Goal: Task Accomplishment & Management: Manage account settings

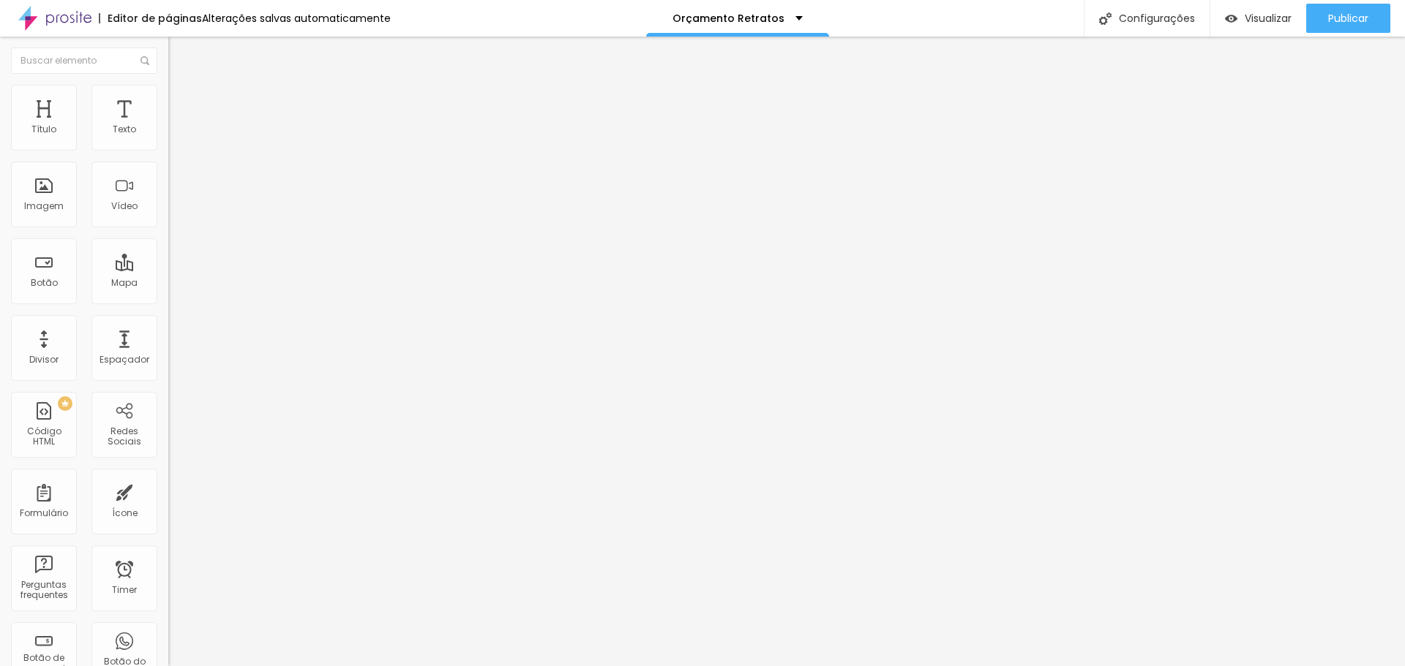
click at [168, 91] on ul "Estilo Avançado" at bounding box center [252, 84] width 168 height 29
click at [168, 92] on li "Avançado" at bounding box center [252, 92] width 168 height 15
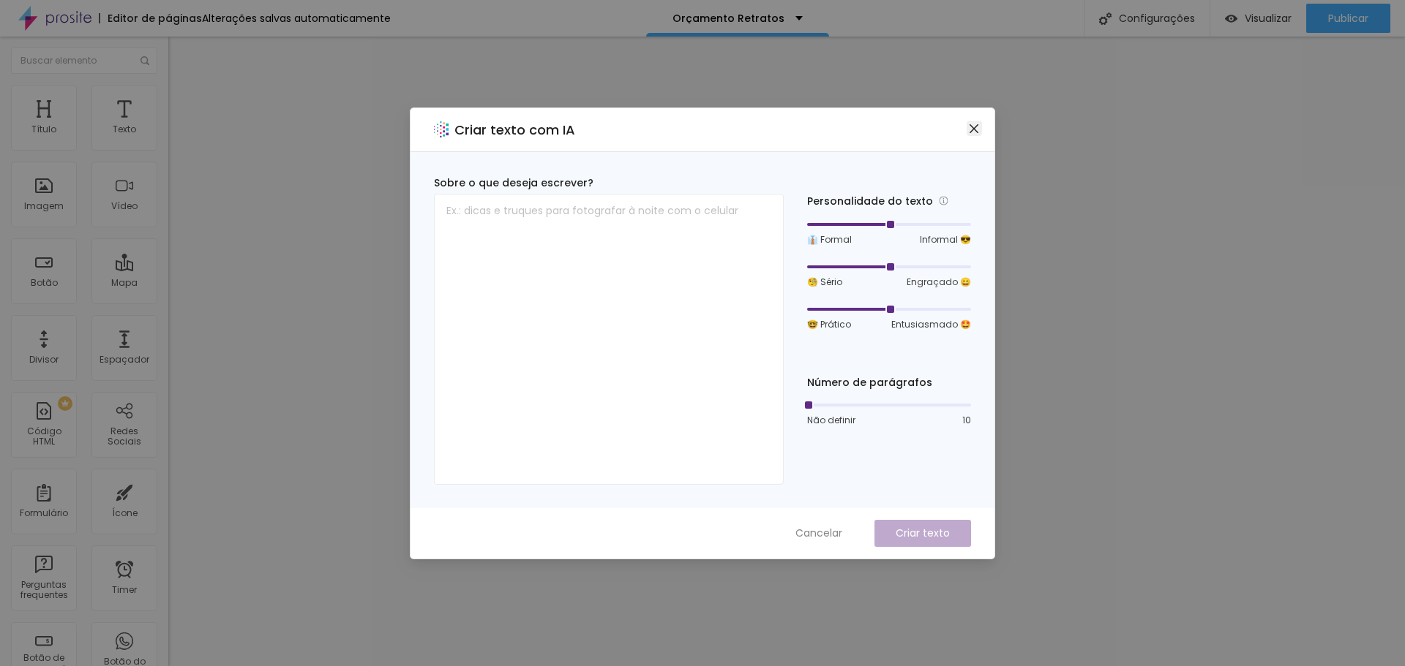
click at [974, 127] on icon "close" at bounding box center [973, 128] width 9 height 9
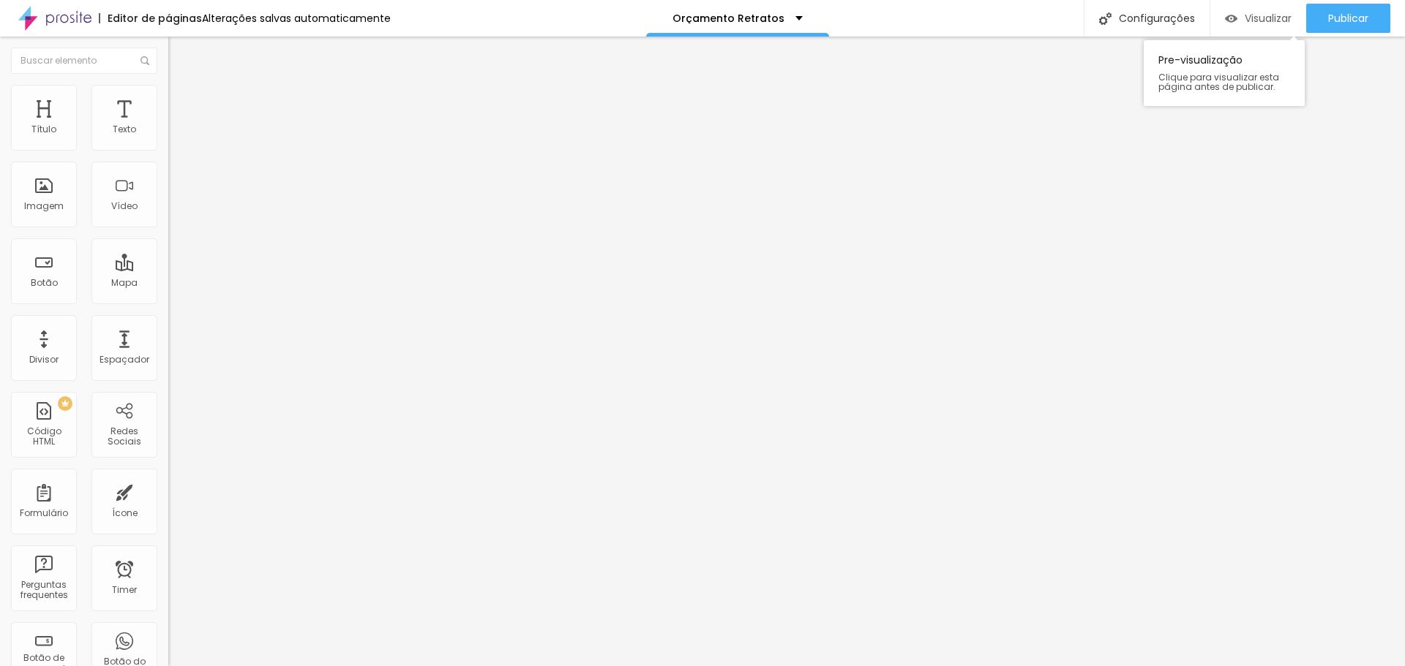
click at [1250, 15] on span "Visualizar" at bounding box center [1267, 18] width 47 height 12
click at [48, 213] on div "Imagem" at bounding box center [44, 195] width 66 height 66
click at [46, 193] on div "Imagem" at bounding box center [44, 195] width 66 height 66
click at [168, 126] on span "Trocar imagem" at bounding box center [208, 119] width 80 height 12
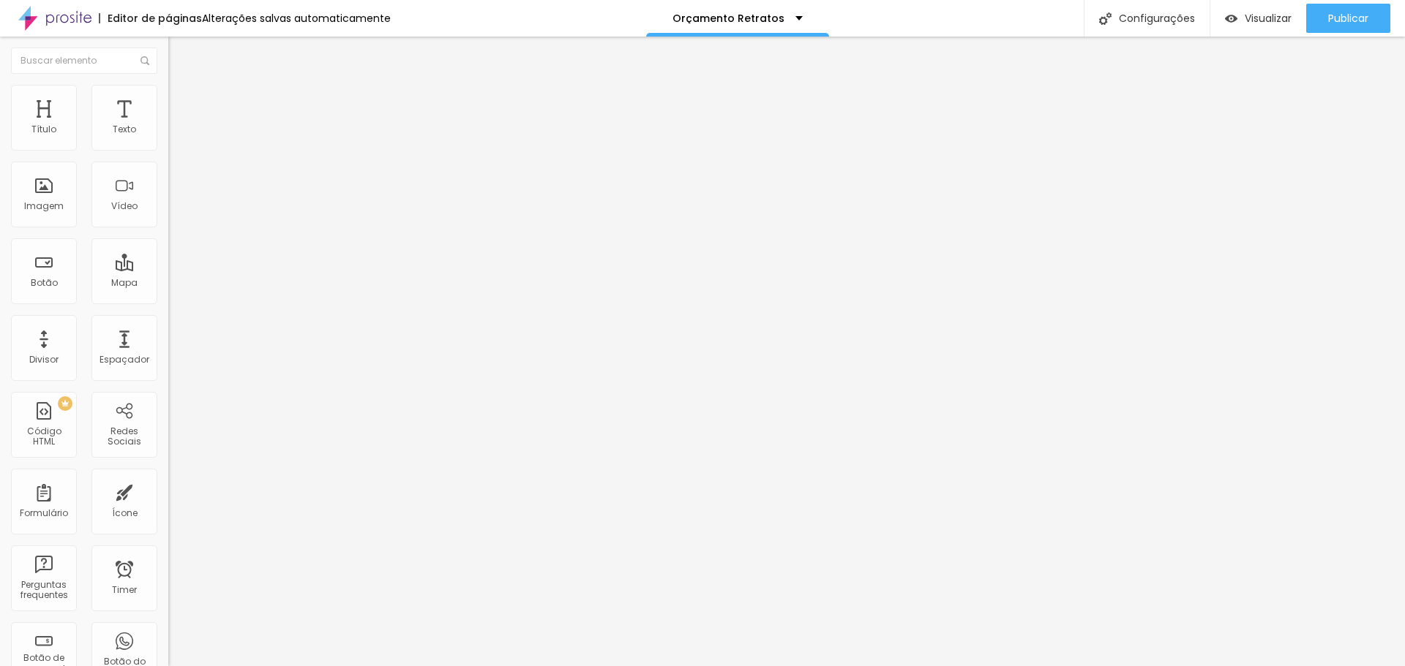
click at [168, 126] on span "Trocar imagem" at bounding box center [208, 119] width 80 height 12
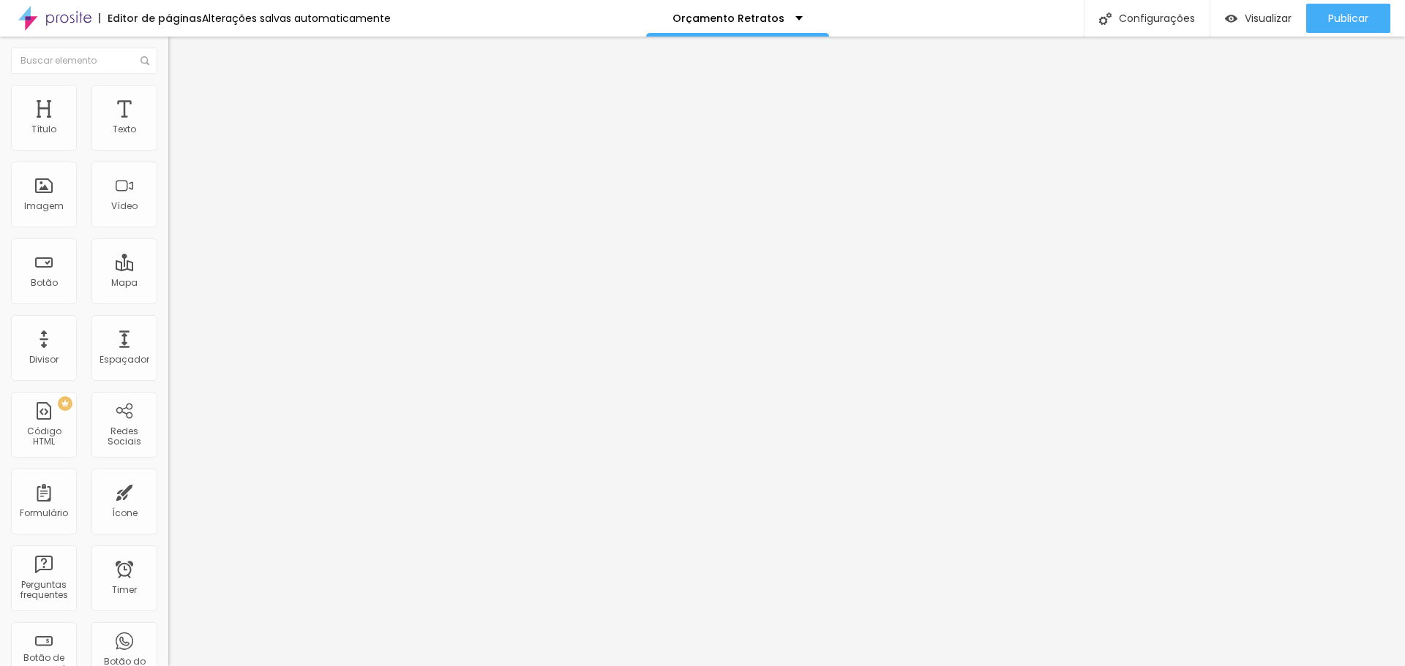
click at [168, 126] on span "Trocar imagem" at bounding box center [208, 119] width 80 height 12
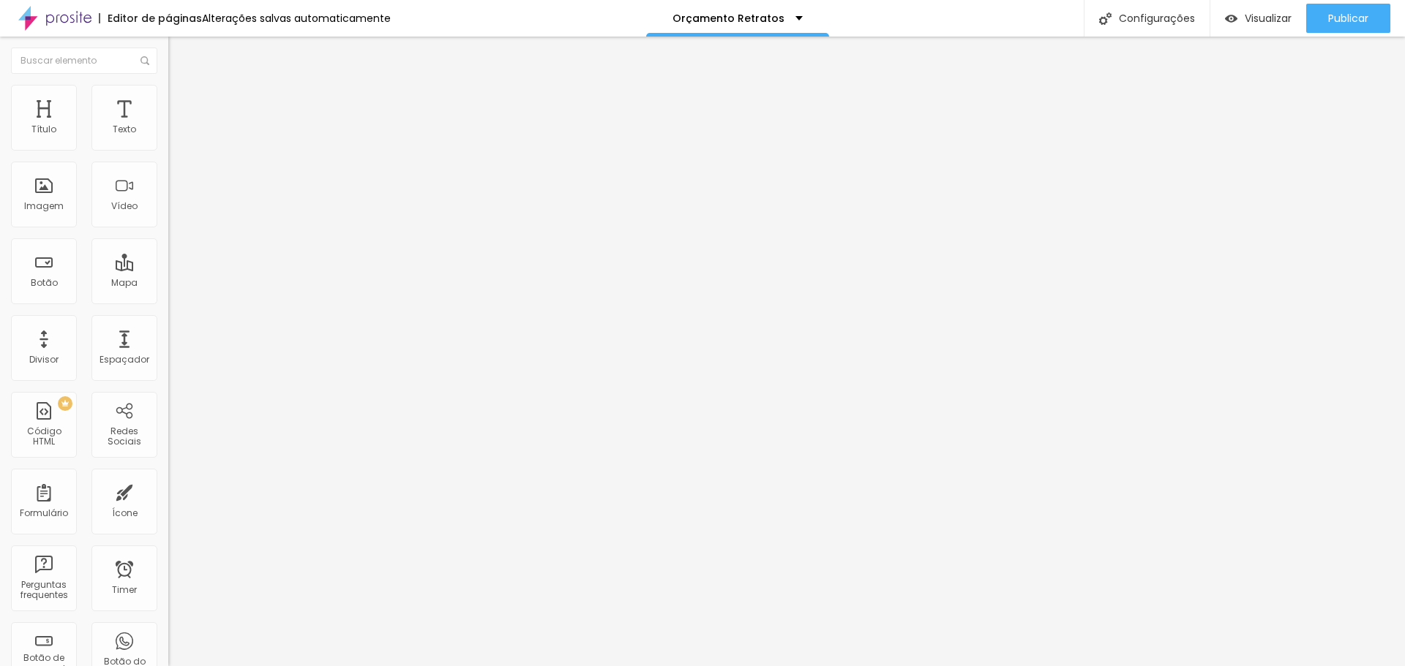
click at [168, 126] on span "Trocar imagem" at bounding box center [208, 119] width 80 height 12
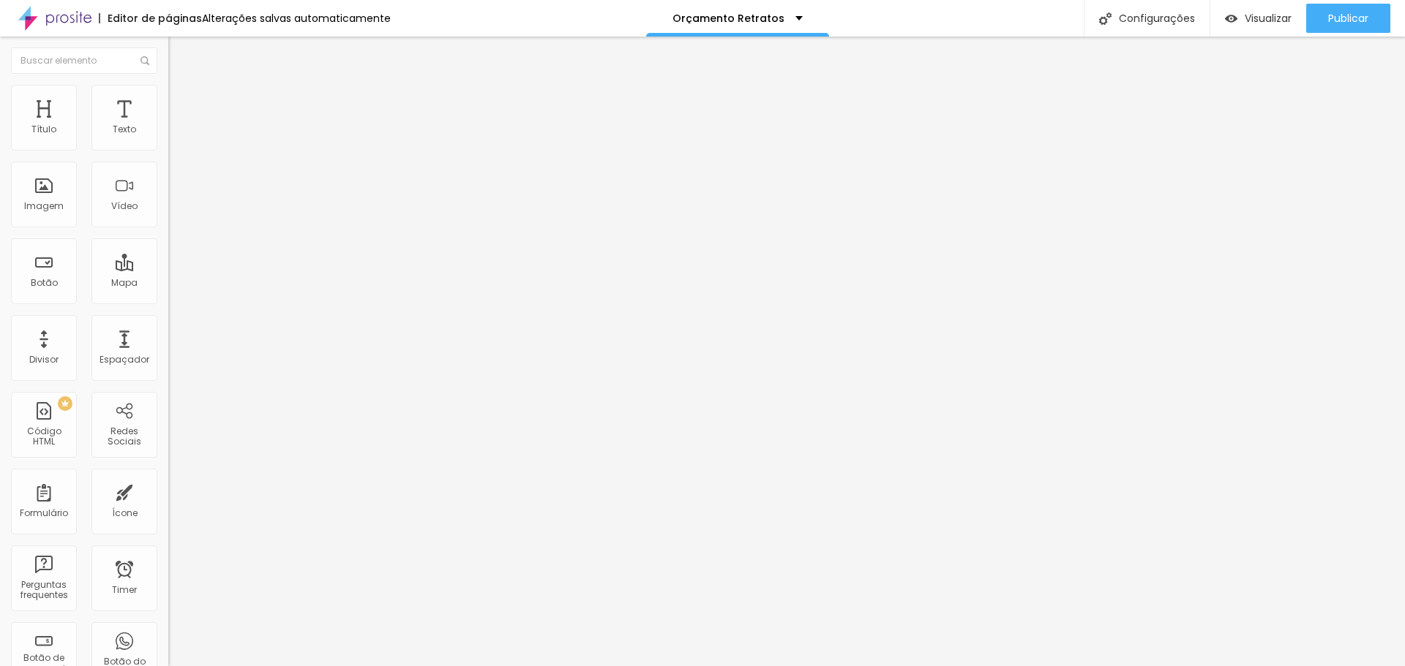
click at [1270, 19] on span "Visualizar" at bounding box center [1267, 18] width 47 height 12
click at [168, 219] on div "Editar Seção Conteúdo Estilo Avançado Modo Completo Encaixotado Completo" at bounding box center [252, 352] width 168 height 630
click at [42, 355] on div "Divisor" at bounding box center [43, 360] width 29 height 10
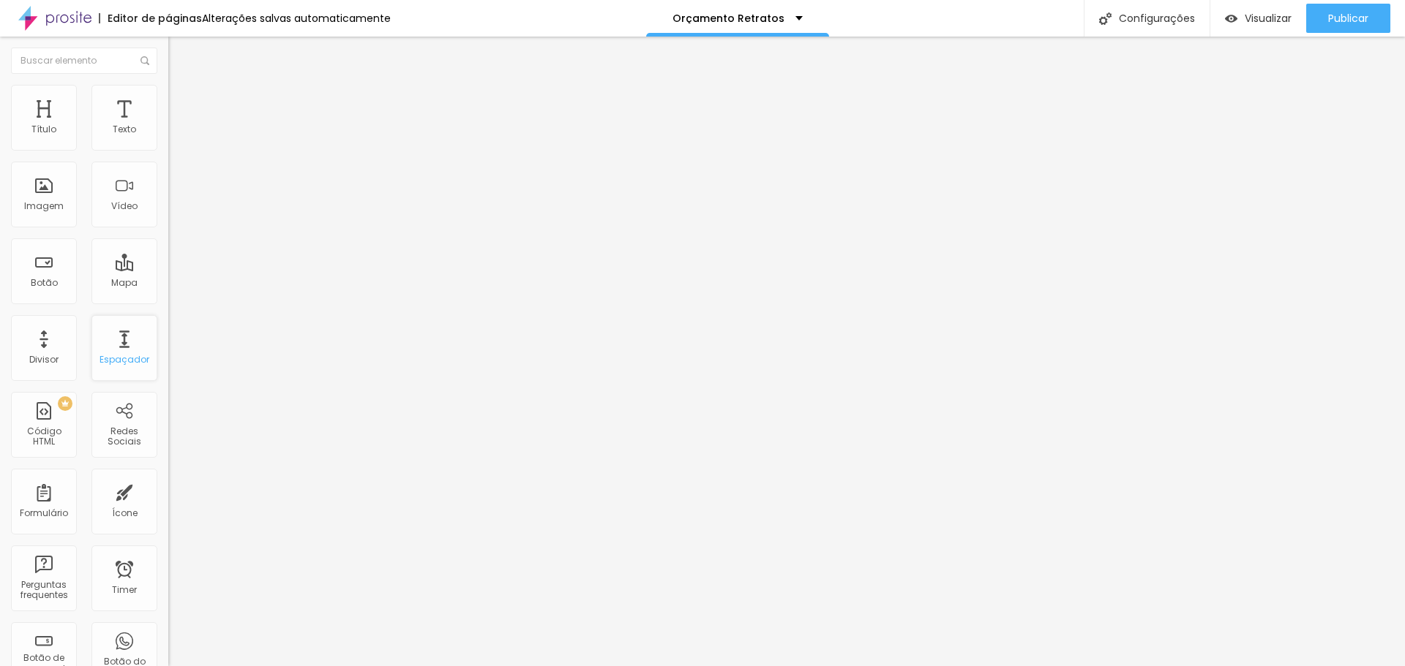
click at [112, 358] on div "Espaçador" at bounding box center [124, 360] width 50 height 10
click at [1231, 20] on img "button" at bounding box center [1231, 18] width 12 height 12
click at [181, 106] on span "Avançado" at bounding box center [205, 109] width 48 height 12
click at [168, 91] on li "Estilo" at bounding box center [252, 92] width 168 height 15
click at [168, 365] on span "DESATIVADO" at bounding box center [194, 371] width 53 height 12
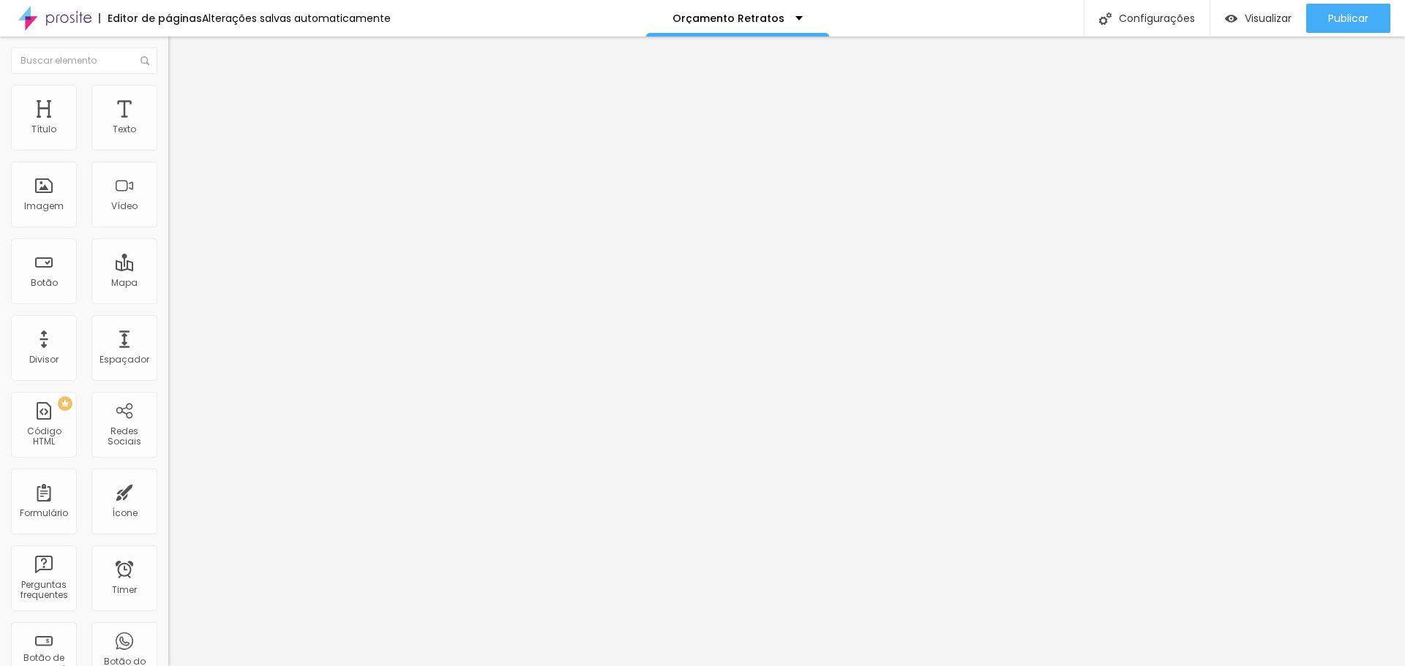
click at [168, 87] on ul "Conteúdo Estilo Avançado" at bounding box center [252, 92] width 168 height 44
click at [168, 100] on ul "Conteúdo Estilo Avançado" at bounding box center [252, 92] width 168 height 44
click at [168, 94] on img at bounding box center [174, 91] width 13 height 13
click at [181, 103] on span "Avançado" at bounding box center [205, 109] width 48 height 12
click at [168, 99] on li "Avançado" at bounding box center [252, 106] width 168 height 15
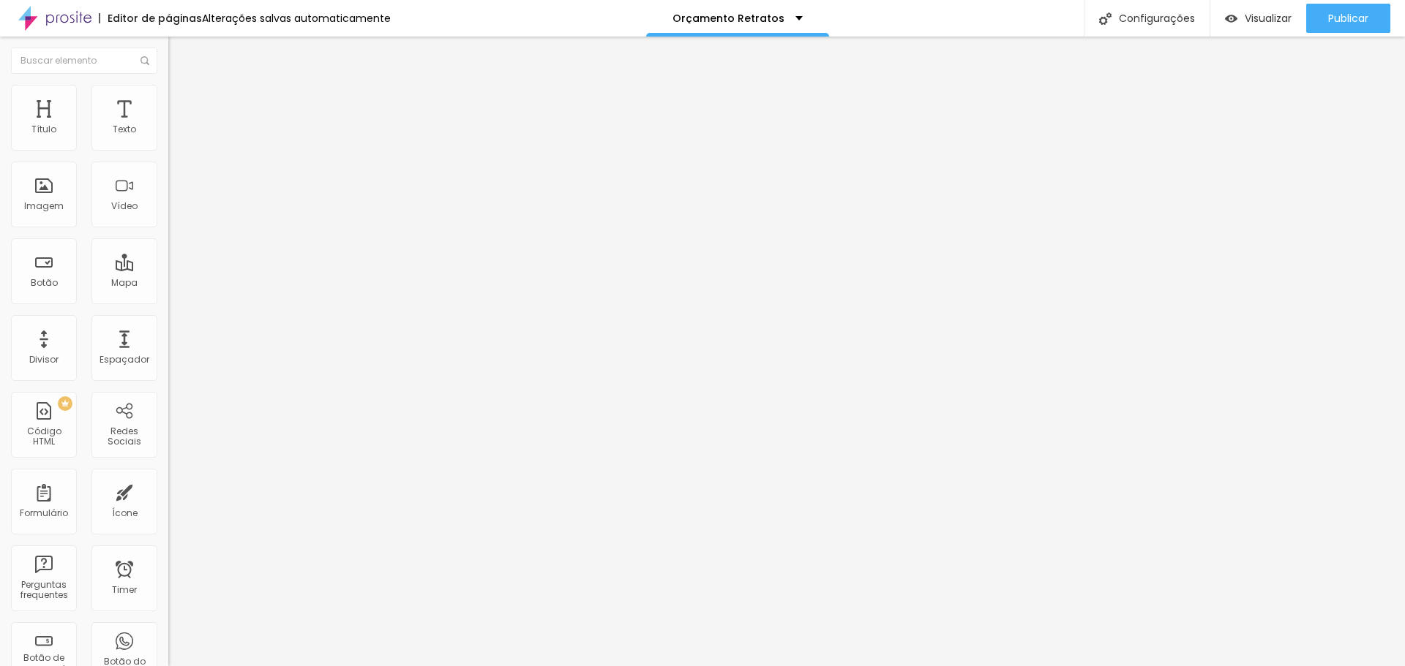
type input "1"
type input "8"
type input "25"
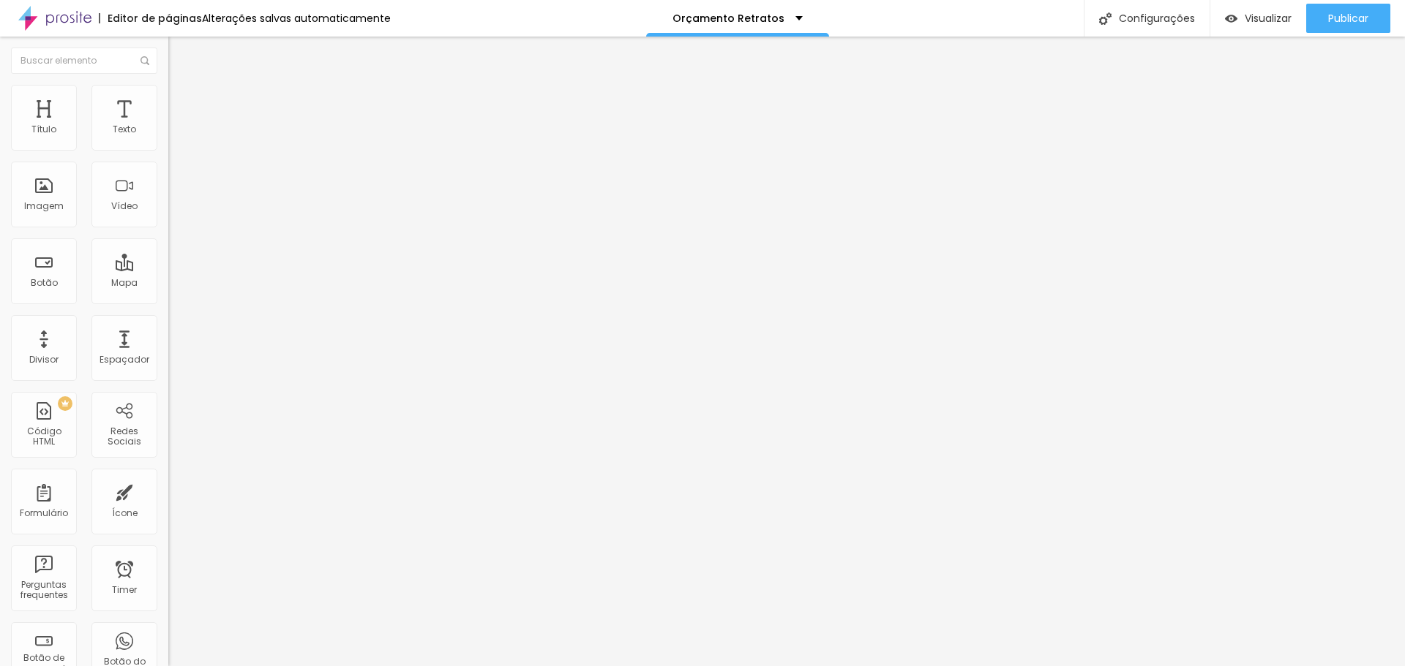
type input "25"
type input "27"
type input "29"
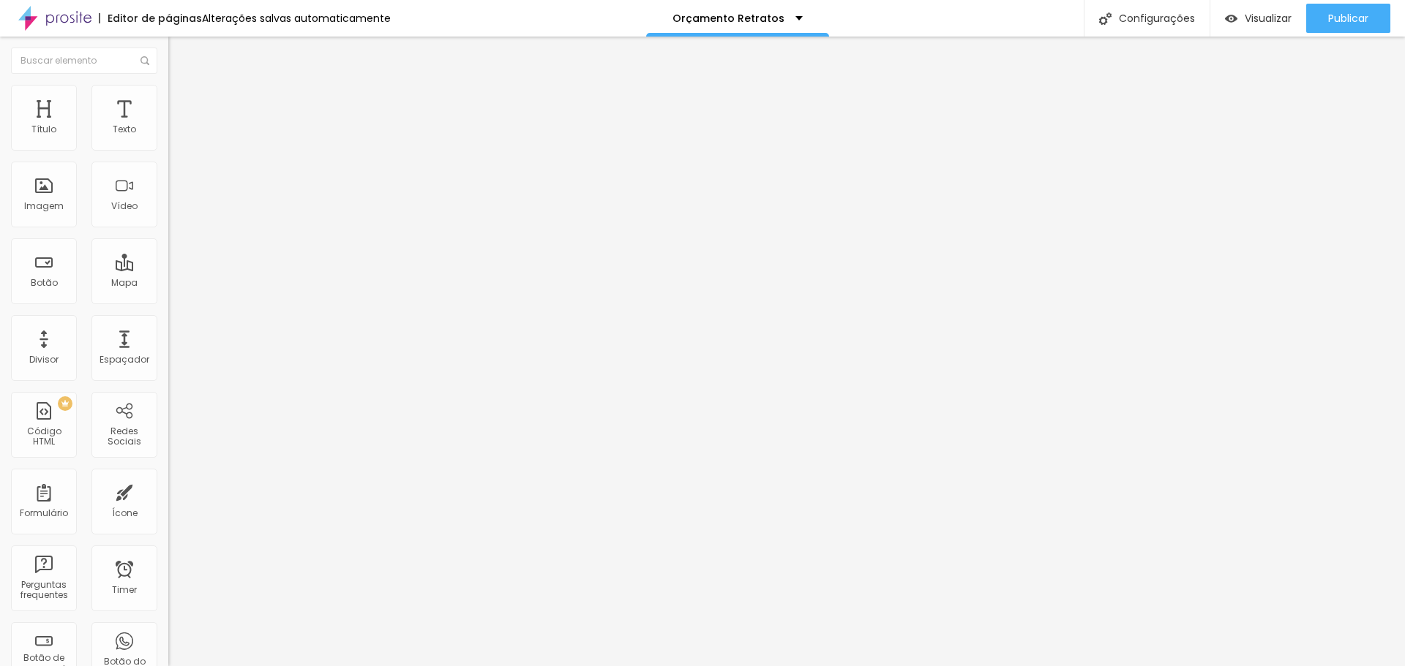
type input "30"
type input "31"
type input "32"
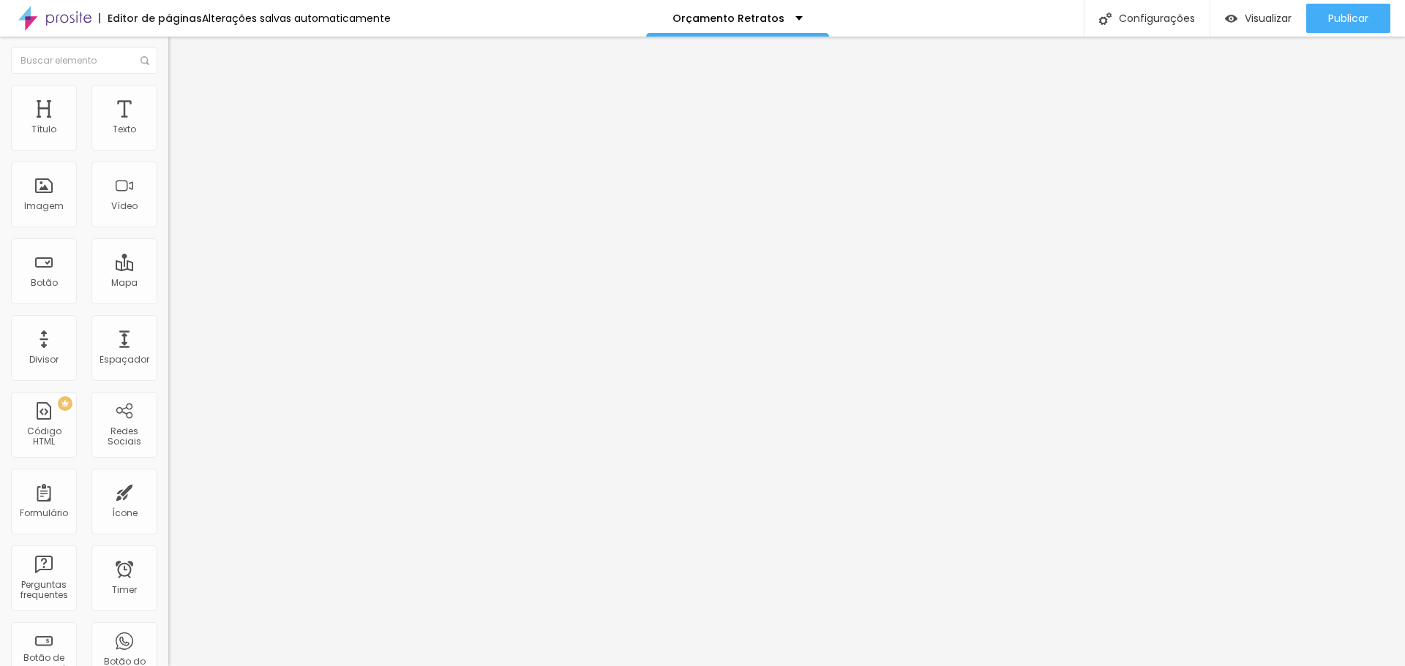
type input "32"
type input "30"
type input "25"
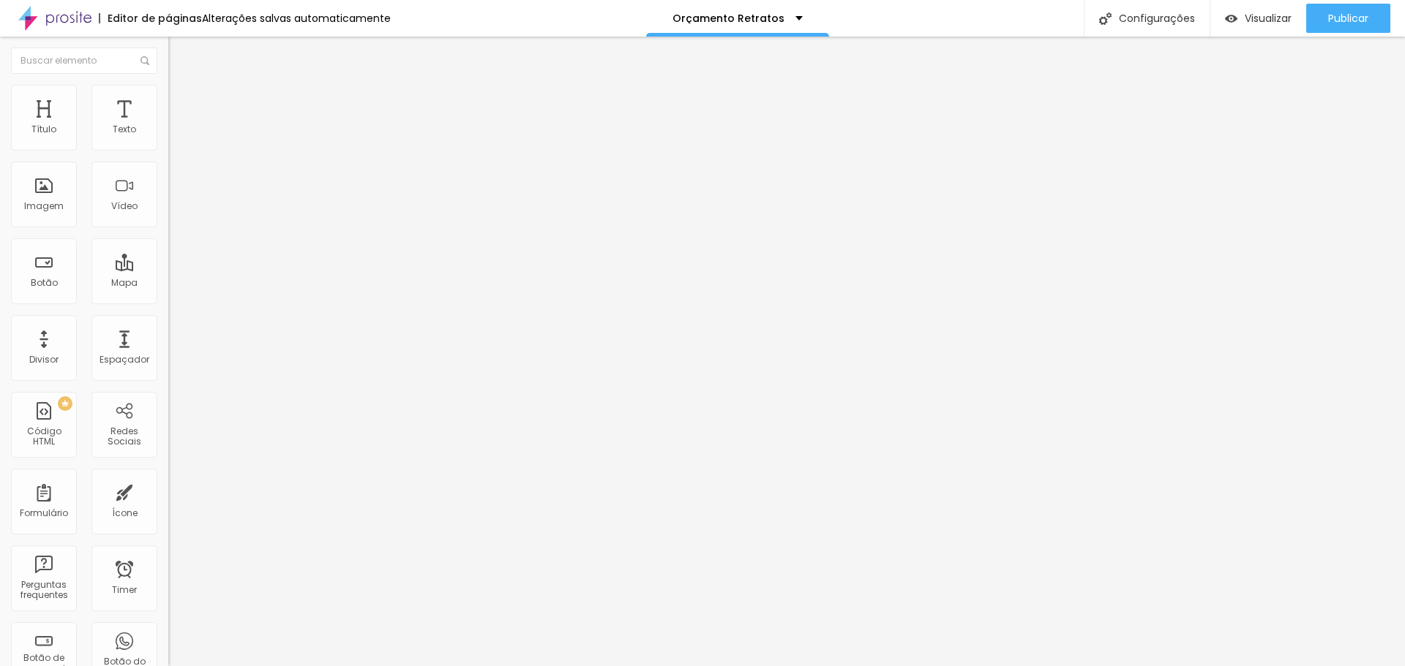
type input "24"
type input "23"
type input "22"
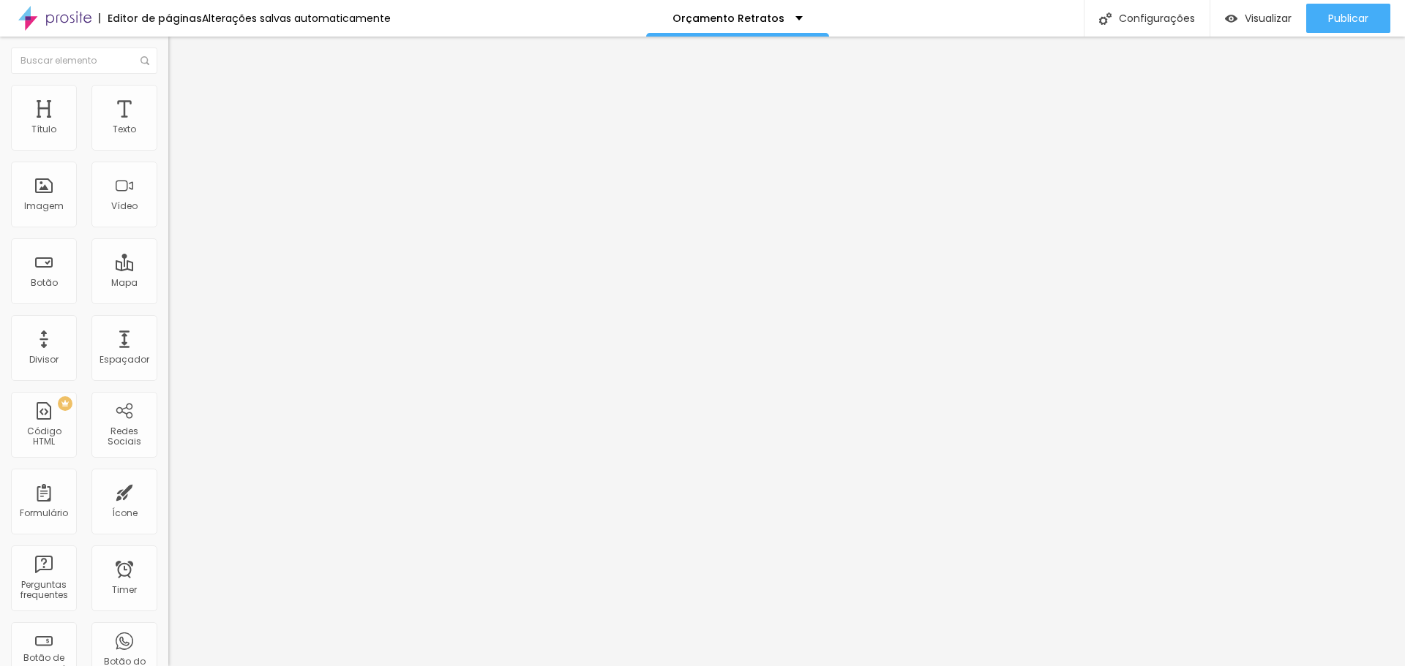
type input "22"
type input "21"
type input "18"
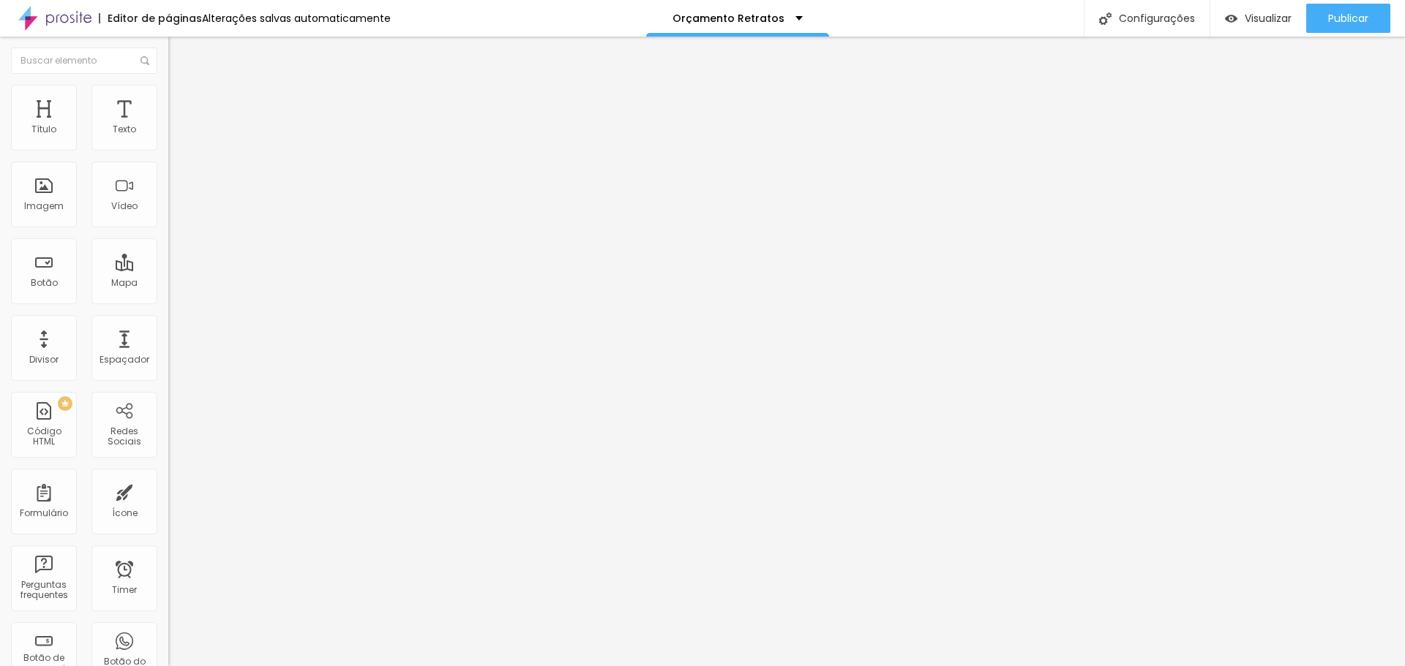
type input "17"
type input "16"
type input "14"
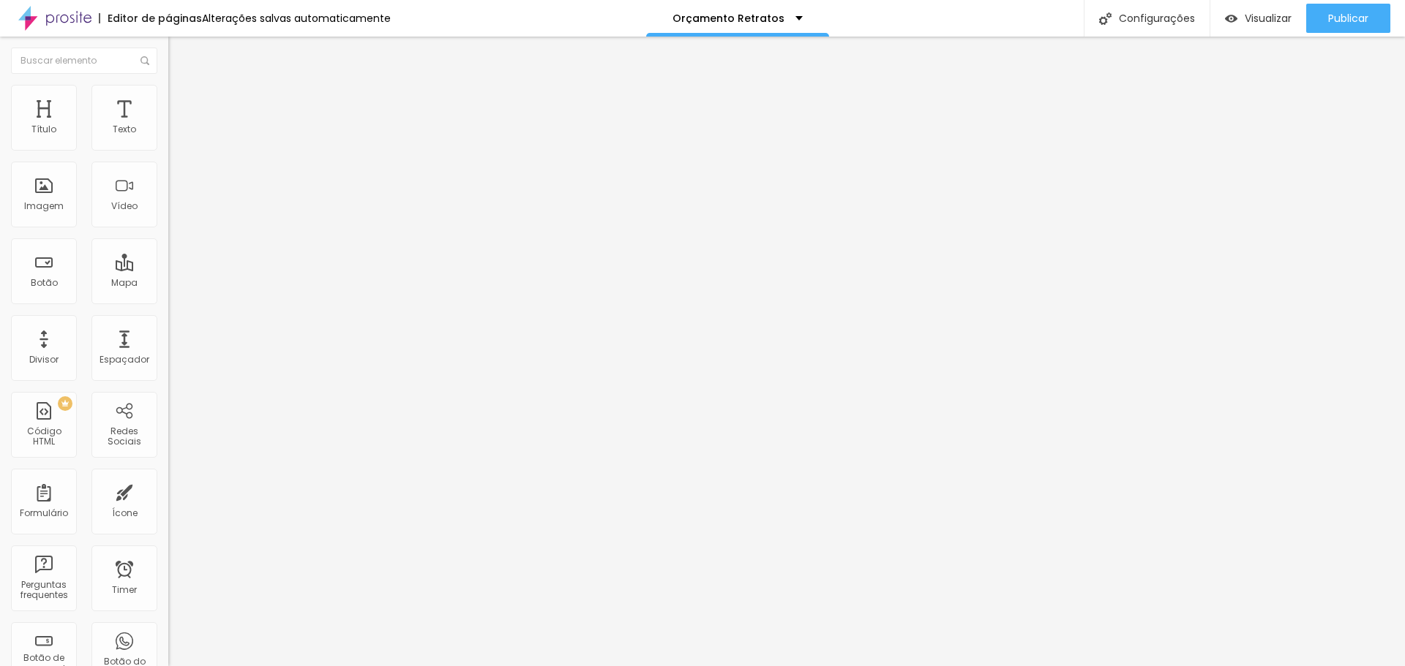
type input "14"
type input "12"
type input "11"
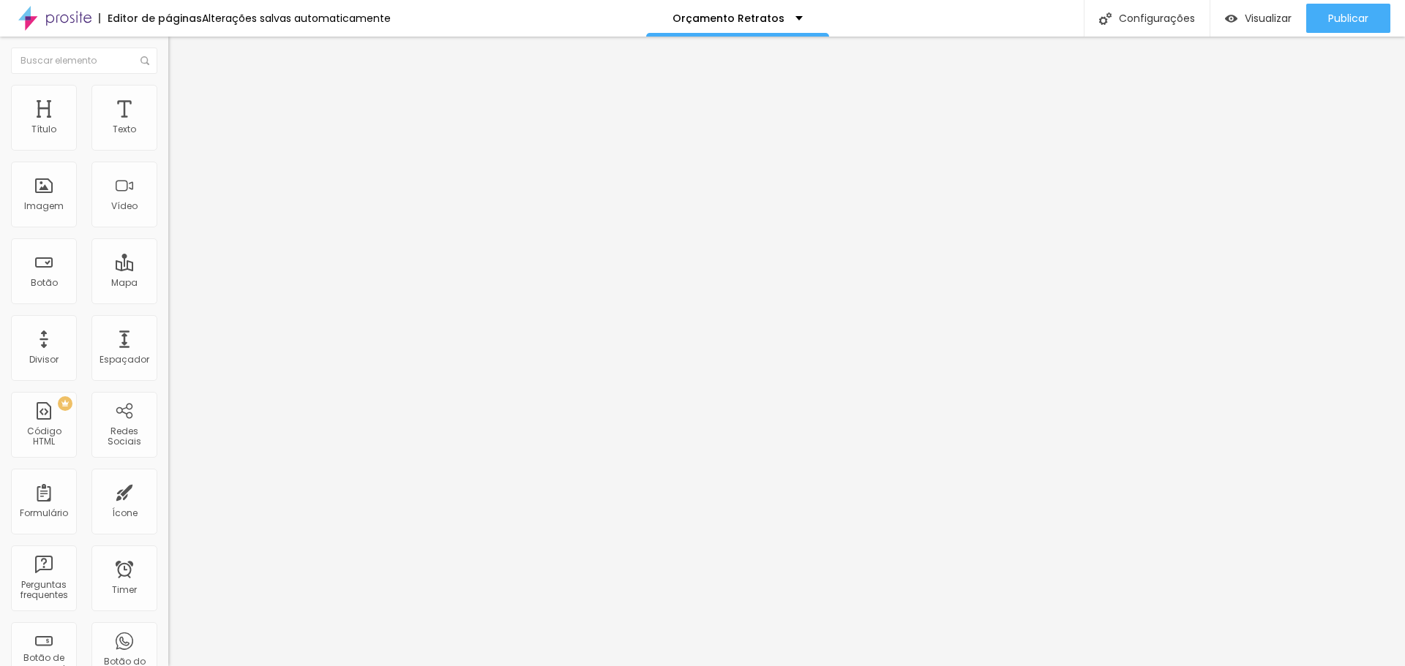
type input "10"
type input "9"
type input "8"
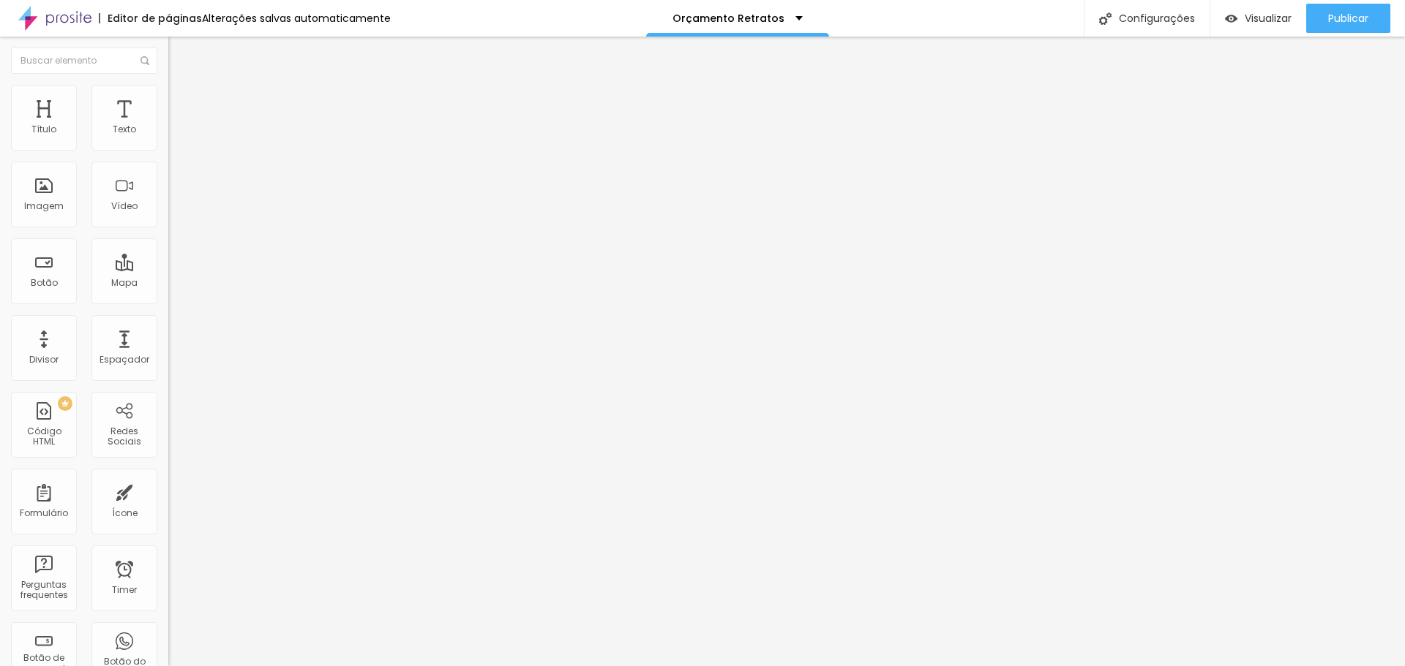
type input "8"
type input "7"
type input "6"
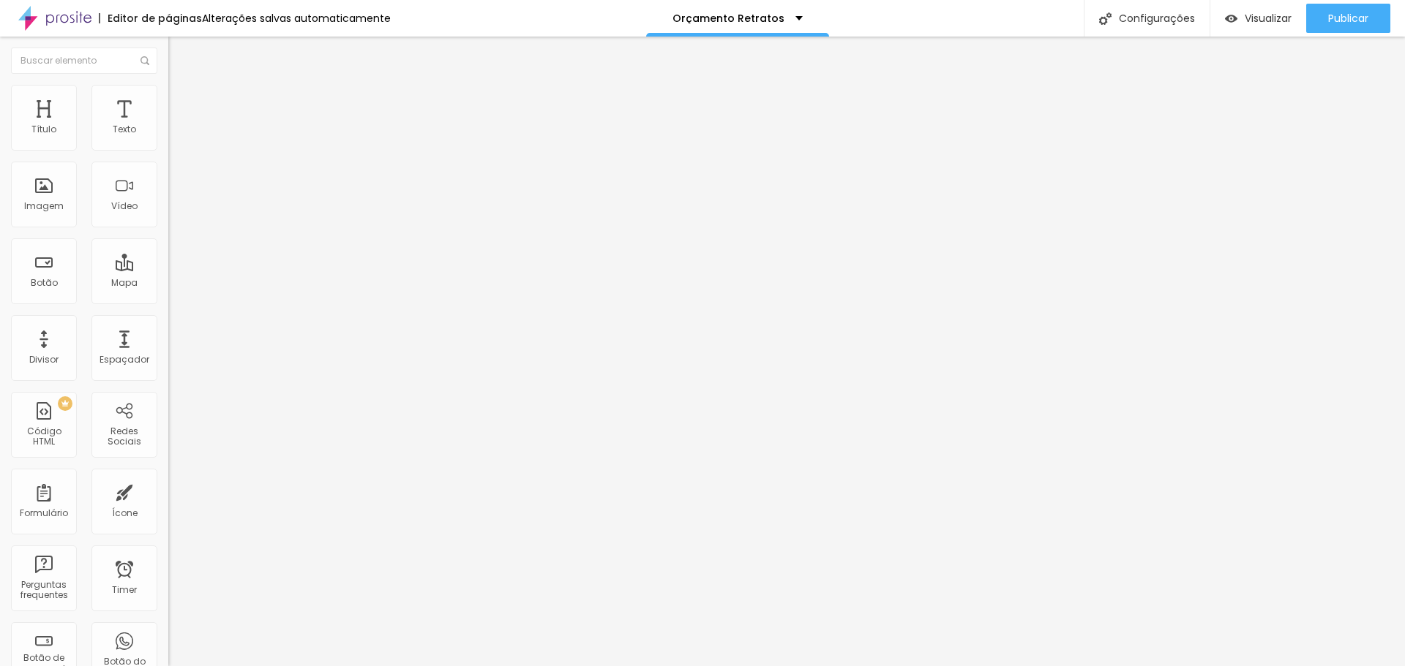
type input "4"
type input "3"
type input "2"
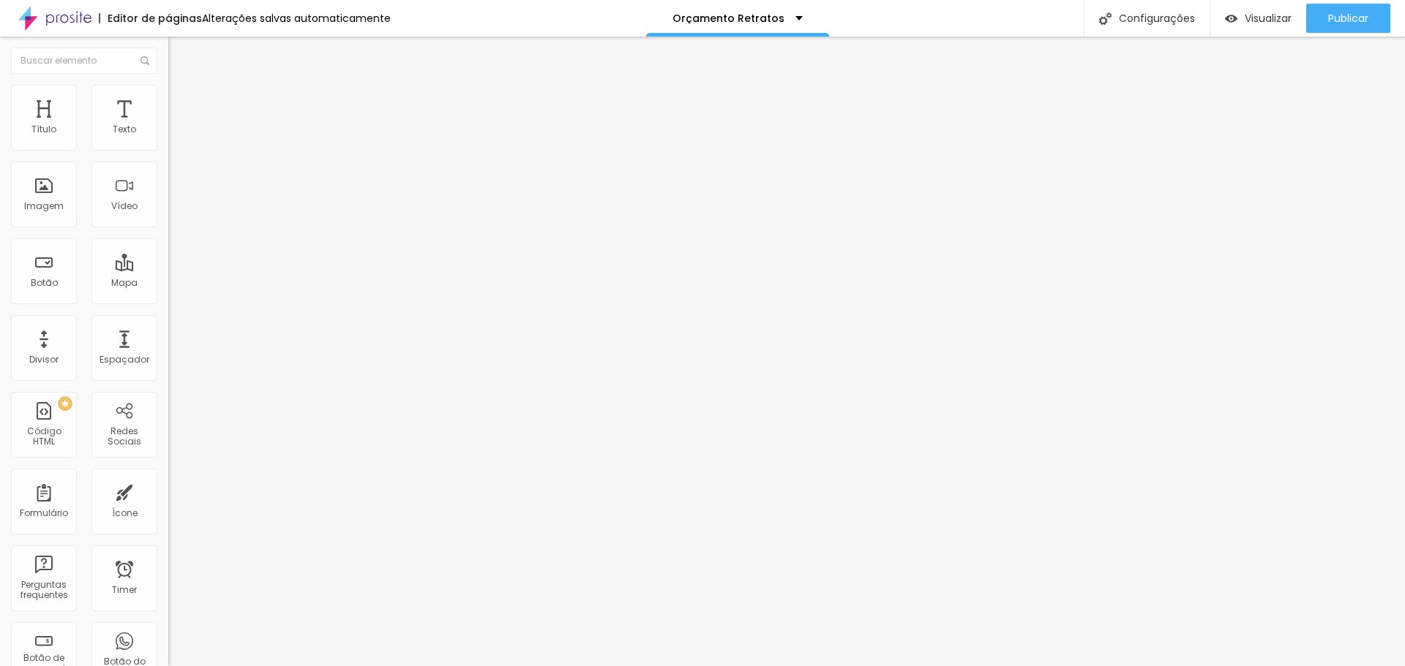
type input "2"
type input "1"
type input "0"
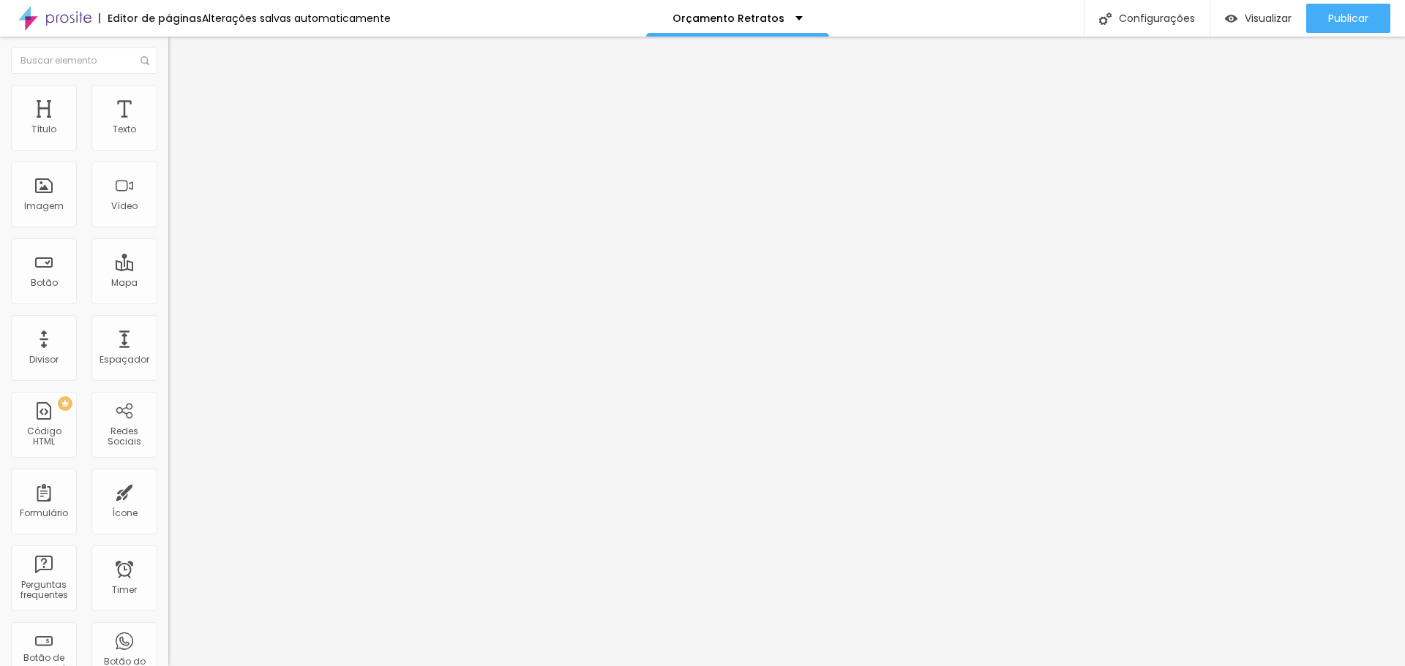
drag, startPoint x: 34, startPoint y: 144, endPoint x: 27, endPoint y: 153, distance: 11.0
click at [168, 284] on input "range" at bounding box center [215, 290] width 94 height 12
click at [181, 103] on span "Avançado" at bounding box center [205, 109] width 48 height 12
type input "45"
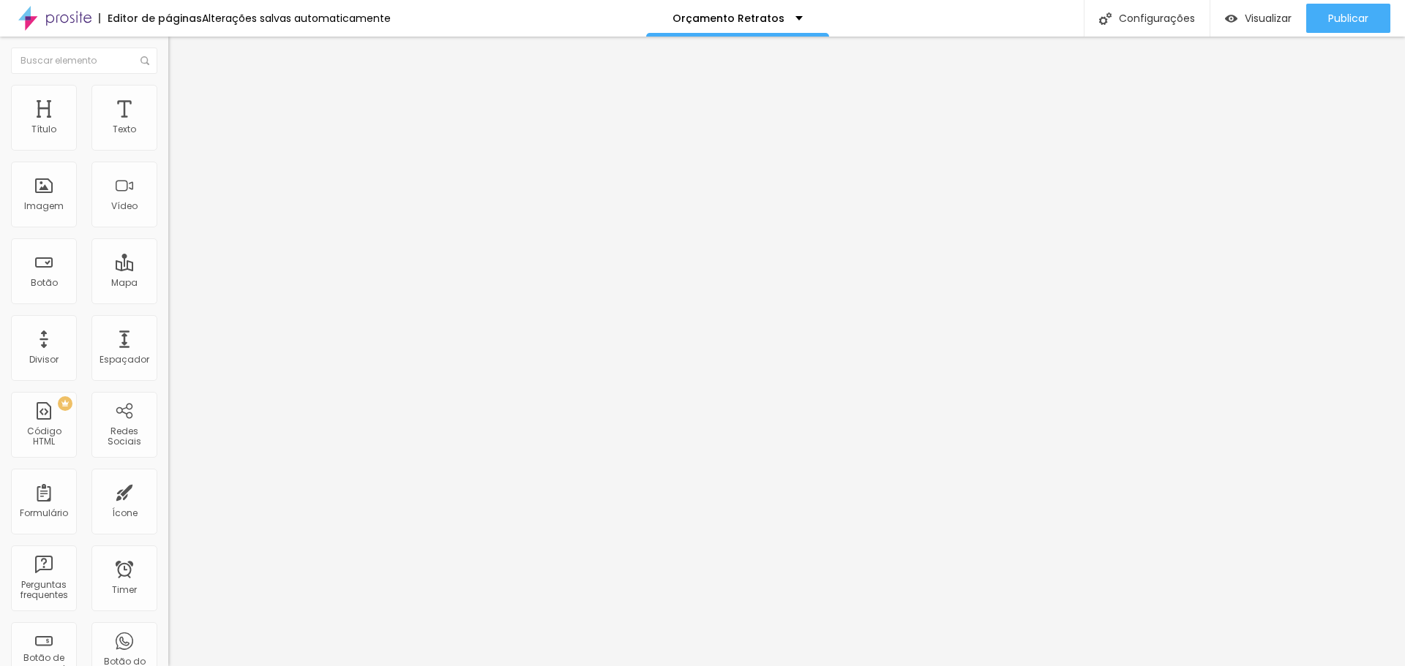
type input "40"
type input "30"
type input "25"
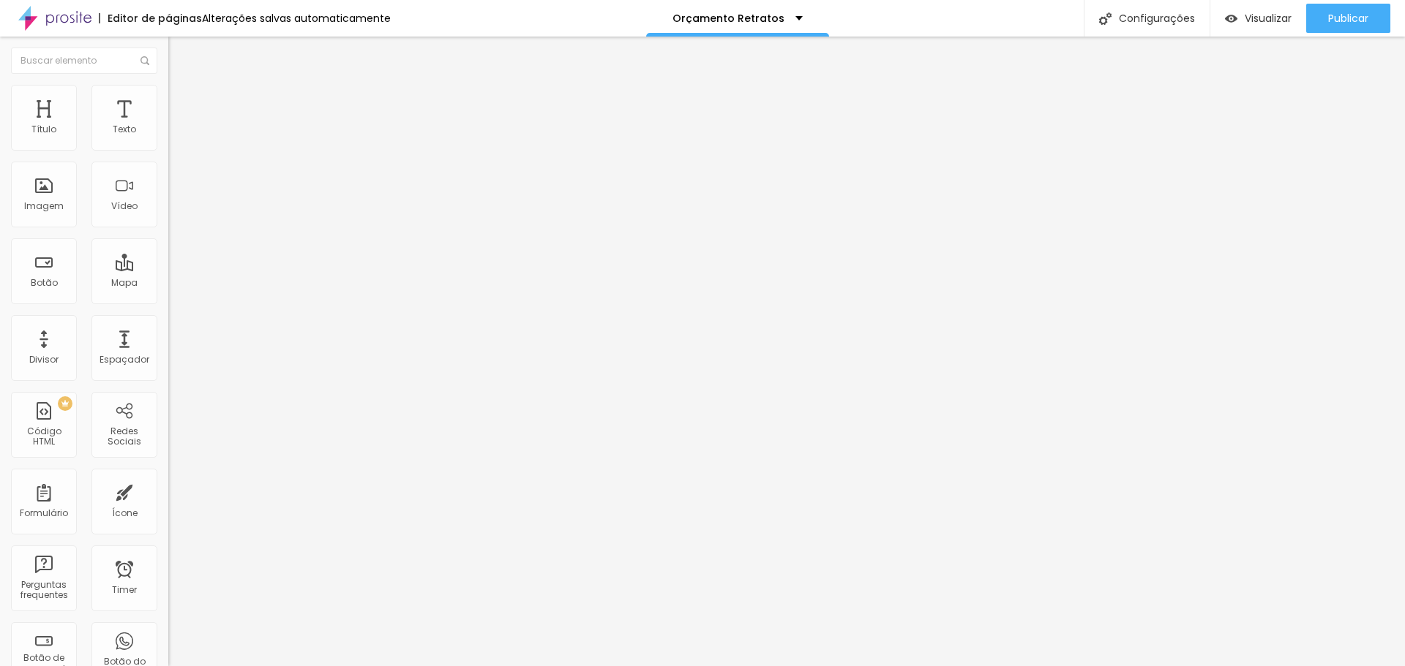
type input "25"
type input "20"
type input "15"
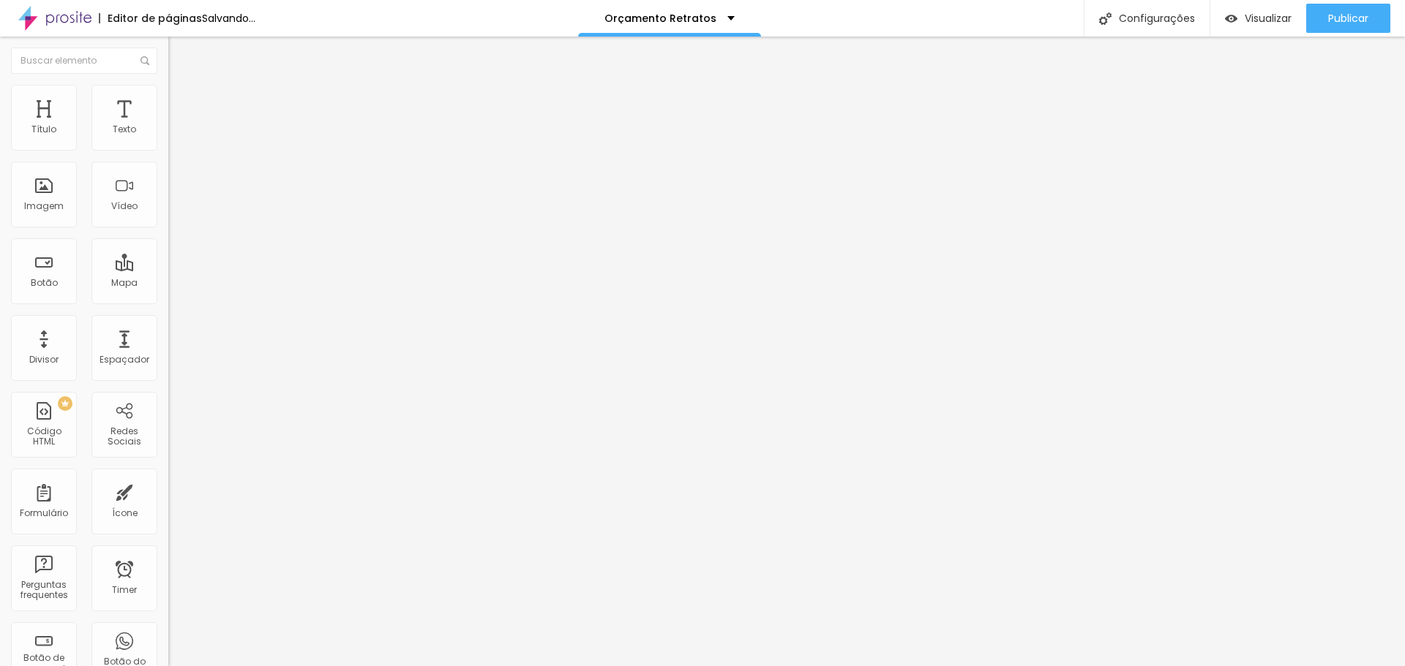
type input "20"
type input "25"
type input "30"
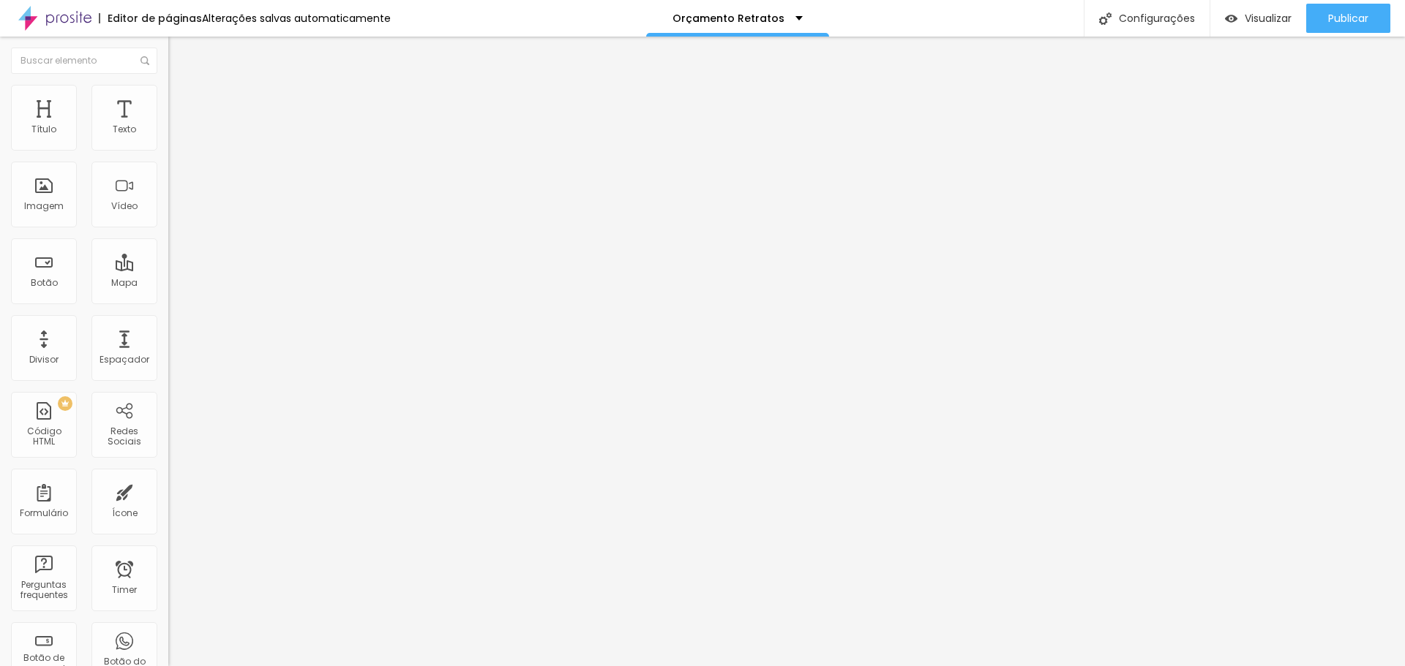
type input "30"
type input "35"
drag, startPoint x: 99, startPoint y: 145, endPoint x: 84, endPoint y: 146, distance: 15.4
type input "35"
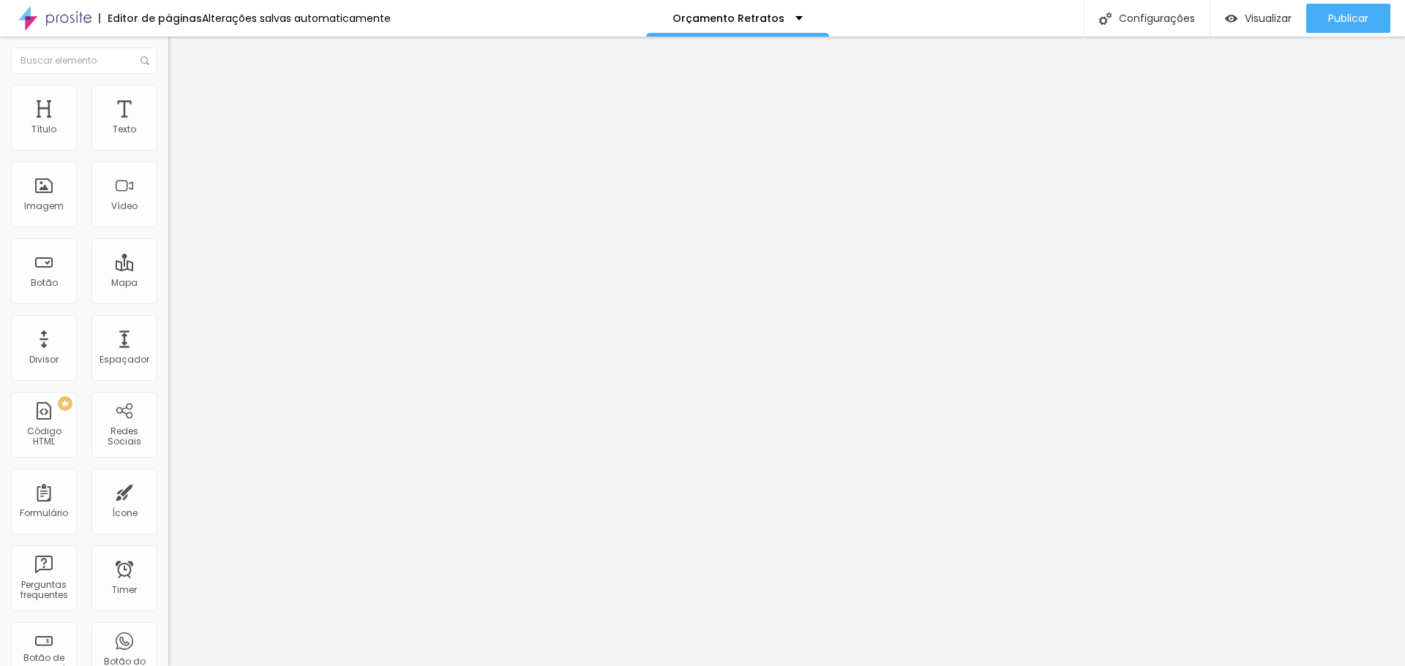
click at [168, 284] on input "range" at bounding box center [215, 290] width 94 height 12
click at [168, 96] on li "Estilo" at bounding box center [252, 92] width 168 height 15
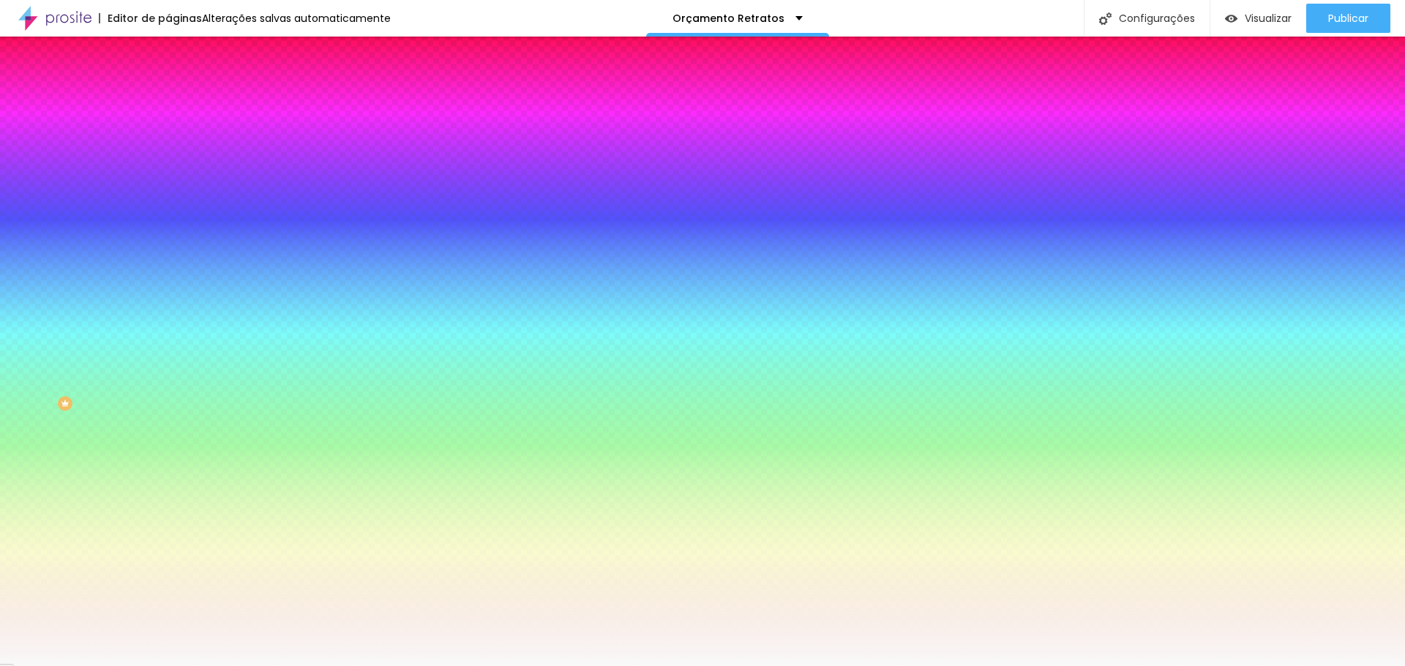
type input "2"
type input "18"
type input "20"
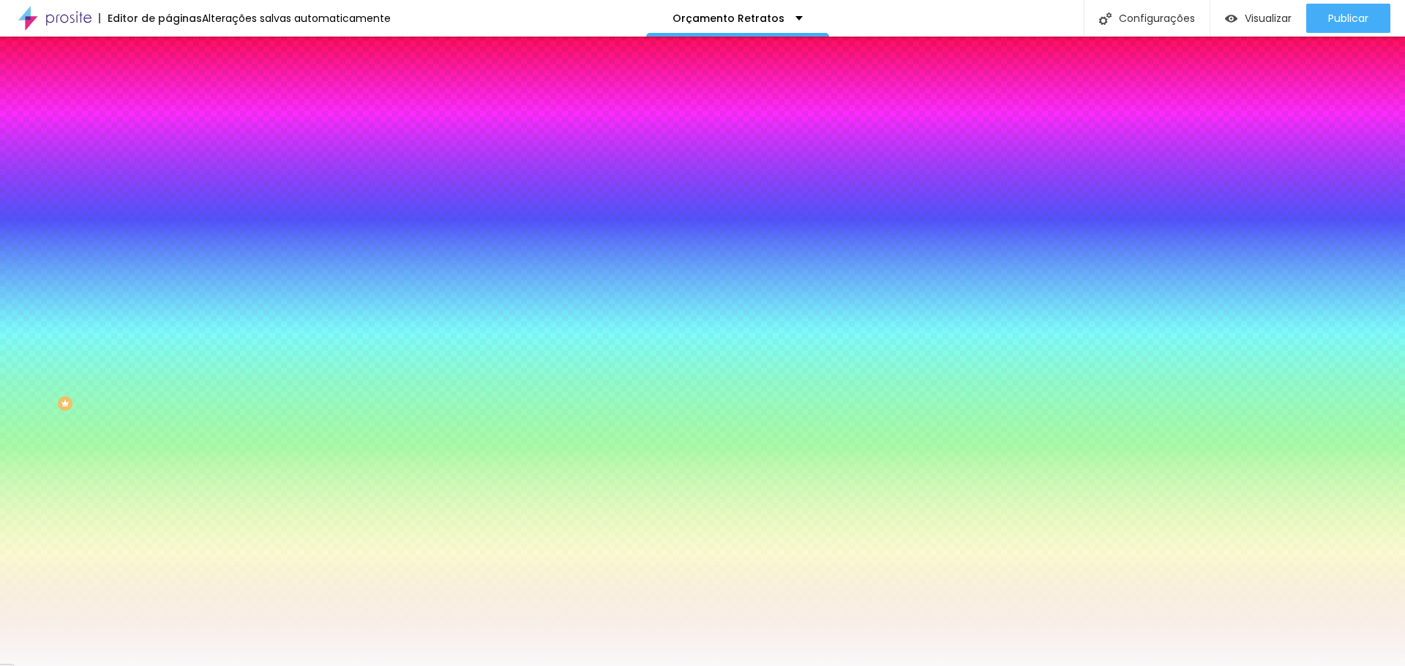
type input "20"
type input "53"
type input "71"
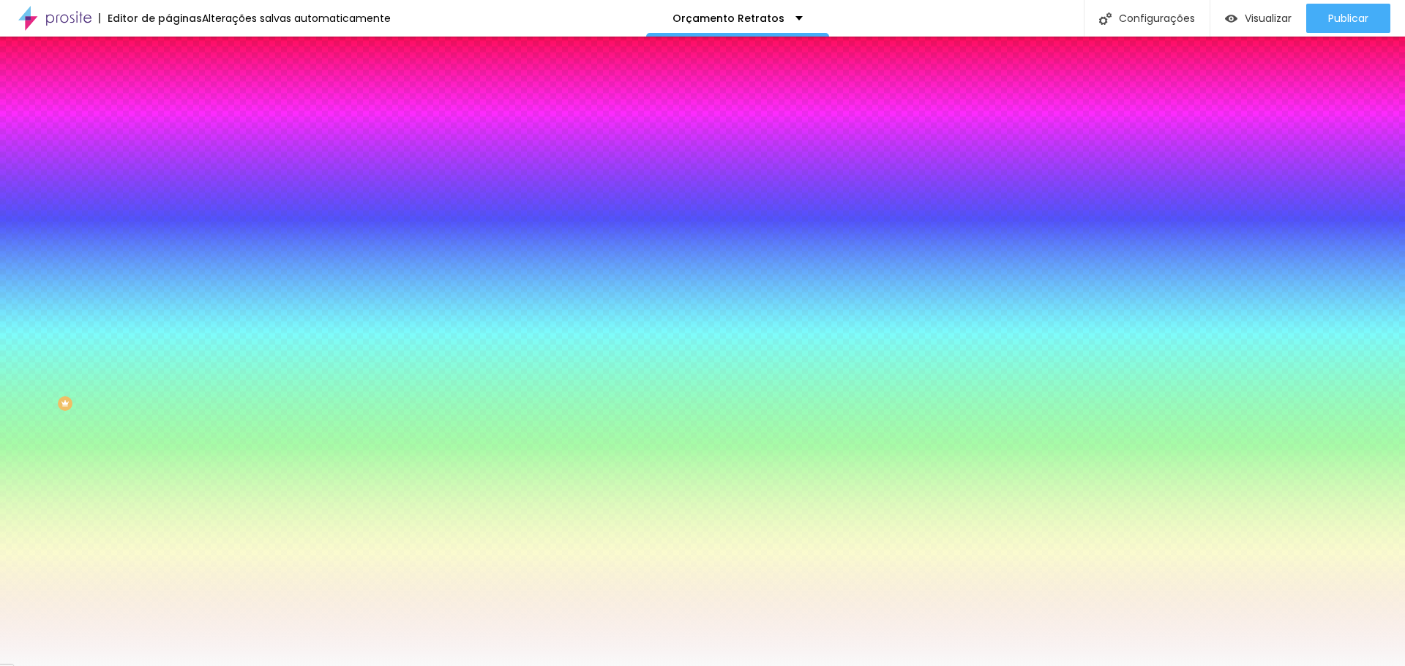
type input "79"
type input "84"
type input "89"
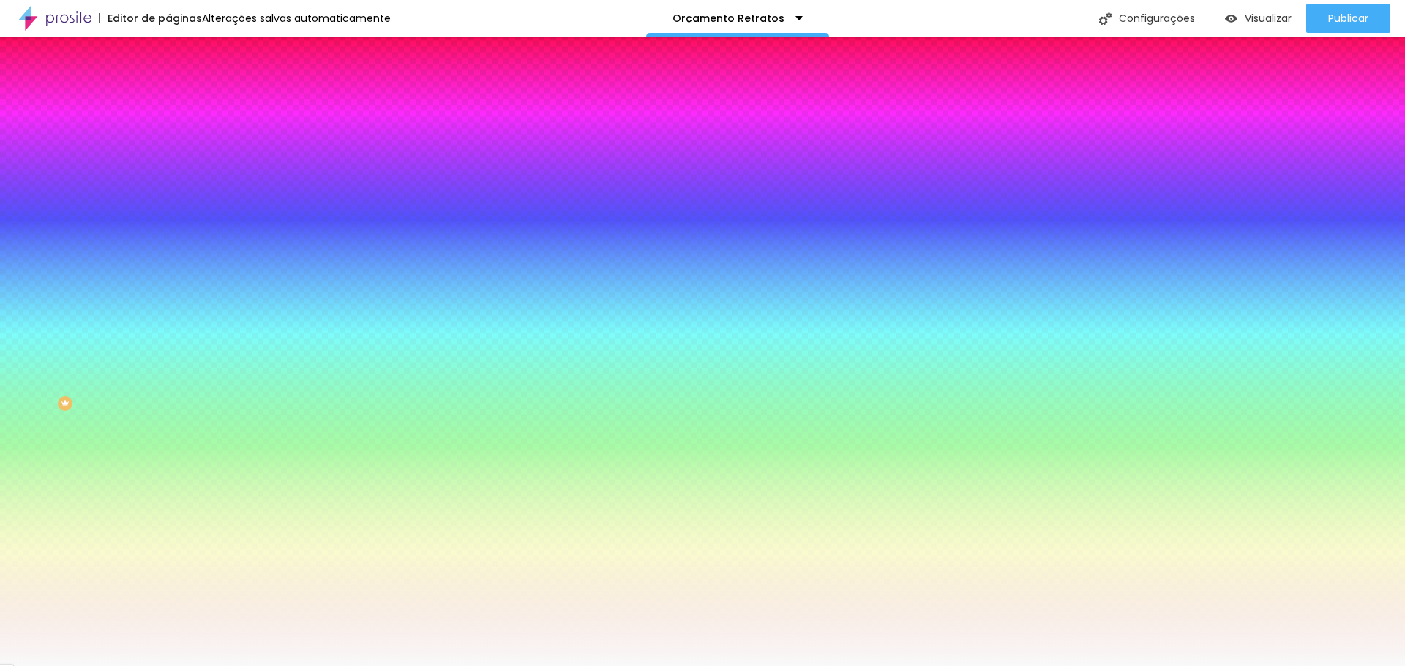
type input "89"
type input "91"
type input "97"
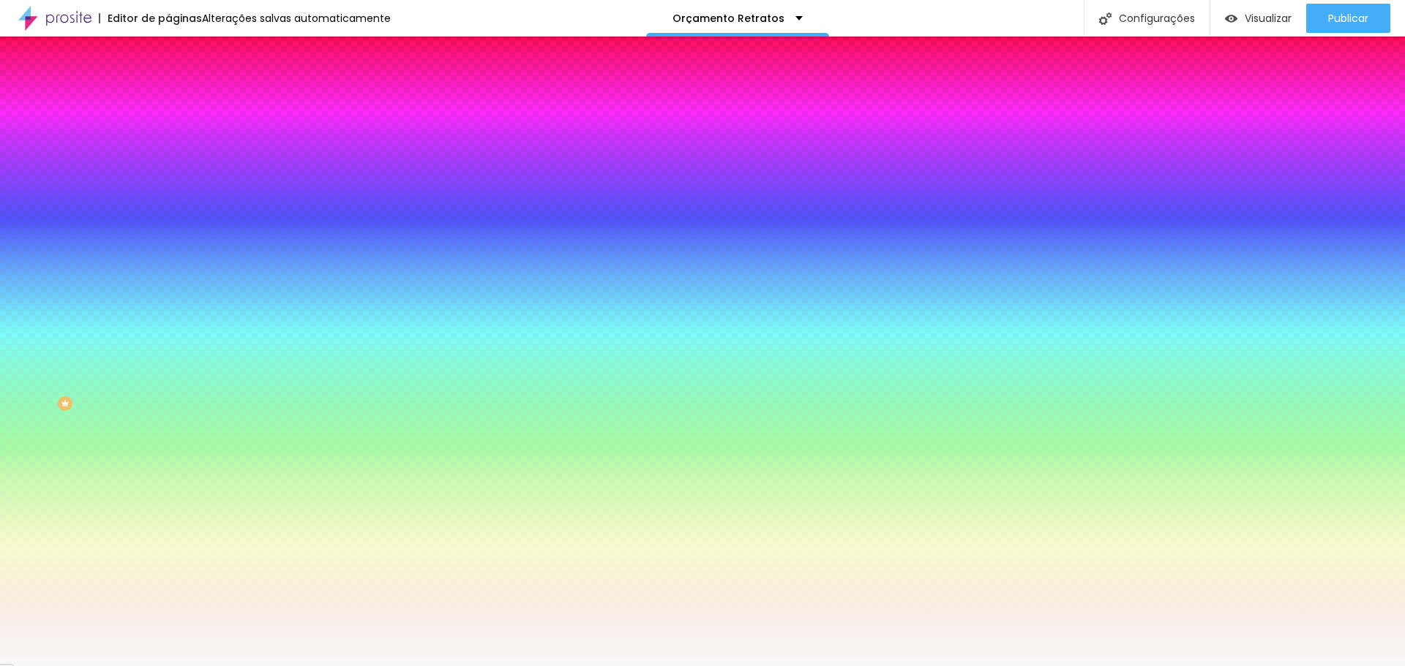
type input "107"
type input "114"
type input "127"
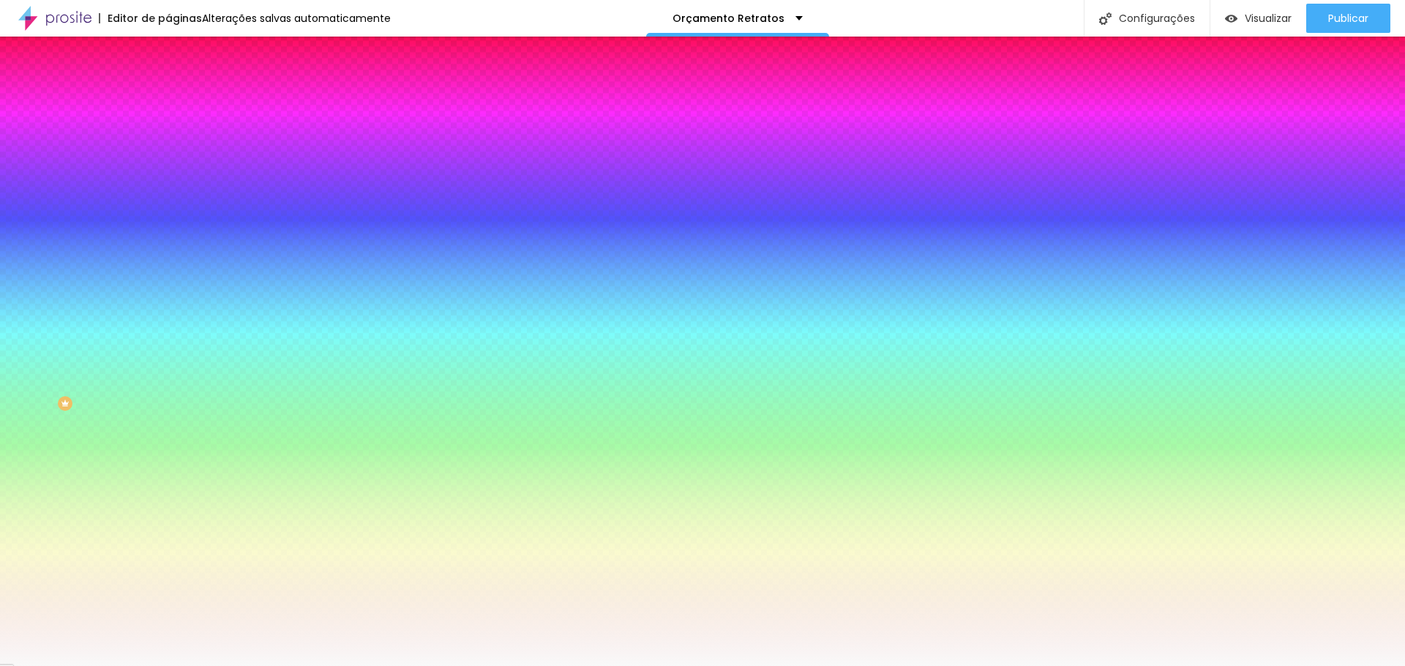
type input "127"
type input "137"
type input "143"
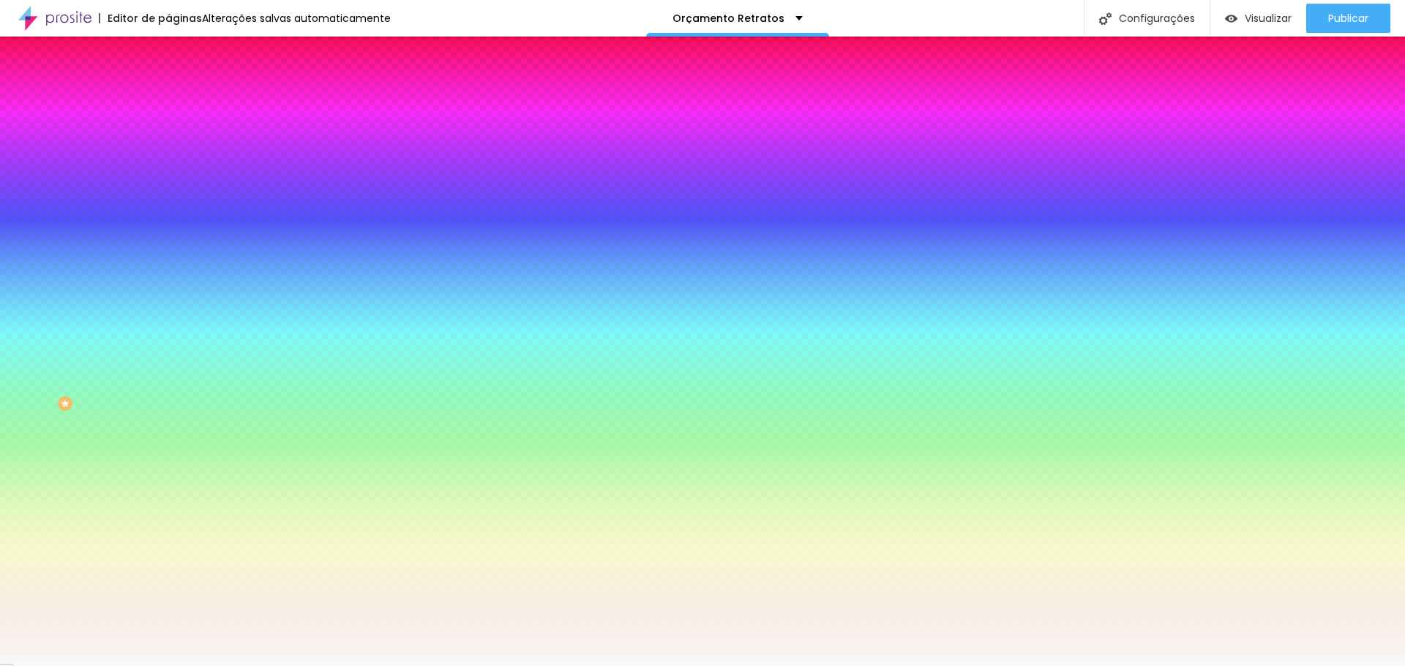
type input "151"
type input "155"
type input "165"
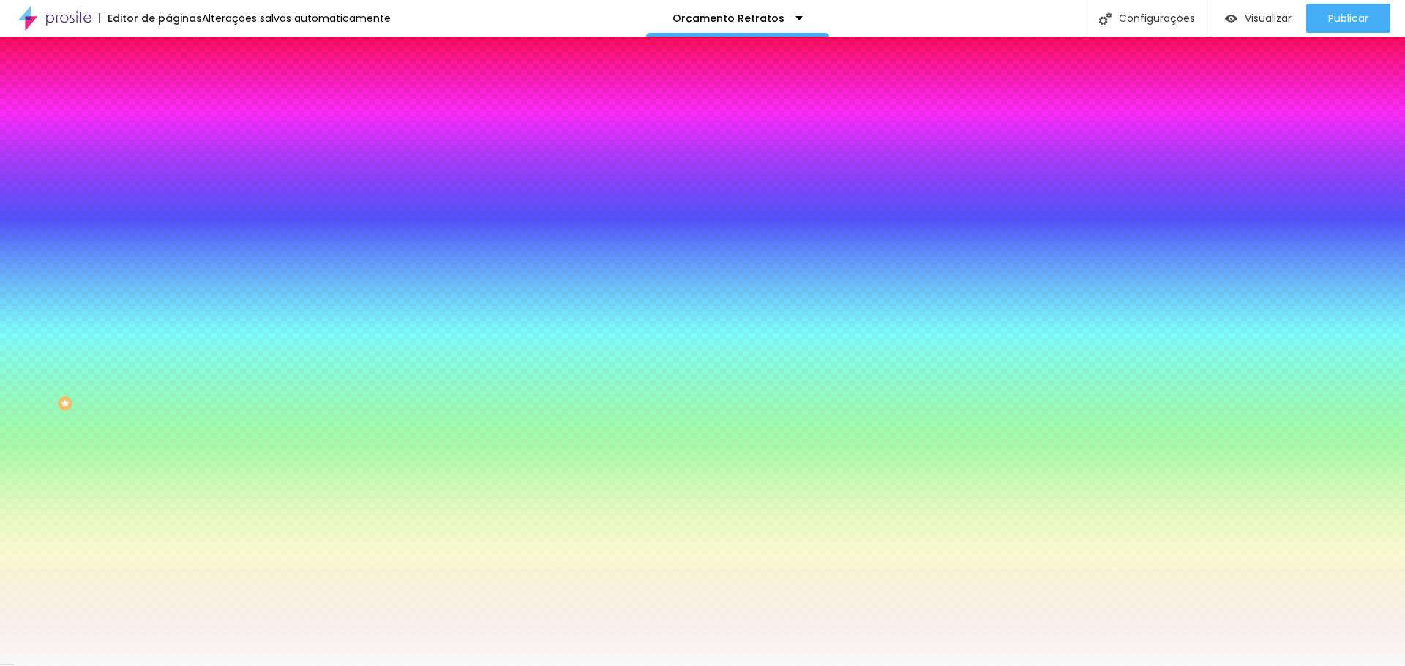
type input "165"
type input "171"
type input "176"
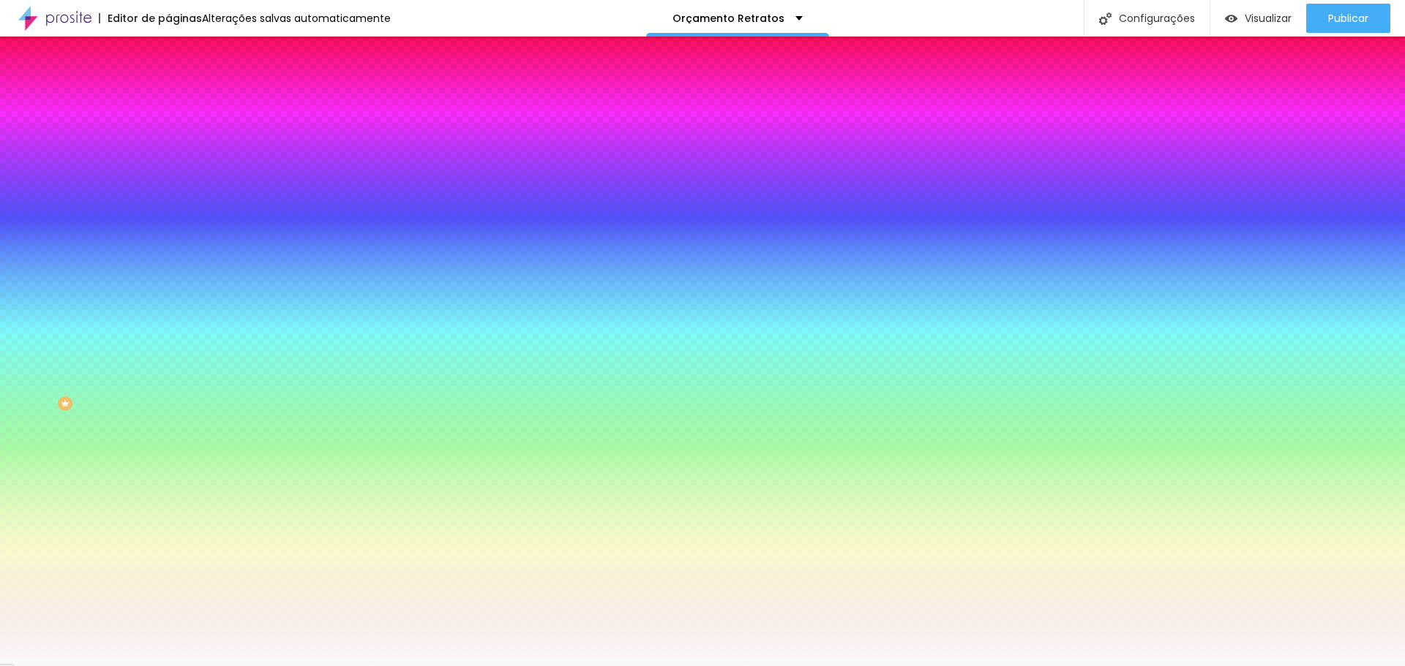
type input "188"
type input "199"
type input "200"
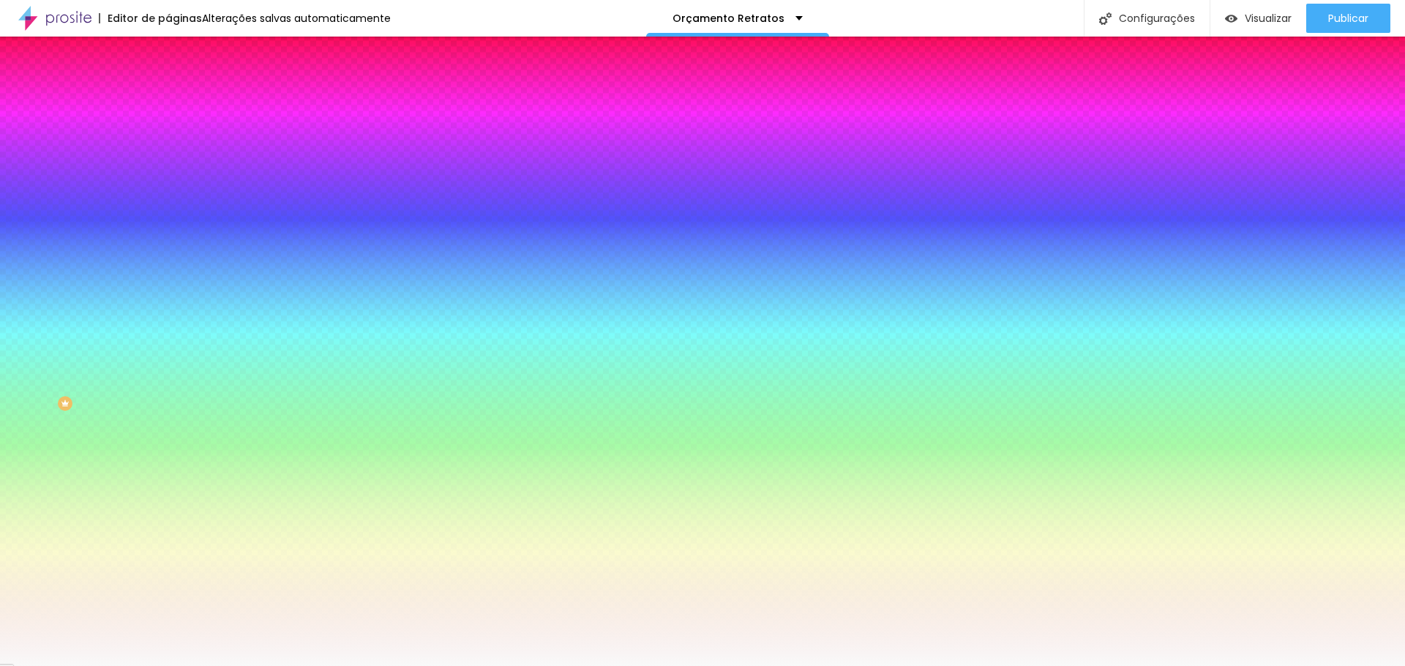
type input "200"
type input "189"
type input "161"
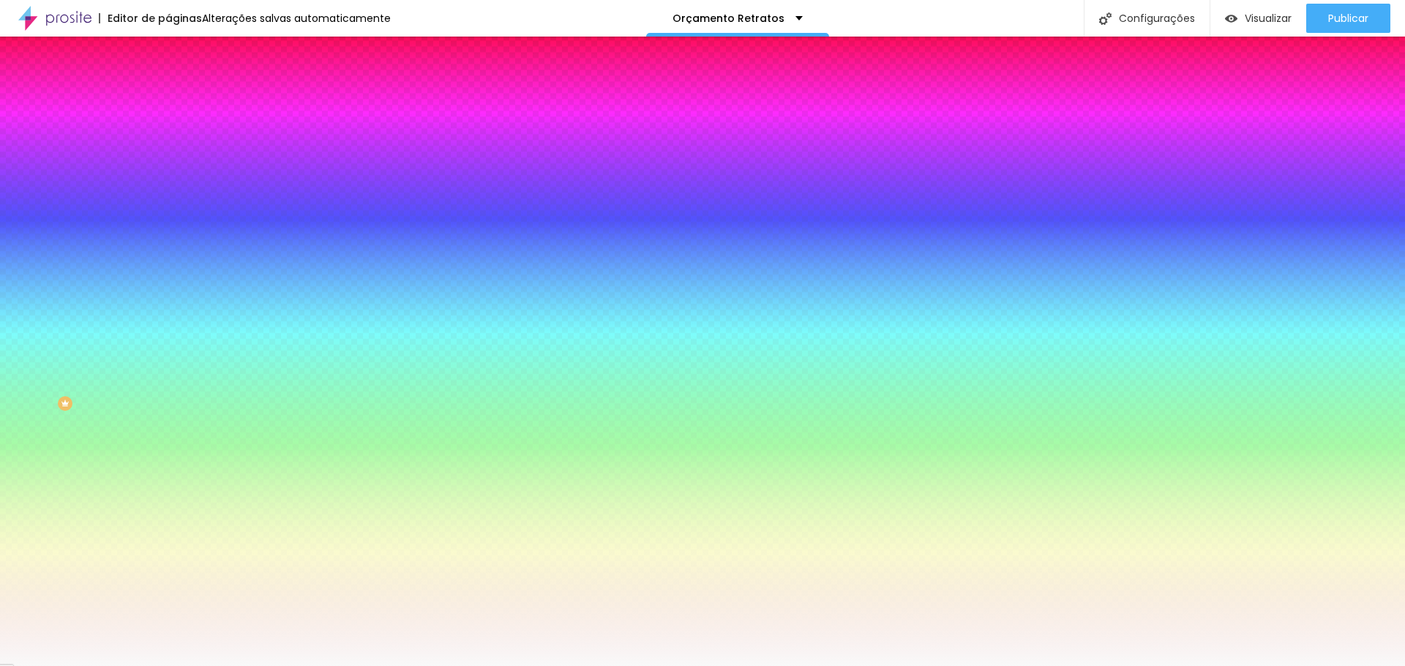
type input "110"
type input "72"
type input "54"
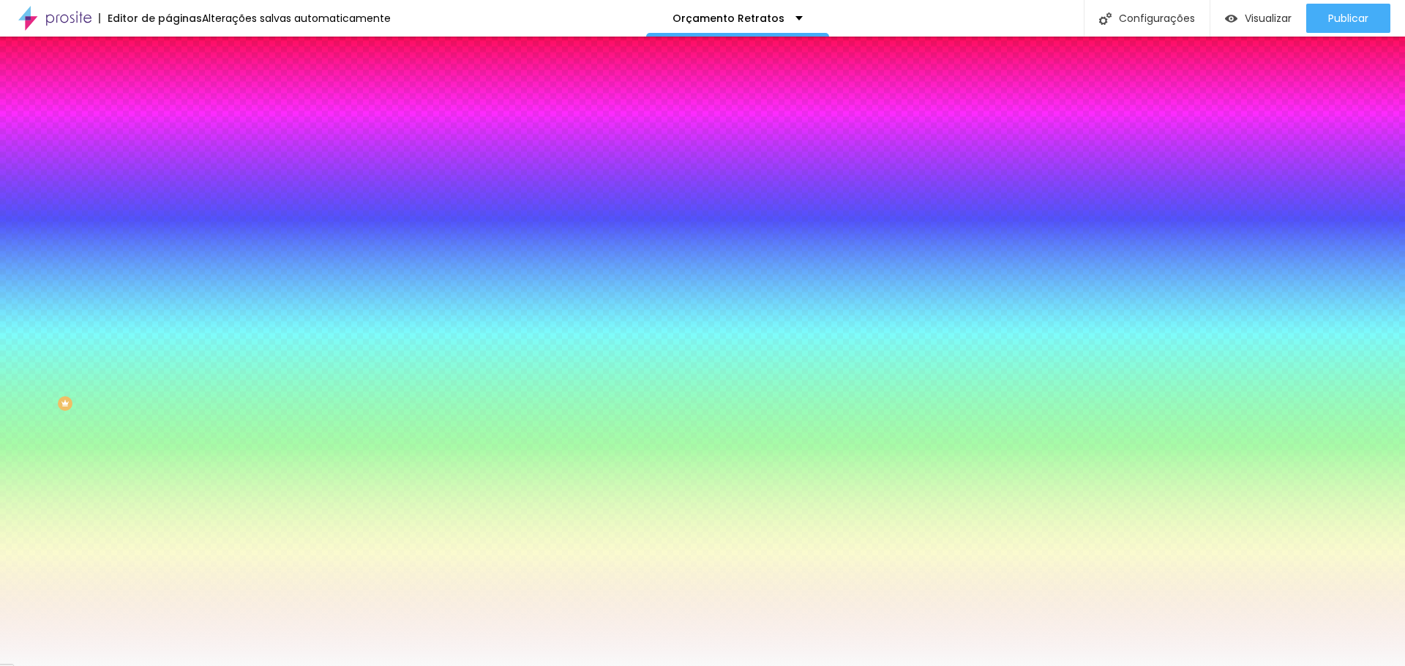
type input "54"
type input "48"
type input "39"
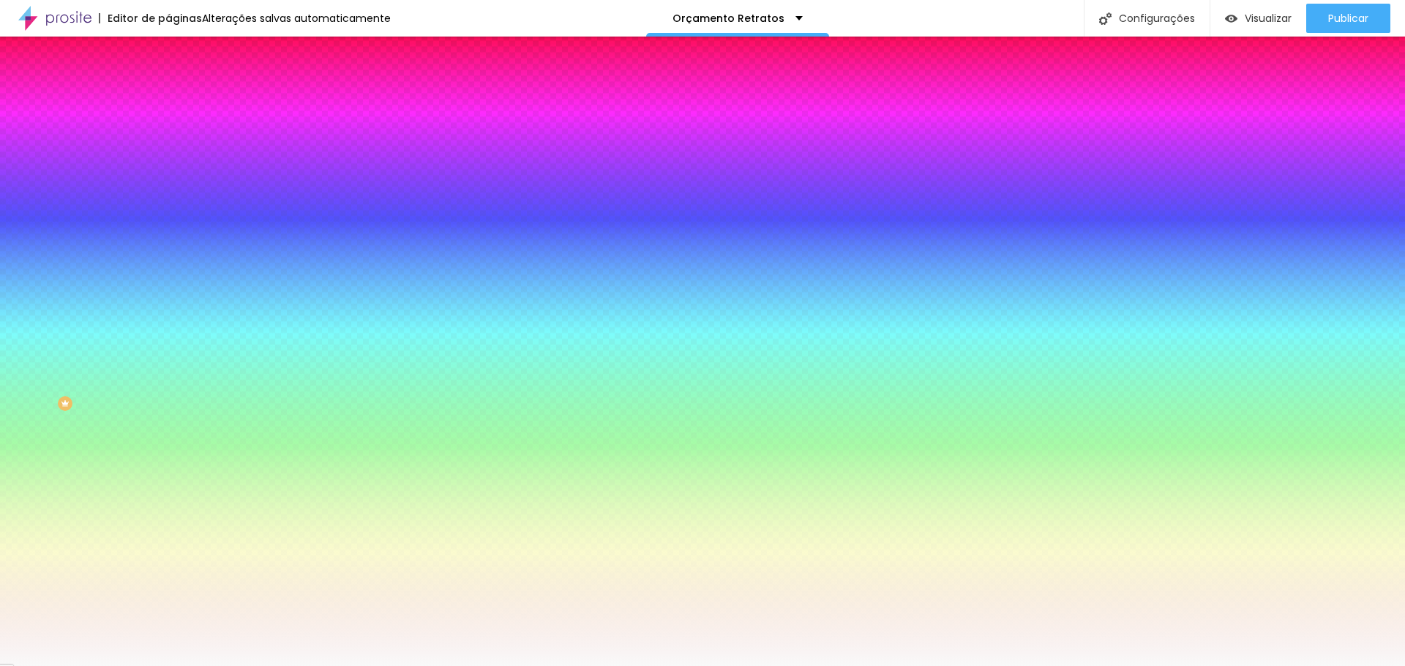
type input "35"
type input "26"
type input "15"
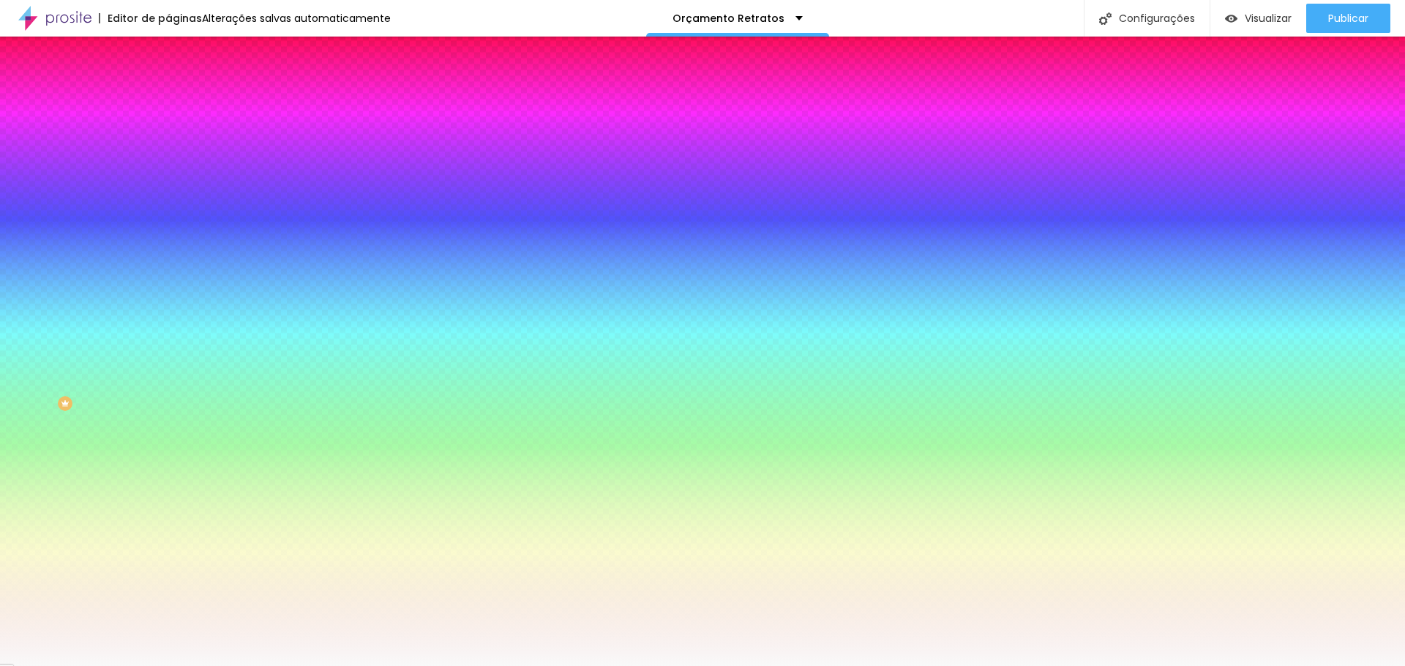
type input "15"
type input "2"
type input "0"
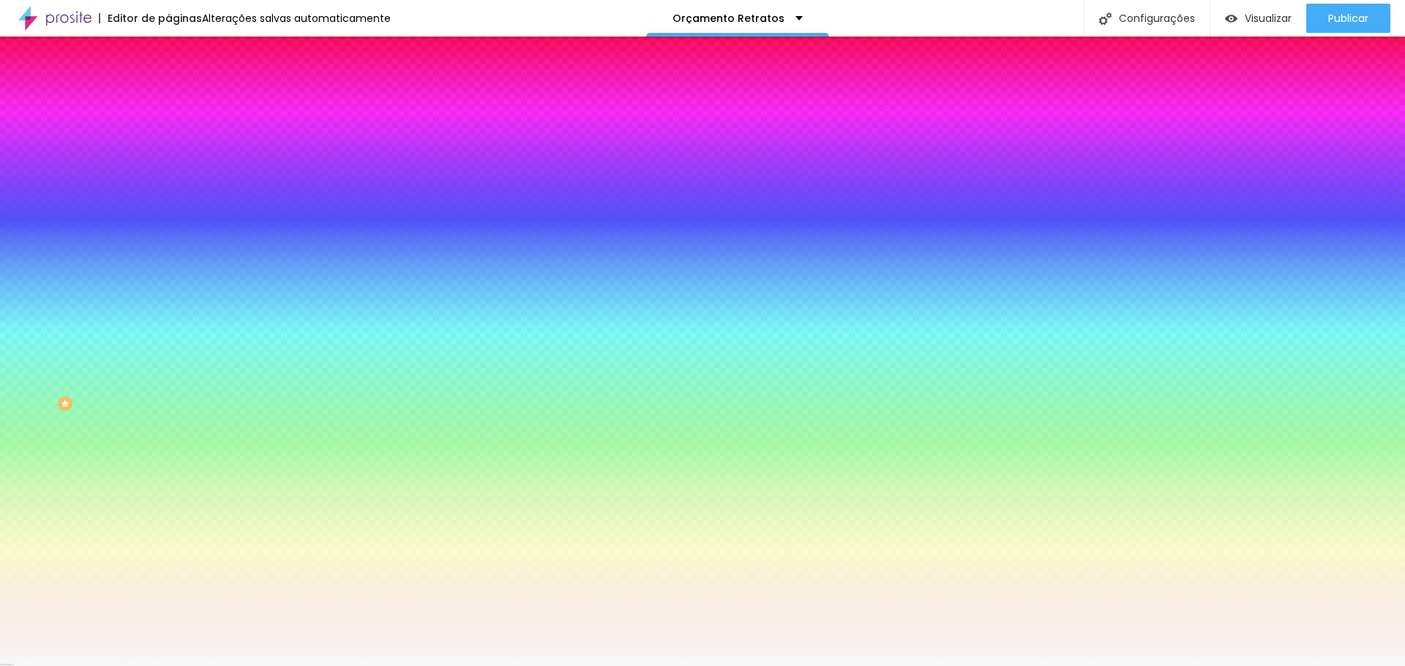
drag, startPoint x: 31, startPoint y: 177, endPoint x: 8, endPoint y: 186, distance: 25.0
click at [168, 324] on input "range" at bounding box center [215, 330] width 94 height 12
click at [168, 140] on div at bounding box center [252, 140] width 168 height 0
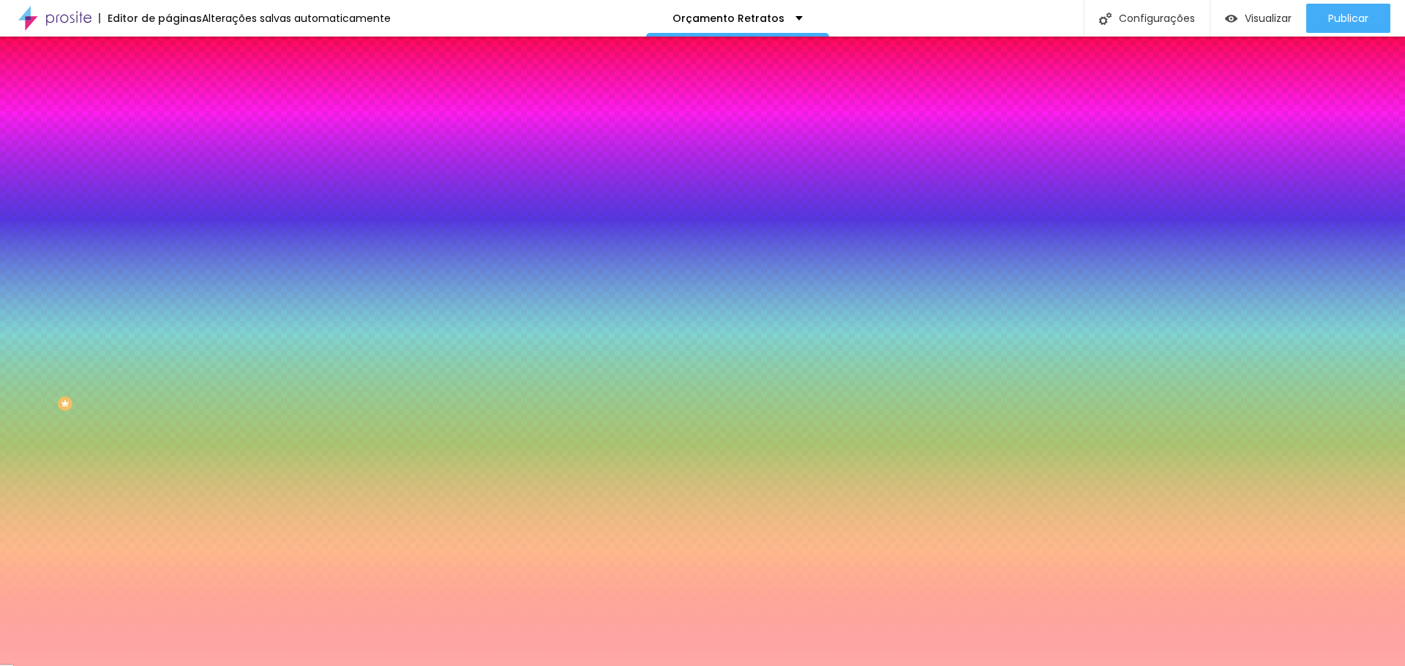
type input "#FFFFFF"
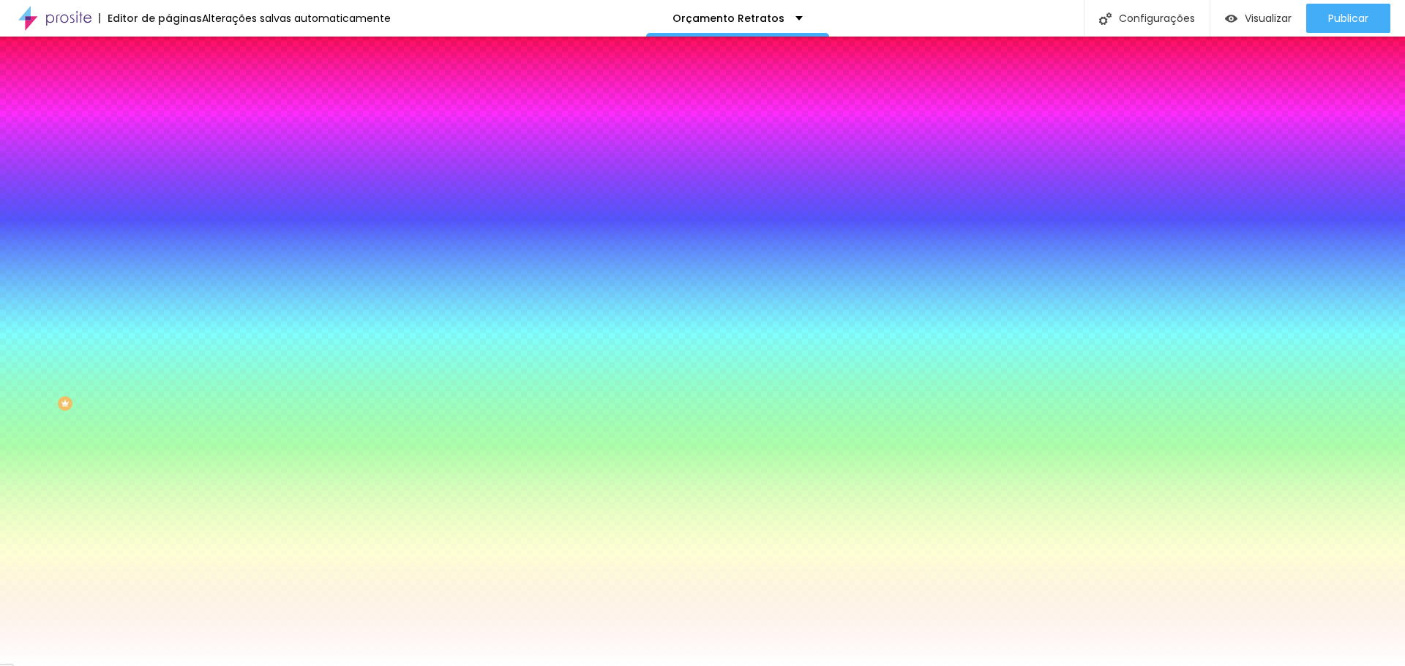
drag, startPoint x: 67, startPoint y: 199, endPoint x: 0, endPoint y: 152, distance: 82.0
click at [168, 152] on div "Cor de fundo Voltar ao padrão #FFFFFF 0 Borda arredondada" at bounding box center [252, 237] width 168 height 247
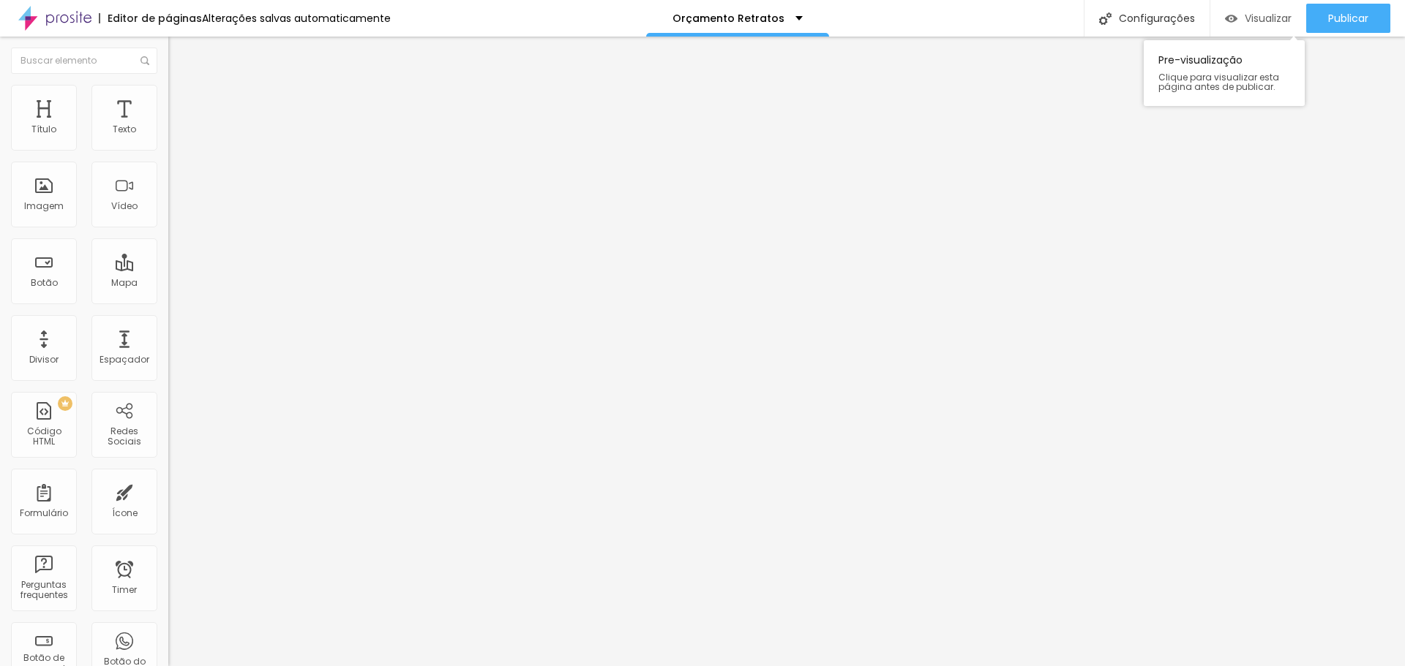
click at [1258, 18] on span "Visualizar" at bounding box center [1267, 18] width 47 height 12
click at [737, 23] on p "Orçamento Retratos" at bounding box center [728, 18] width 112 height 10
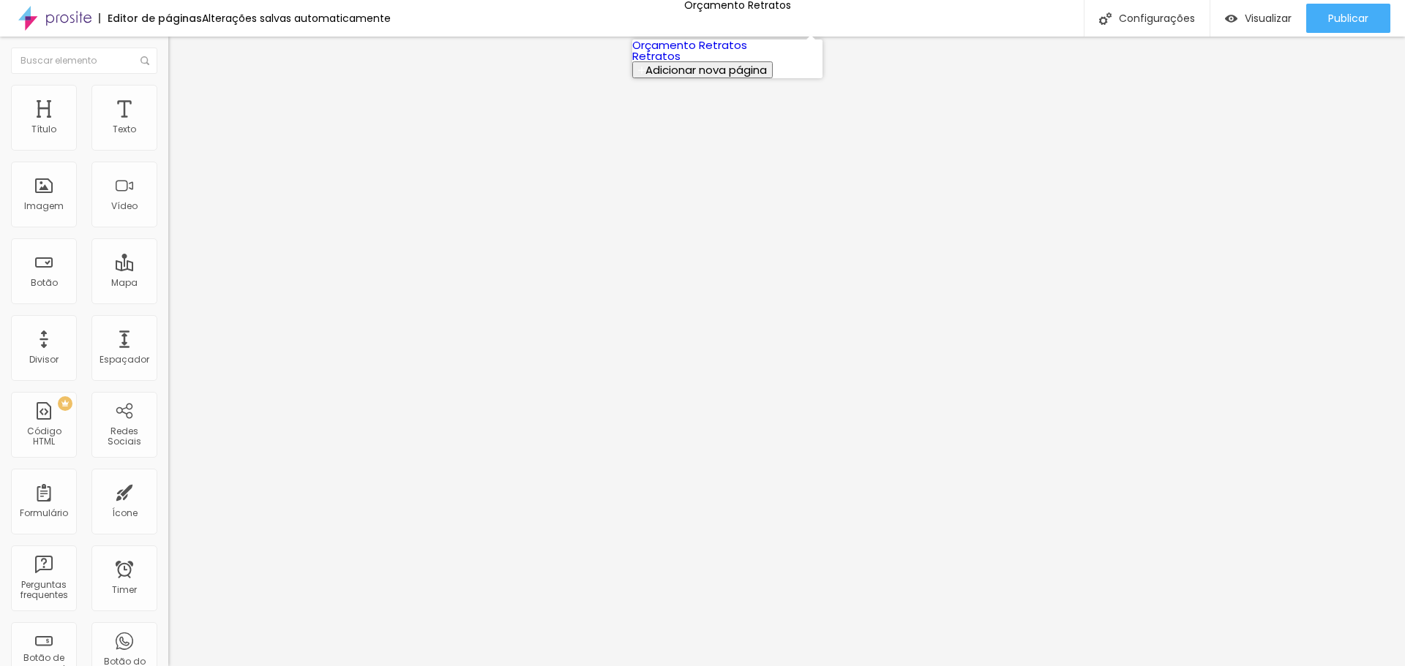
click at [686, 53] on link "Orçamento Retratos" at bounding box center [689, 44] width 115 height 15
click at [181, 98] on span "Estilo" at bounding box center [192, 95] width 23 height 12
click at [168, 99] on img at bounding box center [174, 105] width 13 height 13
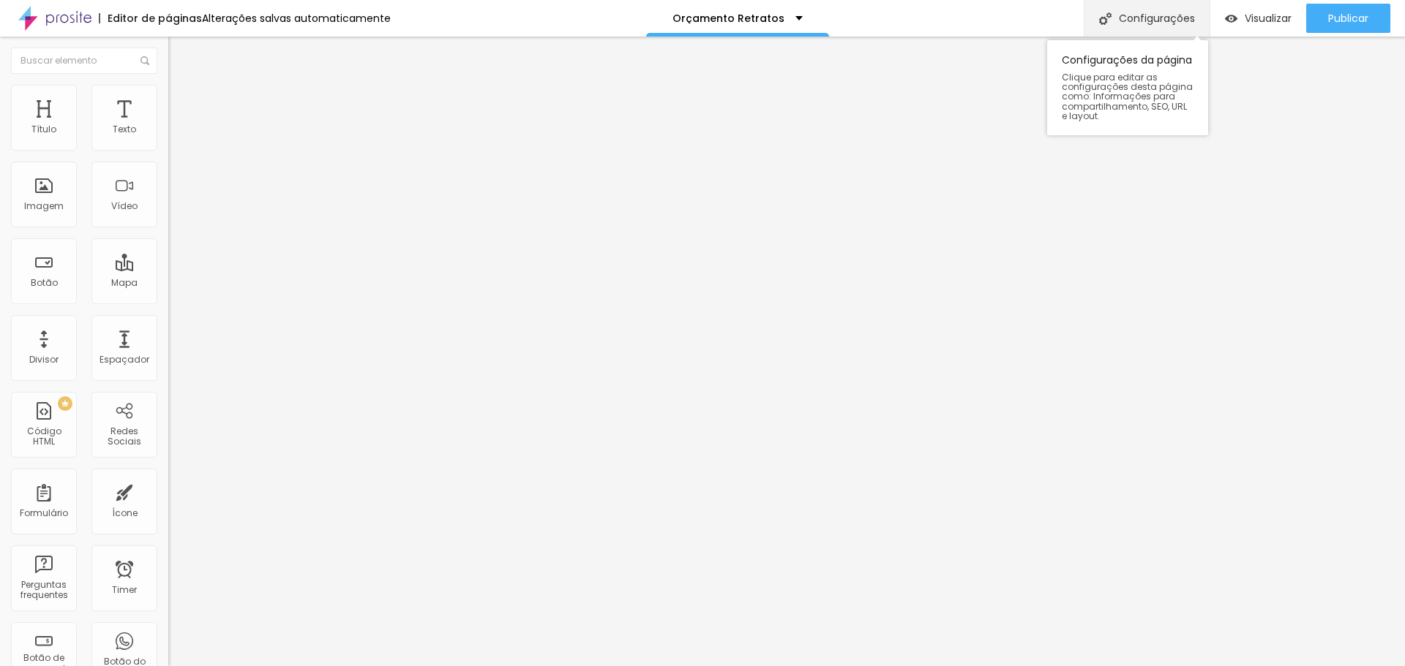
click at [1146, 8] on div "Configurações" at bounding box center [1146, 18] width 126 height 37
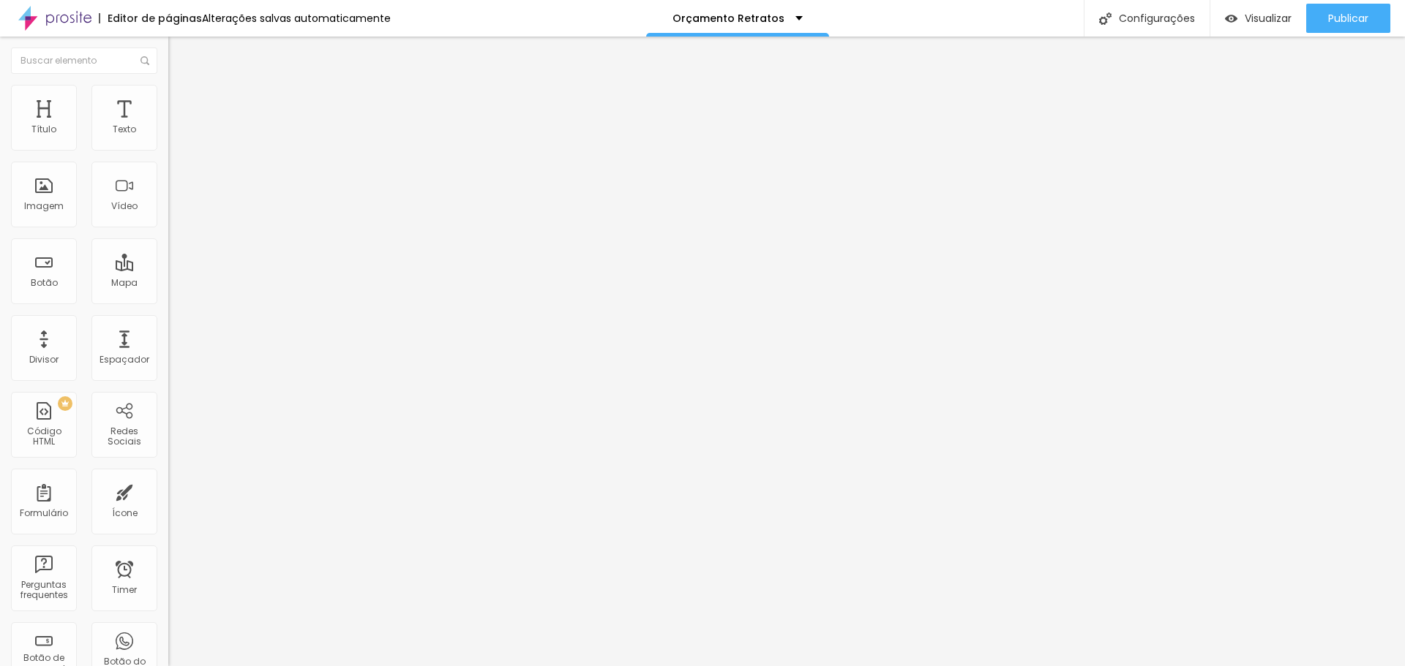
type input "/orçamento retratos"
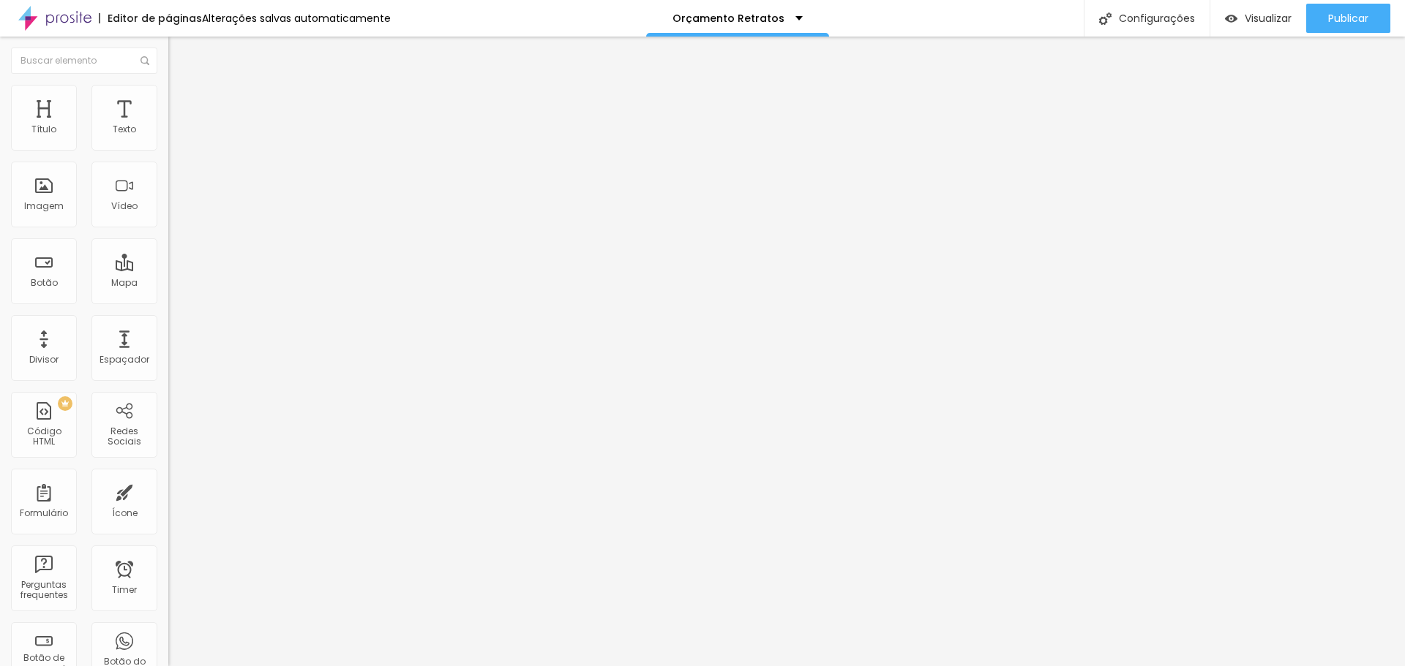
click at [168, 143] on img at bounding box center [173, 140] width 10 height 10
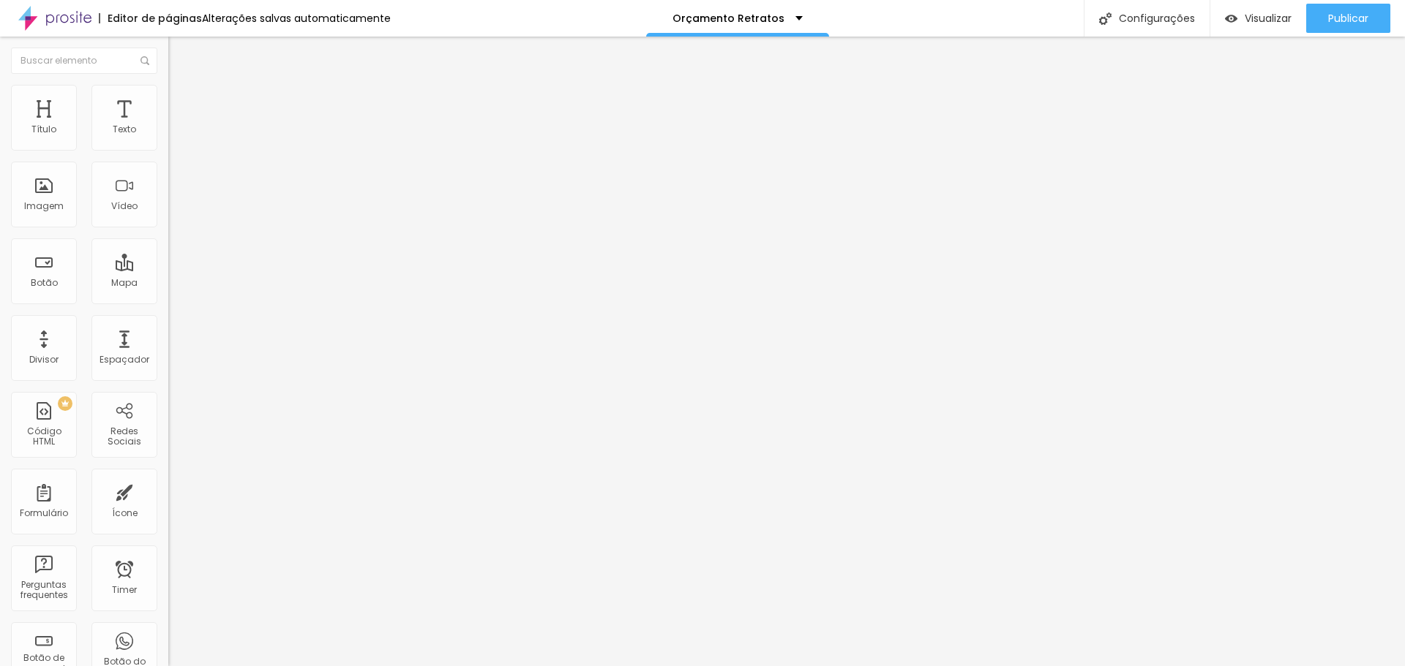
click at [168, 95] on li "Estilo" at bounding box center [252, 92] width 168 height 15
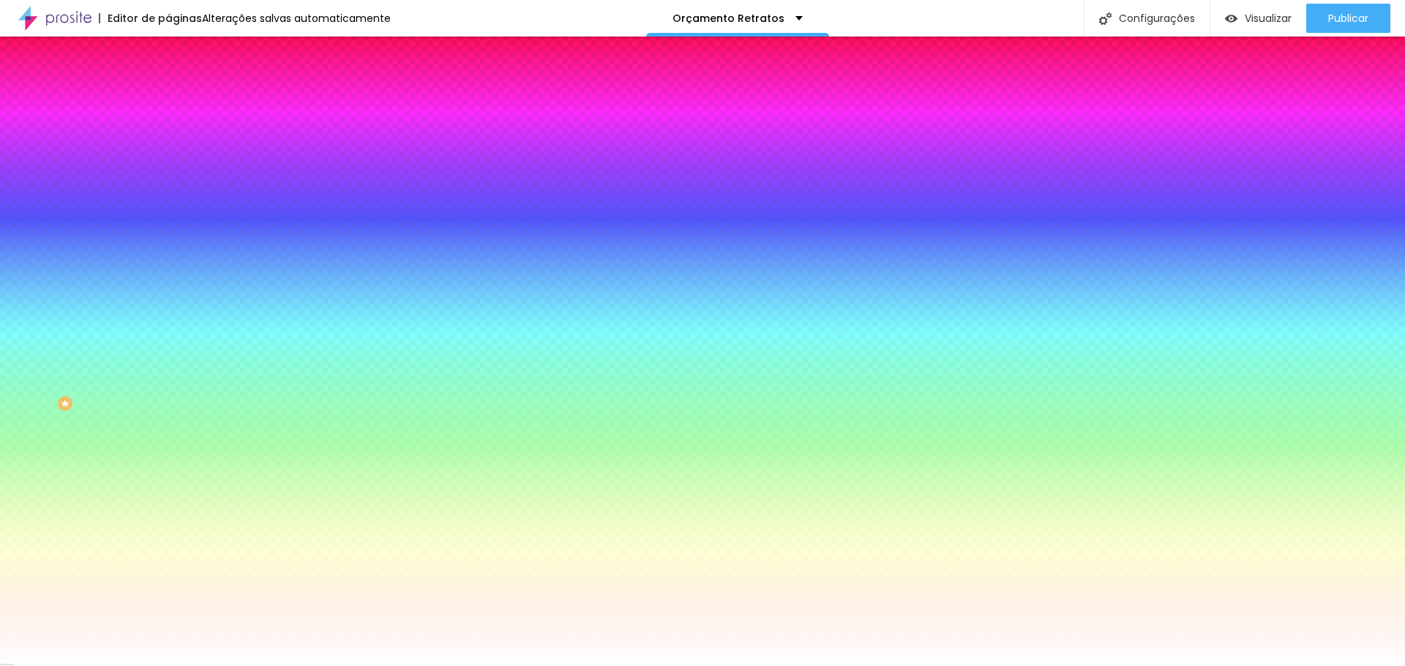
click at [168, 99] on img at bounding box center [174, 105] width 13 height 13
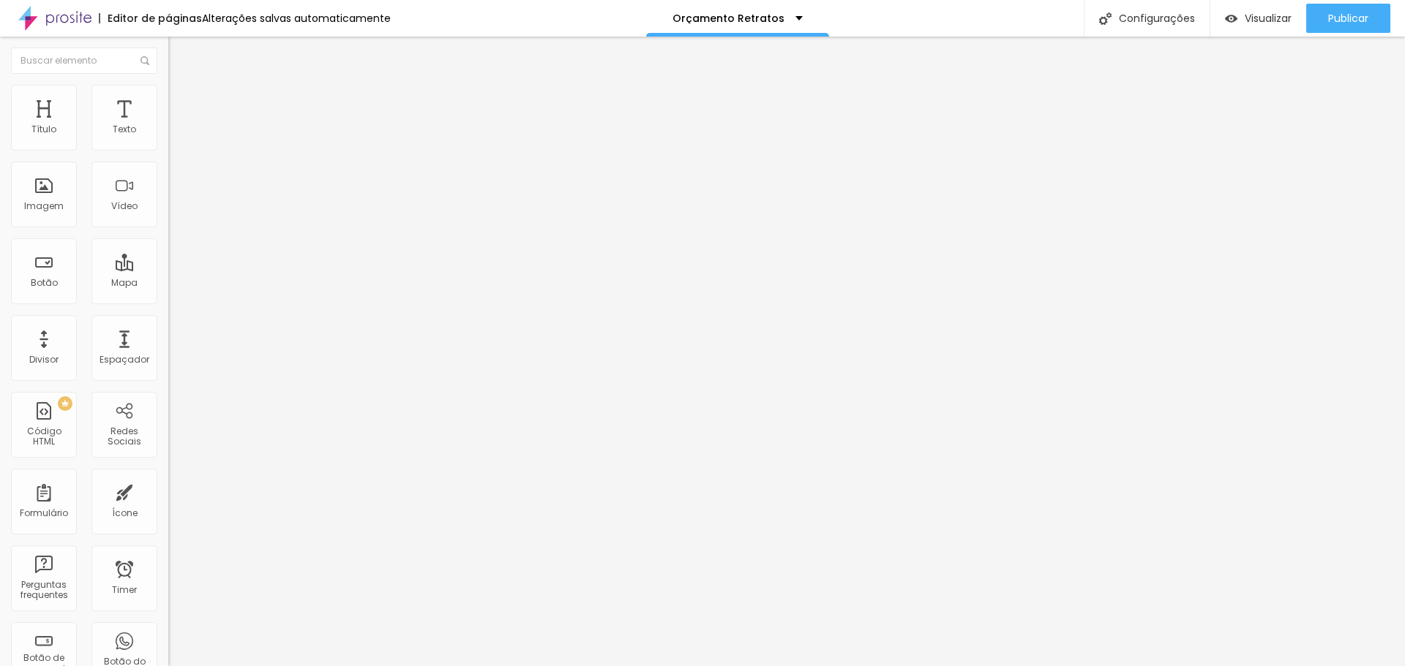
type input "40"
type input "45"
type input "50"
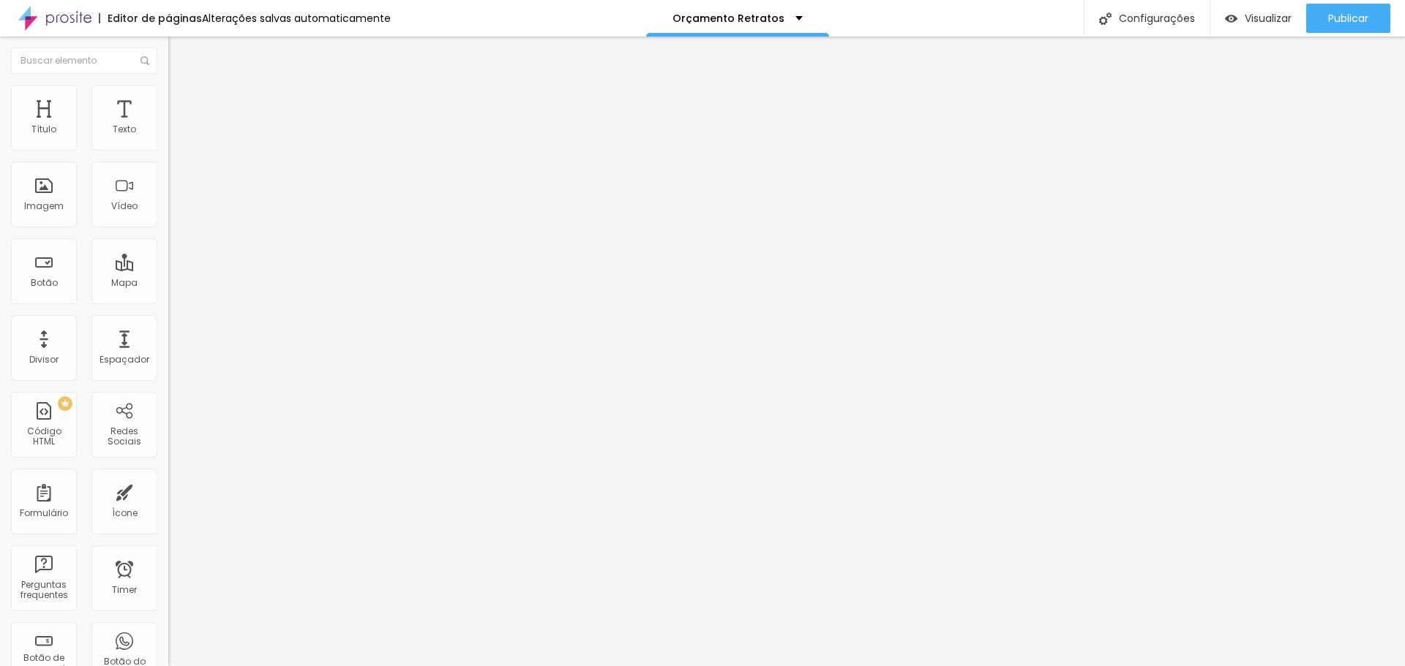
type input "50"
type input "45"
type input "40"
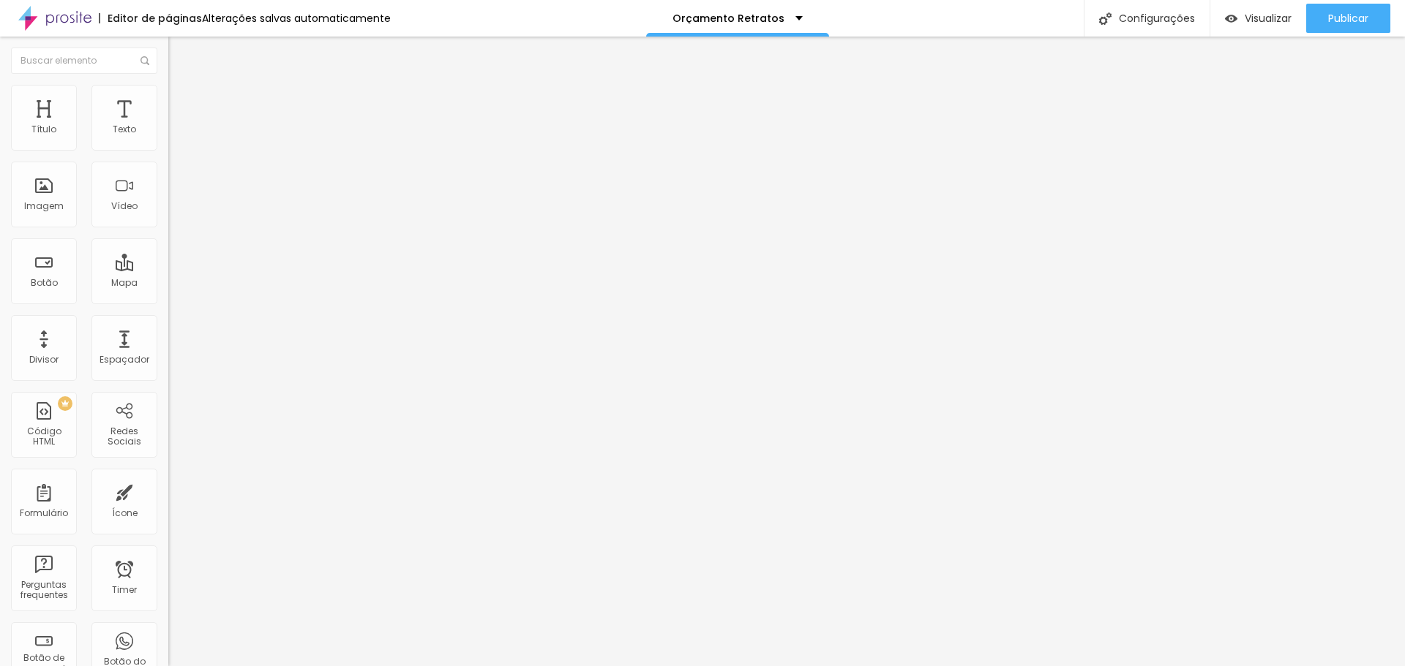
type input "35"
type input "30"
type input "25"
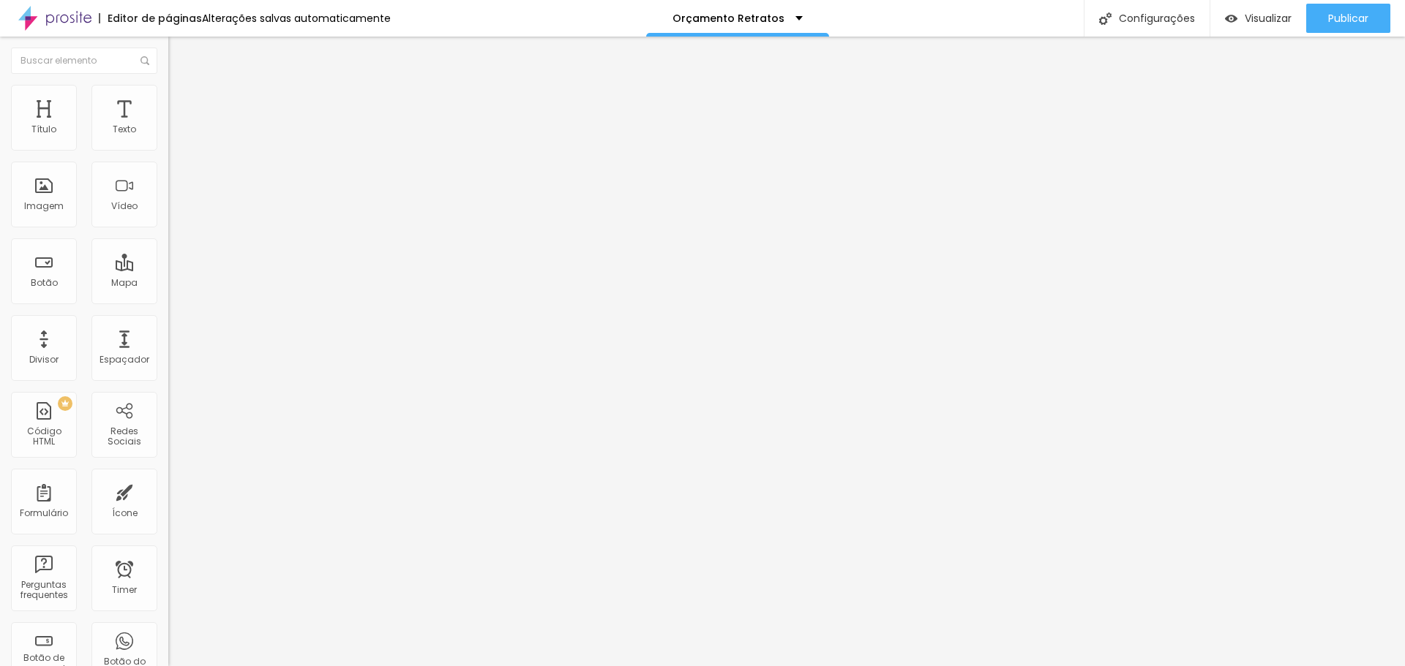
type input "25"
type input "20"
type input "25"
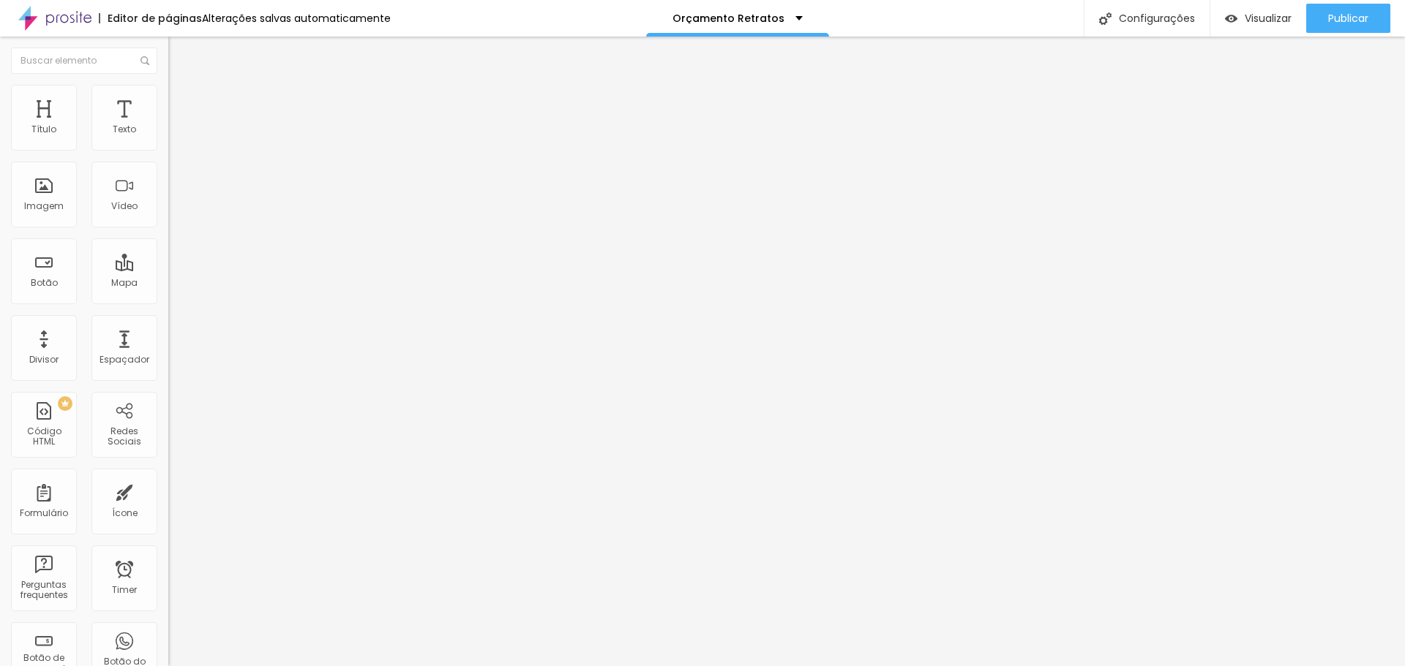
type input "30"
type input "35"
type input "40"
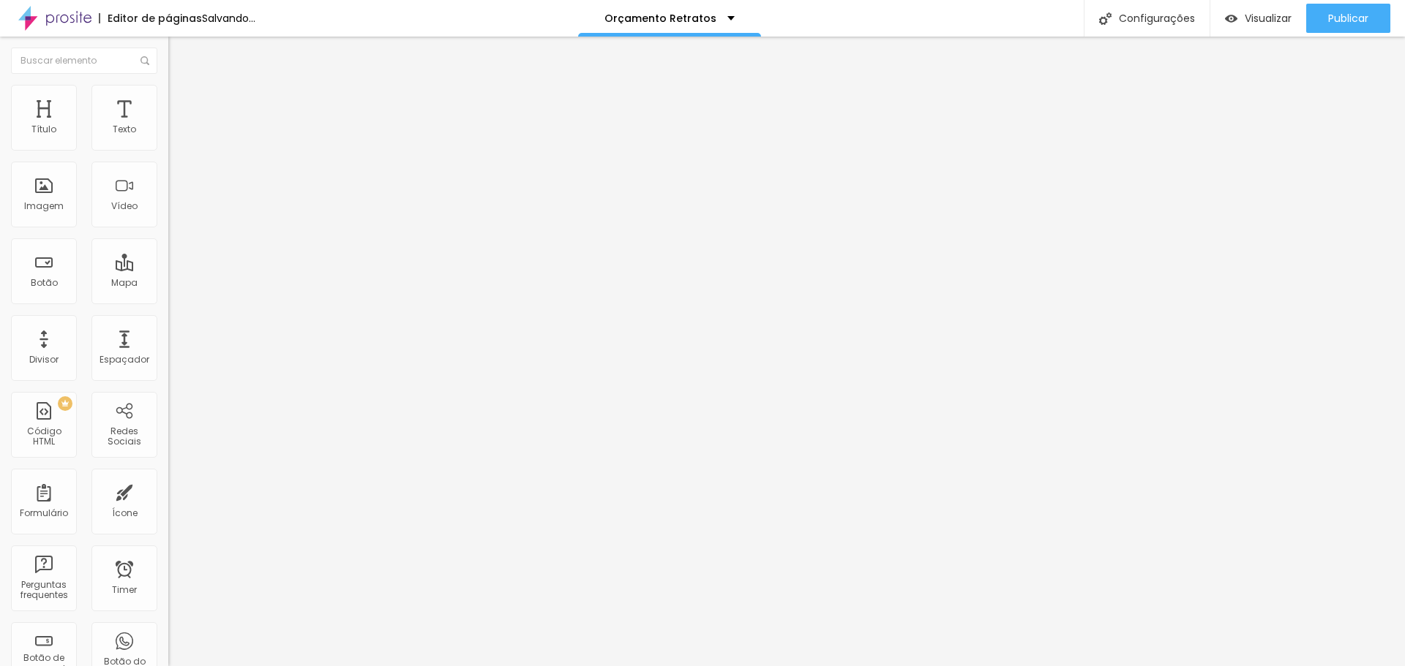
type input "40"
type input "35"
type input "30"
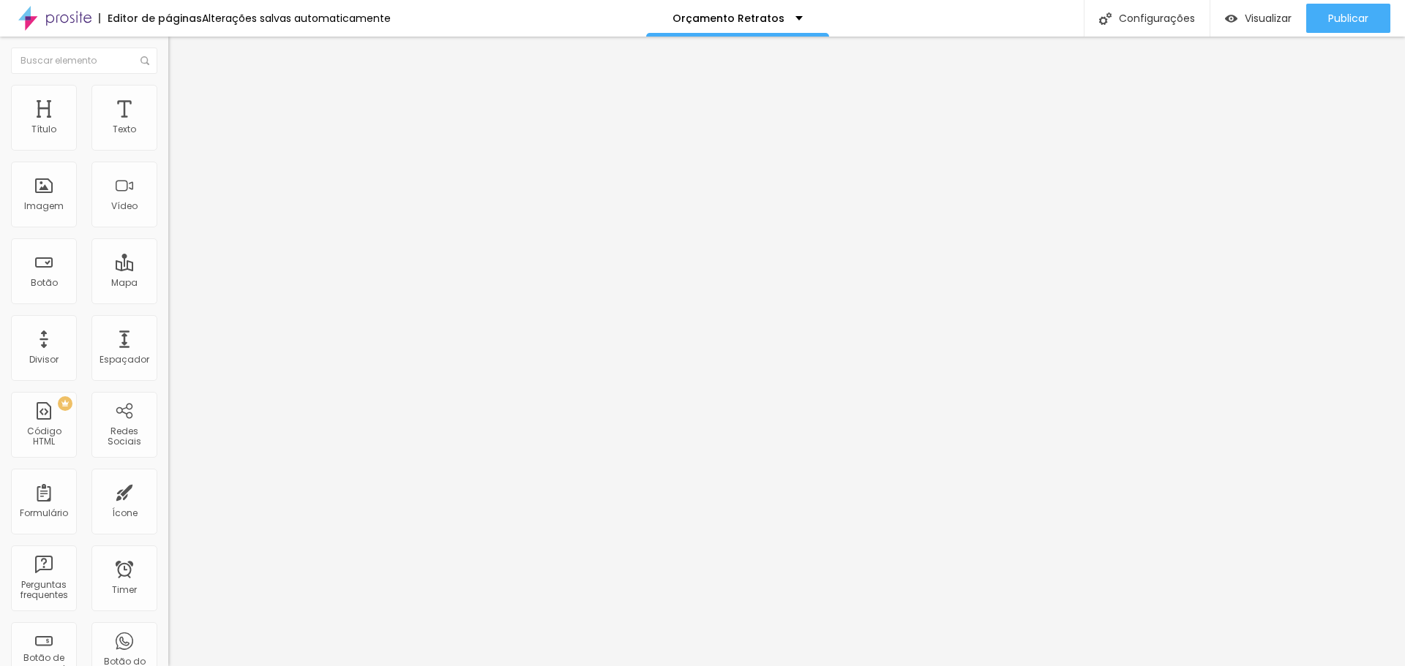
drag, startPoint x: 80, startPoint y: 143, endPoint x: 77, endPoint y: 155, distance: 12.1
type input "30"
click at [168, 284] on input "range" at bounding box center [215, 290] width 94 height 12
click at [181, 103] on span "Avançado" at bounding box center [205, 109] width 48 height 12
type input "45"
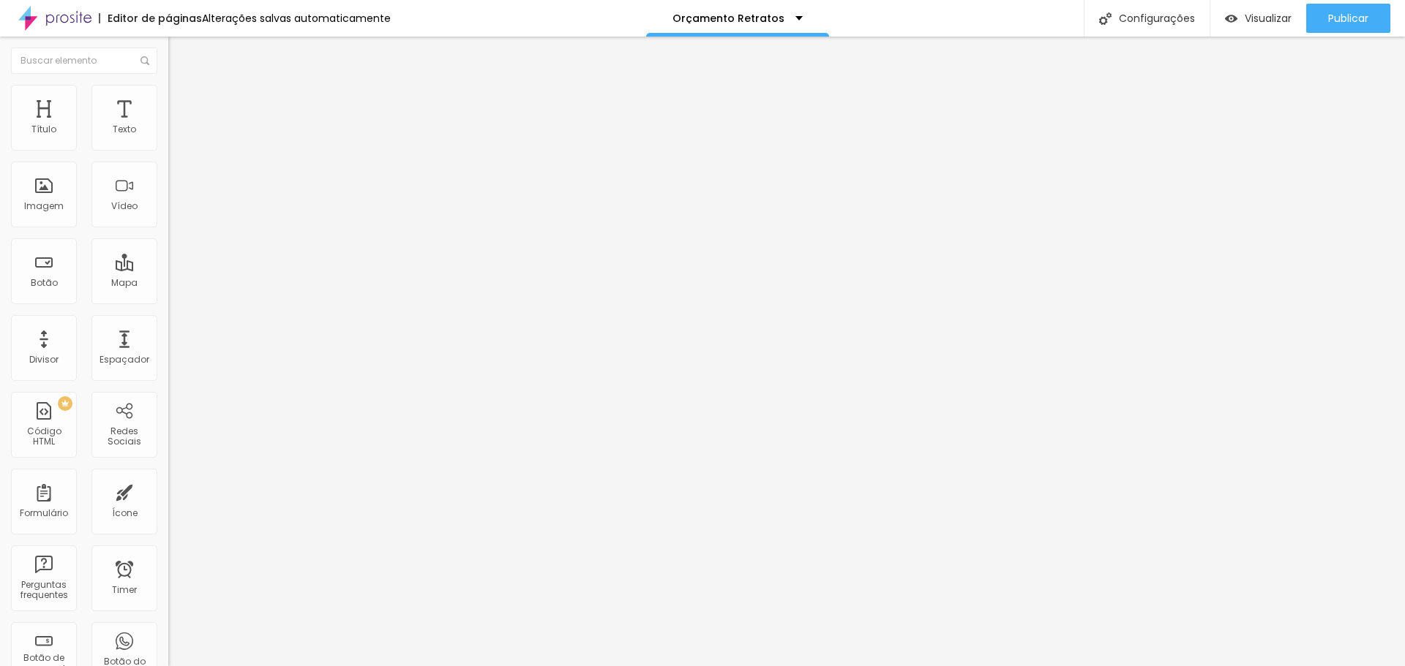
type input "45"
type input "40"
type input "35"
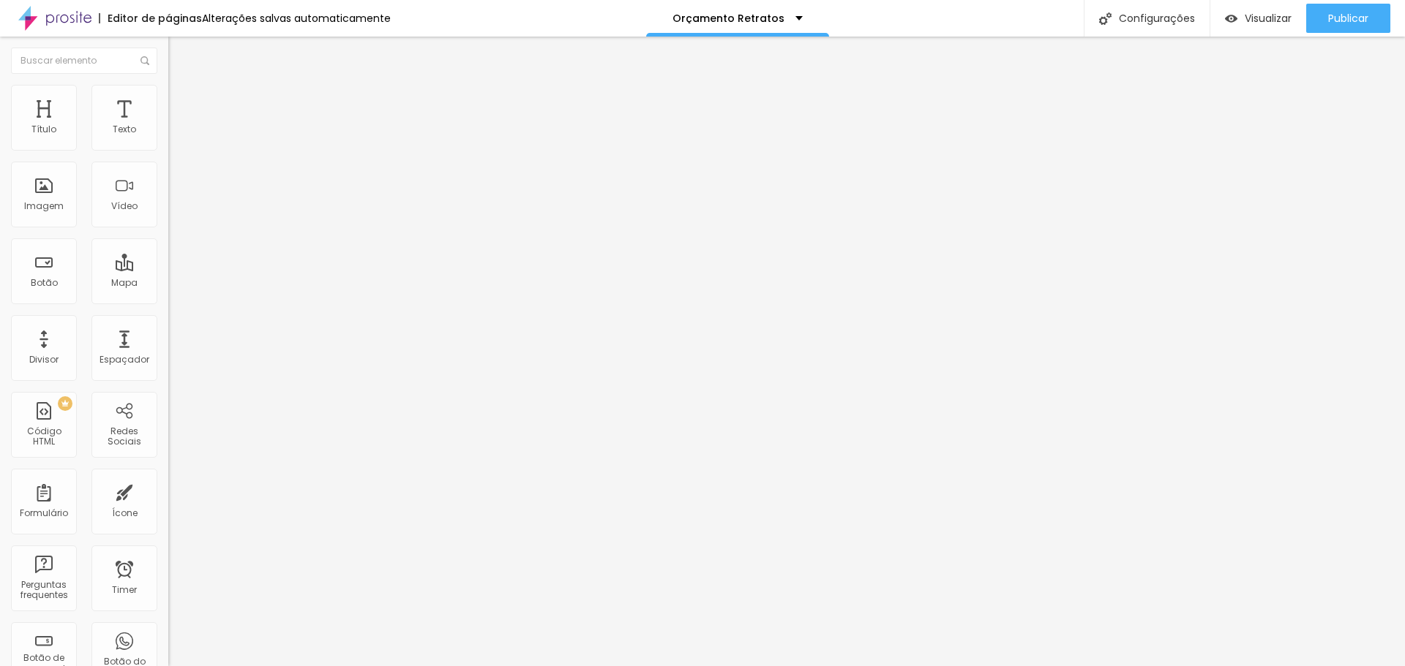
type input "40"
type input "45"
type input "50"
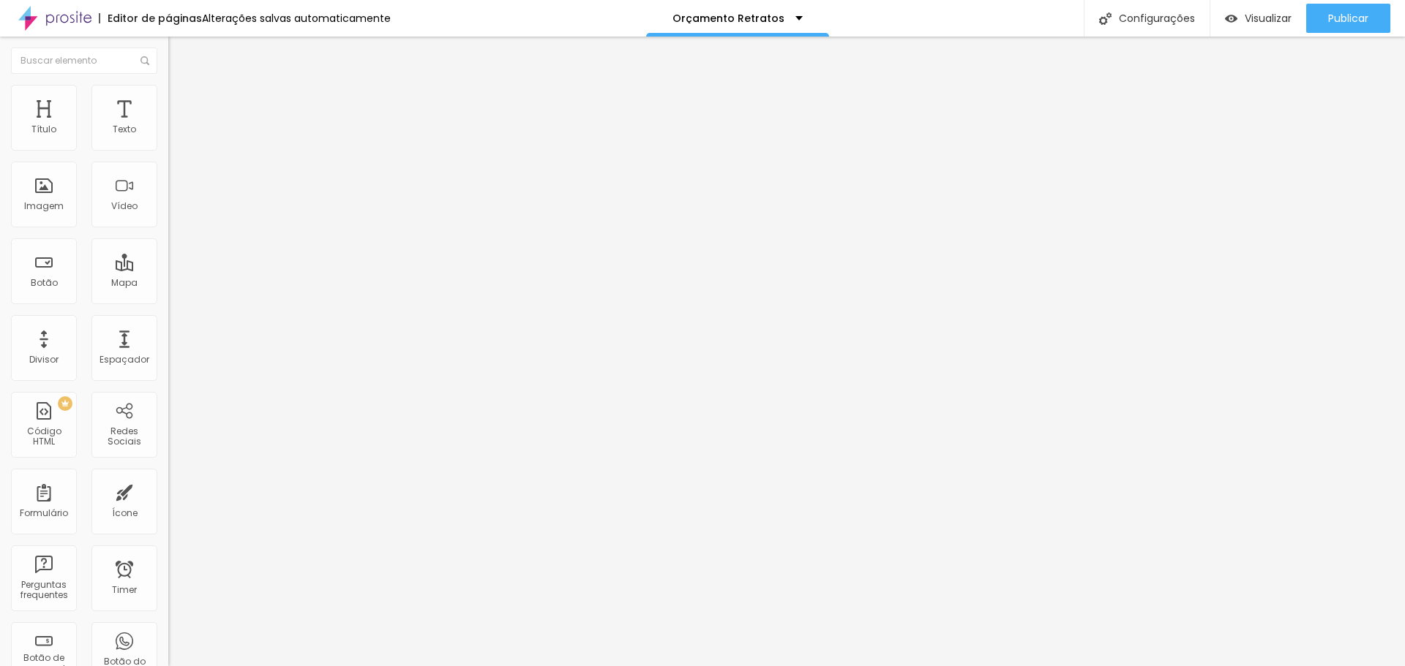
type input "50"
drag, startPoint x: 101, startPoint y: 143, endPoint x: 121, endPoint y: 142, distance: 19.8
click at [168, 284] on input "range" at bounding box center [215, 290] width 94 height 12
click at [168, 94] on ul "Conteúdo Estilo Avançado" at bounding box center [252, 92] width 168 height 44
click at [168, 99] on li "Avançado" at bounding box center [252, 106] width 168 height 15
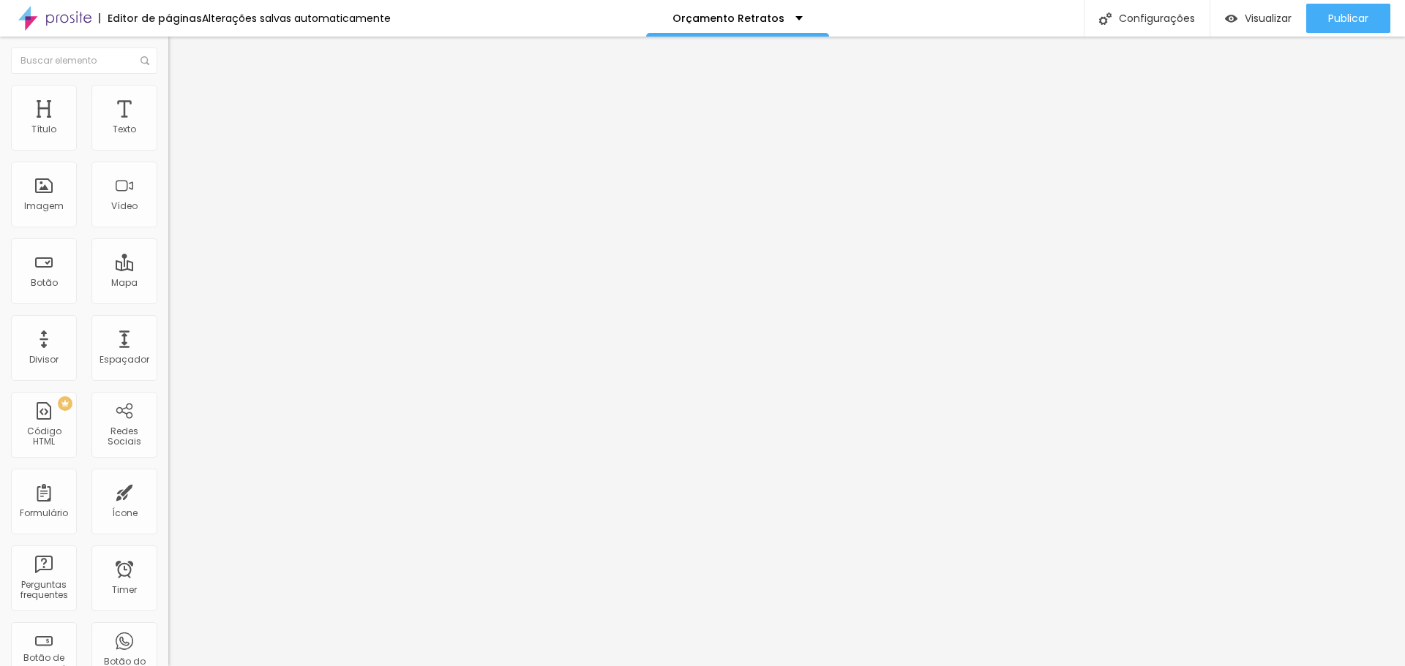
type input "35"
type input "40"
type input "45"
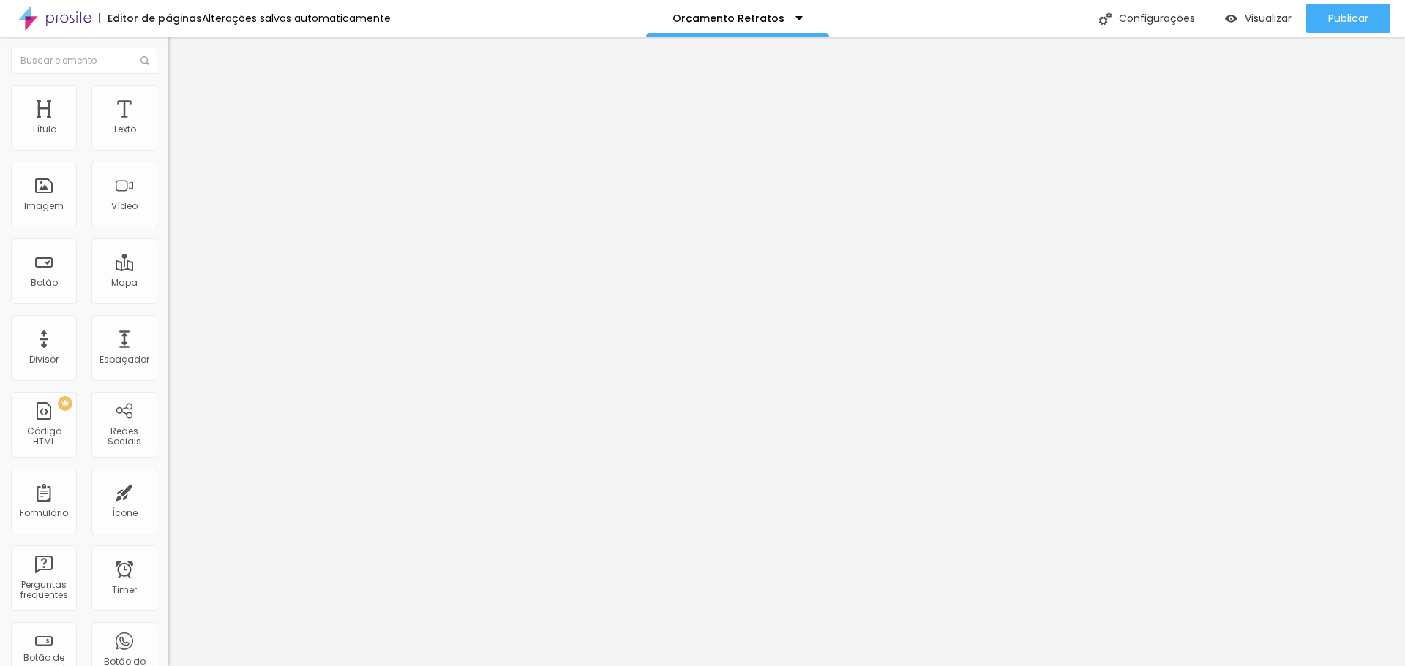
type input "45"
type input "50"
drag, startPoint x: 78, startPoint y: 144, endPoint x: 170, endPoint y: 145, distance: 92.9
type input "50"
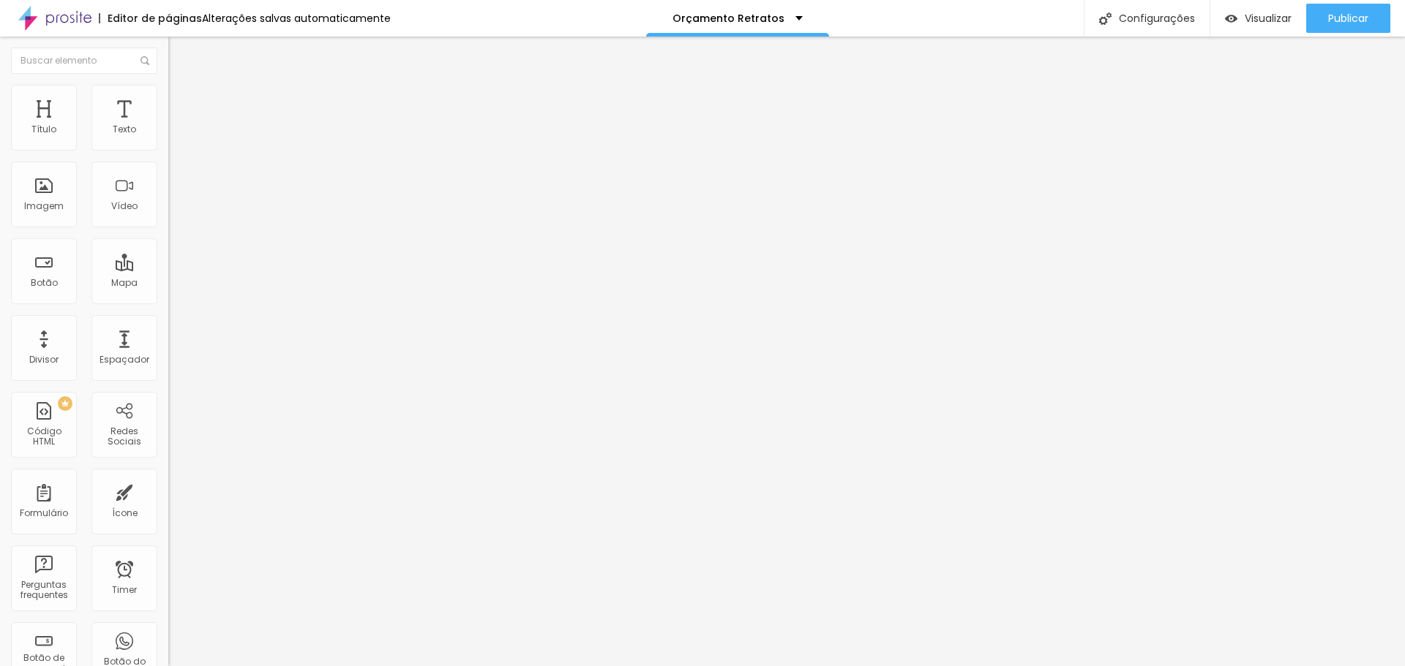
click at [170, 284] on input "range" at bounding box center [215, 290] width 94 height 12
type input "17"
type input "18"
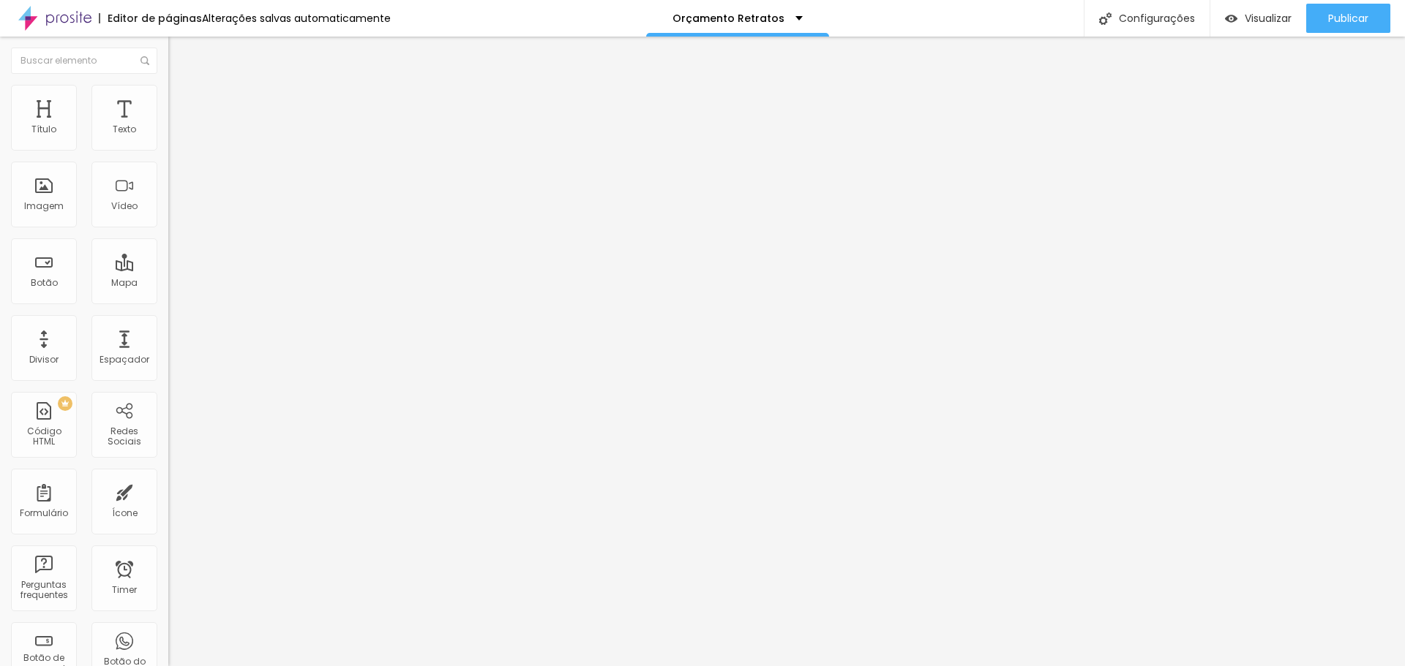
type input "19"
type input "20"
type input "21"
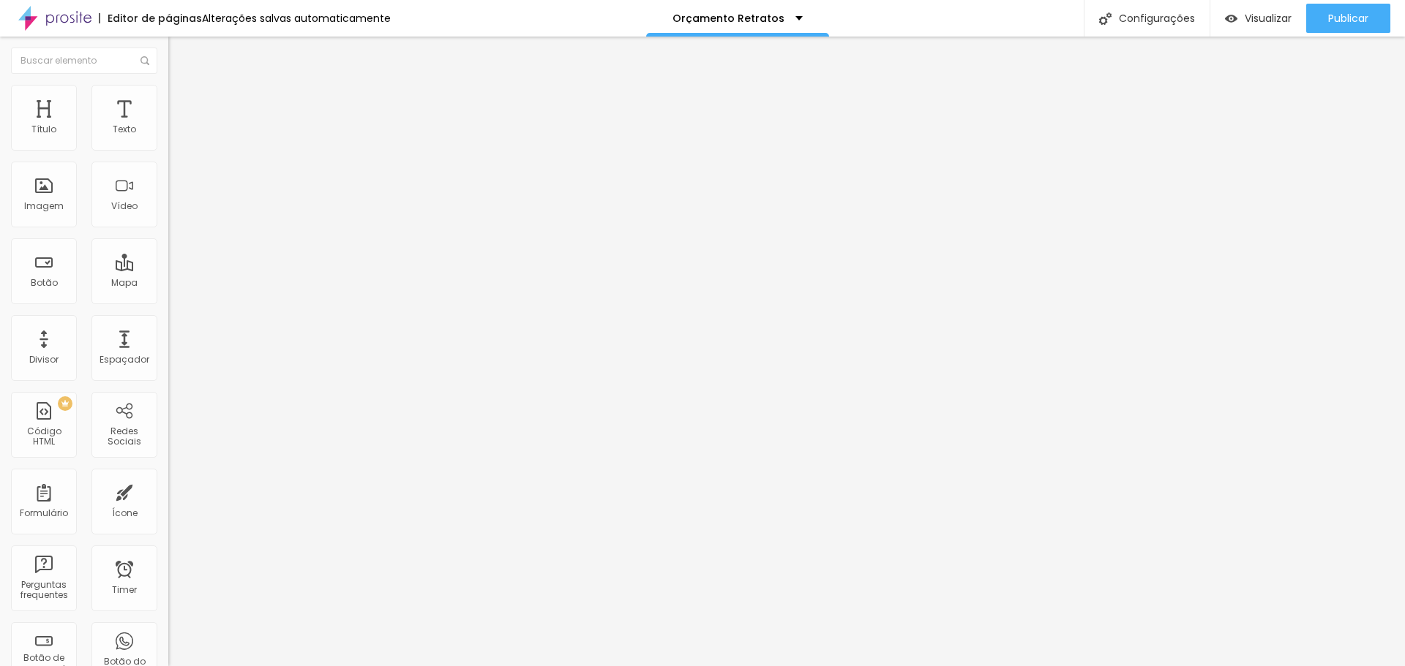
type input "21"
type input "22"
type input "21"
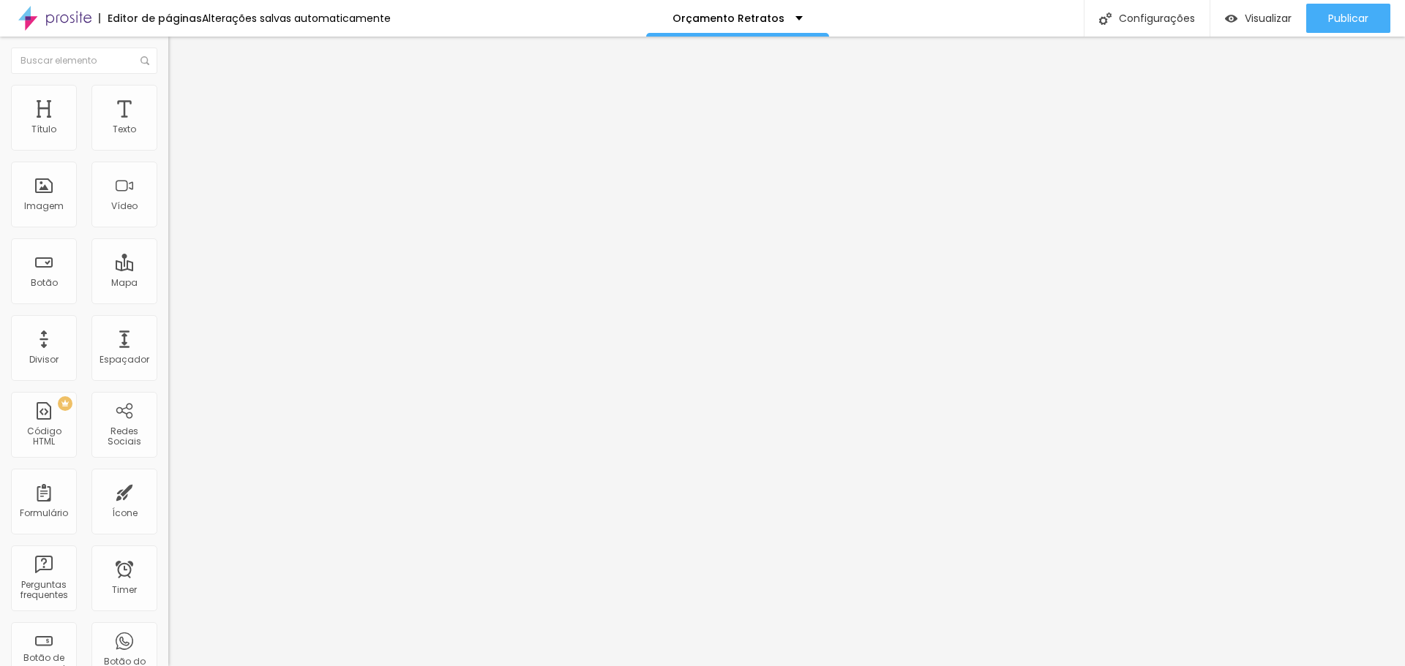
type input "20"
drag, startPoint x: 64, startPoint y: 145, endPoint x: 80, endPoint y: 146, distance: 15.4
type input "20"
click at [168, 269] on input "range" at bounding box center [215, 275] width 94 height 12
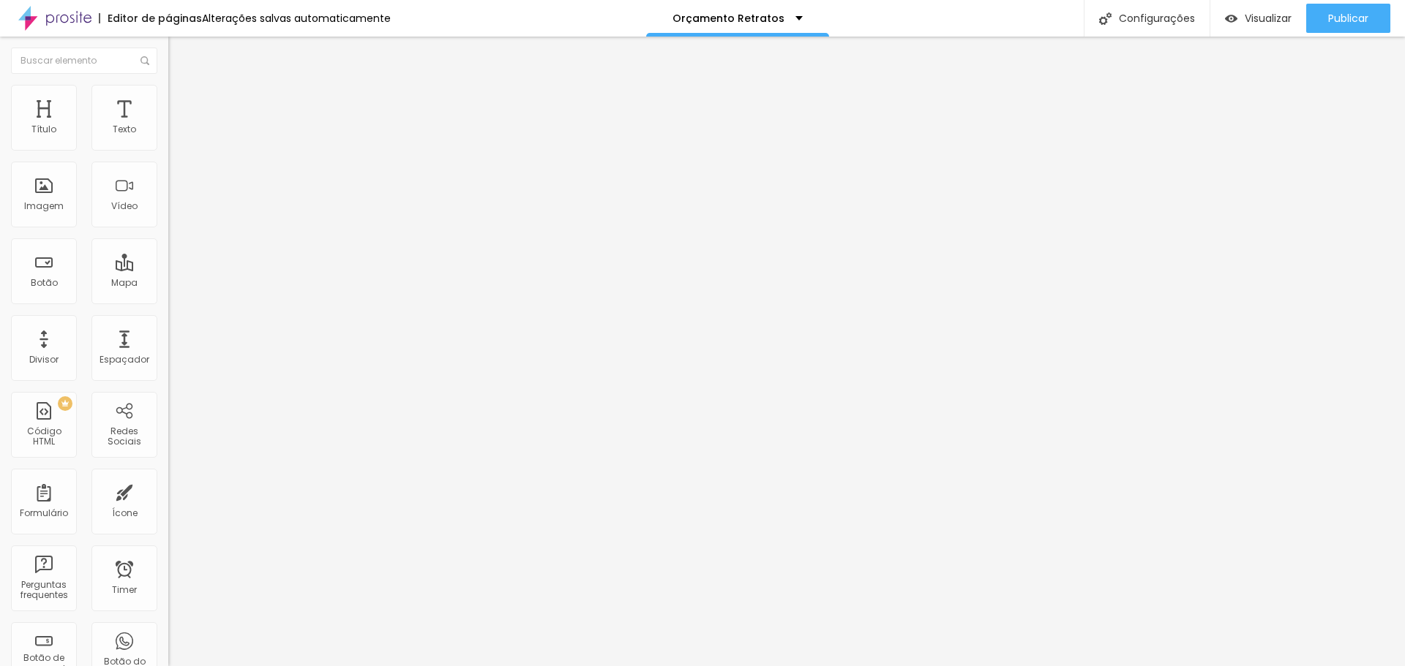
click at [168, 570] on img at bounding box center [252, 654] width 168 height 168
click at [168, 304] on img at bounding box center [173, 309] width 10 height 10
click at [1254, 15] on span "Visualizar" at bounding box center [1267, 18] width 47 height 12
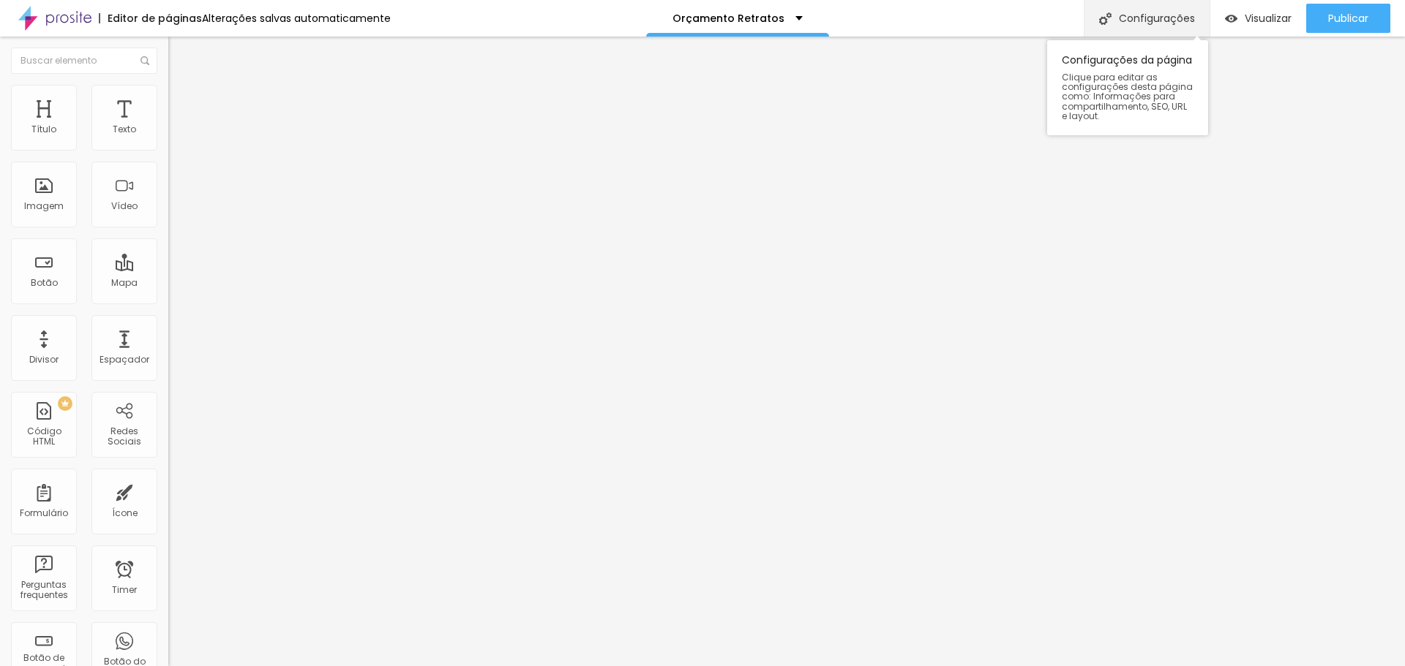
click at [1127, 13] on div "Configurações" at bounding box center [1146, 18] width 126 height 37
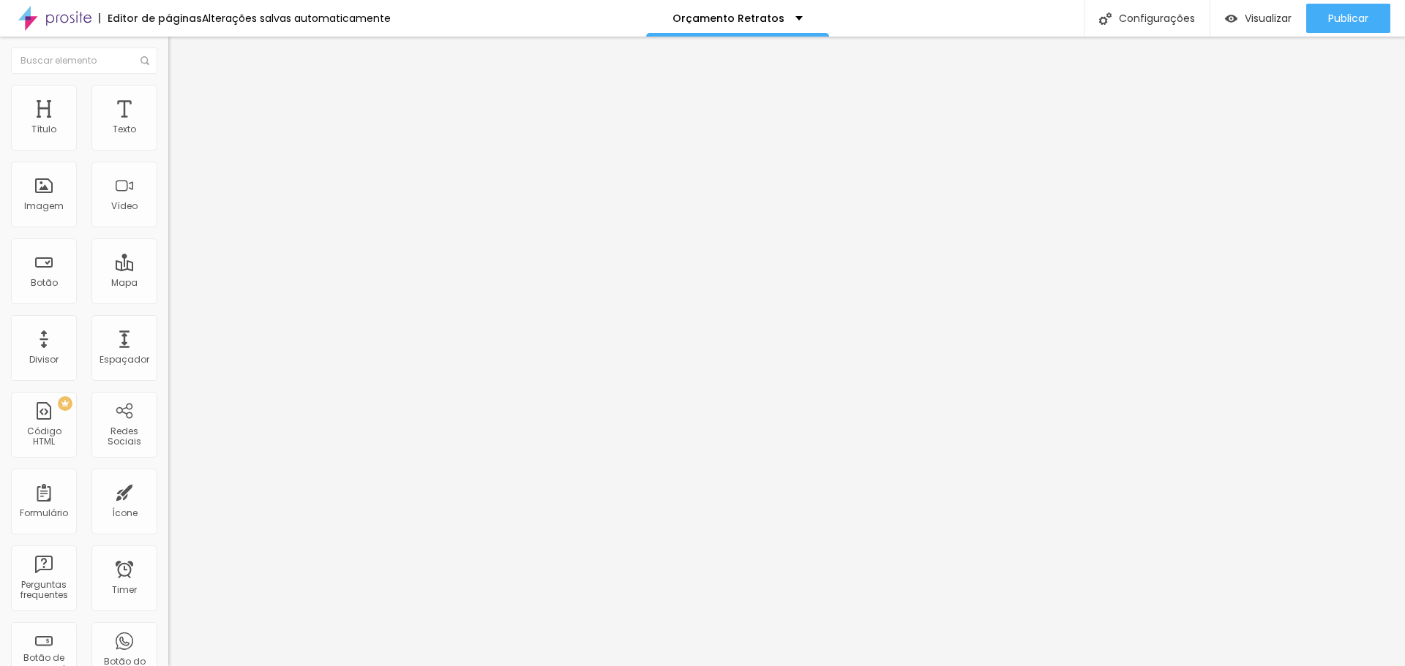
click at [1255, 16] on span "Visualizar" at bounding box center [1267, 18] width 47 height 12
click at [1244, 23] on span "Visualizar" at bounding box center [1267, 18] width 47 height 12
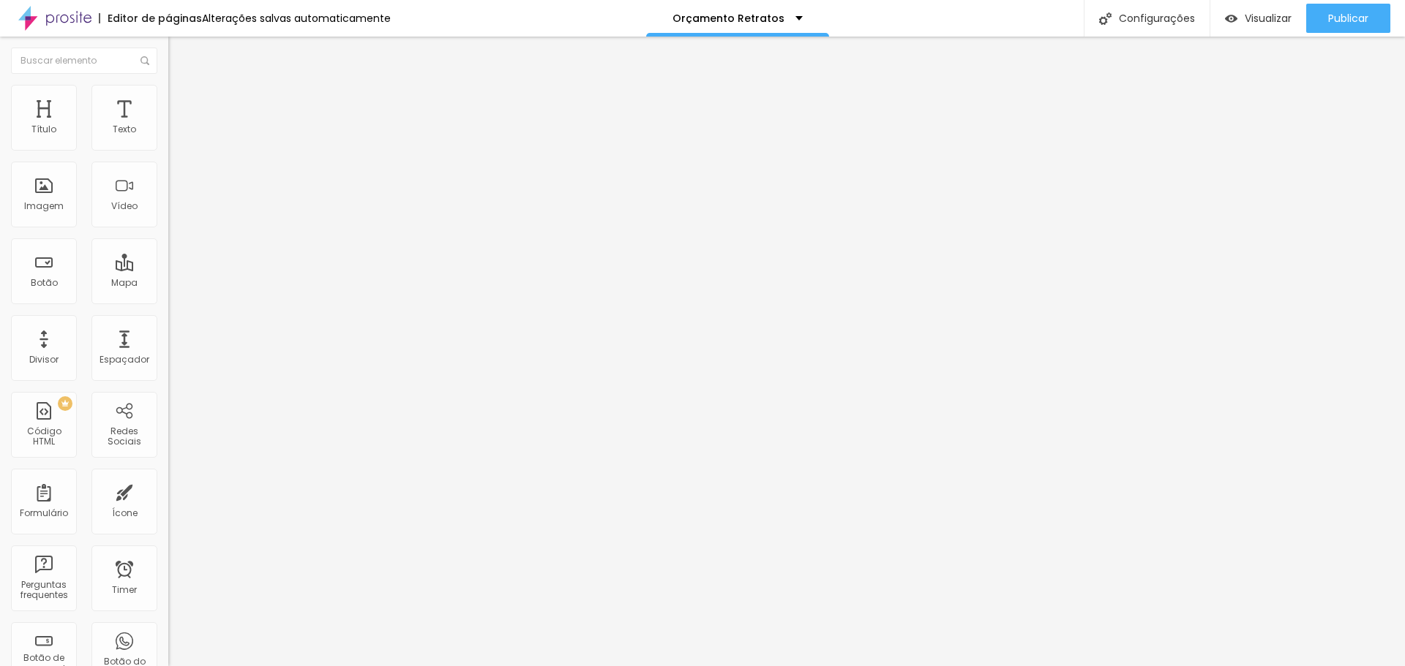
click at [181, 104] on span "Avançado" at bounding box center [205, 109] width 48 height 12
click at [181, 103] on span "Avançado" at bounding box center [205, 109] width 48 height 12
click at [181, 98] on span "Estilo" at bounding box center [192, 95] width 23 height 12
click at [168, 99] on img at bounding box center [174, 105] width 13 height 13
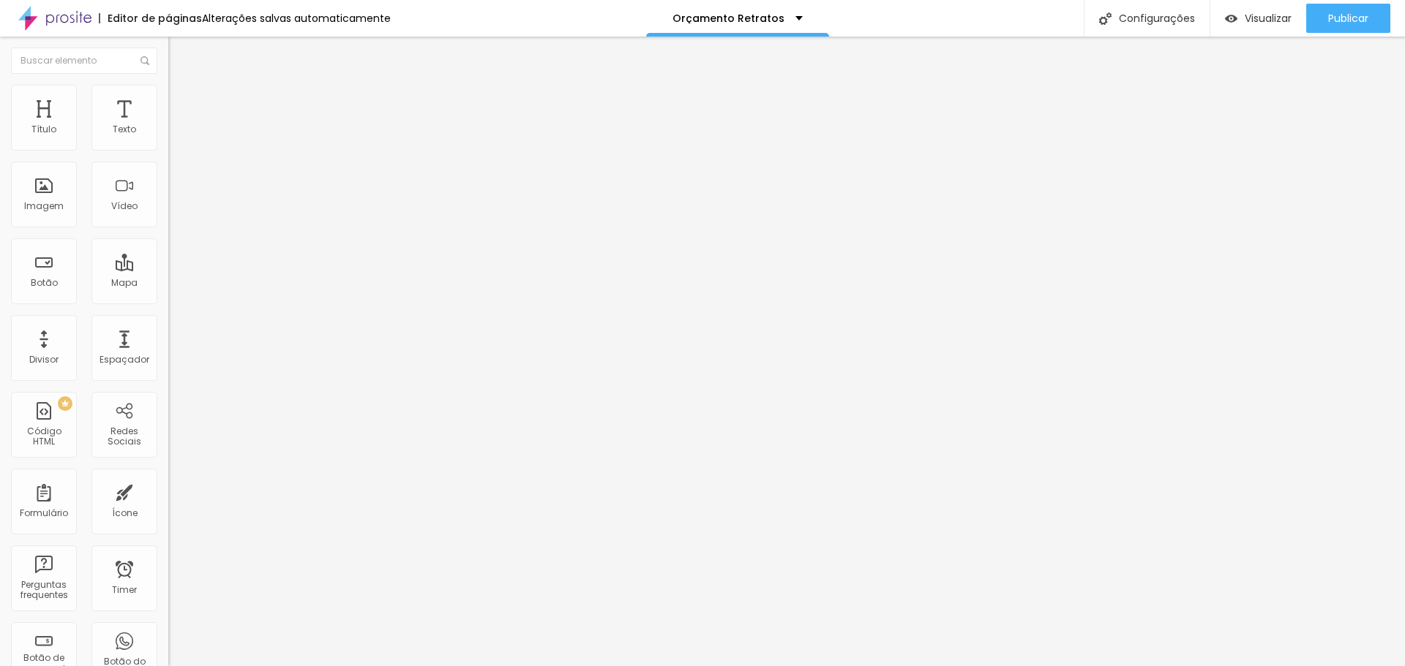
click at [168, 90] on img at bounding box center [174, 91] width 13 height 13
click at [168, 365] on span "DESATIVADO" at bounding box center [194, 371] width 53 height 12
click at [174, 401] on icon "button" at bounding box center [175, 402] width 3 height 3
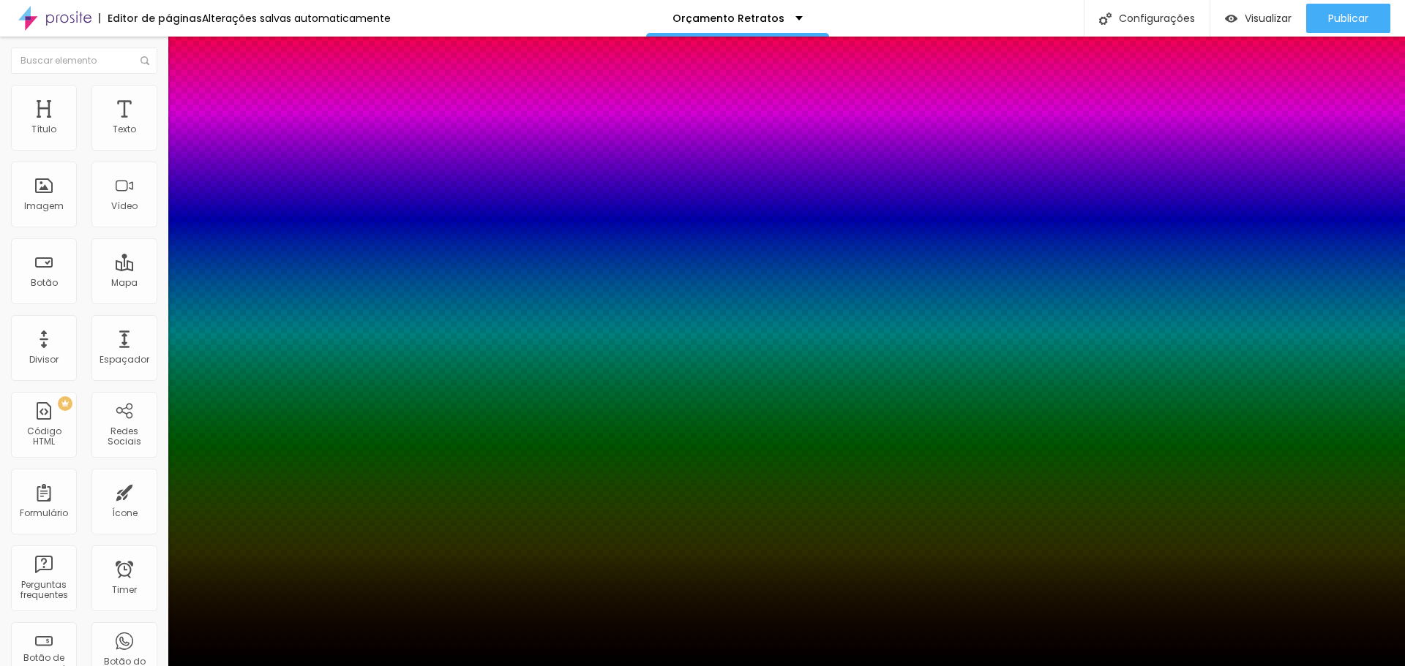
click at [57, 666] on div at bounding box center [702, 666] width 1405 height 0
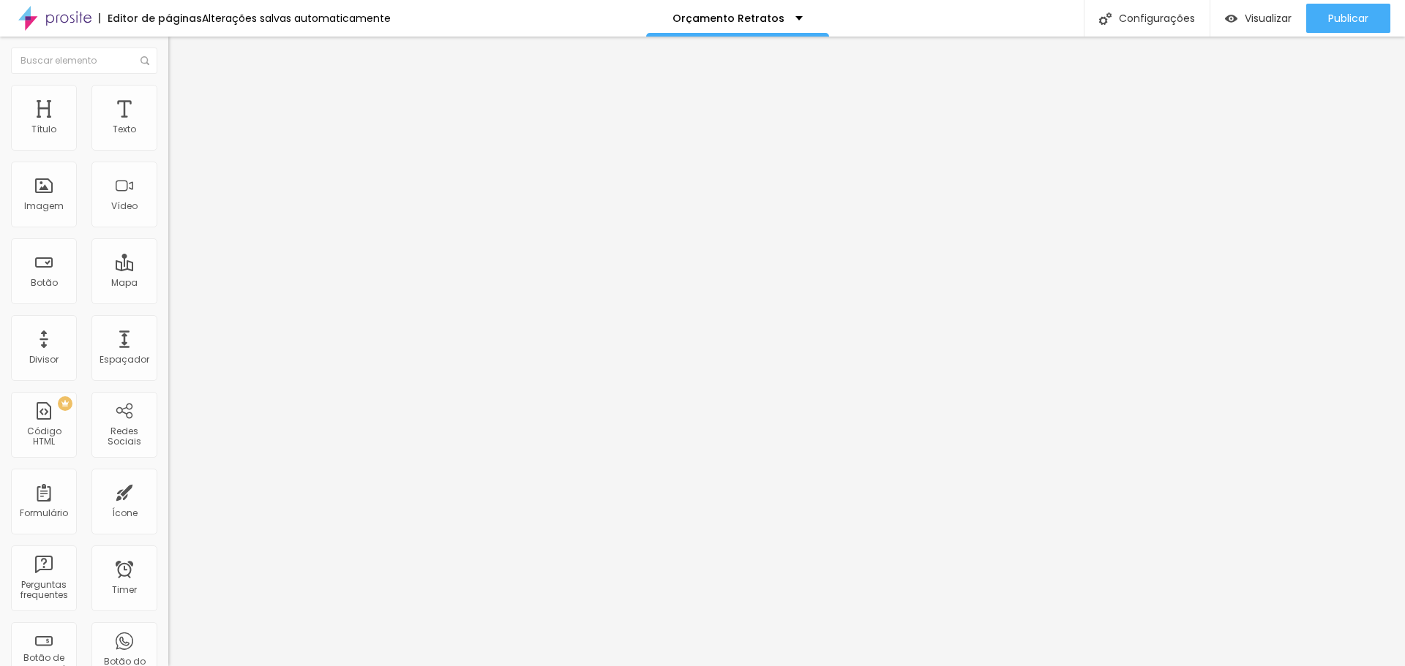
click at [168, 93] on img at bounding box center [174, 91] width 13 height 13
click at [168, 99] on img at bounding box center [174, 105] width 13 height 13
click at [168, 296] on div "Instagram" at bounding box center [252, 300] width 168 height 9
click at [168, 497] on input "https://" at bounding box center [256, 504] width 176 height 15
paste input "[URL][DOMAIN_NAME][DOMAIN_NAME]"
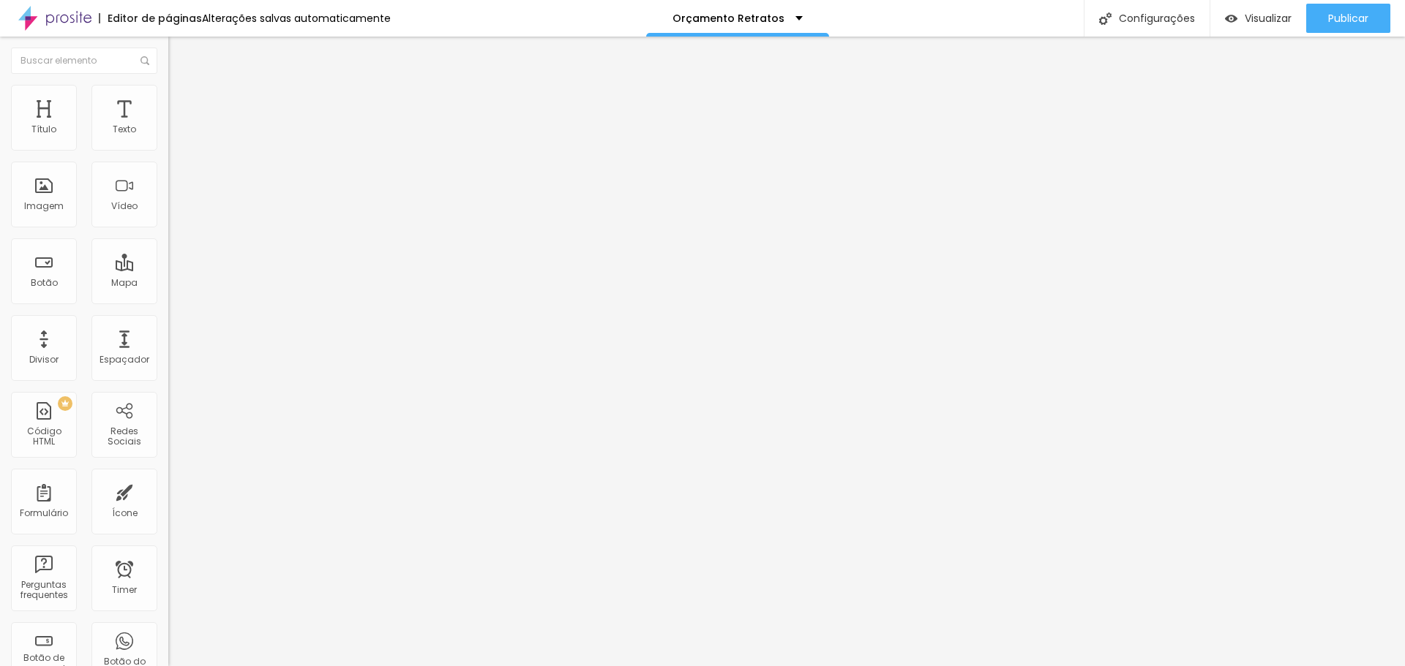
drag, startPoint x: 138, startPoint y: 236, endPoint x: 0, endPoint y: 239, distance: 138.3
click at [168, 239] on div "Instagram Rede social Instagram Endereço URL https://[URL][DOMAIN_NAME][DOMAIN_…" at bounding box center [252, 359] width 168 height 491
click at [168, 497] on input "https://[URL][DOMAIN_NAME][DOMAIN_NAME]" at bounding box center [256, 504] width 176 height 15
drag, startPoint x: 89, startPoint y: 236, endPoint x: 56, endPoint y: 236, distance: 33.7
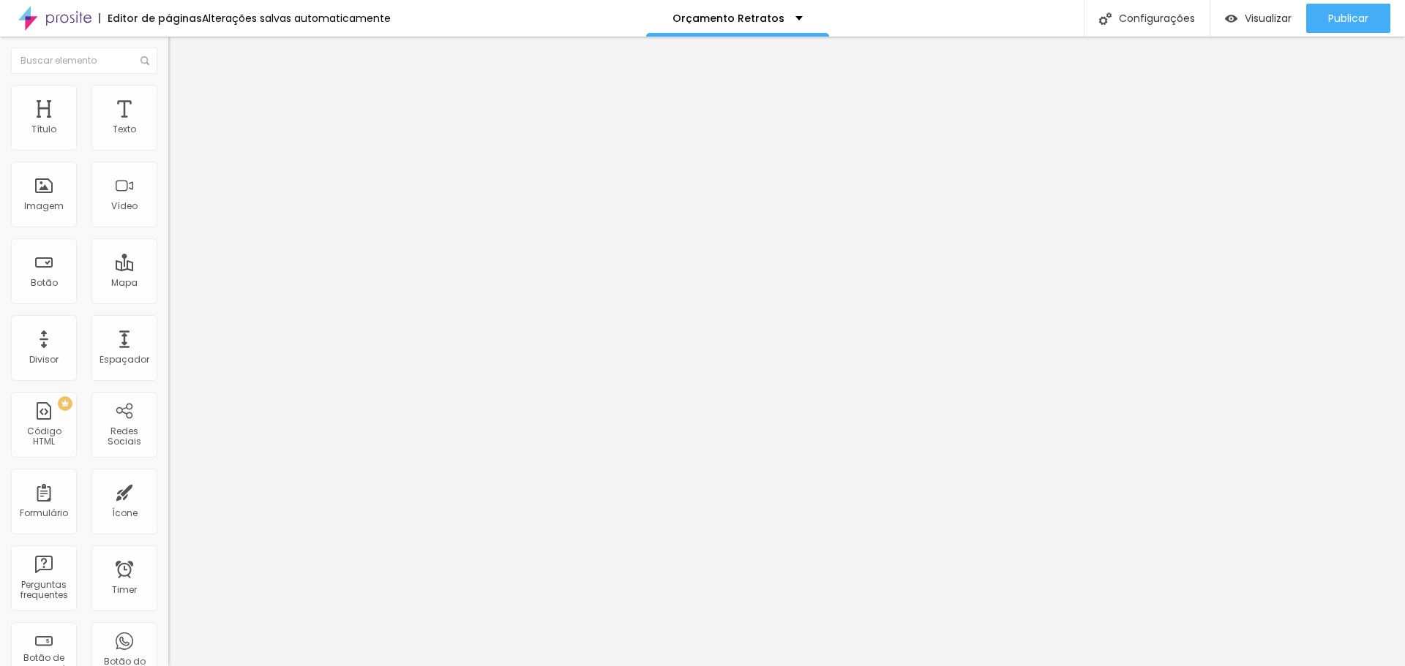
click at [168, 497] on input "https://[URL][DOMAIN_NAME][DOMAIN_NAME]" at bounding box center [256, 504] width 176 height 15
type input "[URL][DOMAIN_NAME][DOMAIN_NAME]"
click at [168, 378] on div "Editar Redes Sociais Conteúdo Estilo Avançado Instagram Rede social Instagram E…" at bounding box center [252, 352] width 168 height 630
click at [1228, 19] on img "button" at bounding box center [1231, 18] width 12 height 12
click at [168, 126] on span "Adicionar imagem" at bounding box center [215, 119] width 94 height 12
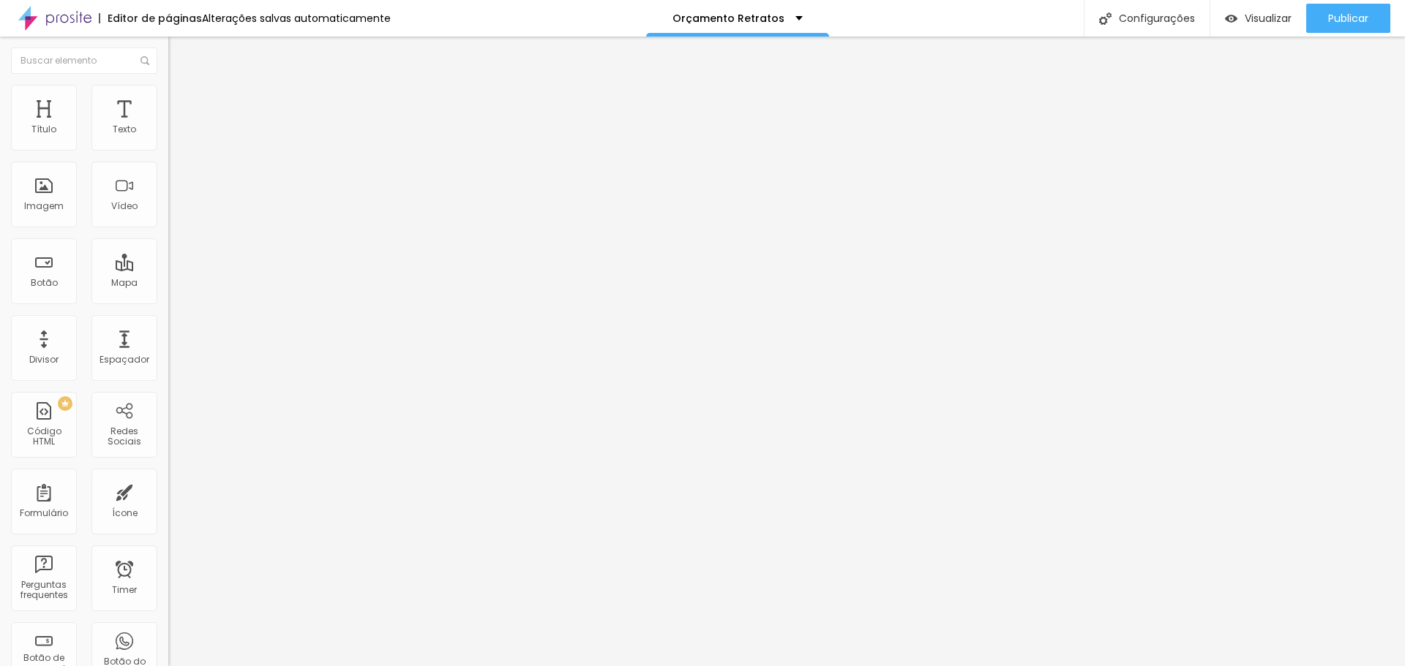
scroll to position [191, 0]
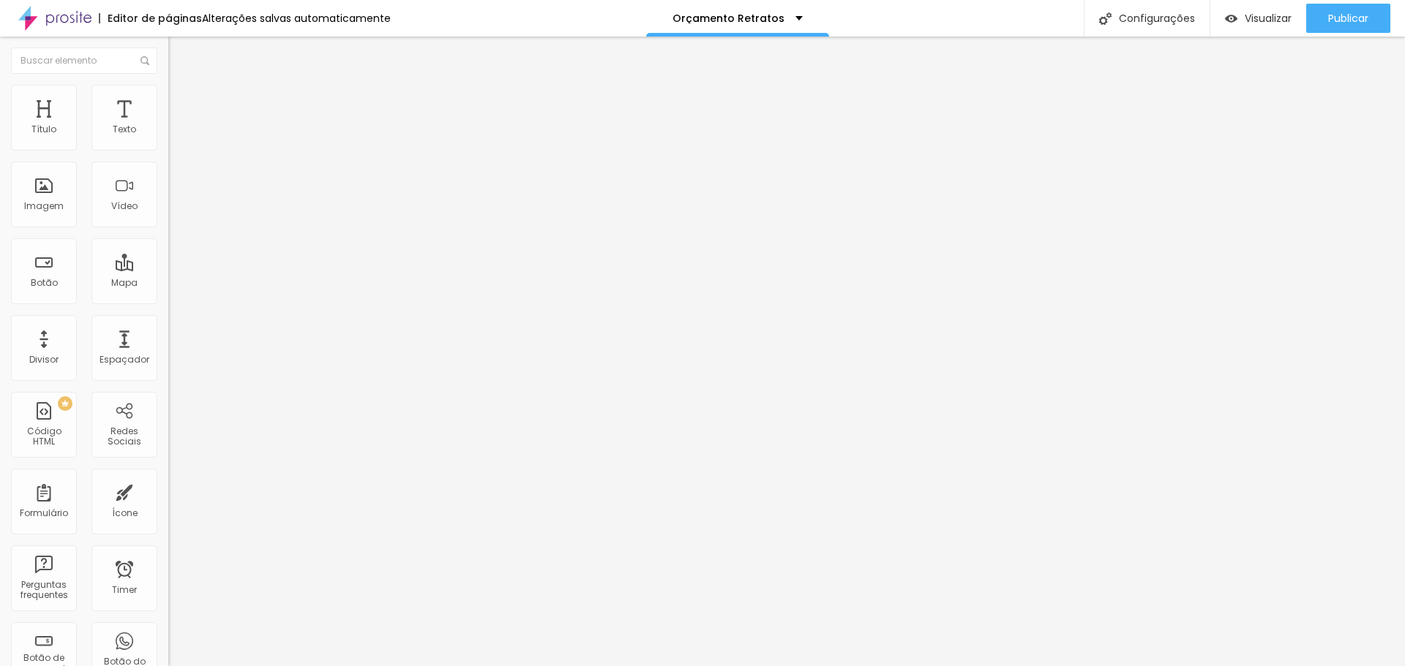
click at [1259, 13] on span "Visualizar" at bounding box center [1267, 18] width 47 height 12
click at [168, 92] on img at bounding box center [174, 91] width 13 height 13
click at [168, 99] on img at bounding box center [174, 105] width 13 height 13
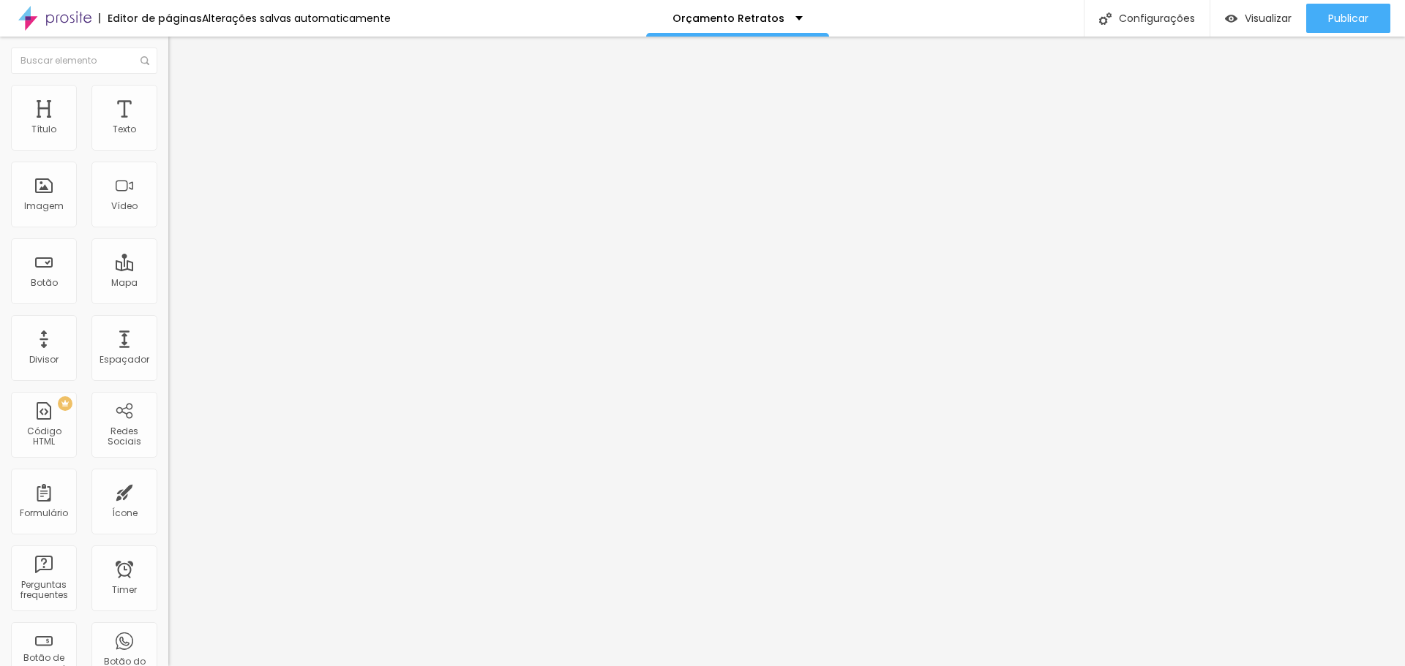
click at [168, 99] on img at bounding box center [174, 105] width 13 height 13
type input "2"
type input "0"
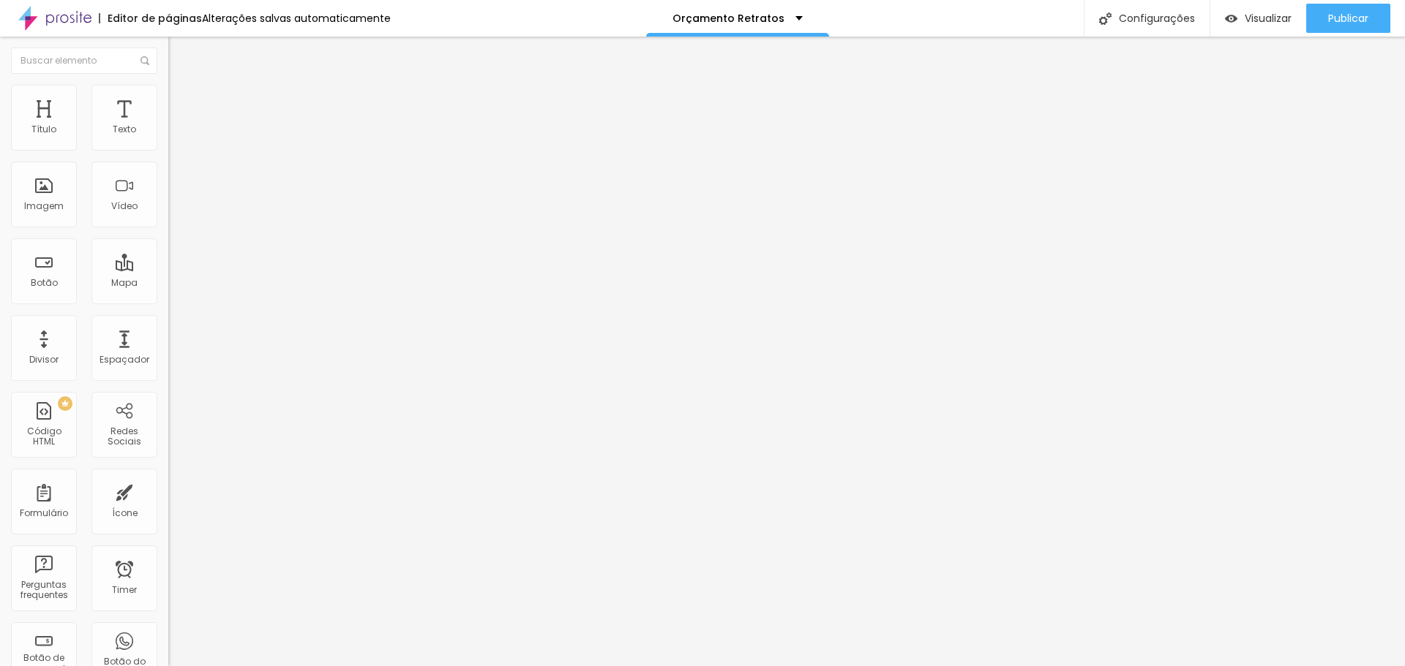
drag, startPoint x: 35, startPoint y: 140, endPoint x: 11, endPoint y: 143, distance: 24.3
type input "0"
click at [168, 284] on input "range" at bounding box center [215, 290] width 94 height 12
type input "5"
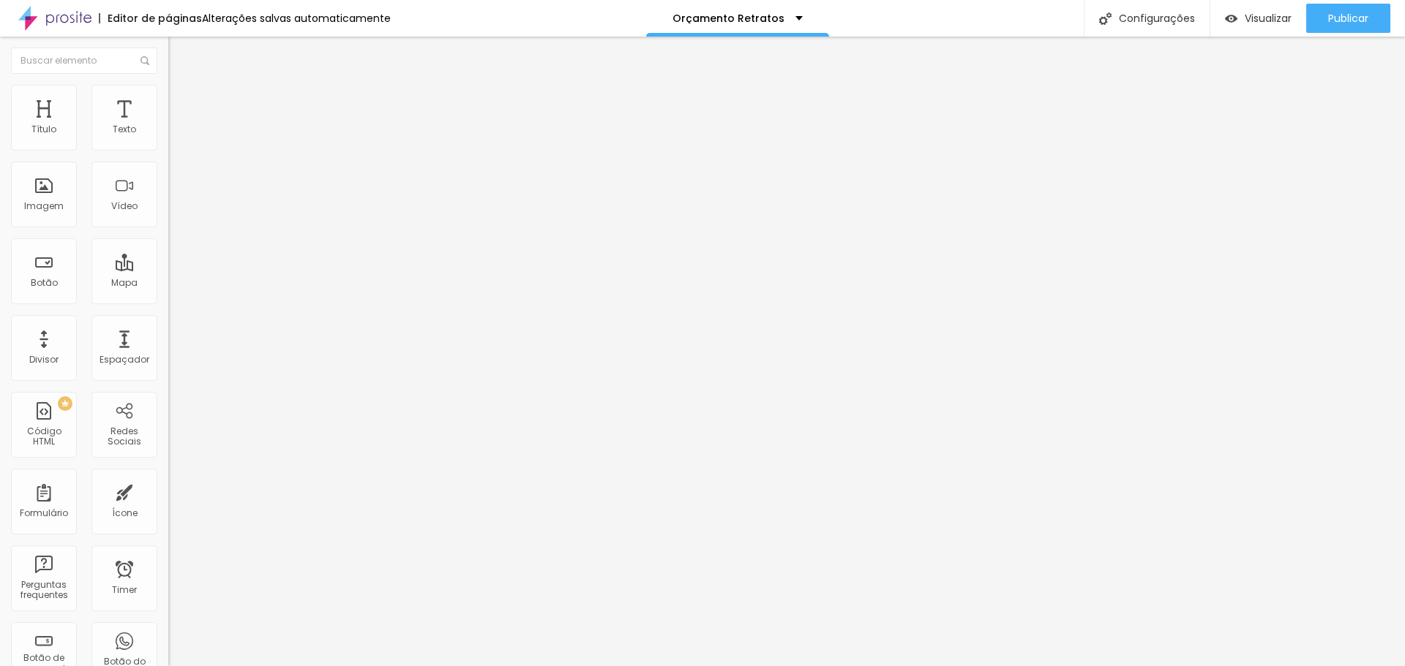
type input "3"
type input "1"
type input "0"
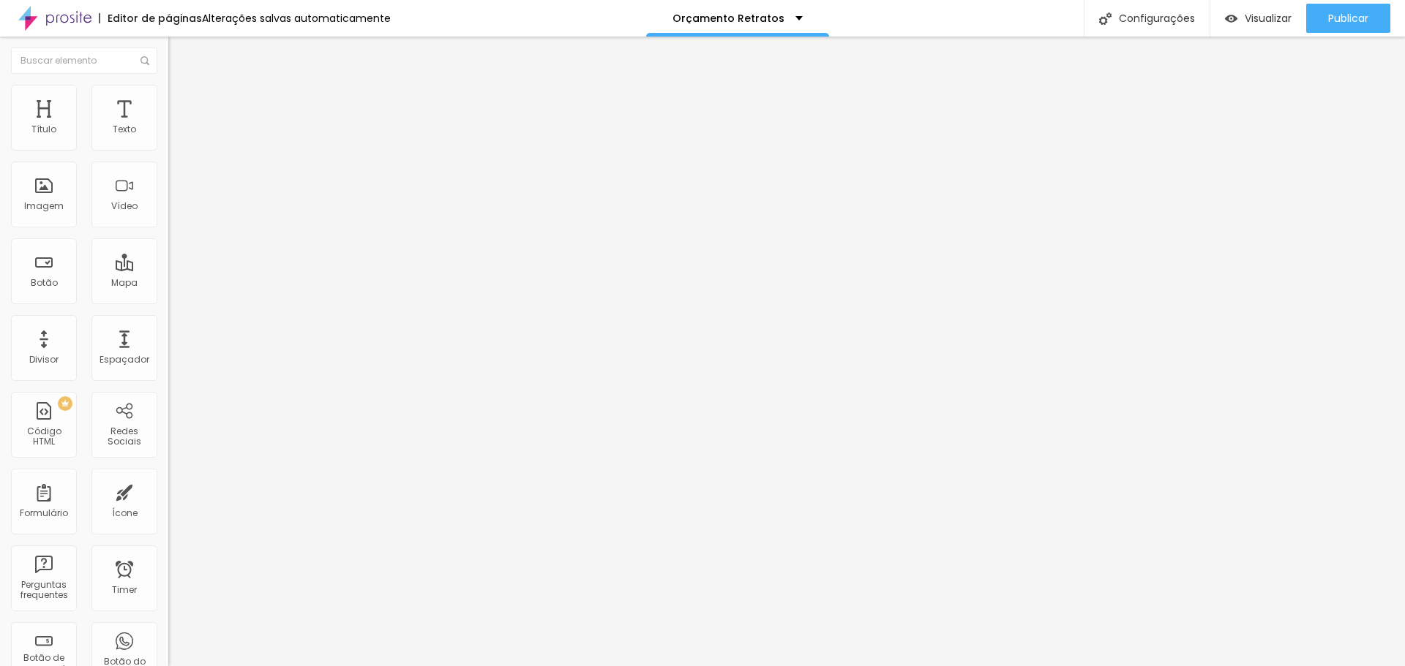
type input "0"
drag, startPoint x: 40, startPoint y: 173, endPoint x: 7, endPoint y: 173, distance: 32.2
type input "0"
click at [168, 491] on input "range" at bounding box center [215, 497] width 94 height 12
click at [168, 92] on img at bounding box center [174, 91] width 13 height 13
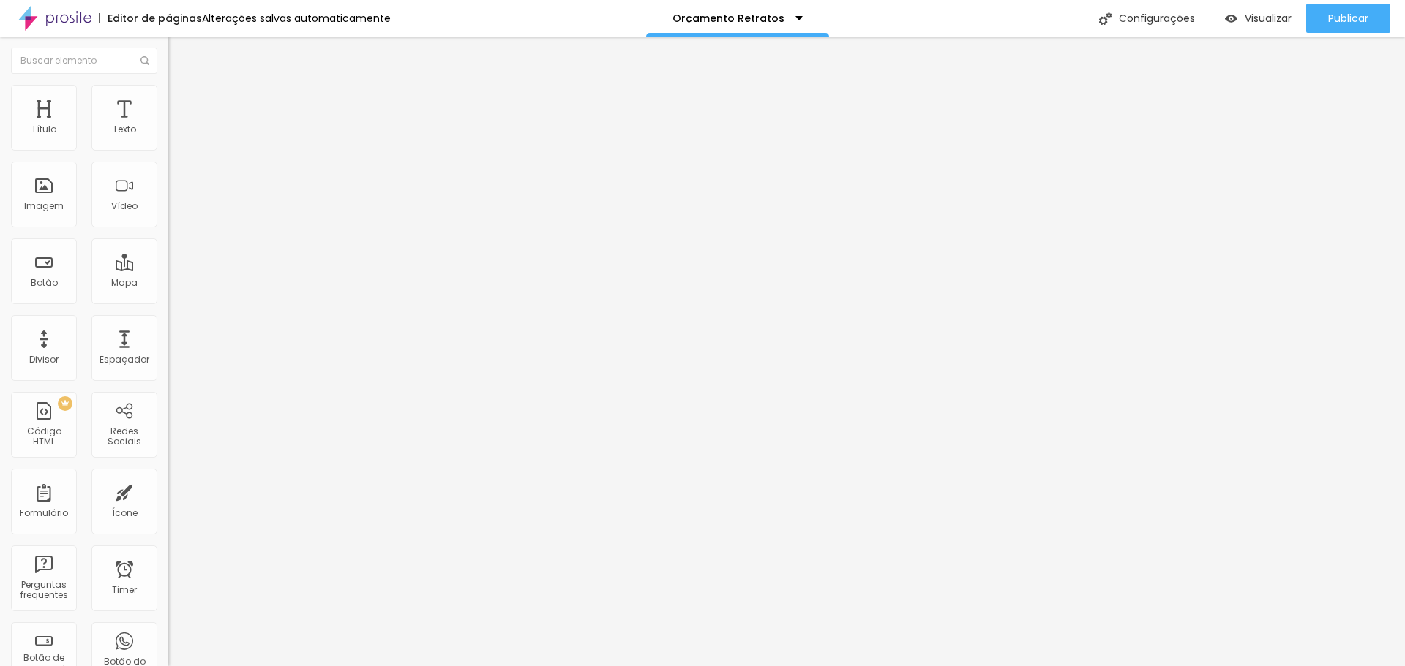
click at [181, 103] on span "Avançado" at bounding box center [205, 109] width 48 height 12
click at [168, 638] on div at bounding box center [252, 638] width 168 height 0
click at [168, 647] on div at bounding box center [252, 647] width 168 height 0
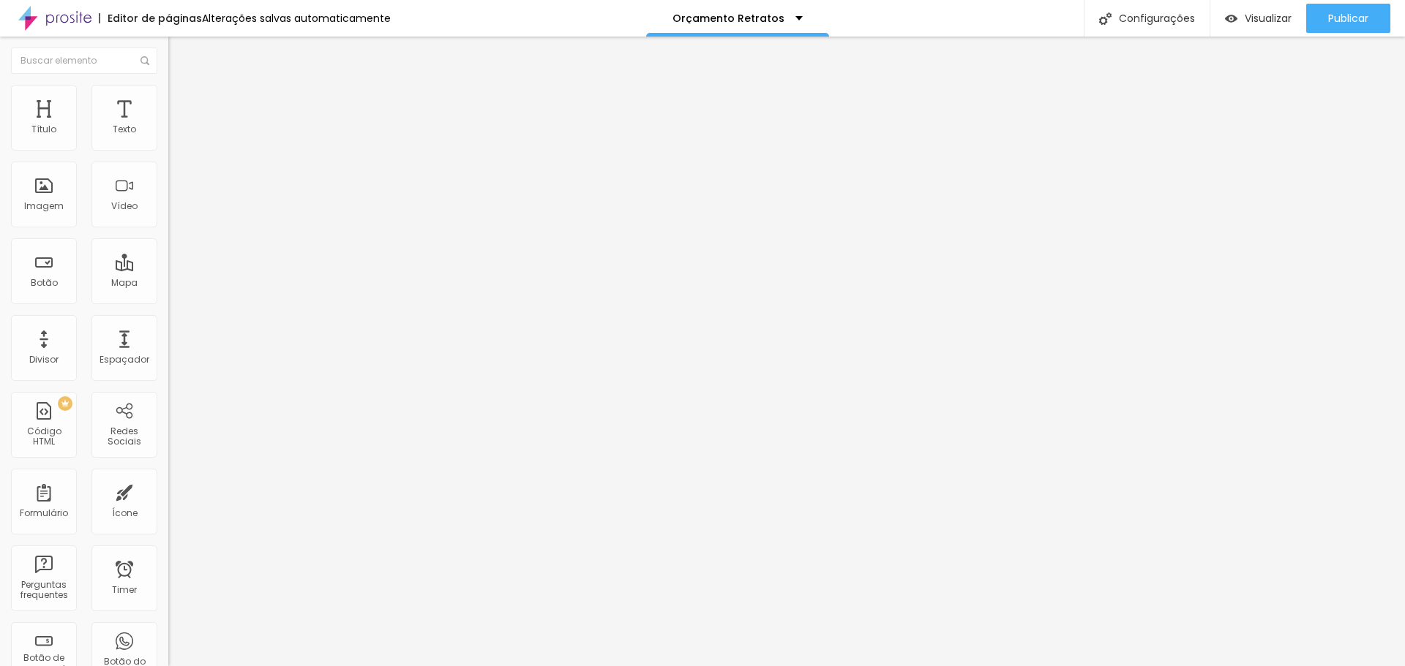
click at [168, 99] on img at bounding box center [174, 105] width 13 height 13
click at [1268, 12] on span "Visualizar" at bounding box center [1267, 18] width 47 height 12
click at [168, 99] on li "Avançado" at bounding box center [252, 106] width 168 height 15
click at [168, 99] on img at bounding box center [174, 105] width 13 height 13
click at [168, 87] on li "Estilo" at bounding box center [252, 92] width 168 height 15
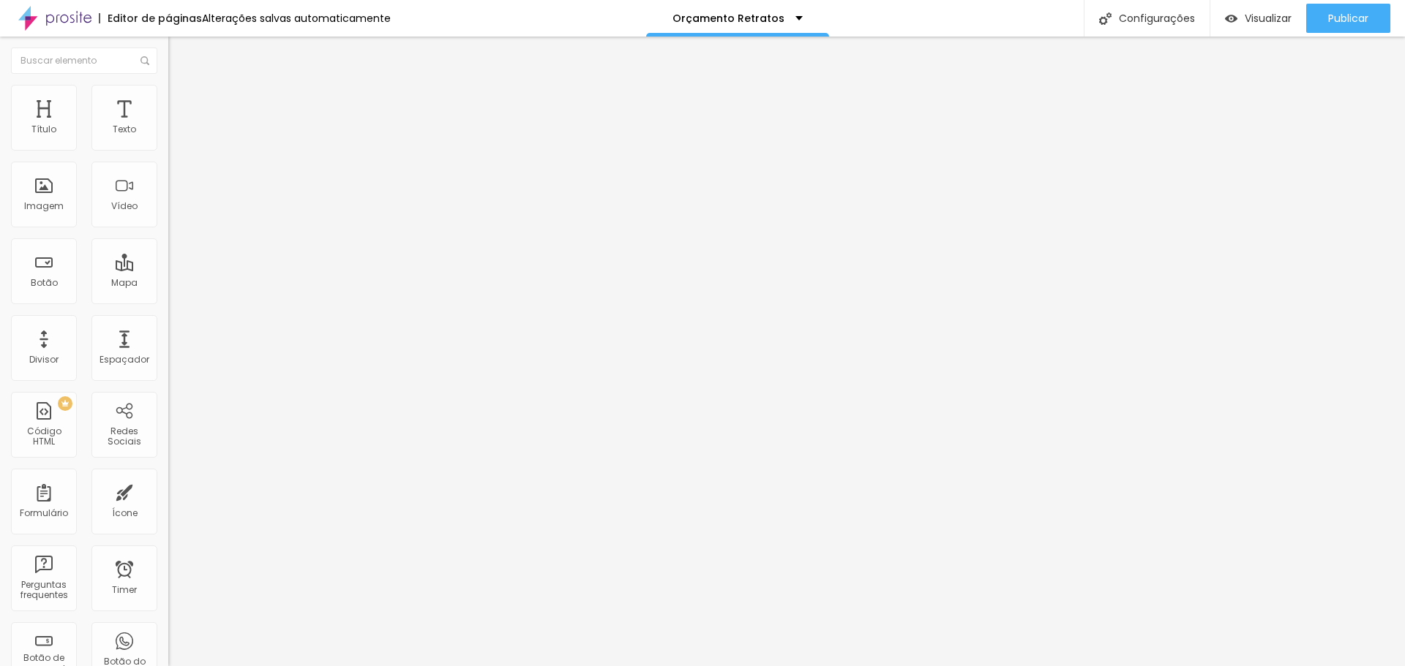
click at [168, 83] on img at bounding box center [174, 76] width 13 height 13
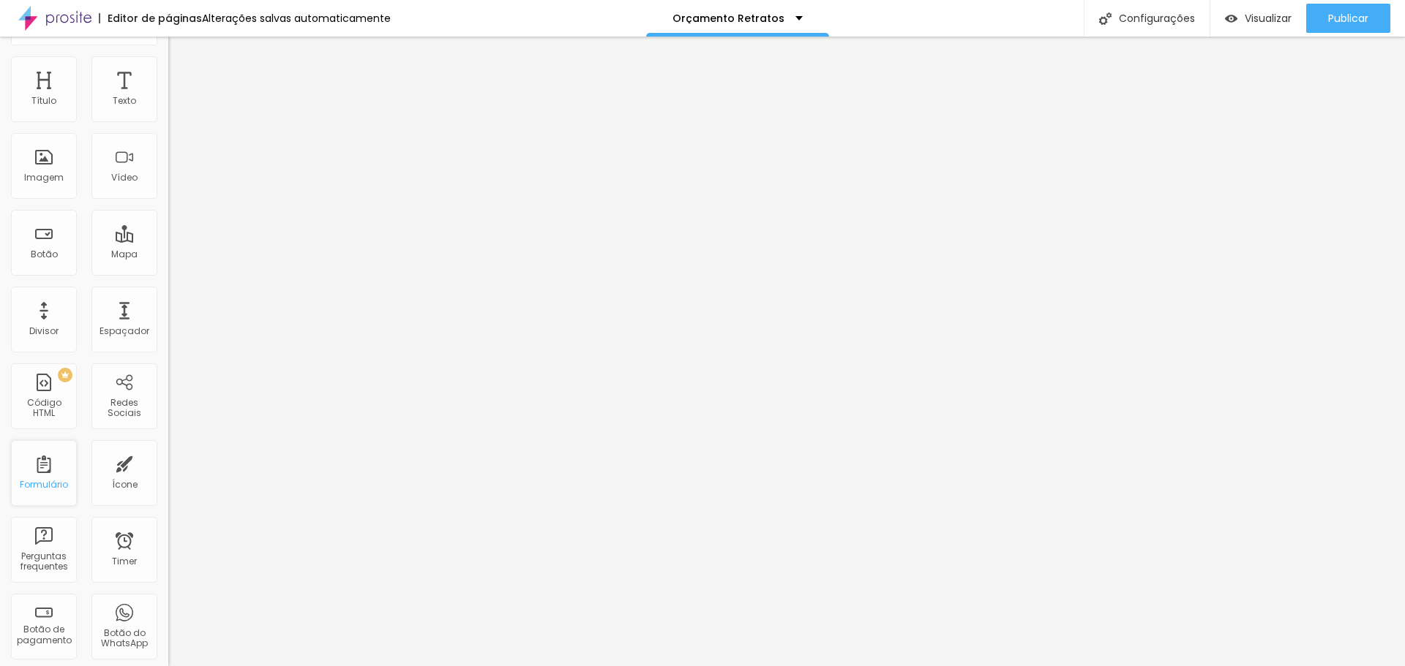
scroll to position [0, 0]
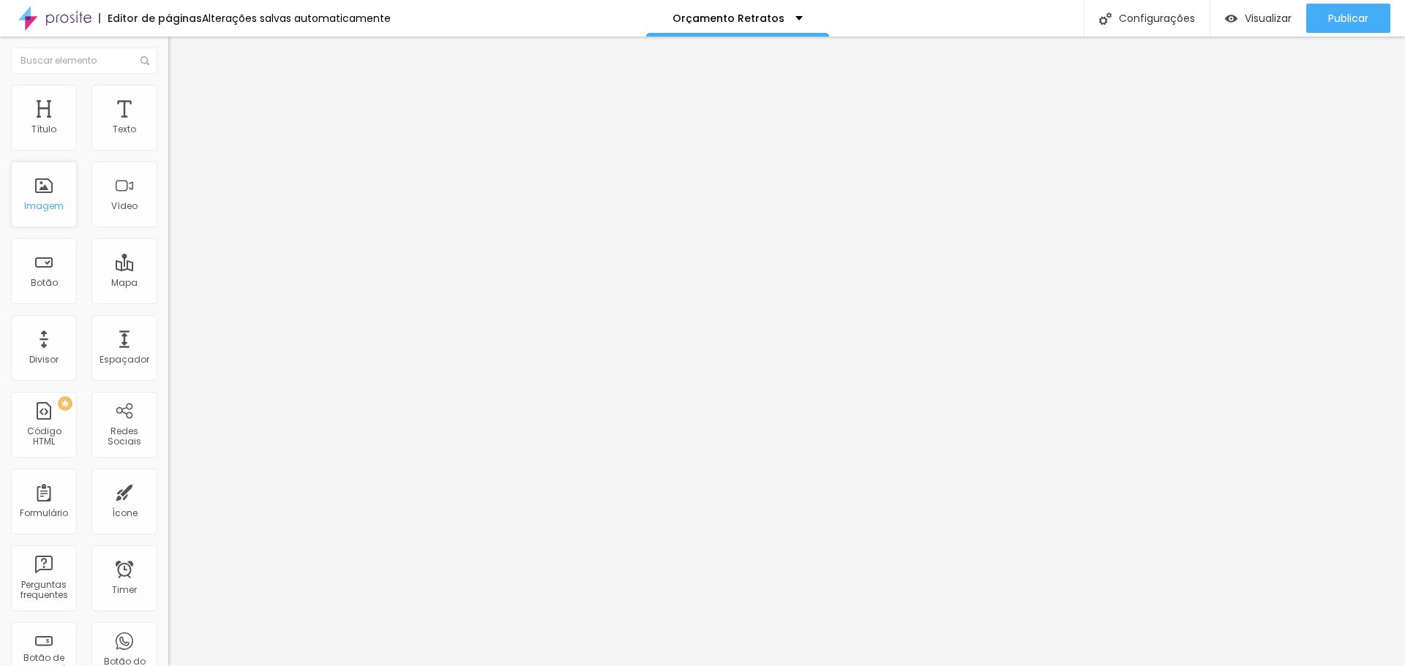
click at [37, 195] on div "Imagem" at bounding box center [44, 195] width 66 height 66
click at [168, 99] on img at bounding box center [174, 105] width 13 height 13
click at [168, 647] on div at bounding box center [252, 647] width 168 height 0
click at [168, 638] on div at bounding box center [252, 638] width 168 height 0
click at [168, 620] on li "Celular" at bounding box center [252, 624] width 168 height 9
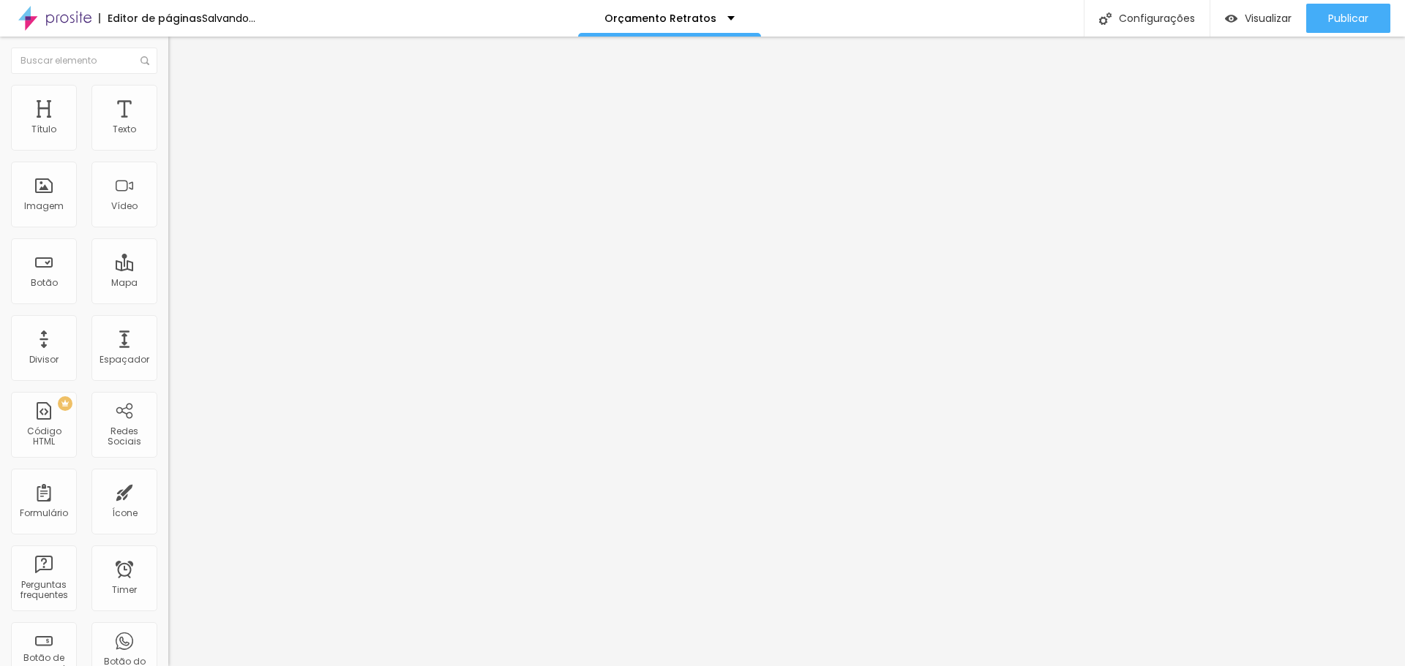
click at [168, 620] on li "Celular" at bounding box center [252, 624] width 168 height 9
click at [168, 629] on div at bounding box center [252, 629] width 168 height 0
click at [1238, 15] on div "Visualizar" at bounding box center [1258, 18] width 67 height 12
click at [168, 629] on div at bounding box center [252, 629] width 168 height 0
click at [168, 629] on li "Tablet" at bounding box center [252, 633] width 168 height 9
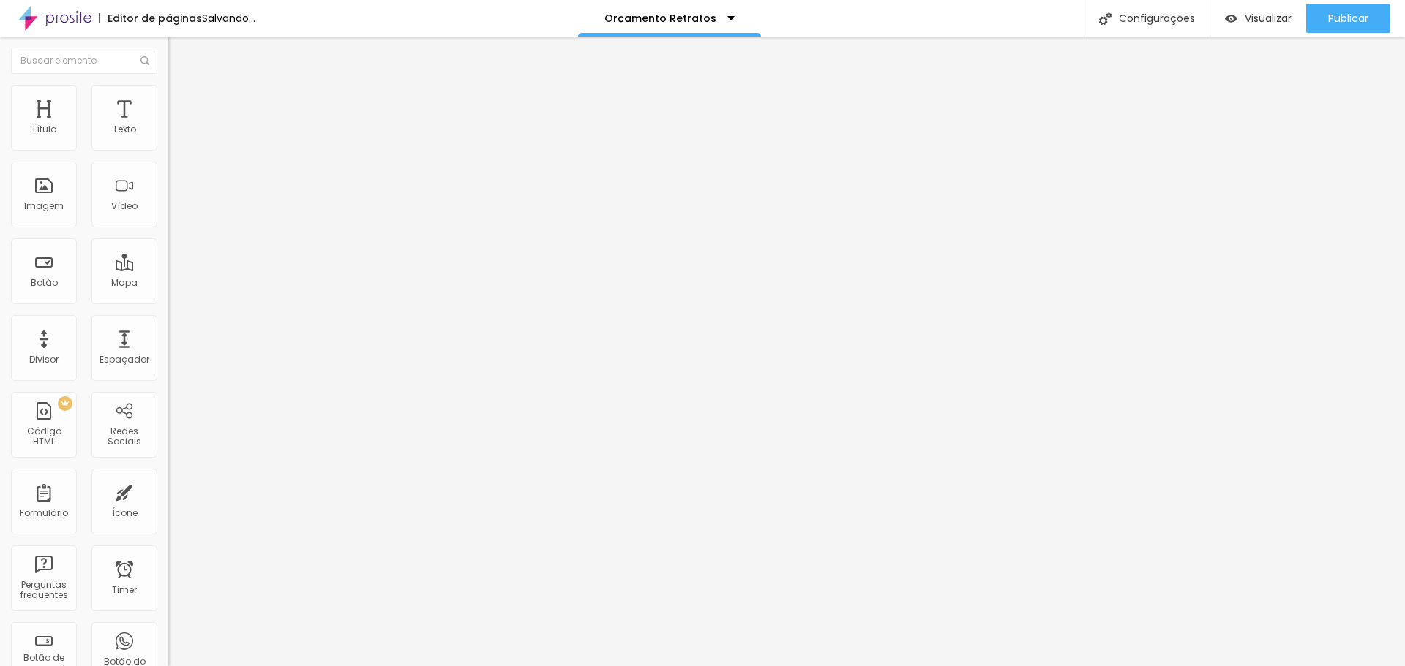
click at [168, 638] on div at bounding box center [252, 638] width 168 height 0
click at [168, 647] on div at bounding box center [252, 647] width 168 height 0
click at [168, 99] on li "Avançado" at bounding box center [252, 106] width 168 height 15
click at [168, 413] on li "Celular" at bounding box center [252, 417] width 168 height 9
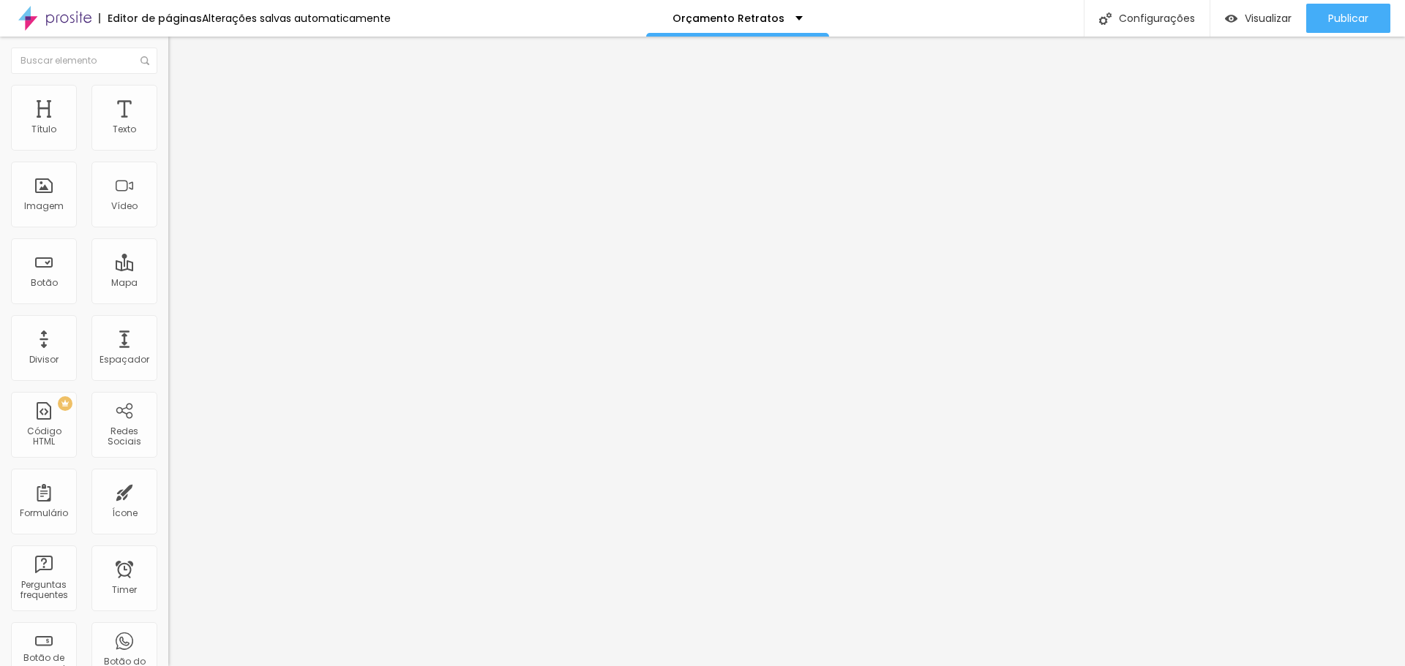
click at [168, 413] on li "Celular" at bounding box center [252, 417] width 168 height 9
click at [168, 422] on div at bounding box center [252, 422] width 168 height 0
click at [168, 431] on div at bounding box center [252, 431] width 168 height 0
click at [168, 431] on li "Desktop" at bounding box center [252, 435] width 168 height 9
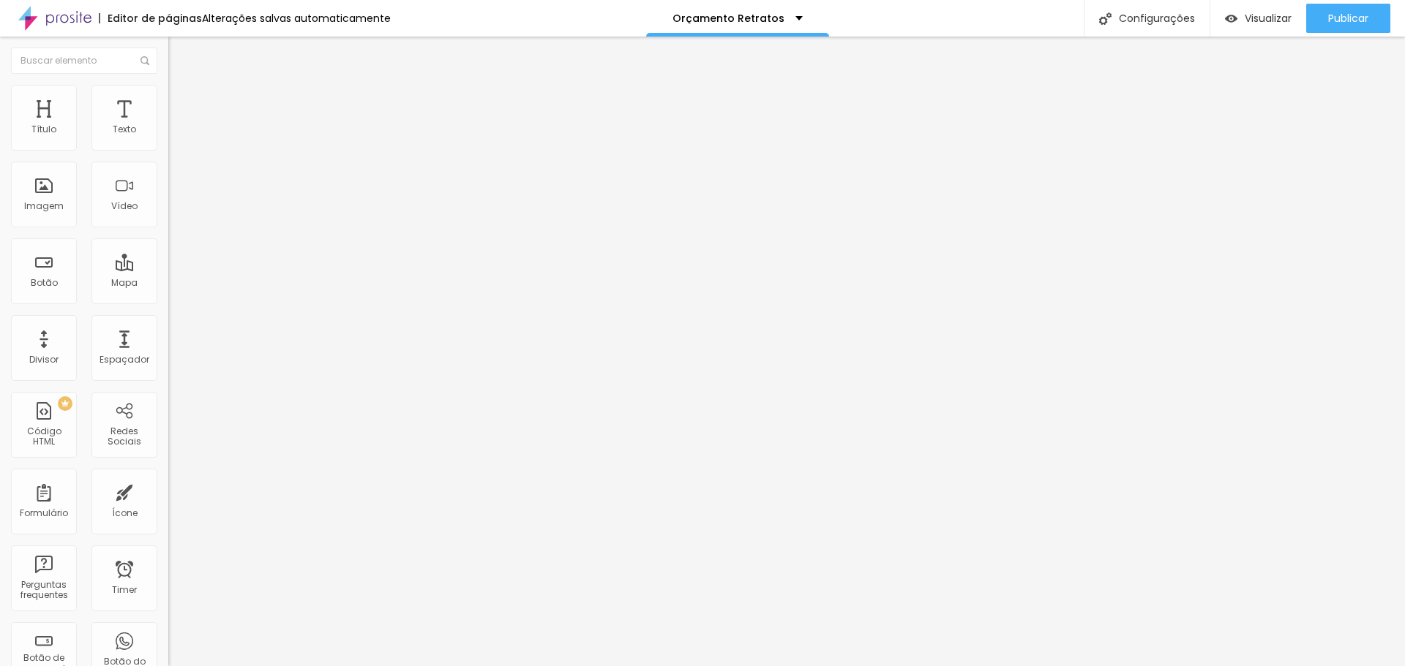
click at [168, 440] on div at bounding box center [252, 440] width 168 height 0
click at [168, 422] on div at bounding box center [252, 422] width 168 height 0
click at [168, 431] on div at bounding box center [252, 431] width 168 height 0
click at [168, 440] on div at bounding box center [252, 440] width 168 height 0
click at [168, 126] on span "Trocar imagem" at bounding box center [208, 119] width 80 height 12
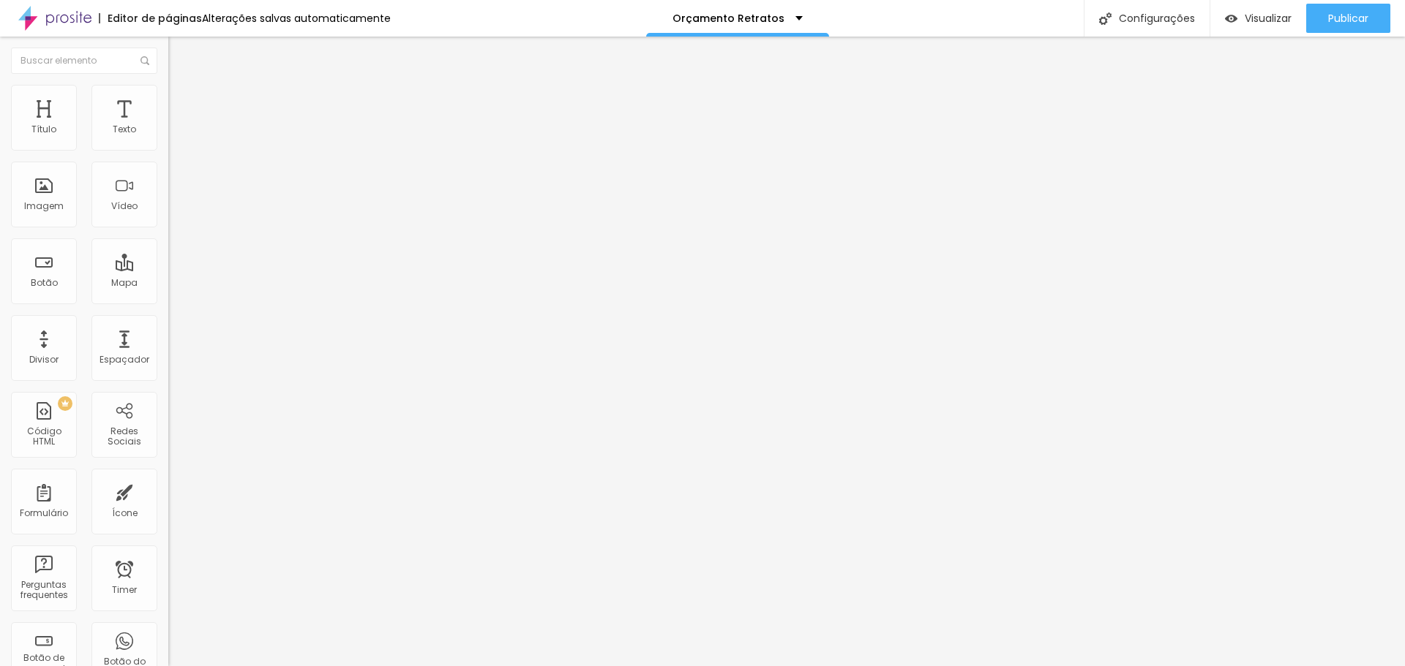
scroll to position [191, 0]
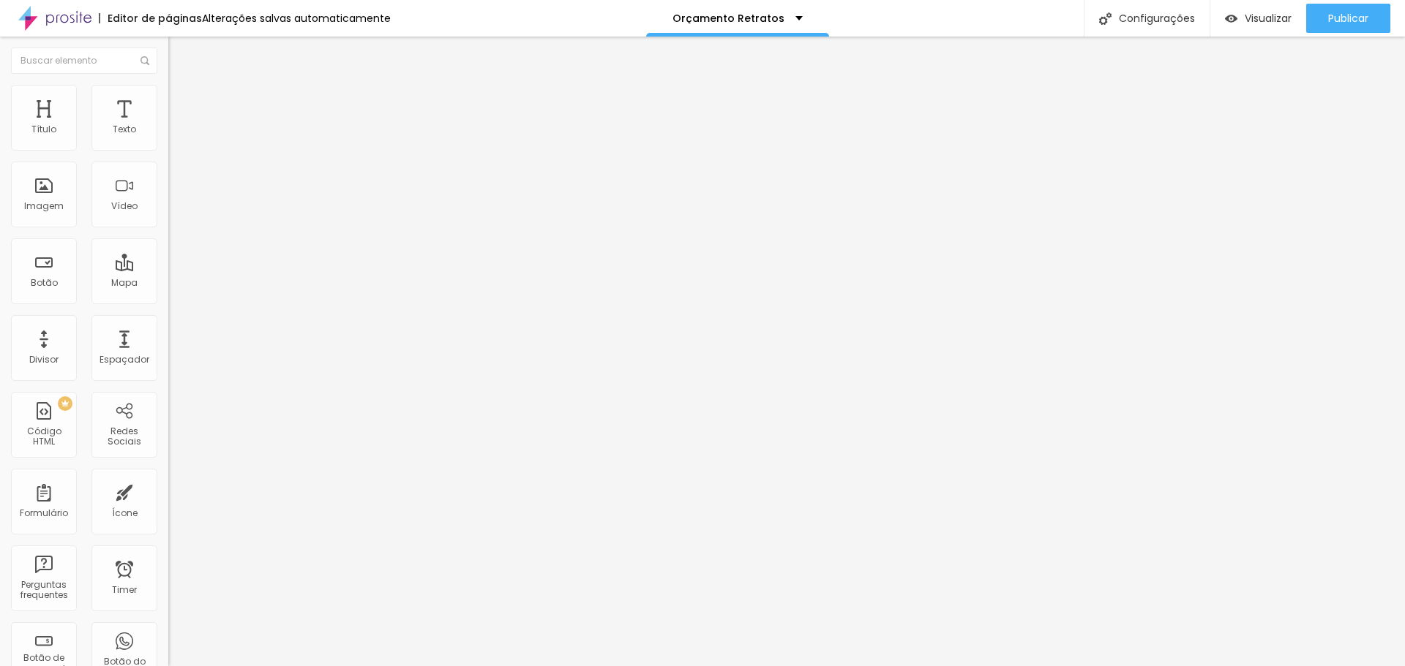
click at [168, 96] on li "Avançado" at bounding box center [252, 92] width 168 height 15
click at [168, 83] on img at bounding box center [174, 76] width 13 height 13
click at [168, 97] on li "Avançado" at bounding box center [252, 92] width 168 height 15
click at [1246, 18] on span "Visualizar" at bounding box center [1267, 18] width 47 height 12
click at [1268, 15] on span "Visualizar" at bounding box center [1267, 18] width 47 height 12
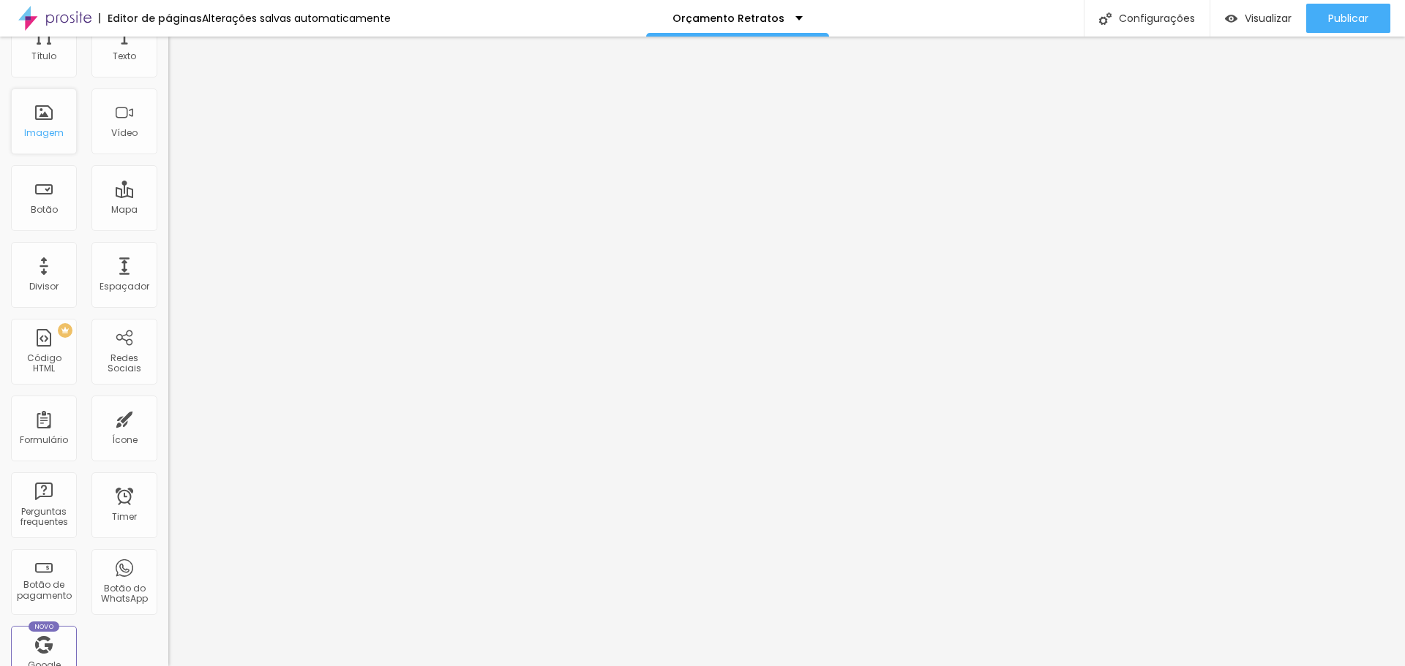
scroll to position [0, 0]
click at [168, 126] on span "Adicionar imagem" at bounding box center [215, 119] width 94 height 12
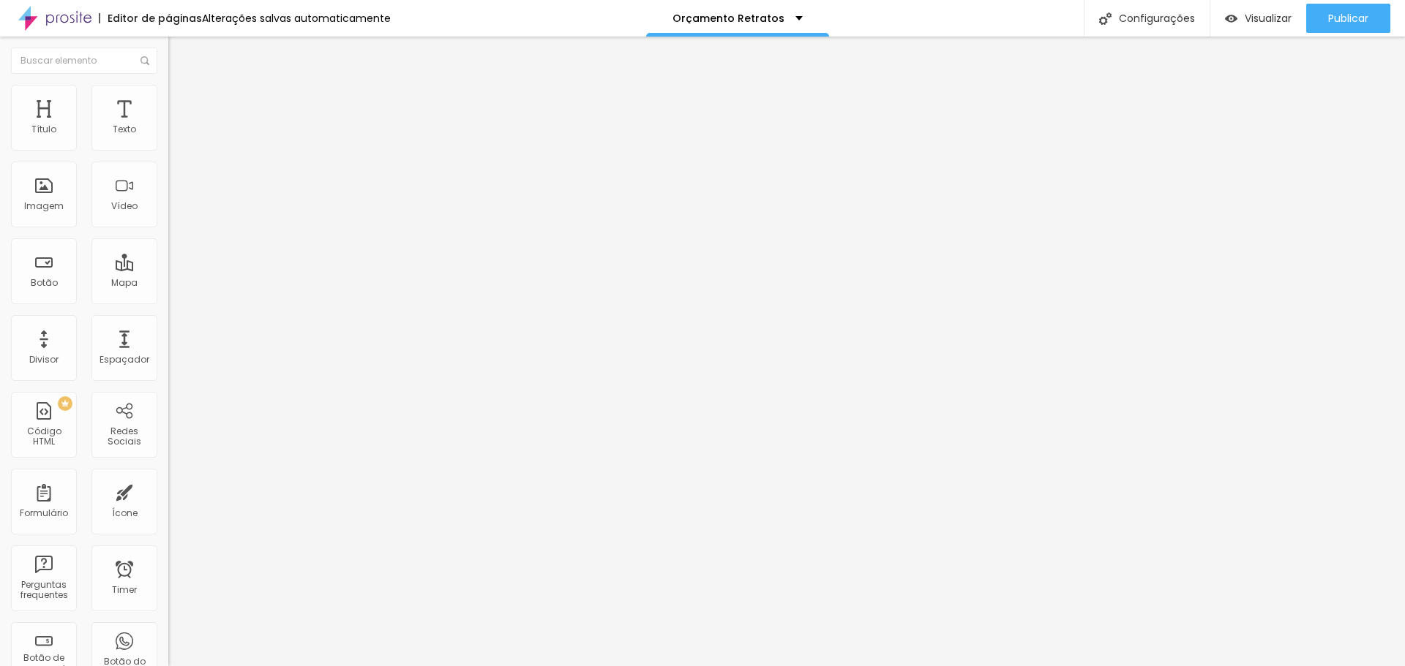
click at [168, 97] on li "Estilo" at bounding box center [252, 92] width 168 height 15
click at [168, 94] on ul "Conteúdo Estilo Avançado" at bounding box center [252, 92] width 168 height 44
click at [168, 94] on li "Estilo" at bounding box center [252, 92] width 168 height 15
click at [181, 103] on span "Avançado" at bounding box center [205, 109] width 48 height 12
type input "11"
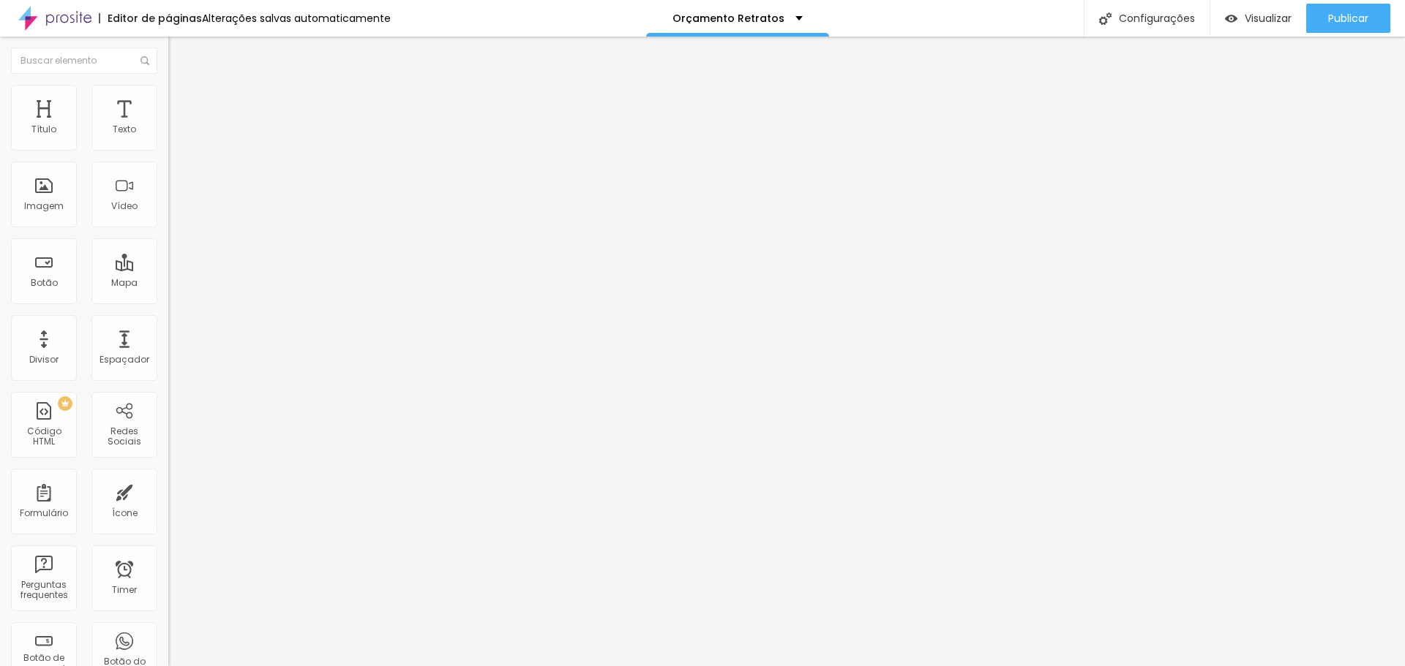
type input "11"
type input "13"
type input "24"
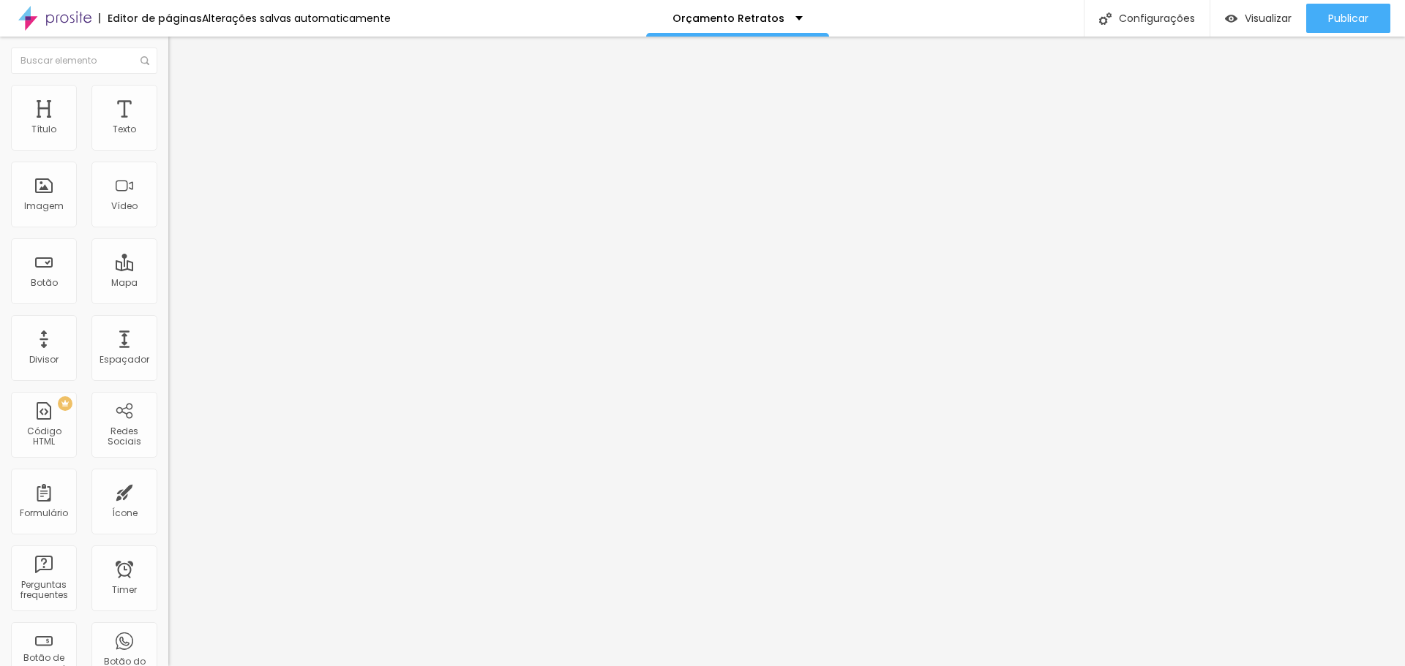
type input "30"
type input "41"
type input "47"
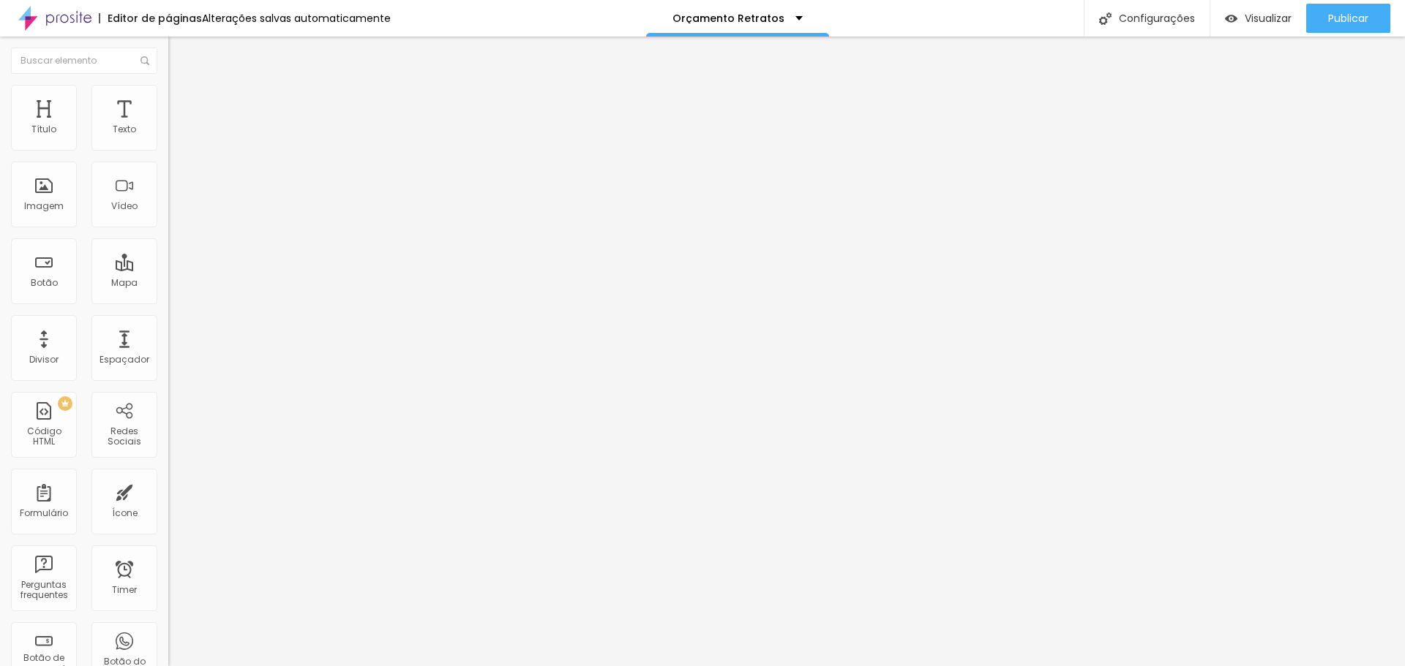
type input "47"
type input "49"
type input "51"
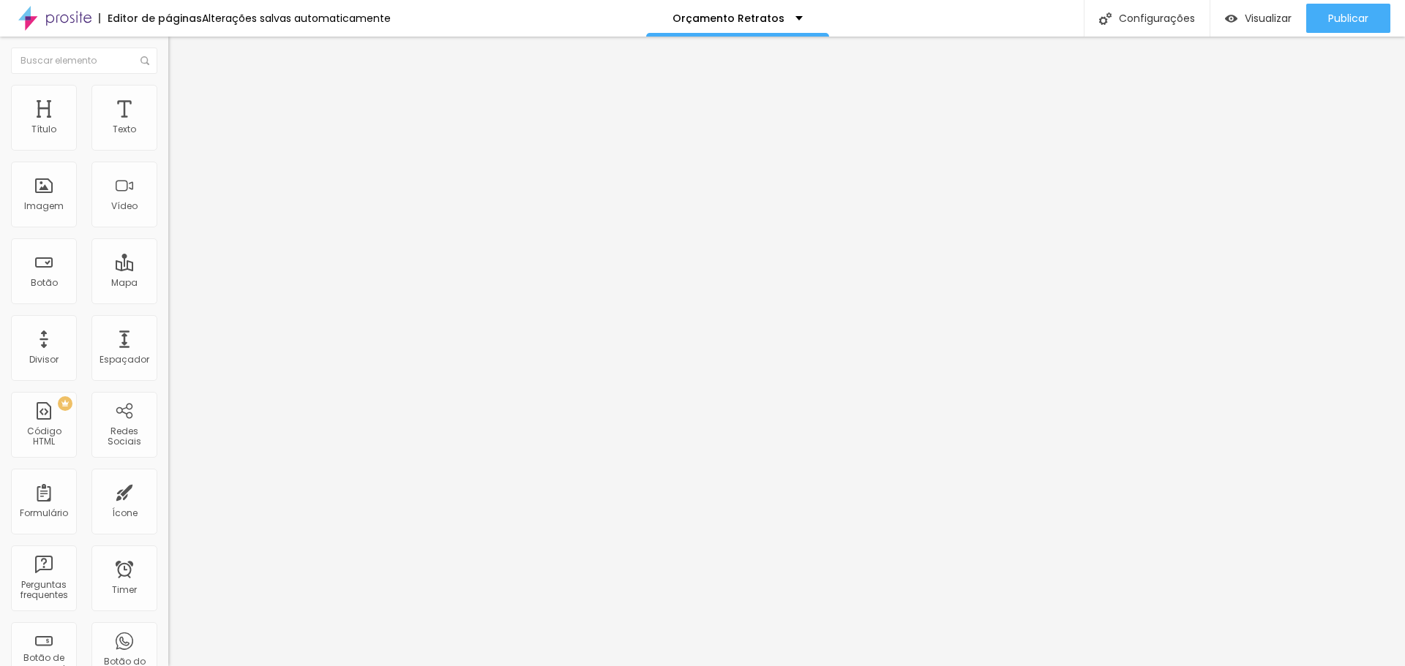
type input "53"
type input "54"
type input "55"
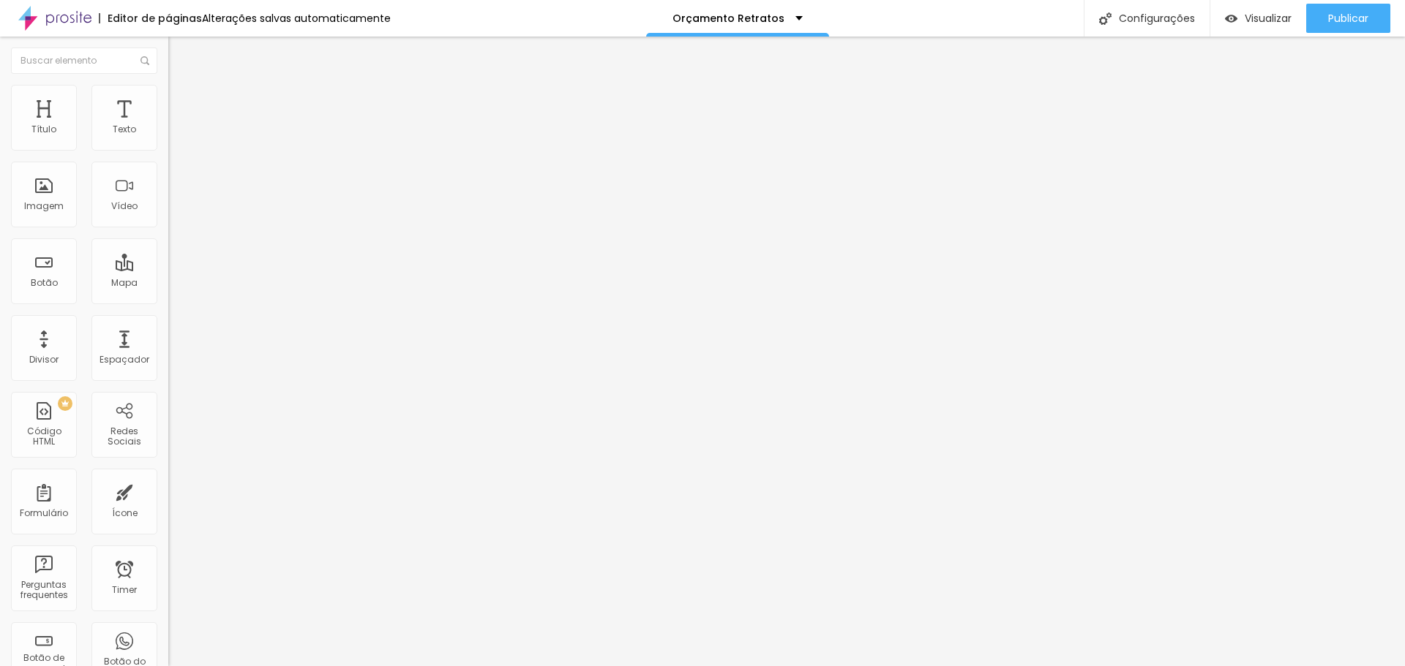
type input "55"
type input "56"
type input "57"
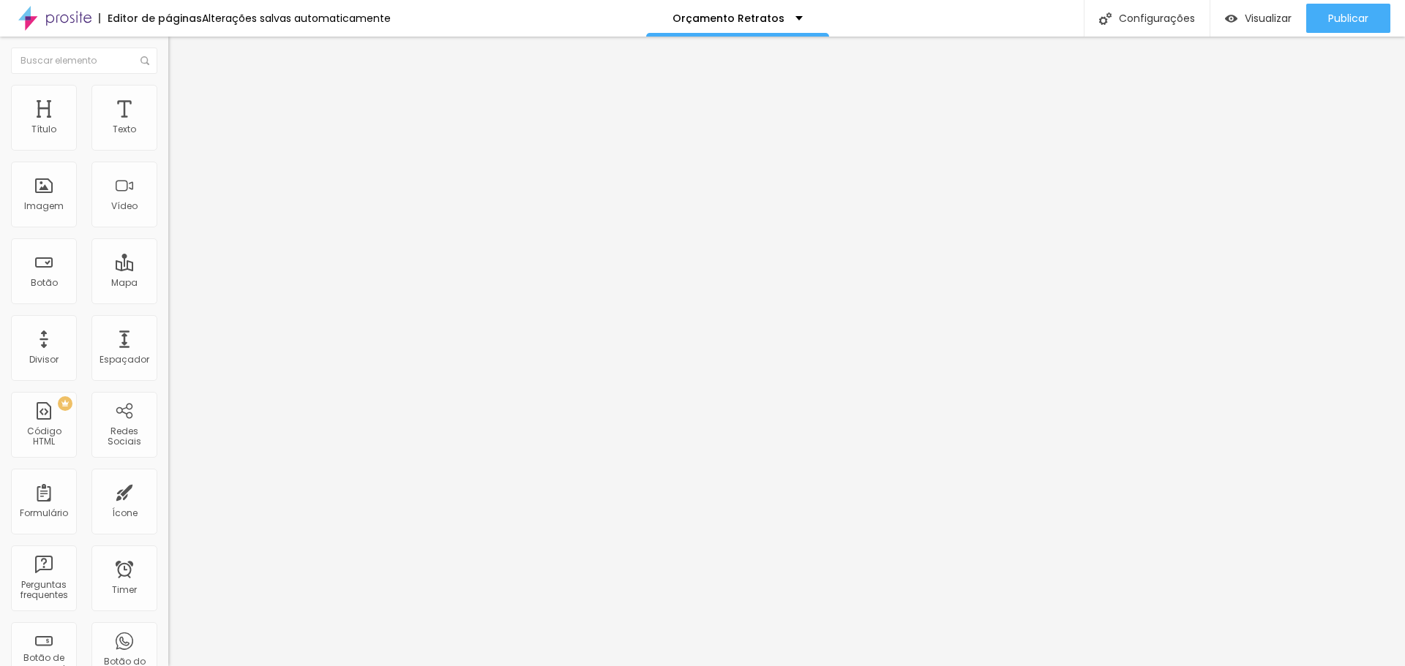
type input "58"
type input "52"
type input "42"
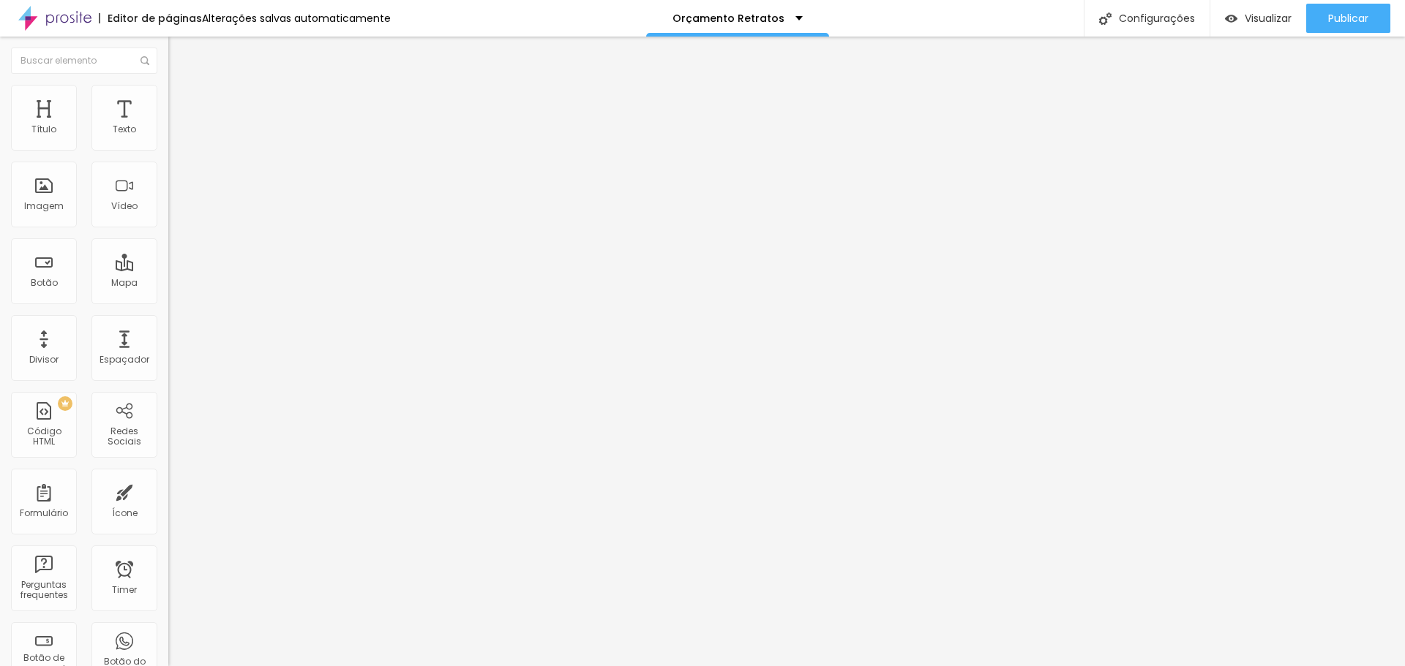
type input "42"
type input "22"
type input "16"
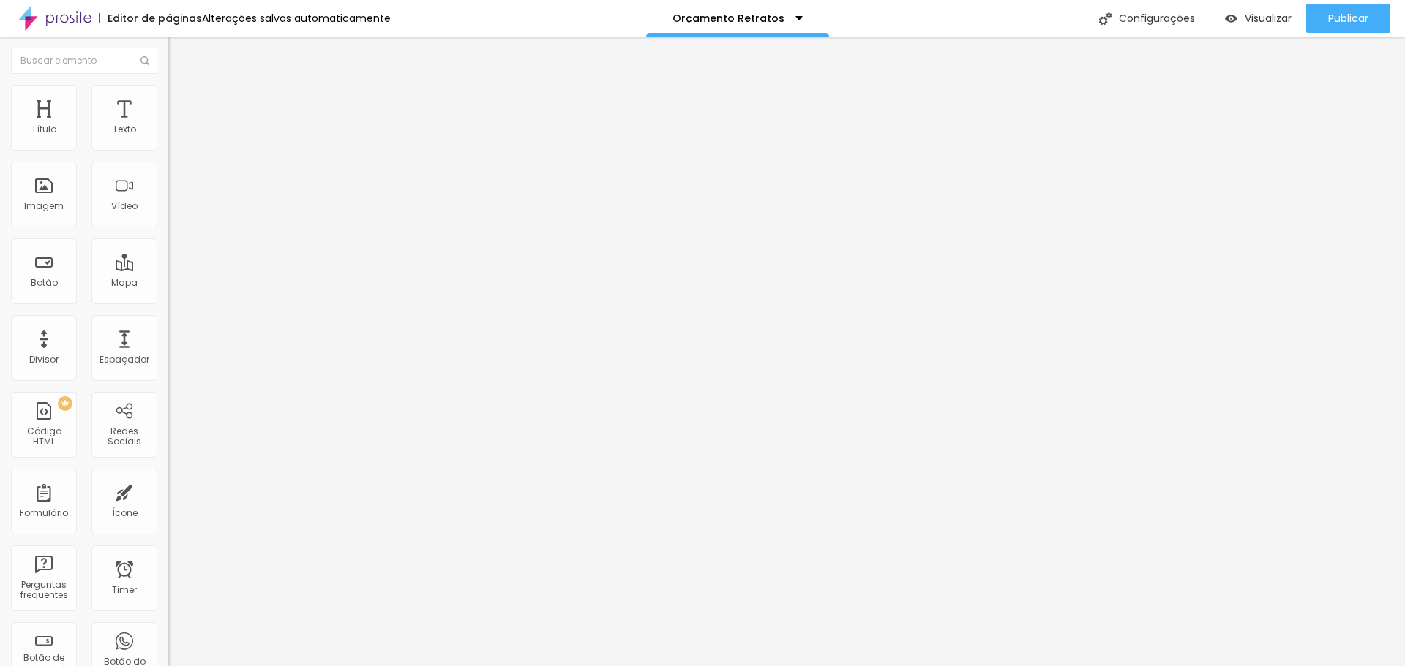
type input "4"
type input "0"
drag, startPoint x: 44, startPoint y: 143, endPoint x: 0, endPoint y: 146, distance: 44.0
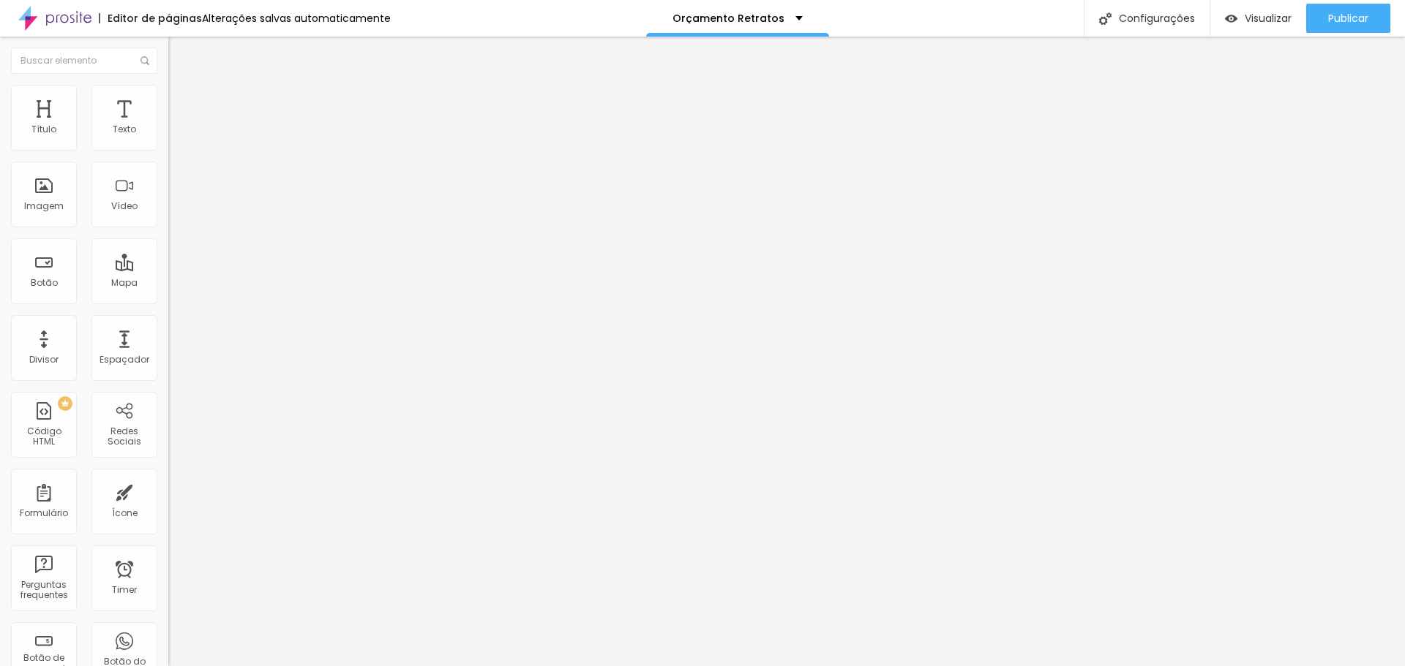
type input "0"
click at [168, 284] on input "range" at bounding box center [215, 290] width 94 height 12
type input "7"
type input "6"
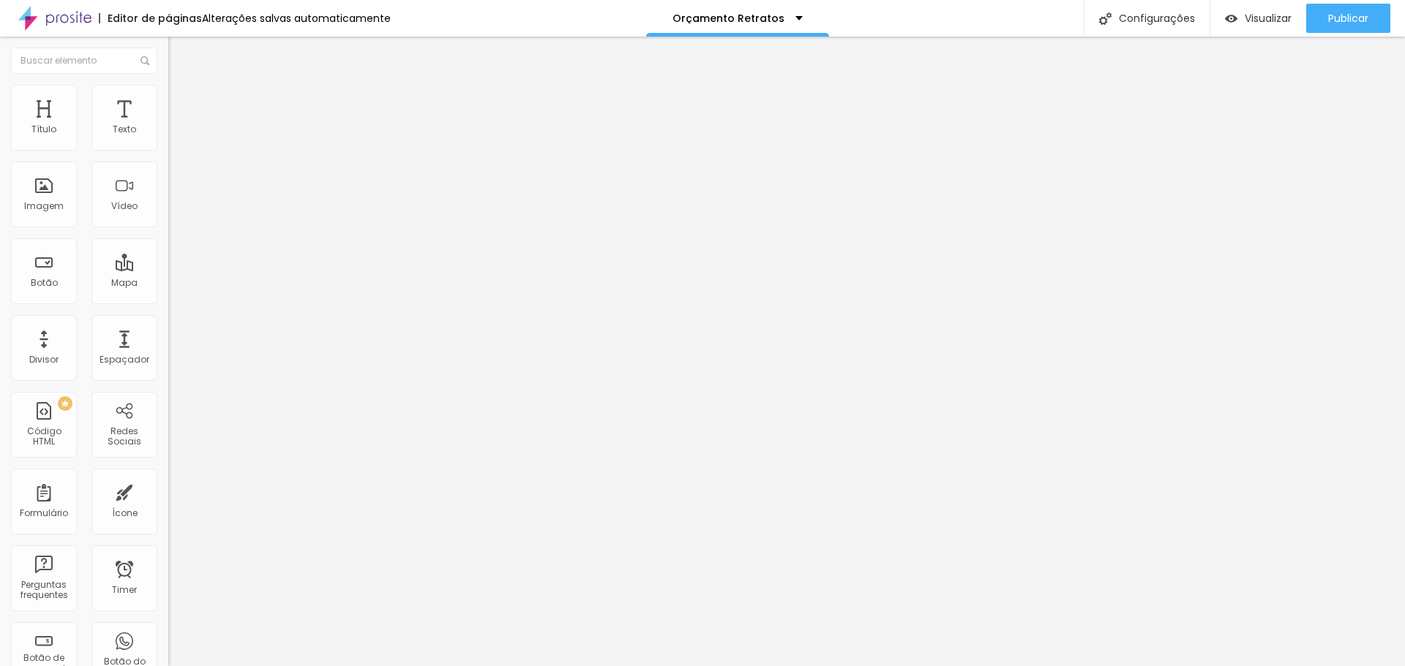
type input "6"
type input "5"
type input "4"
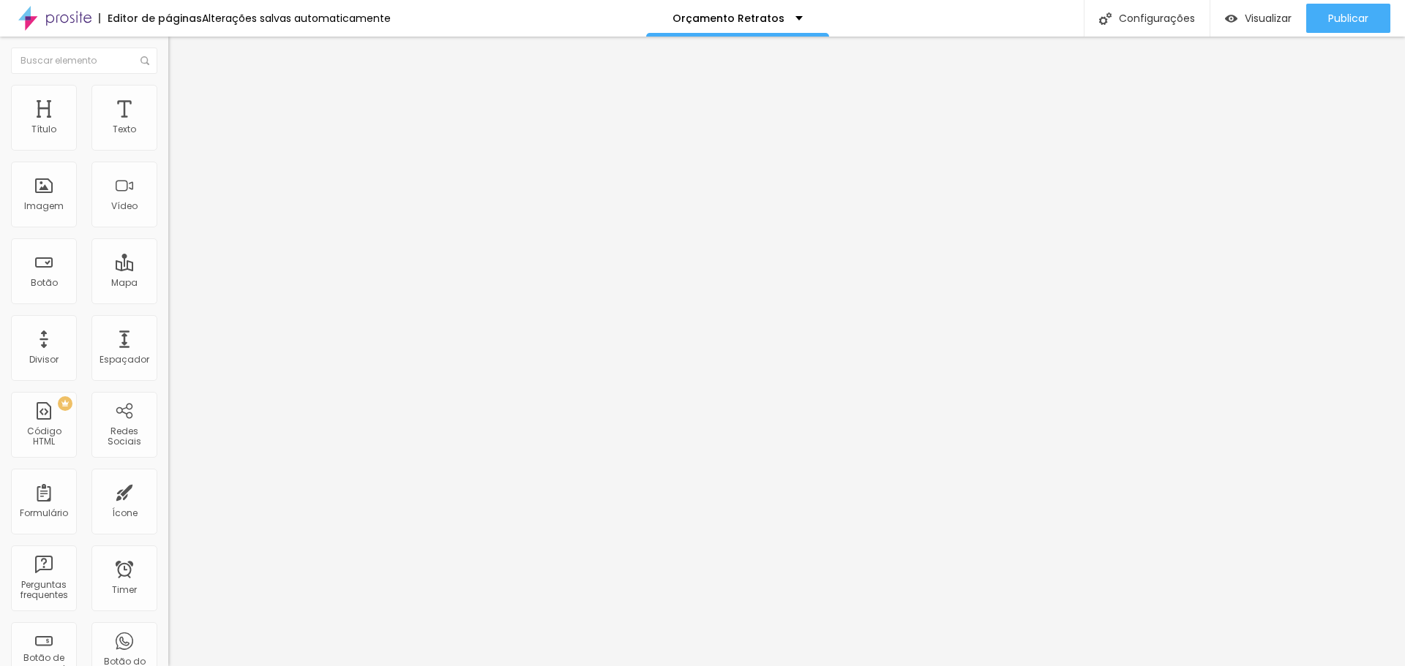
type input "3"
type input "2"
type input "0"
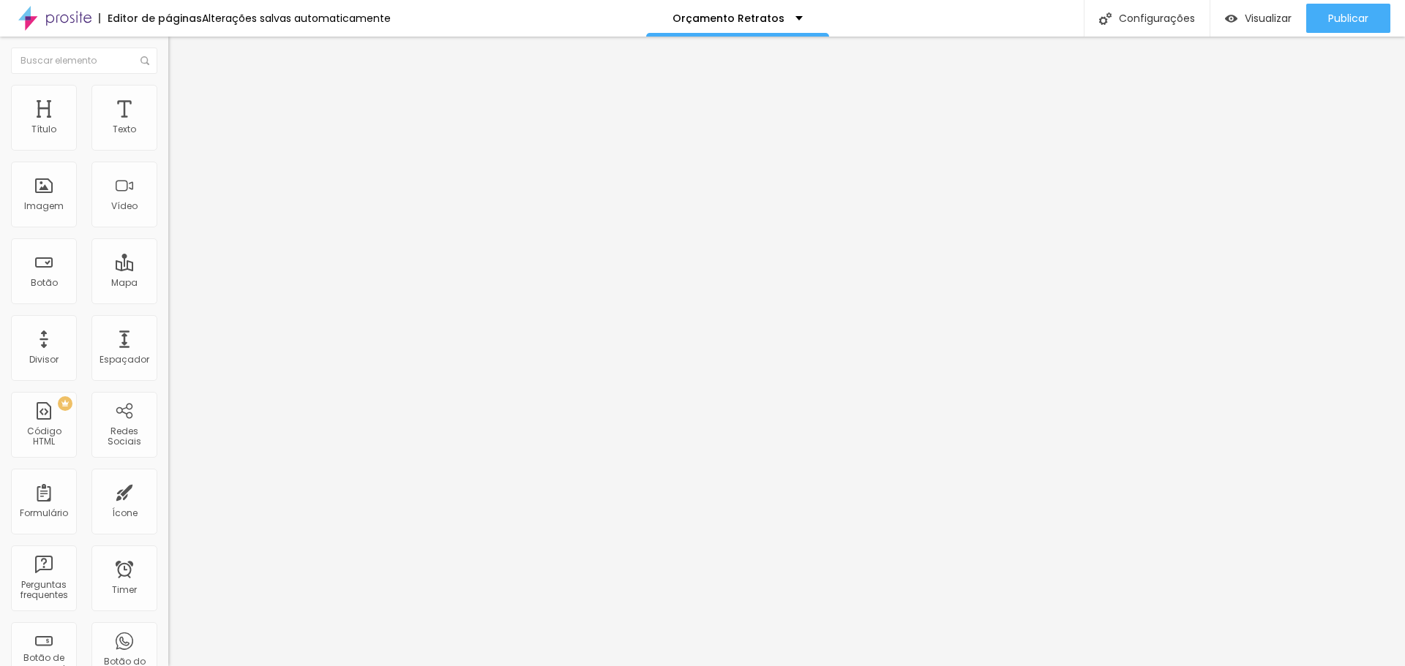
type input "0"
drag, startPoint x: 41, startPoint y: 170, endPoint x: 0, endPoint y: 170, distance: 41.0
type input "0"
click at [168, 491] on input "range" at bounding box center [215, 497] width 94 height 12
click at [181, 101] on span "Estilo" at bounding box center [192, 95] width 23 height 12
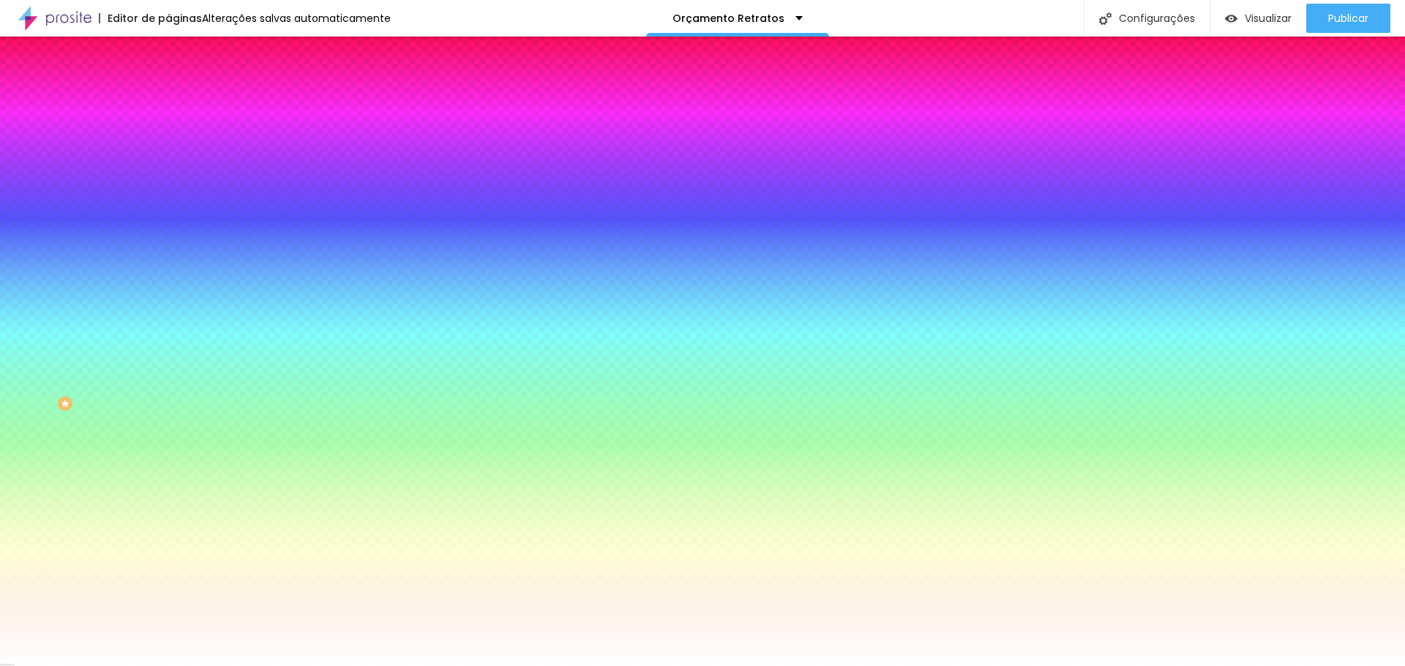
click at [168, 99] on img at bounding box center [174, 105] width 13 height 13
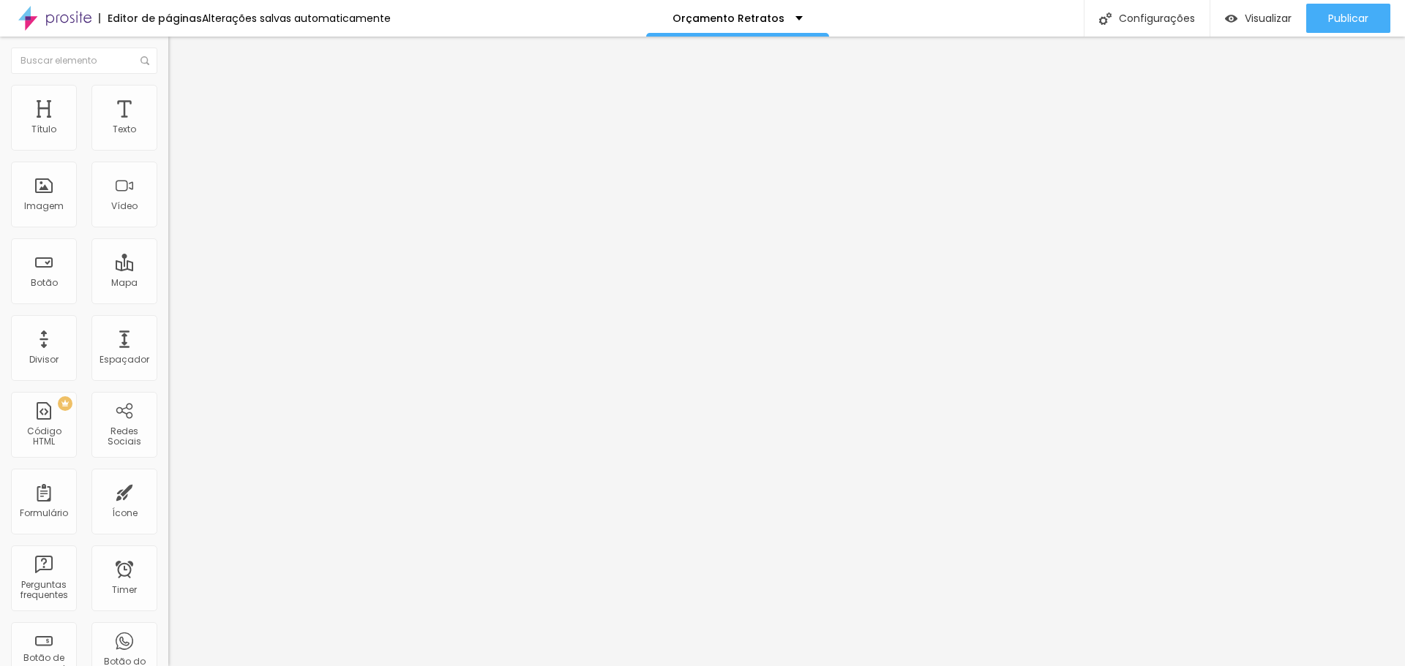
type input "15"
type input "10"
type input "5"
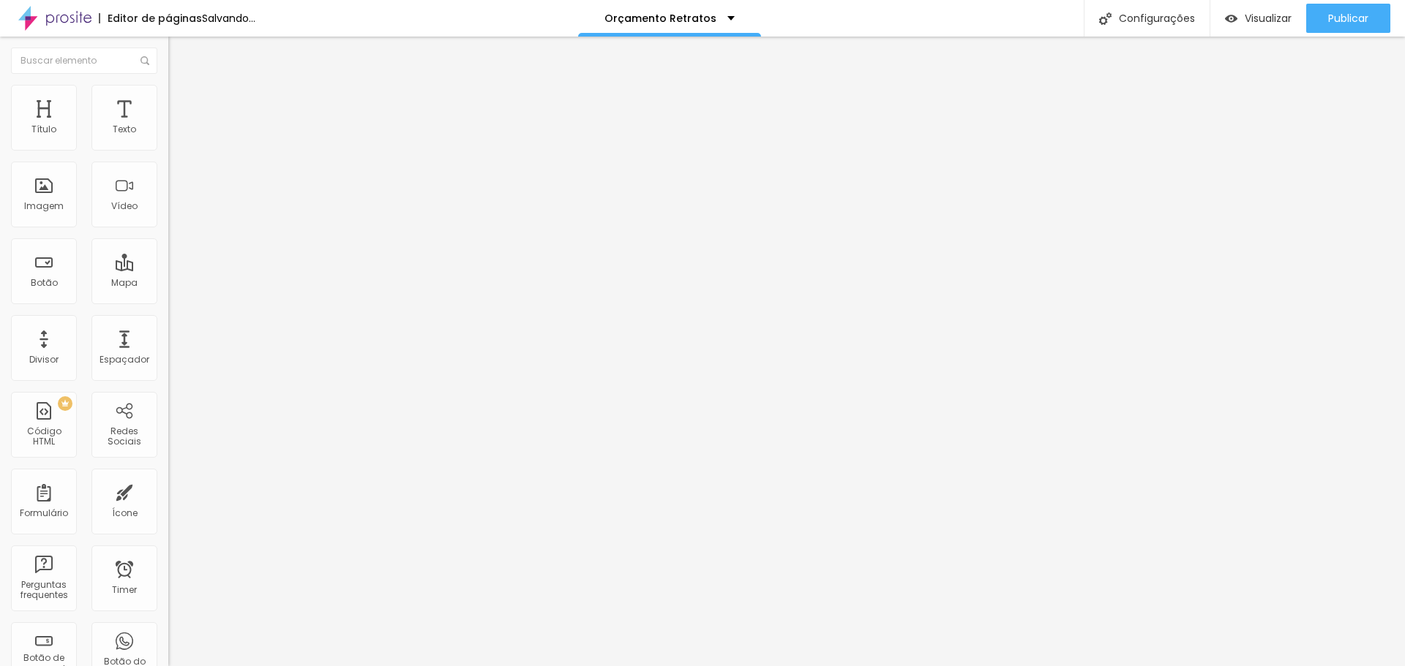
type input "5"
type input "0"
drag, startPoint x: 61, startPoint y: 146, endPoint x: 6, endPoint y: 158, distance: 57.0
type input "0"
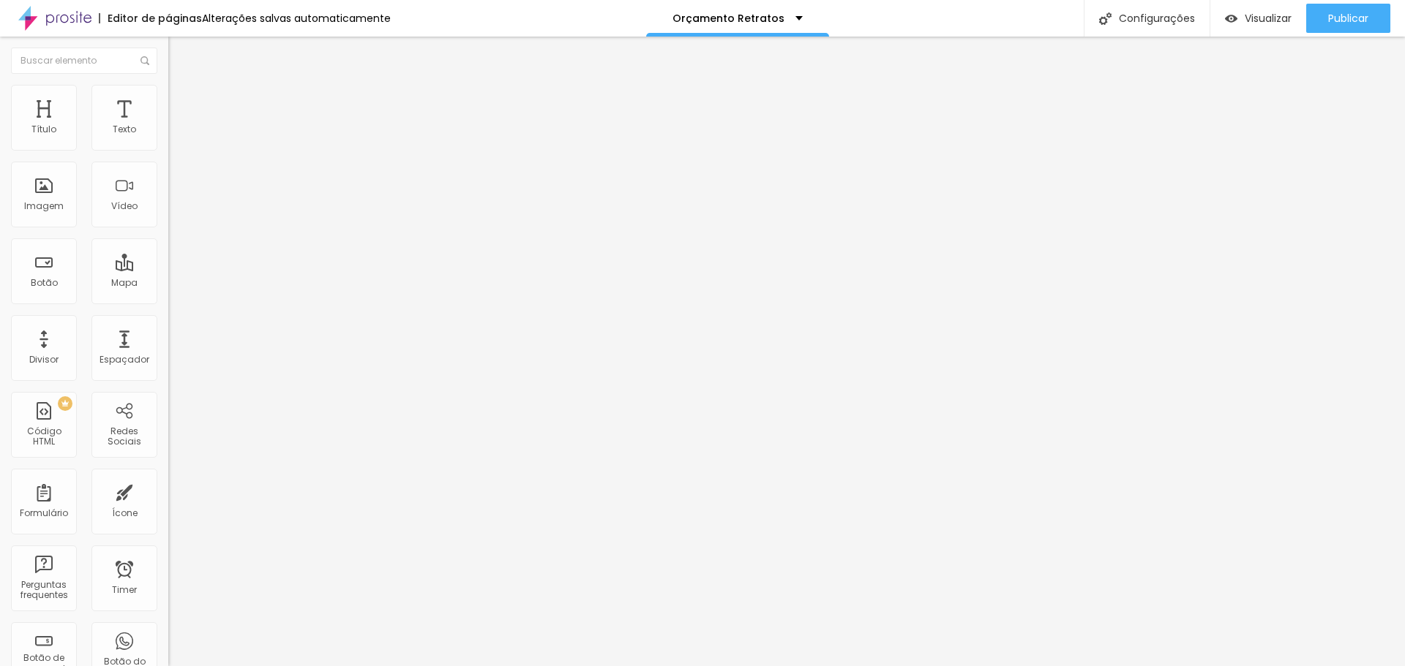
click at [168, 284] on input "range" at bounding box center [215, 290] width 94 height 12
click at [181, 98] on span "Estilo" at bounding box center [192, 95] width 23 height 12
type input "8"
type input "10"
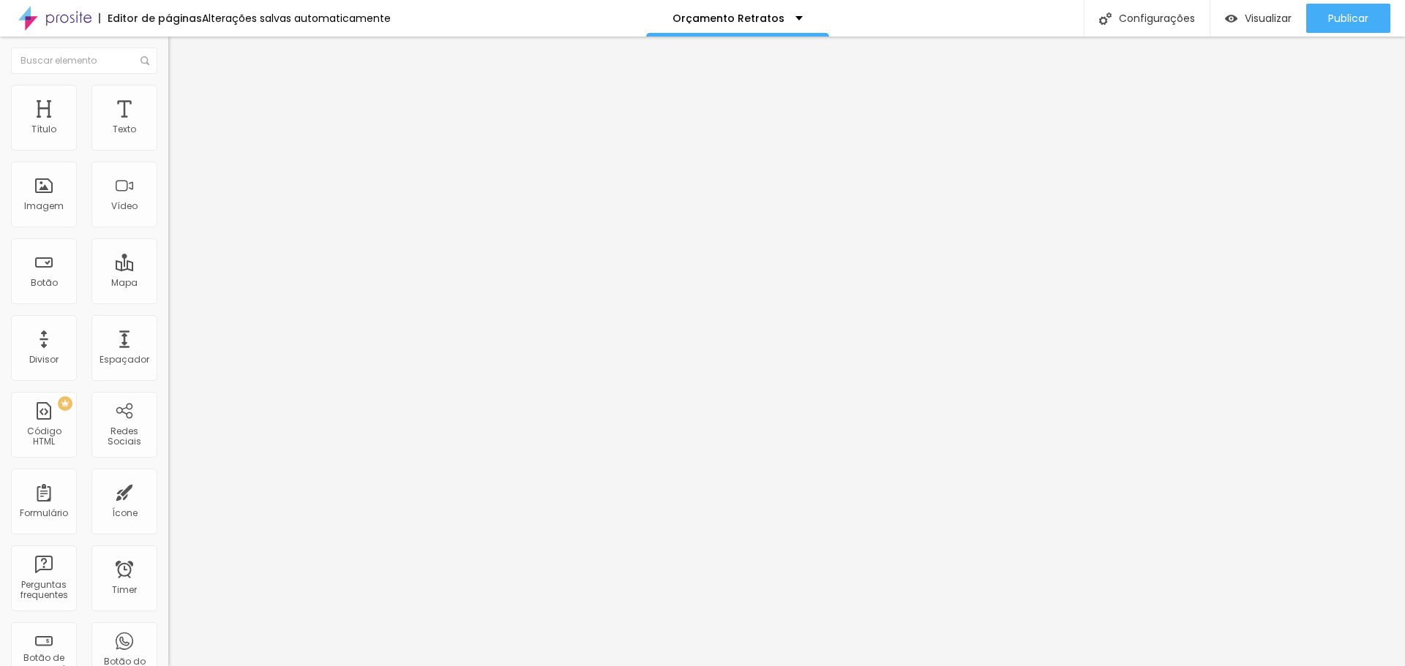
type input "10"
type input "51"
type input "67"
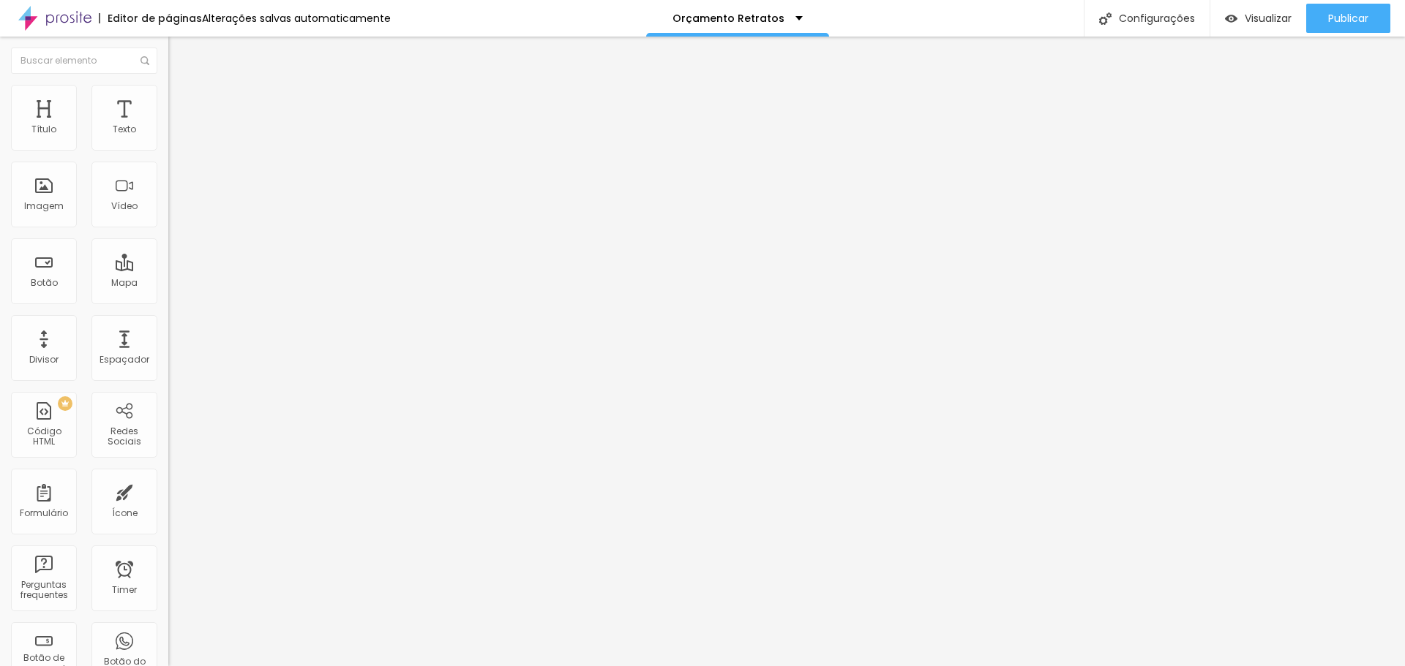
type input "86"
type input "95"
type input "109"
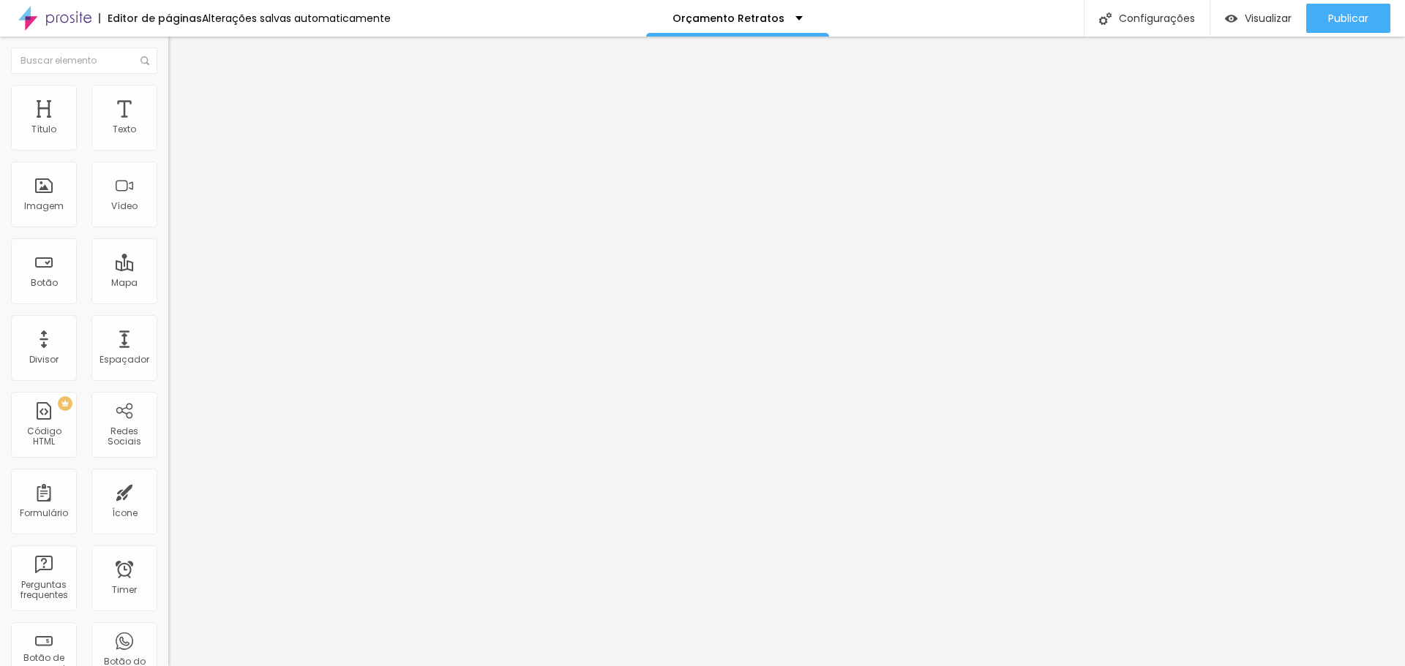
type input "109"
type input "122"
type input "128"
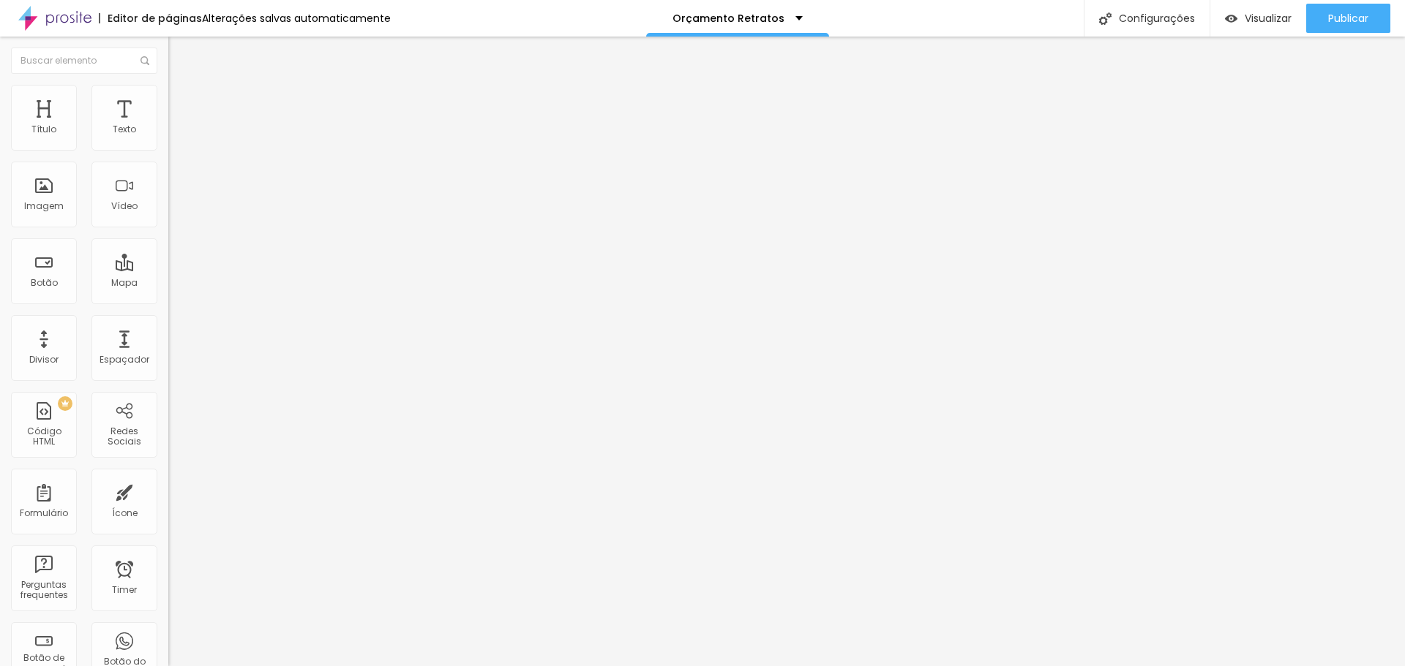
type input "140"
type input "150"
type input "153"
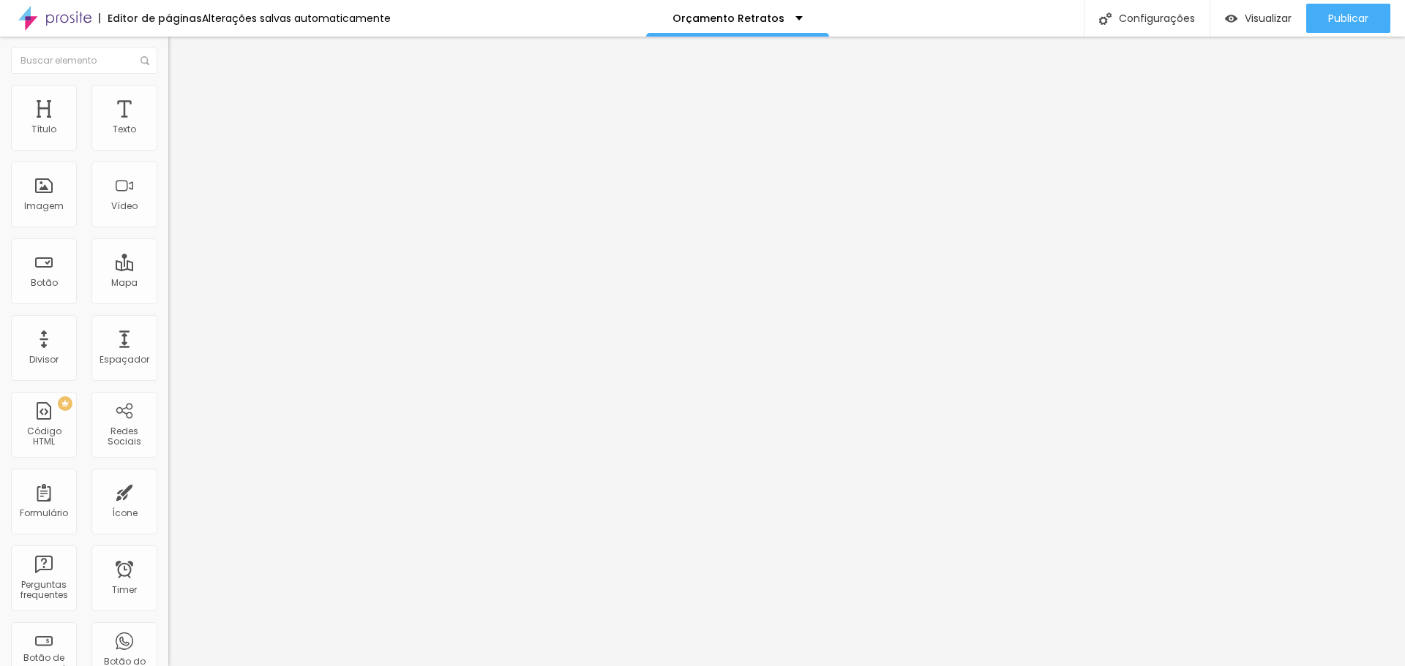
type input "153"
type input "161"
type input "168"
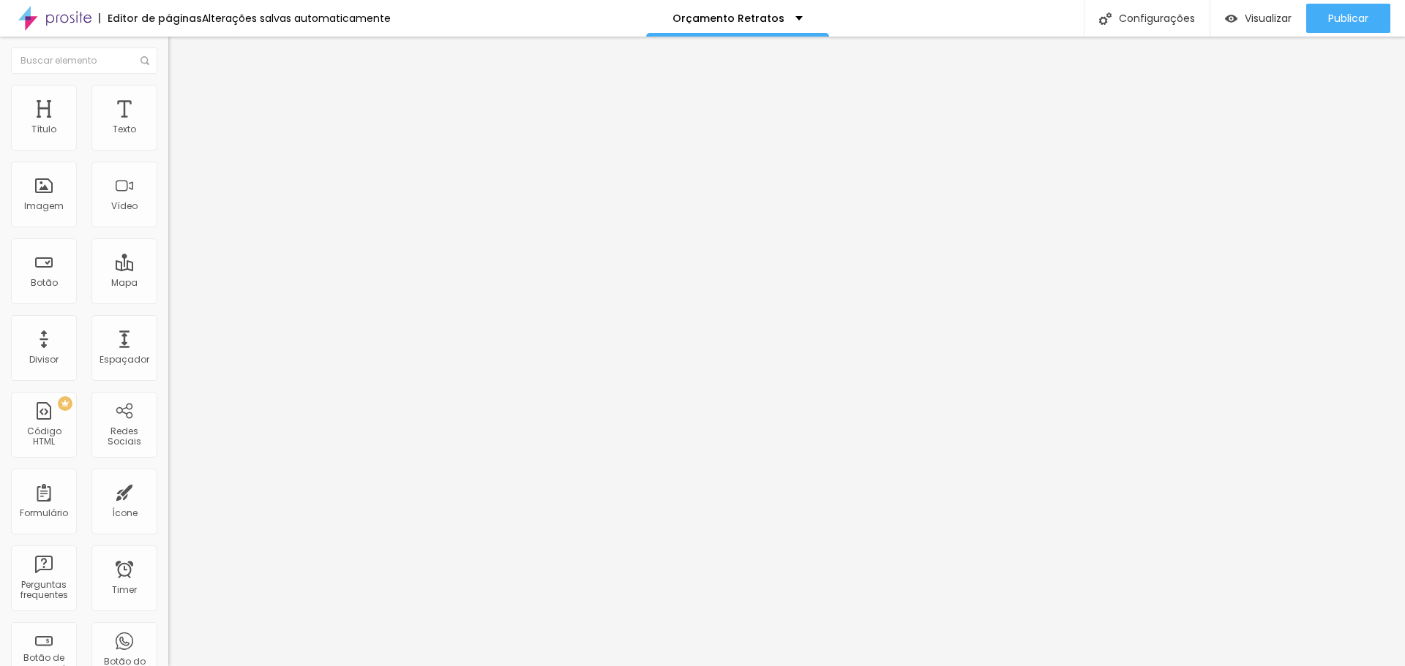
type input "171"
type input "174"
type input "176"
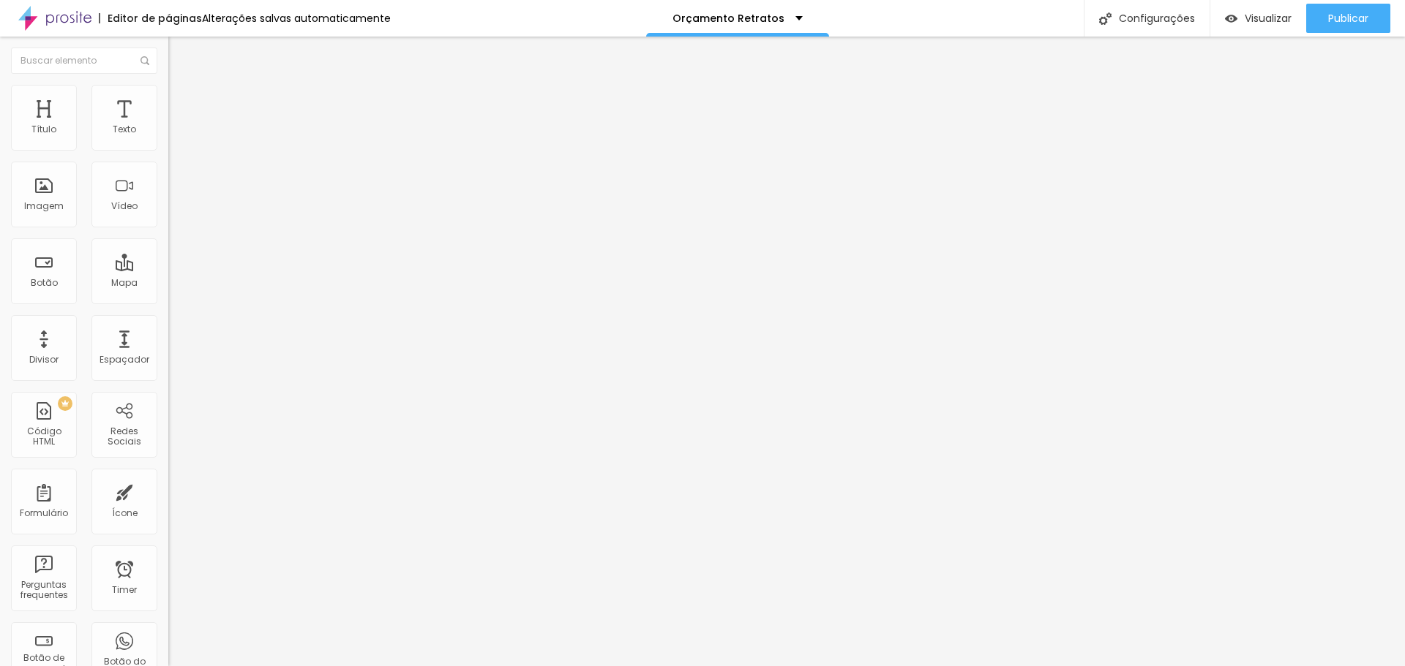
type input "176"
type input "174"
type input "173"
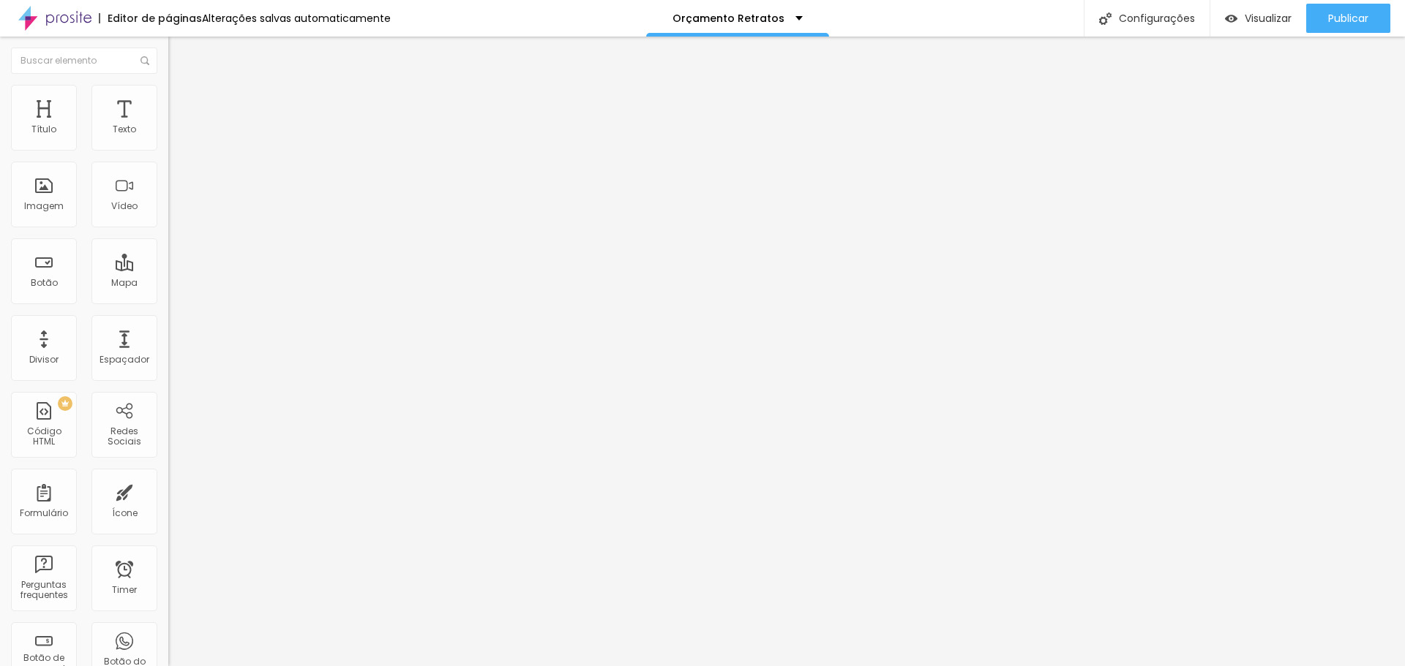
type input "170"
type input "163"
type input "161"
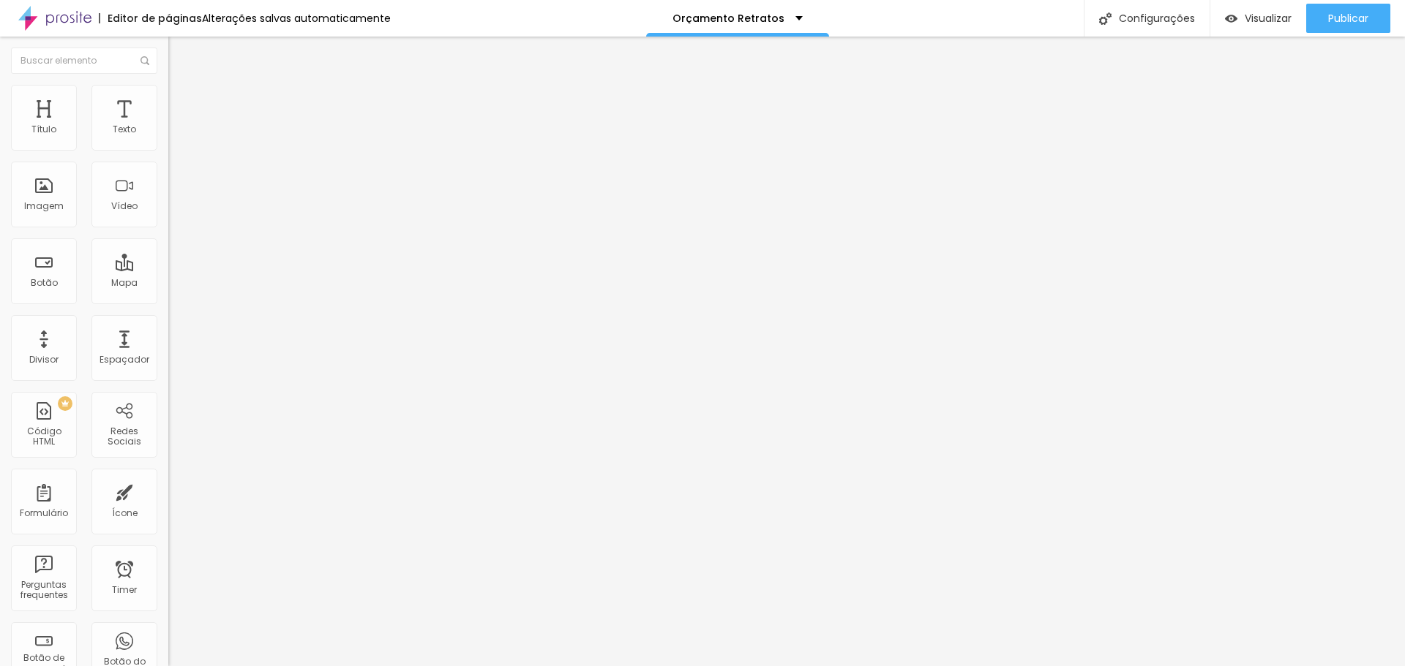
type input "161"
type input "158"
type input "155"
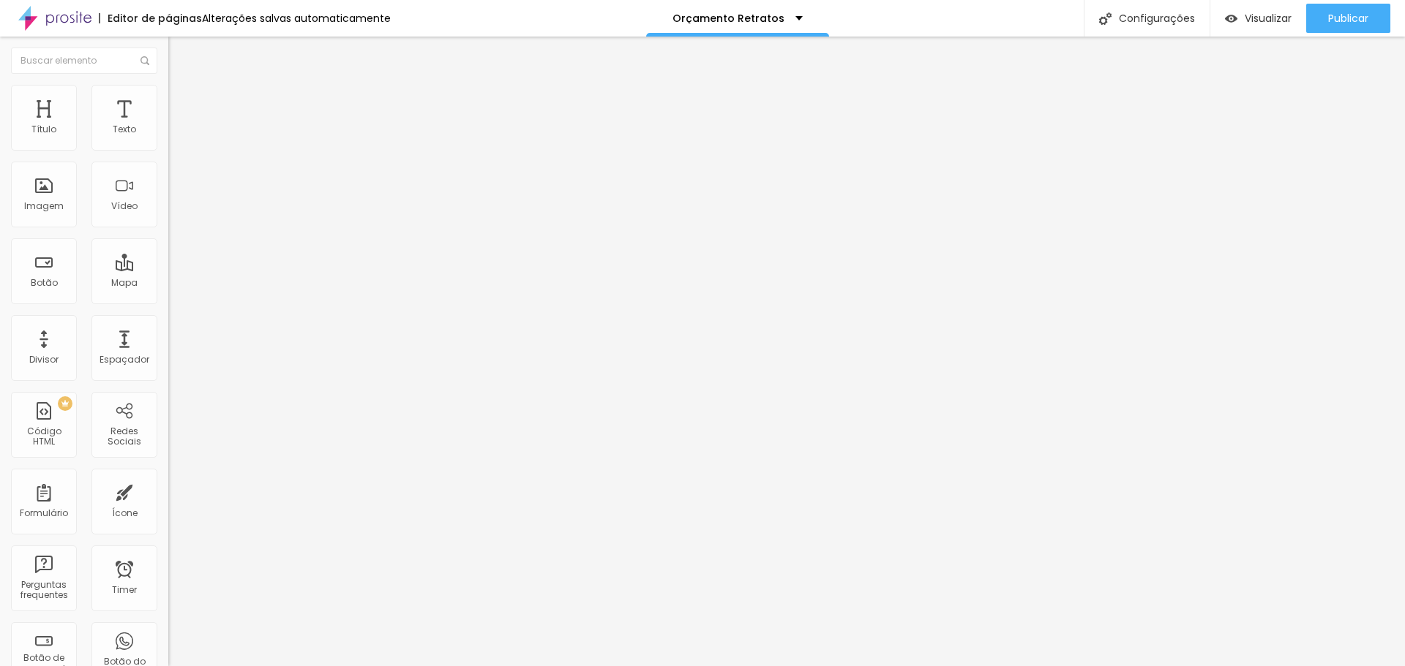
type input "153"
drag, startPoint x: 37, startPoint y: 186, endPoint x: 0, endPoint y: 203, distance: 41.2
click at [168, 321] on input "range" at bounding box center [215, 327] width 94 height 12
drag, startPoint x: 154, startPoint y: 158, endPoint x: 353, endPoint y: 174, distance: 199.6
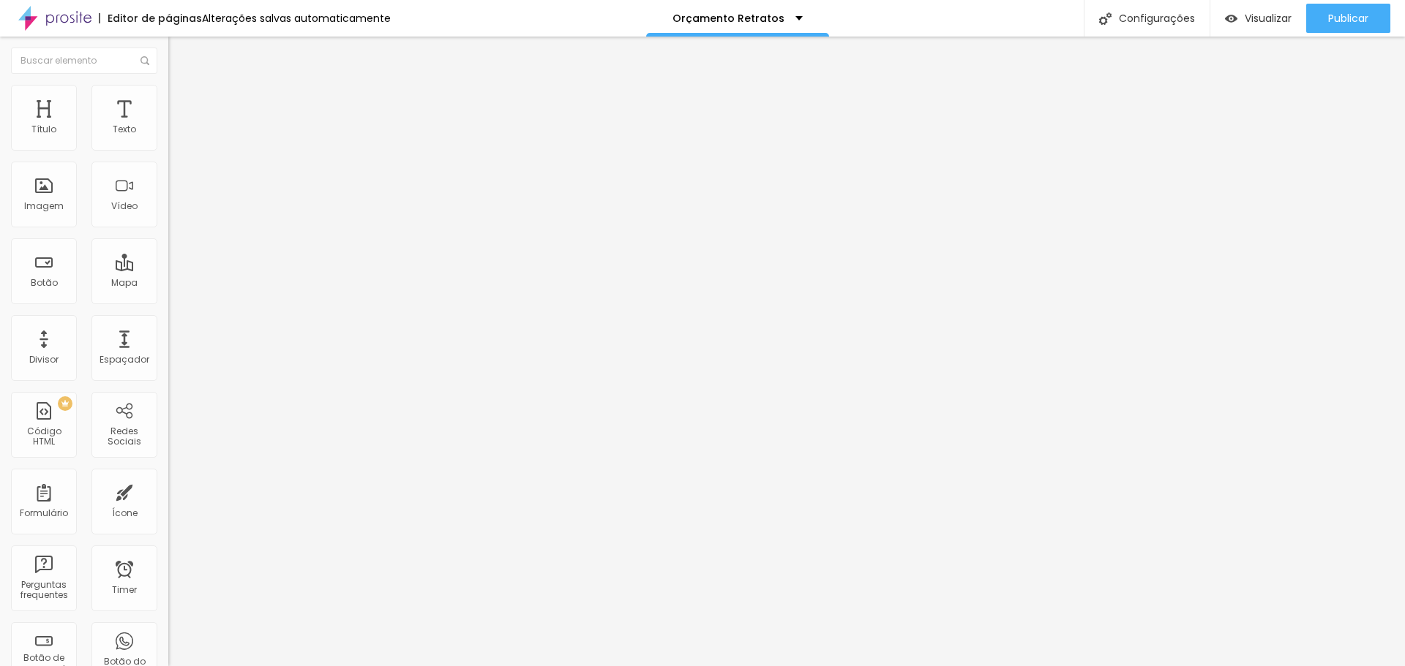
click at [263, 150] on input "range" at bounding box center [215, 144] width 94 height 12
click at [181, 103] on span "Avançado" at bounding box center [205, 109] width 48 height 12
drag, startPoint x: 35, startPoint y: 144, endPoint x: 0, endPoint y: 155, distance: 36.8
click at [168, 284] on input "range" at bounding box center [215, 290] width 94 height 12
click at [168, 95] on li "Estilo" at bounding box center [252, 92] width 168 height 15
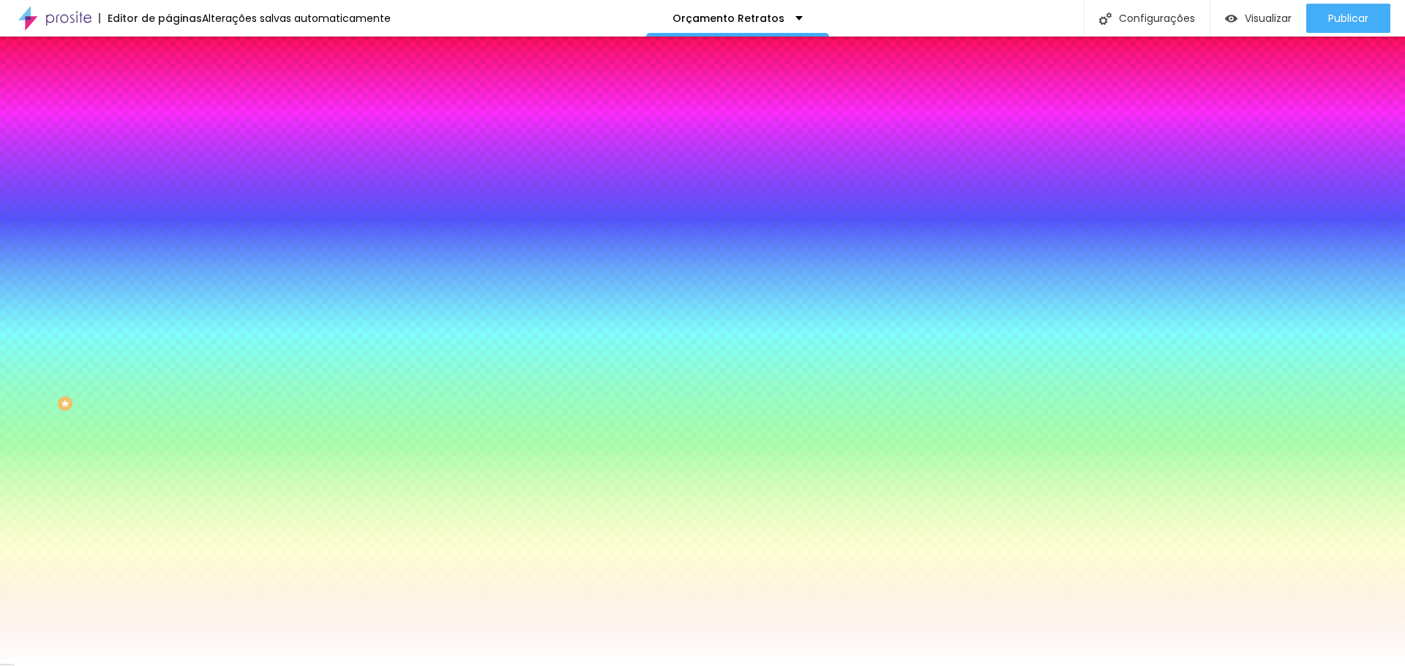
click at [168, 99] on img at bounding box center [174, 105] width 13 height 13
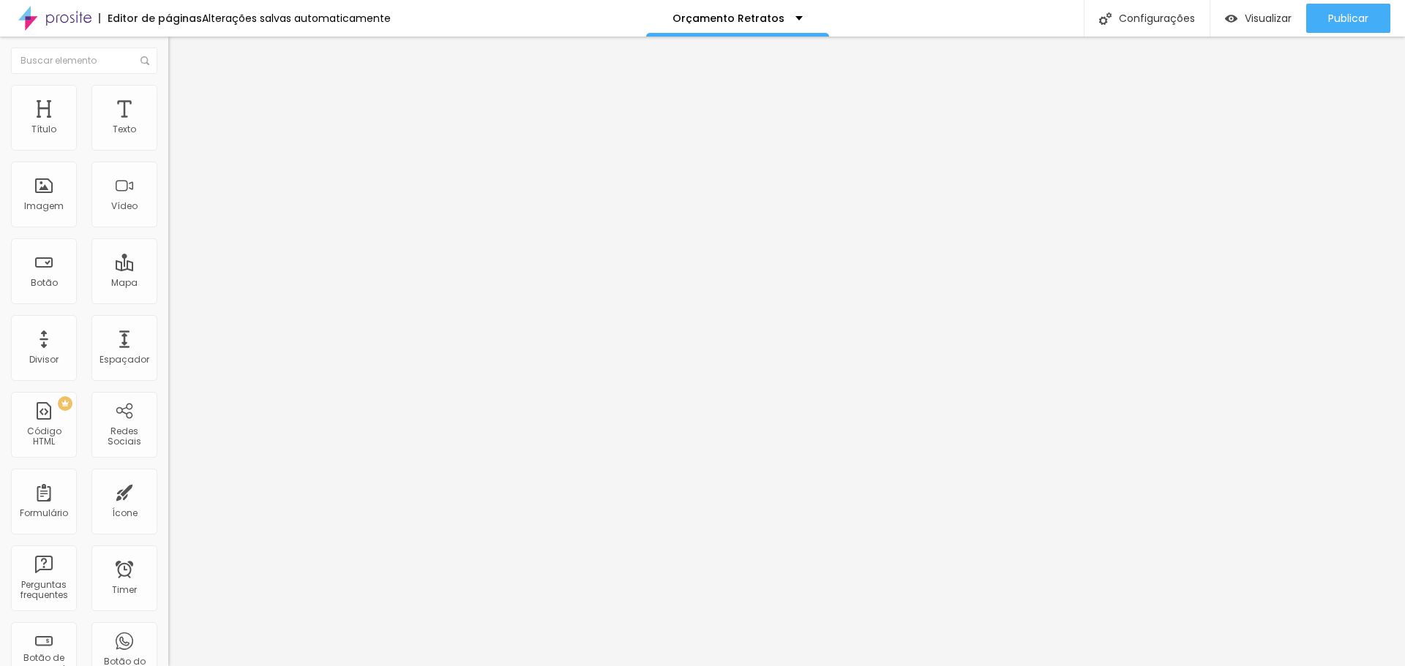
click at [168, 83] on img at bounding box center [174, 76] width 13 height 13
click at [168, 145] on img at bounding box center [173, 140] width 10 height 10
click at [168, 148] on div at bounding box center [252, 152] width 168 height 12
click at [168, 146] on div at bounding box center [252, 141] width 168 height 12
click at [181, 99] on span "Estilo" at bounding box center [192, 95] width 23 height 12
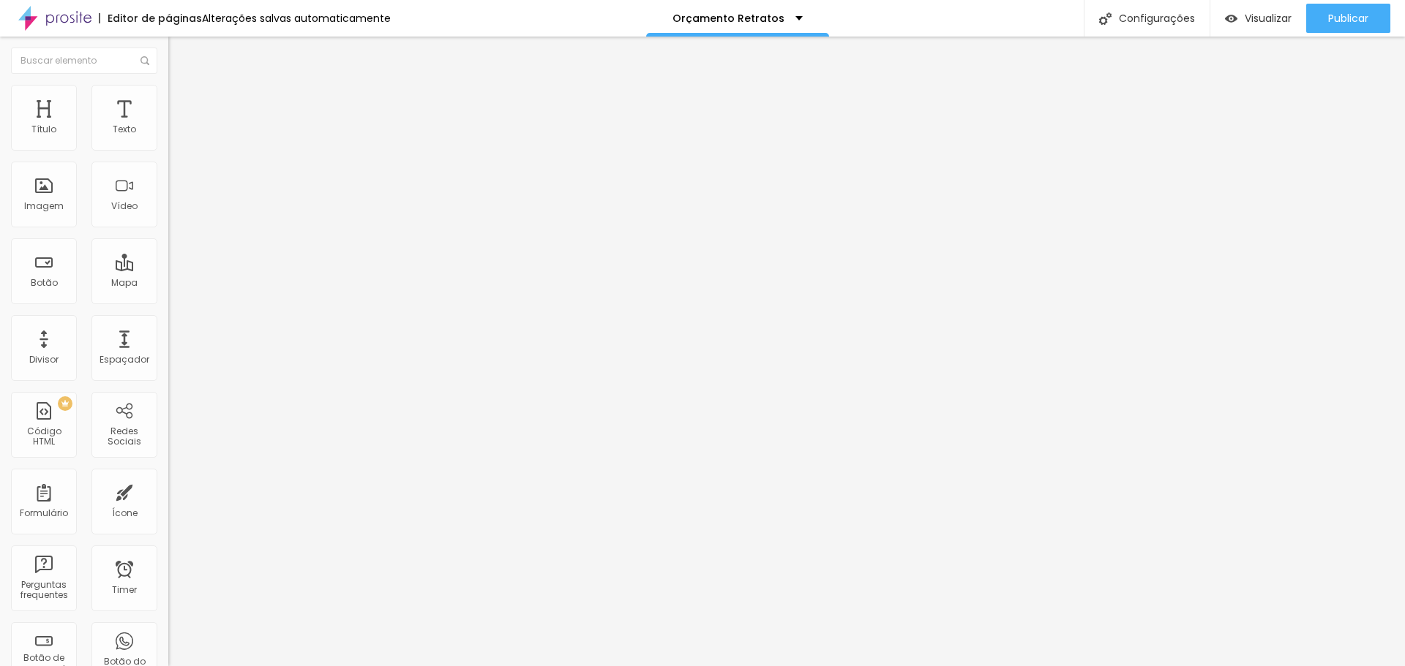
click at [168, 99] on li "Avançado" at bounding box center [252, 106] width 168 height 15
click at [168, 93] on img at bounding box center [174, 91] width 13 height 13
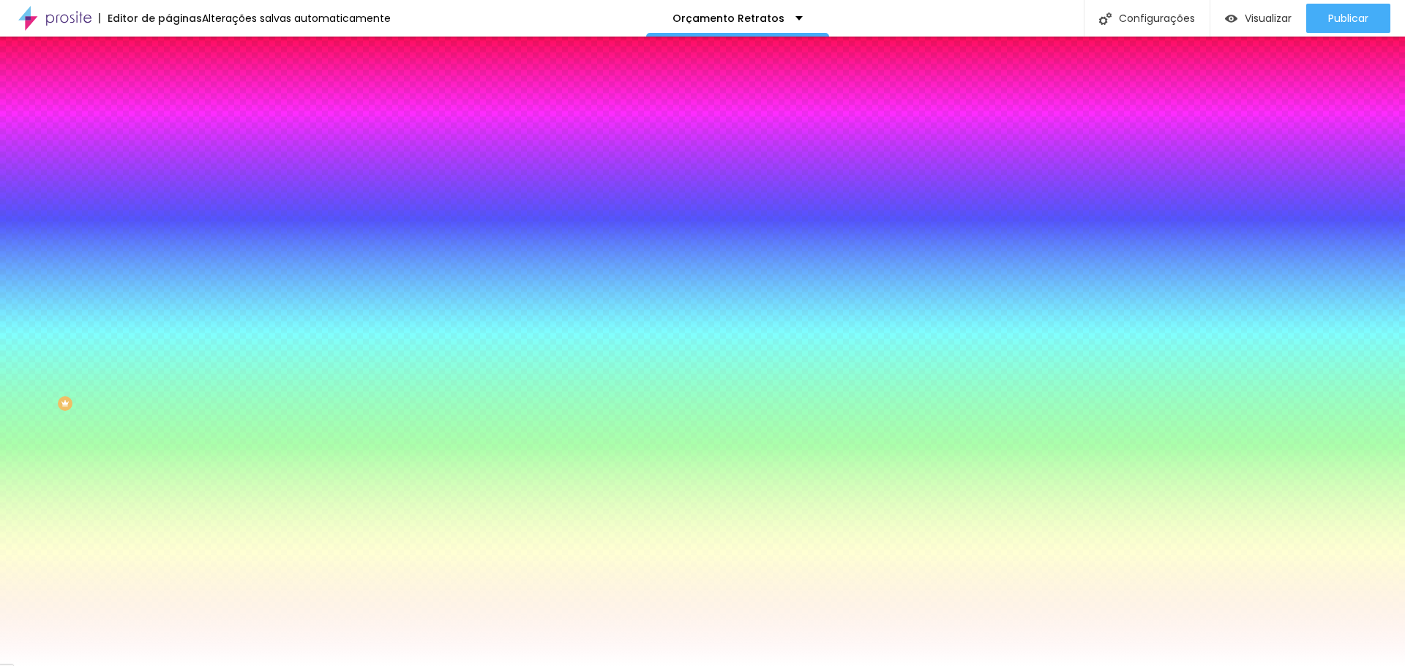
click at [168, 99] on li "Avançado" at bounding box center [252, 106] width 168 height 15
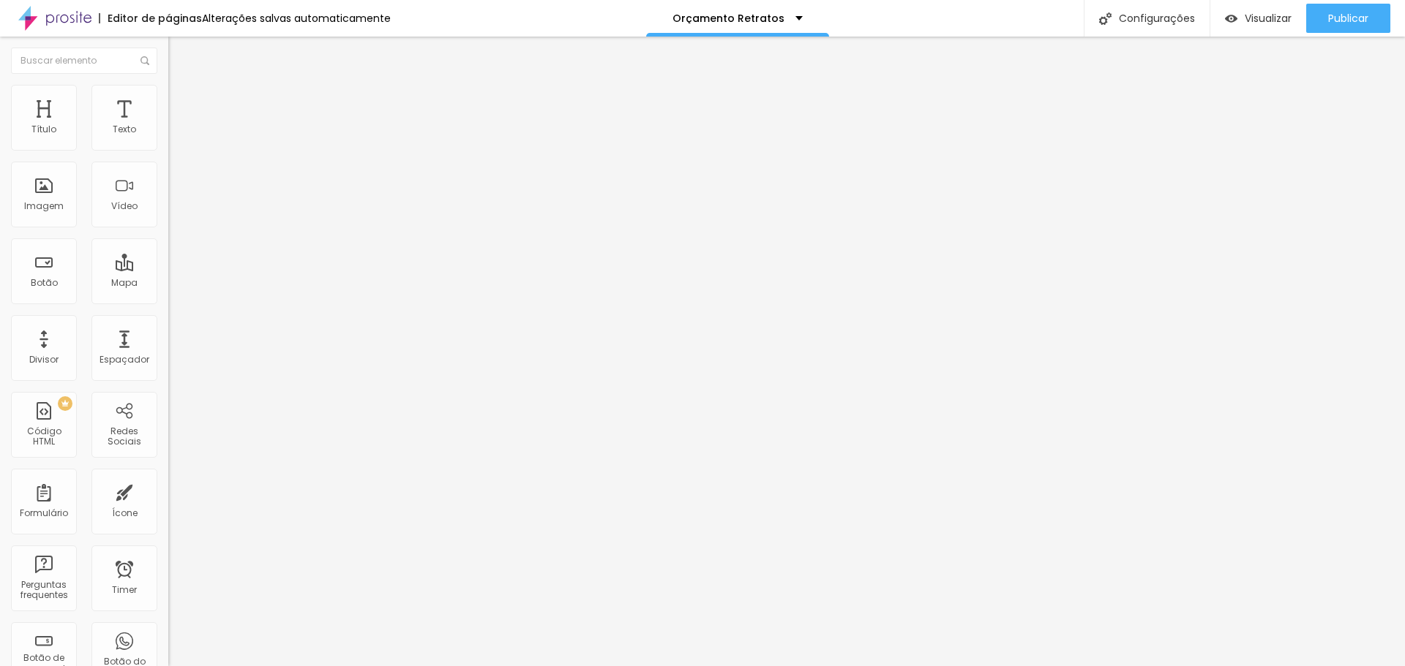
drag, startPoint x: 95, startPoint y: 146, endPoint x: 0, endPoint y: 291, distance: 173.9
click at [168, 291] on input "range" at bounding box center [215, 290] width 94 height 12
drag, startPoint x: 37, startPoint y: 147, endPoint x: 0, endPoint y: 152, distance: 37.7
click at [168, 284] on input "range" at bounding box center [215, 290] width 94 height 12
drag, startPoint x: 35, startPoint y: 171, endPoint x: 7, endPoint y: 173, distance: 27.9
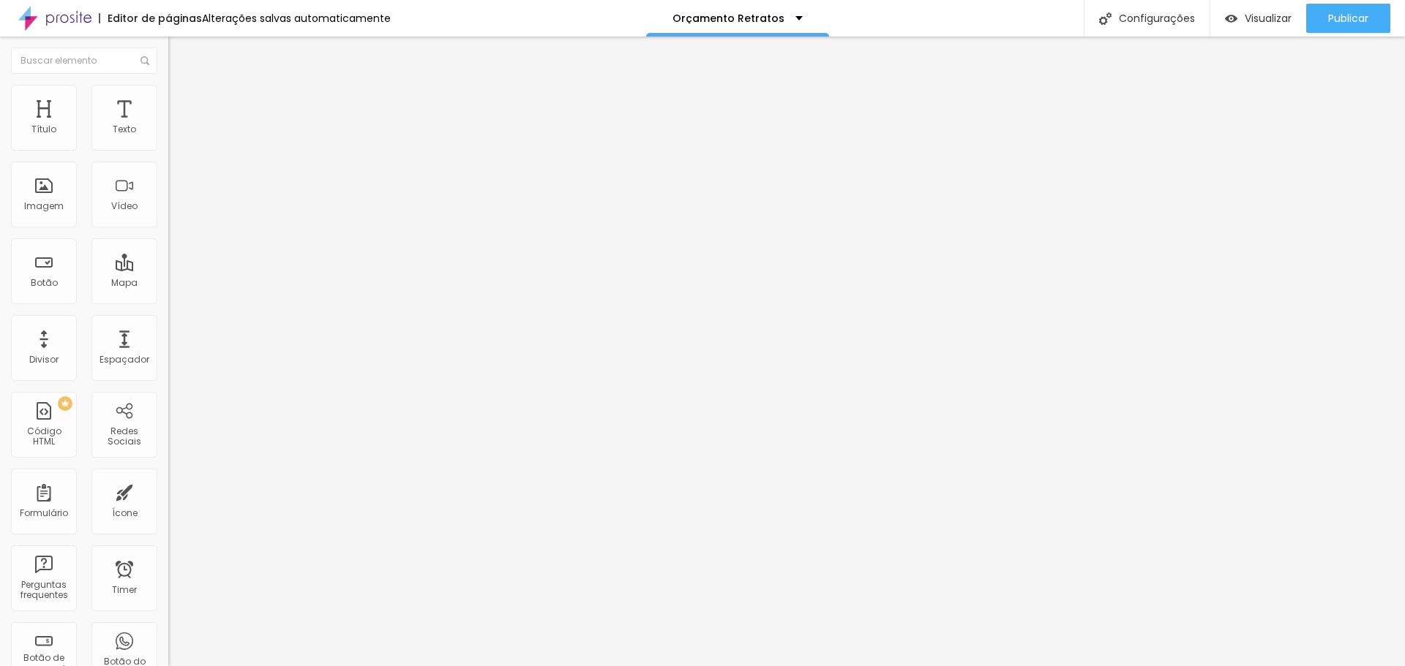
click at [168, 491] on input "range" at bounding box center [215, 497] width 94 height 12
click at [168, 90] on img at bounding box center [174, 91] width 13 height 13
click at [168, 99] on li "Avançado" at bounding box center [252, 106] width 168 height 15
click at [168, 95] on li "Estilo" at bounding box center [252, 92] width 168 height 15
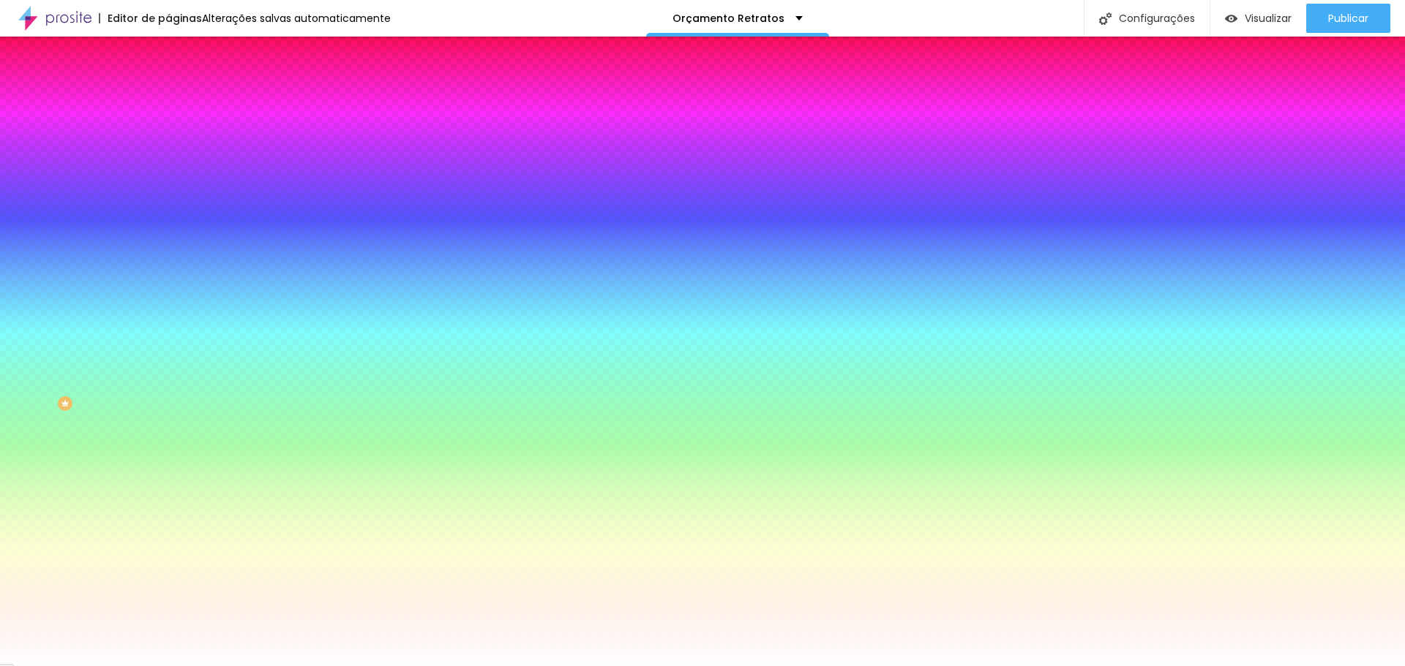
click at [168, 140] on div at bounding box center [252, 140] width 168 height 0
drag, startPoint x: 55, startPoint y: 177, endPoint x: 0, endPoint y: 138, distance: 67.2
click at [168, 138] on div "Cor de fundo Voltar ao padrão #FFFFFF Sombra DESATIVADO Voltar ao padrão Borda …" at bounding box center [252, 179] width 168 height 130
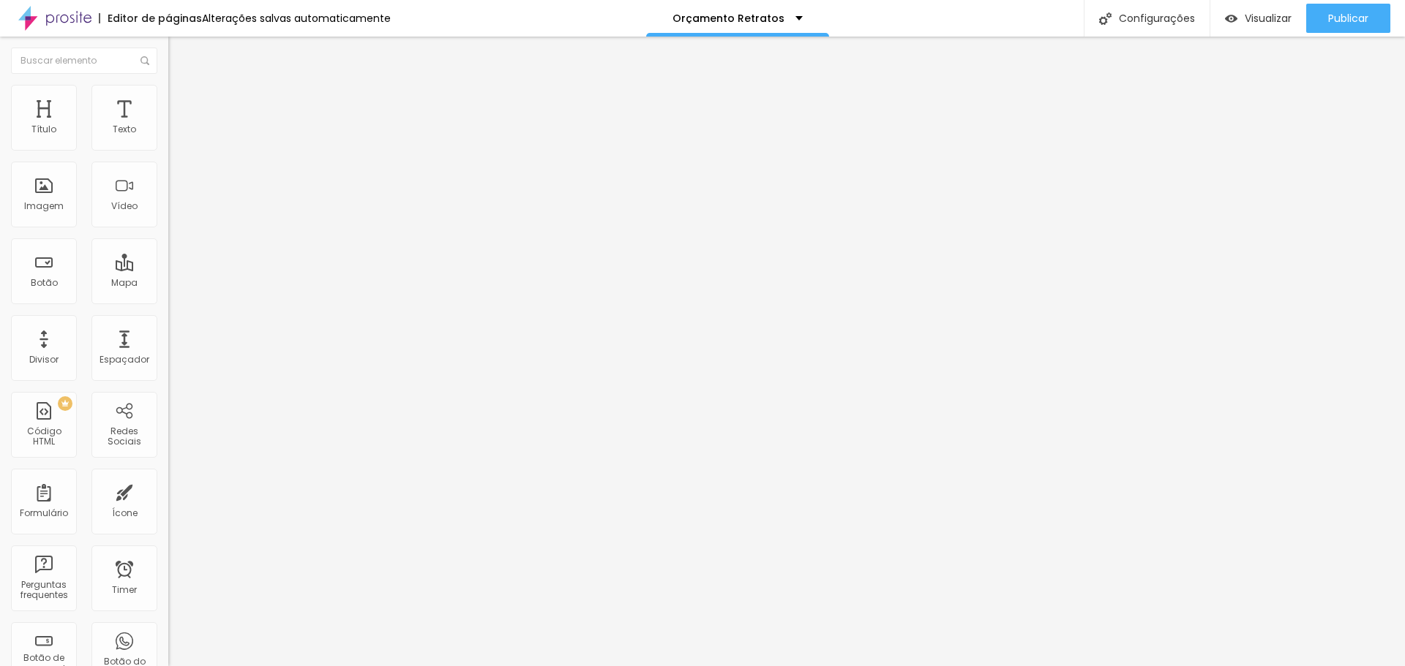
click at [168, 96] on li "Estilo" at bounding box center [252, 92] width 168 height 15
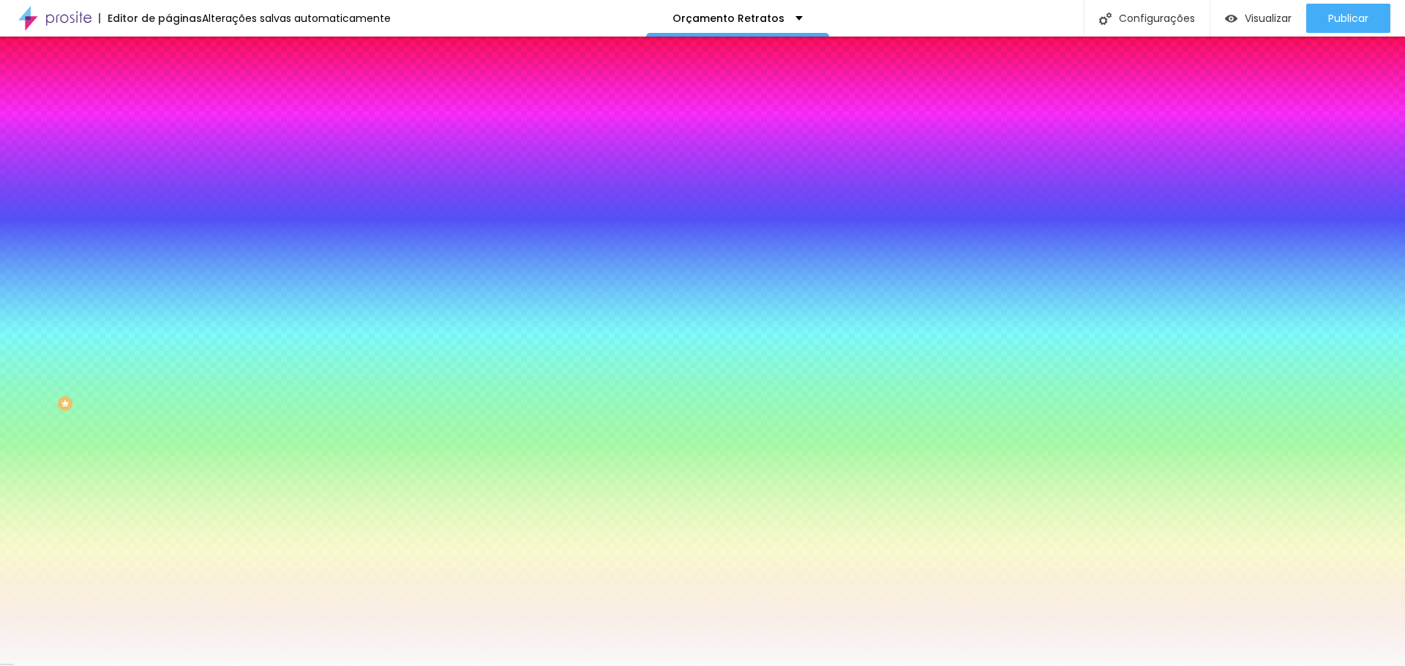
click at [168, 99] on img at bounding box center [174, 105] width 13 height 13
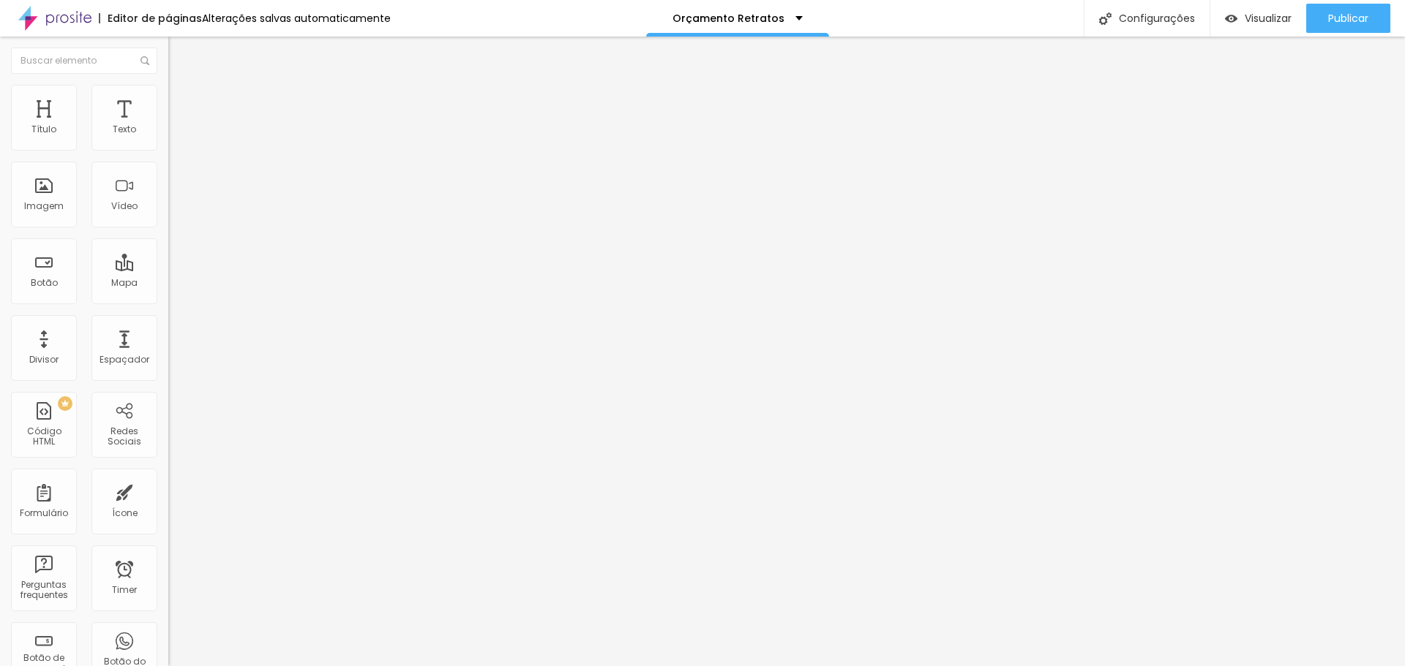
click at [168, 99] on li "Avançado" at bounding box center [252, 106] width 168 height 15
drag, startPoint x: 31, startPoint y: 144, endPoint x: 193, endPoint y: 154, distance: 162.7
click at [193, 284] on input "range" at bounding box center [215, 290] width 94 height 12
click at [168, 89] on img at bounding box center [174, 91] width 13 height 13
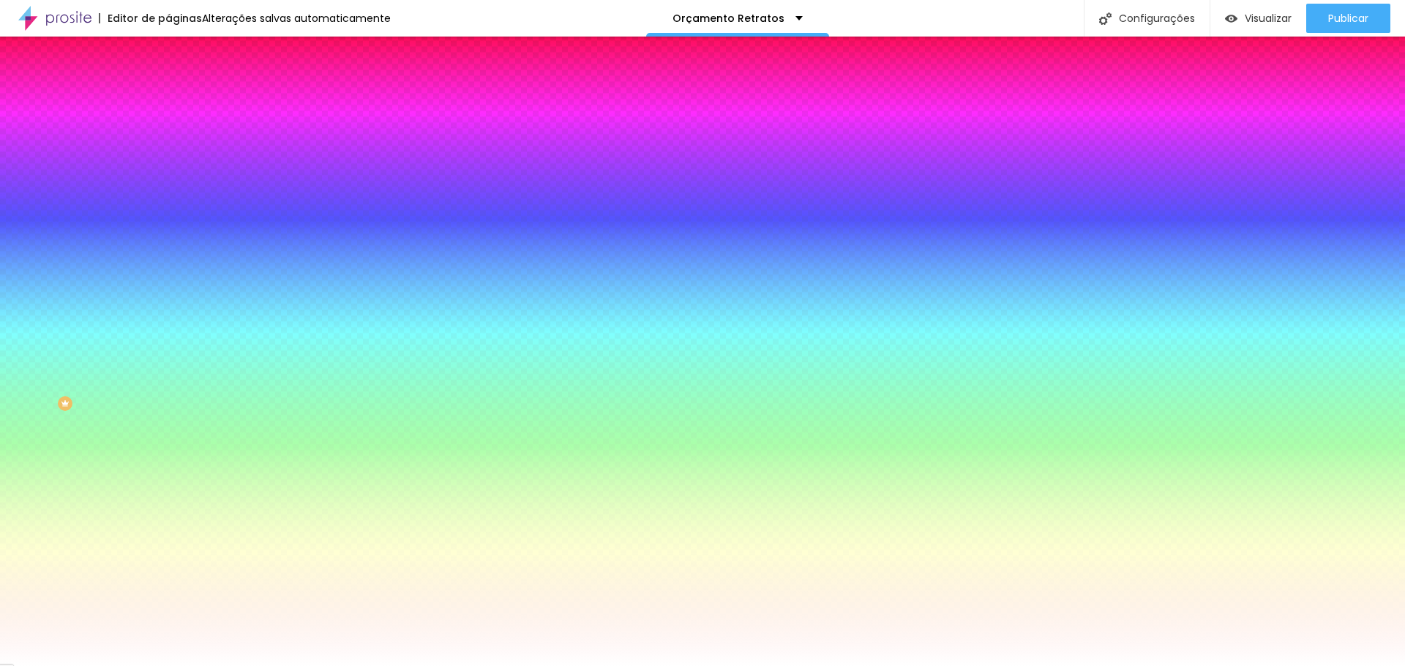
click at [168, 83] on img at bounding box center [174, 76] width 13 height 13
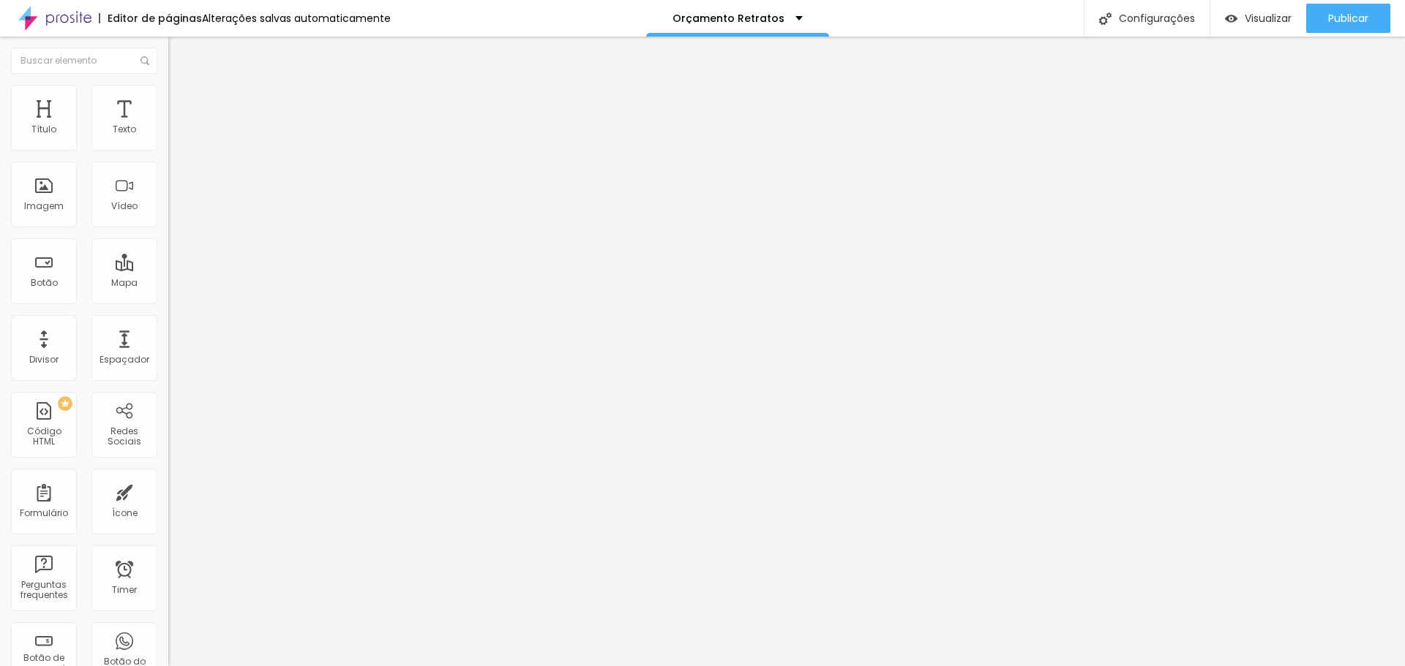
click at [181, 101] on span "Estilo" at bounding box center [192, 95] width 23 height 12
click at [168, 99] on li "Avançado" at bounding box center [252, 106] width 168 height 15
drag, startPoint x: 42, startPoint y: 143, endPoint x: 8, endPoint y: 153, distance: 35.7
click at [168, 284] on input "range" at bounding box center [215, 290] width 94 height 12
click at [168, 90] on img at bounding box center [174, 91] width 13 height 13
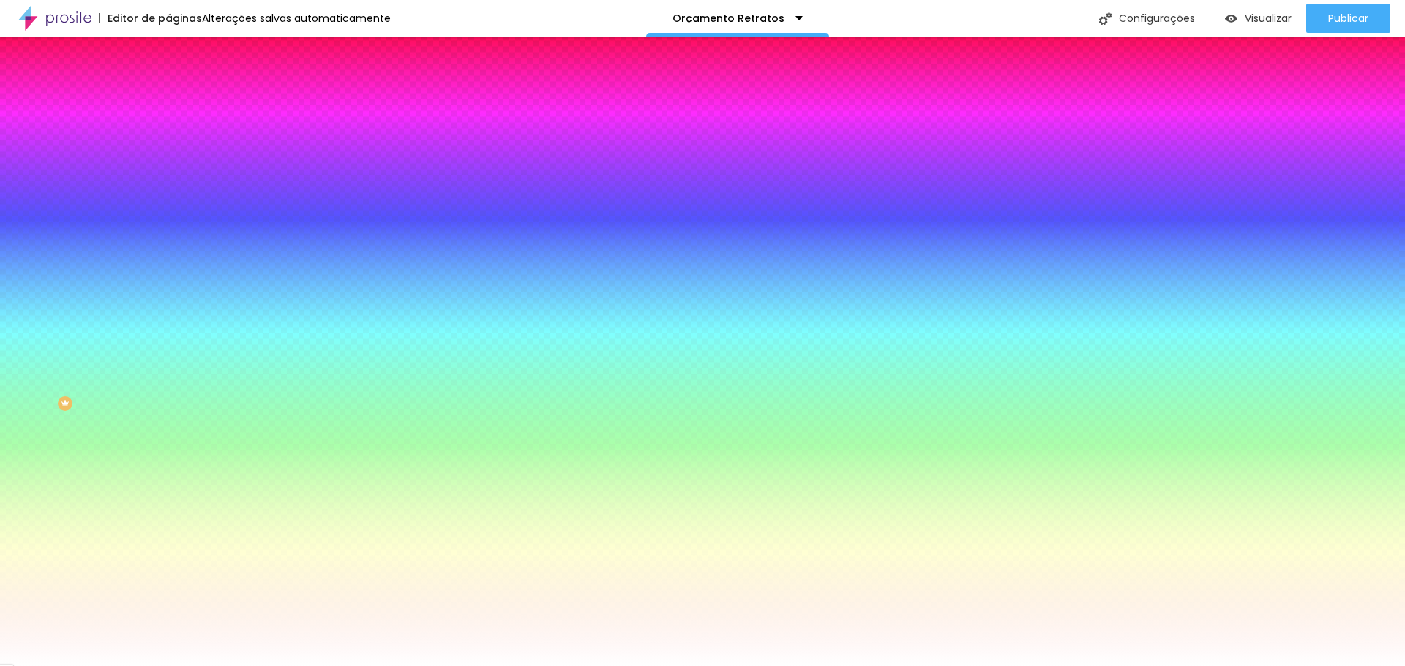
click at [168, 85] on li "Conteúdo" at bounding box center [252, 77] width 168 height 15
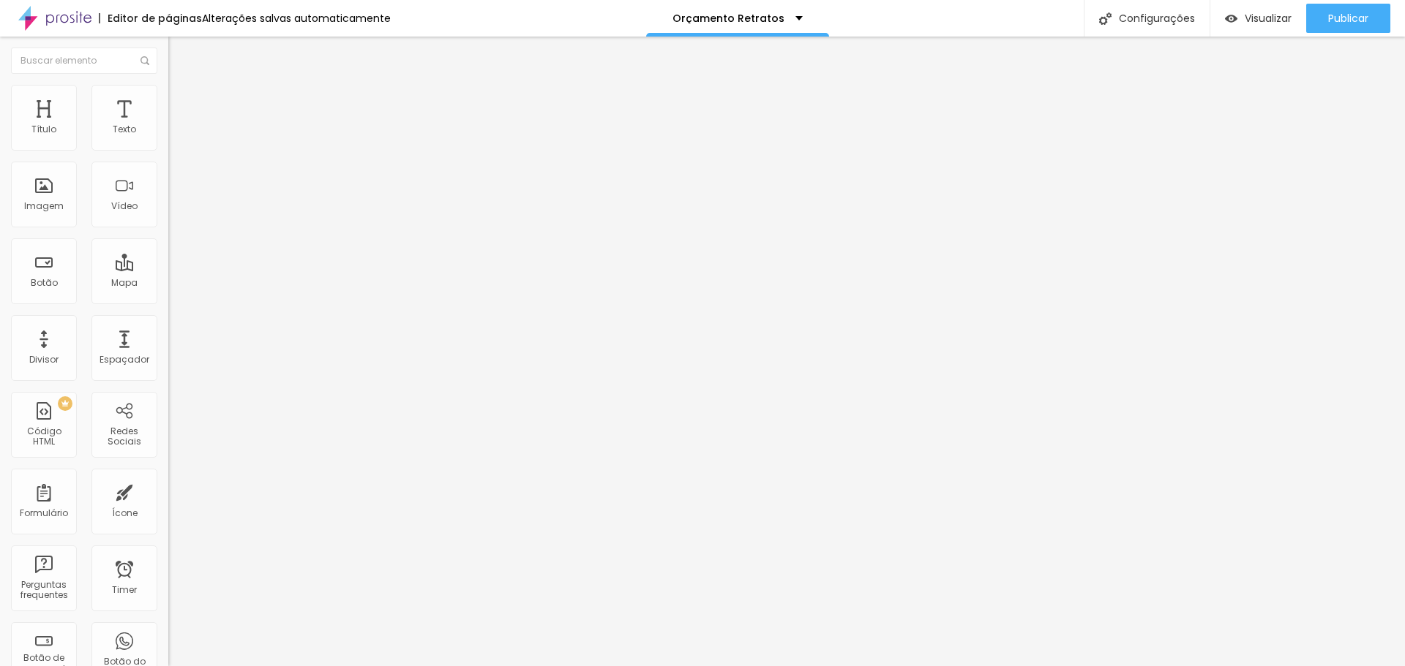
click at [168, 133] on span "Encaixotado" at bounding box center [196, 127] width 57 height 12
click at [168, 156] on span "Completo" at bounding box center [190, 149] width 45 height 12
click at [168, 229] on span "Original" at bounding box center [185, 223] width 35 height 12
click at [168, 254] on div "Quadrado 1:1" at bounding box center [252, 249] width 168 height 9
click at [1236, 18] on div "Visualizar" at bounding box center [1258, 18] width 67 height 12
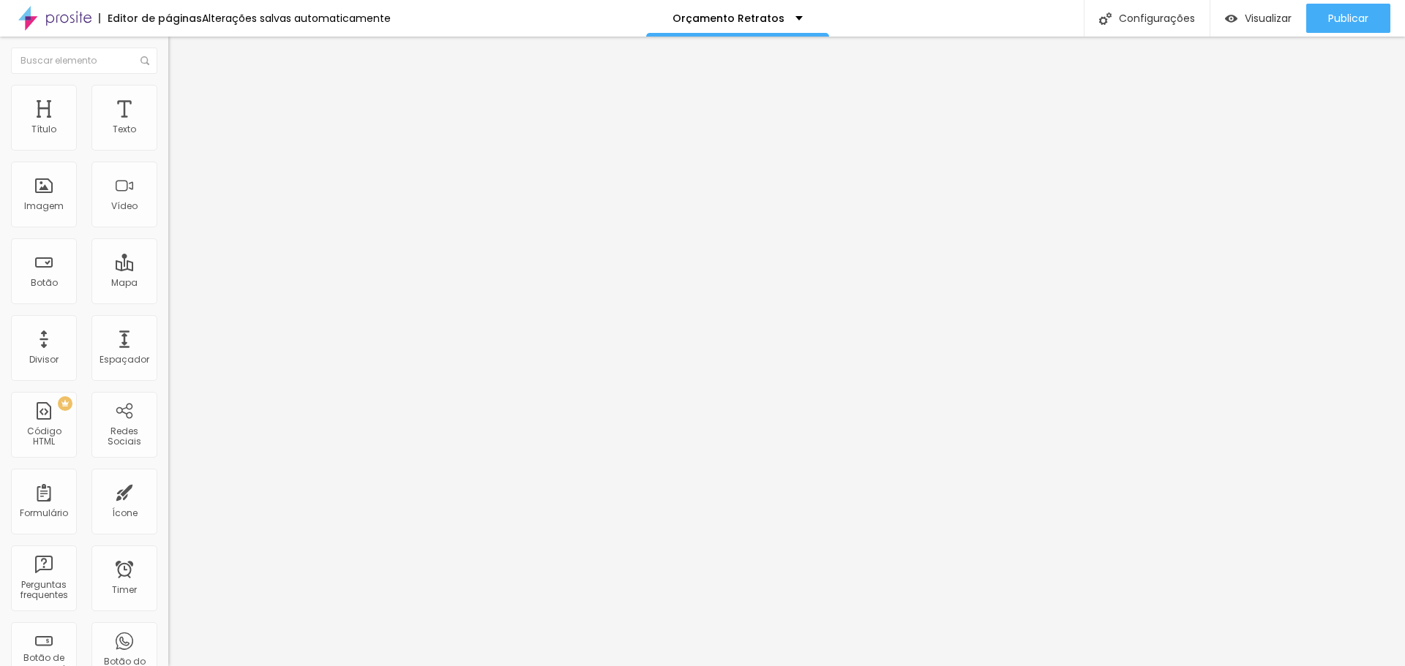
click at [168, 99] on li "Avançado" at bounding box center [252, 106] width 168 height 15
click at [168, 82] on ul "Conteúdo Estilo Avançado" at bounding box center [252, 92] width 168 height 44
click at [168, 89] on img at bounding box center [174, 91] width 13 height 13
click at [168, 83] on img at bounding box center [174, 76] width 13 height 13
click at [168, 97] on li "Estilo" at bounding box center [252, 92] width 168 height 15
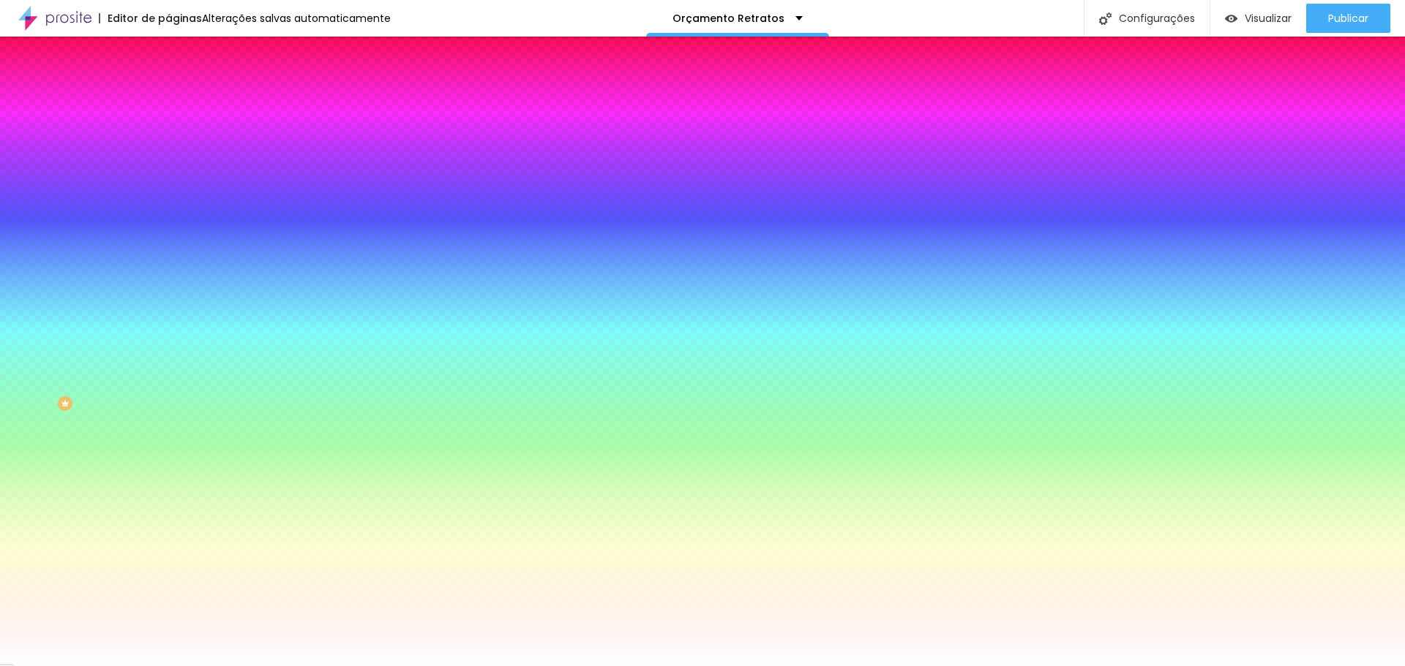
click at [168, 99] on img at bounding box center [174, 105] width 13 height 13
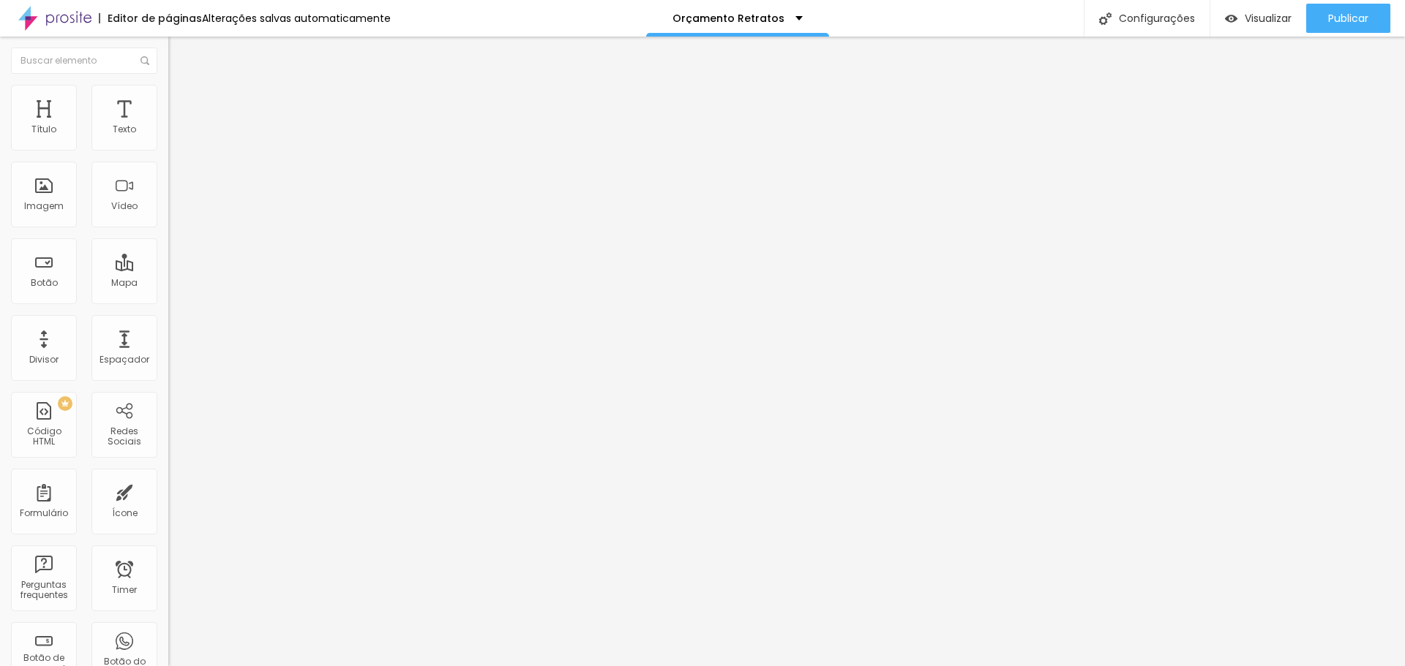
drag, startPoint x: 63, startPoint y: 143, endPoint x: 0, endPoint y: 156, distance: 64.3
click at [168, 284] on input "range" at bounding box center [215, 290] width 94 height 12
click at [181, 100] on span "Estilo" at bounding box center [192, 95] width 23 height 12
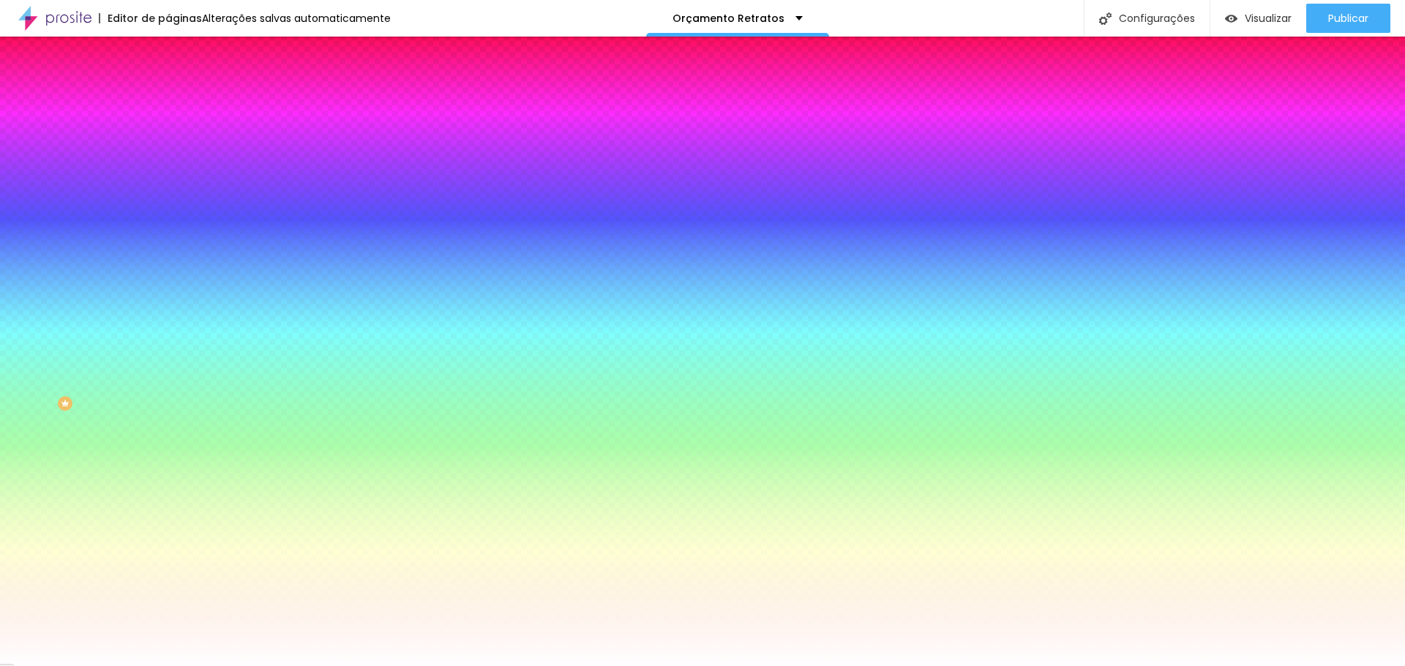
click at [174, 135] on icon "button" at bounding box center [179, 130] width 10 height 10
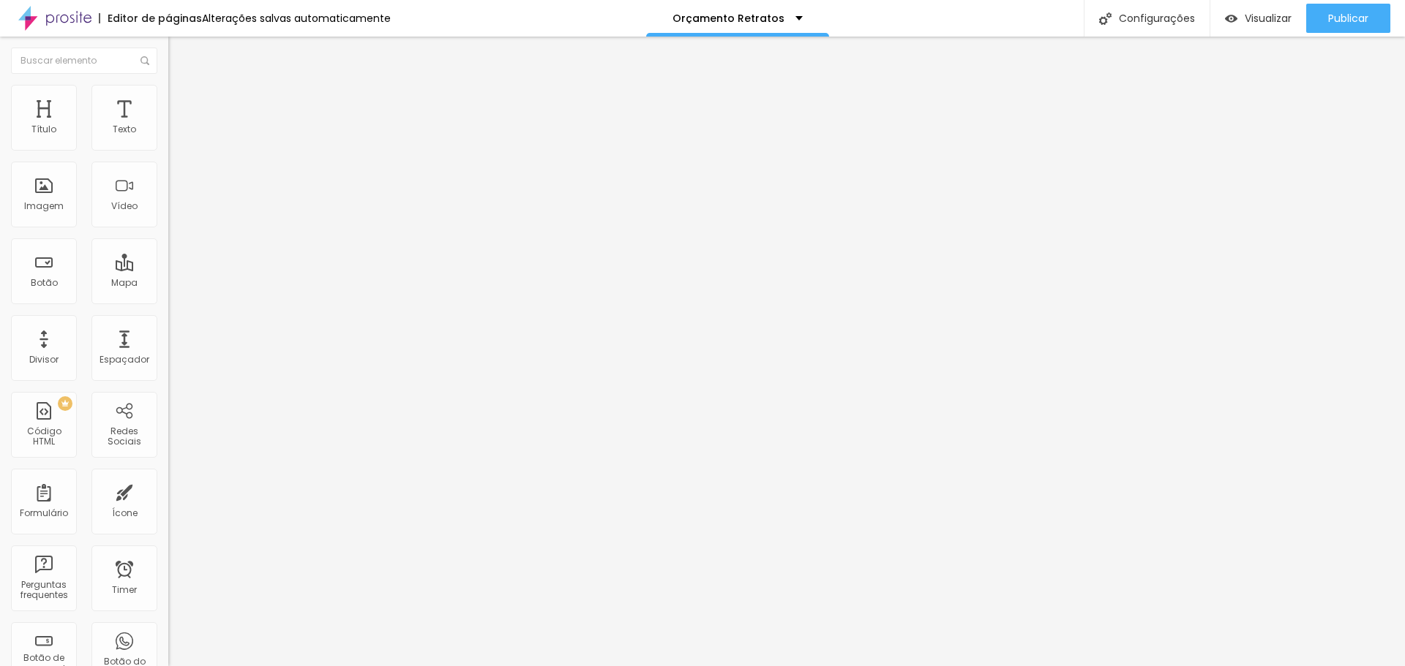
click at [168, 144] on img at bounding box center [173, 140] width 10 height 10
click at [168, 146] on div at bounding box center [252, 152] width 168 height 12
click at [168, 133] on img at bounding box center [173, 128] width 10 height 10
click at [168, 94] on img at bounding box center [174, 91] width 13 height 13
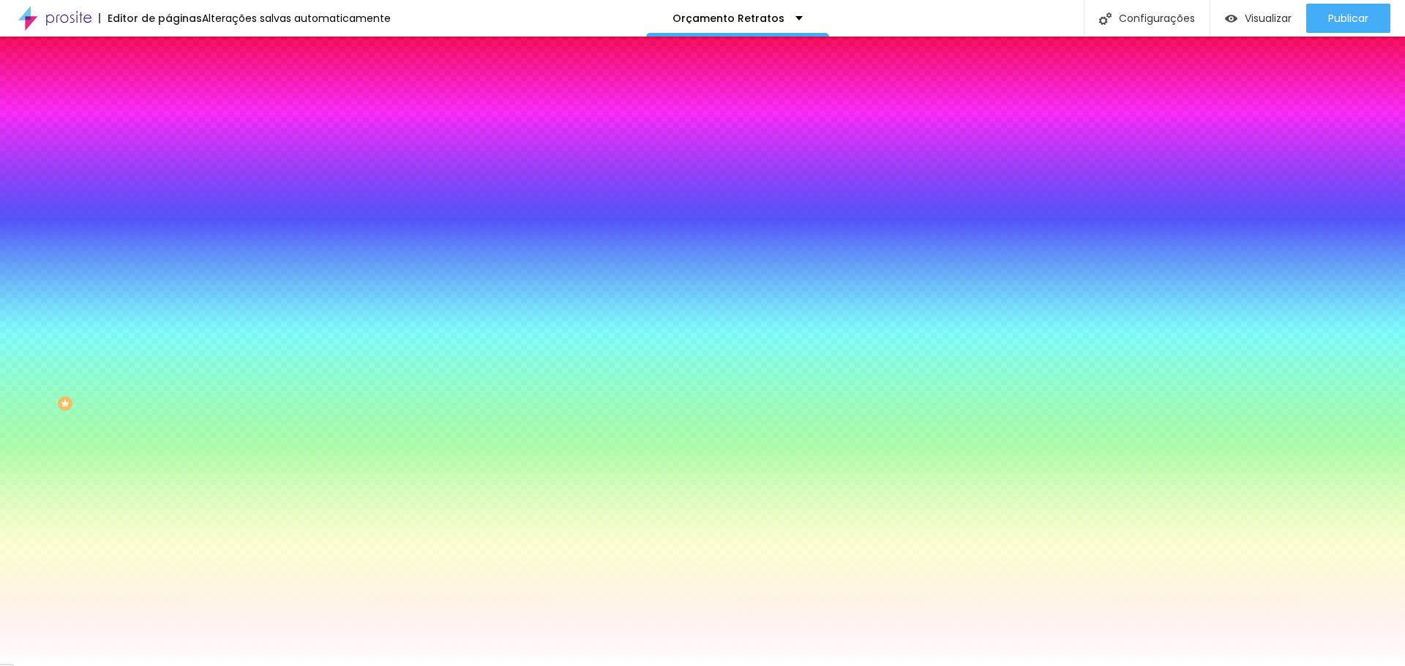
click at [174, 231] on icon "button" at bounding box center [178, 235] width 9 height 9
click at [875, 666] on div at bounding box center [702, 666] width 1405 height 0
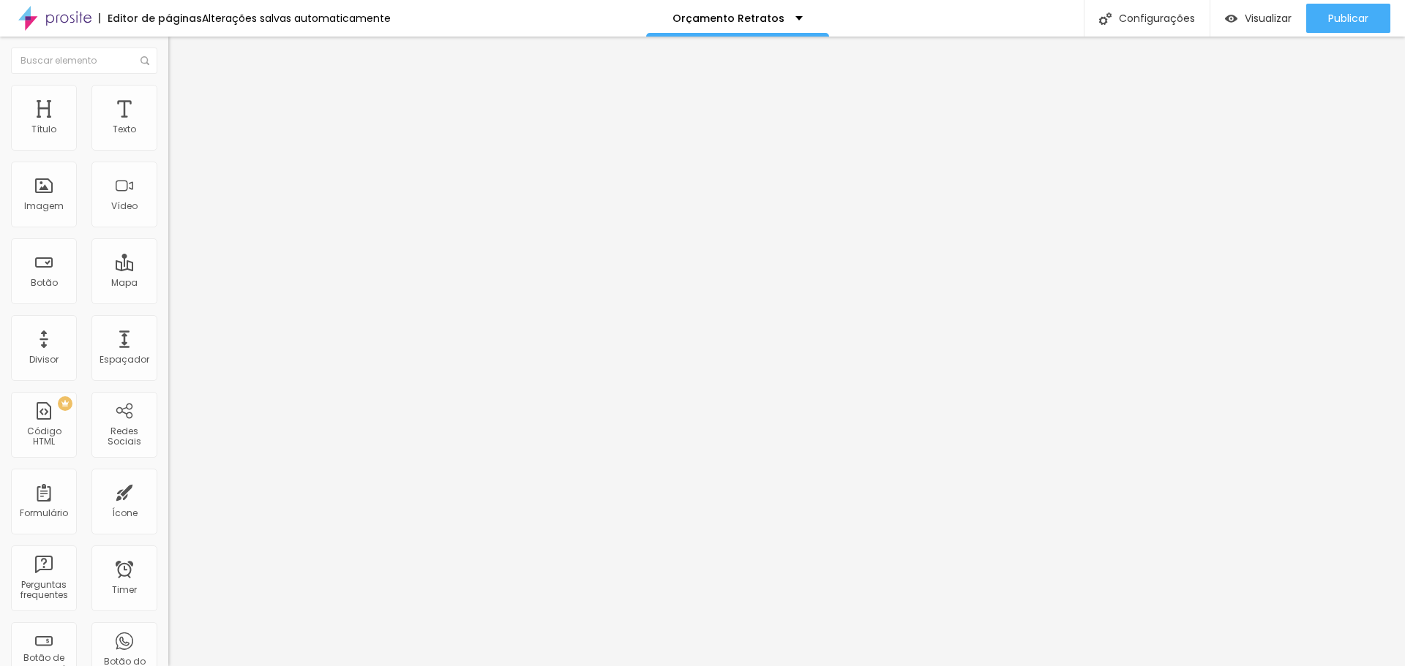
click at [181, 98] on span "Estilo" at bounding box center [192, 95] width 23 height 12
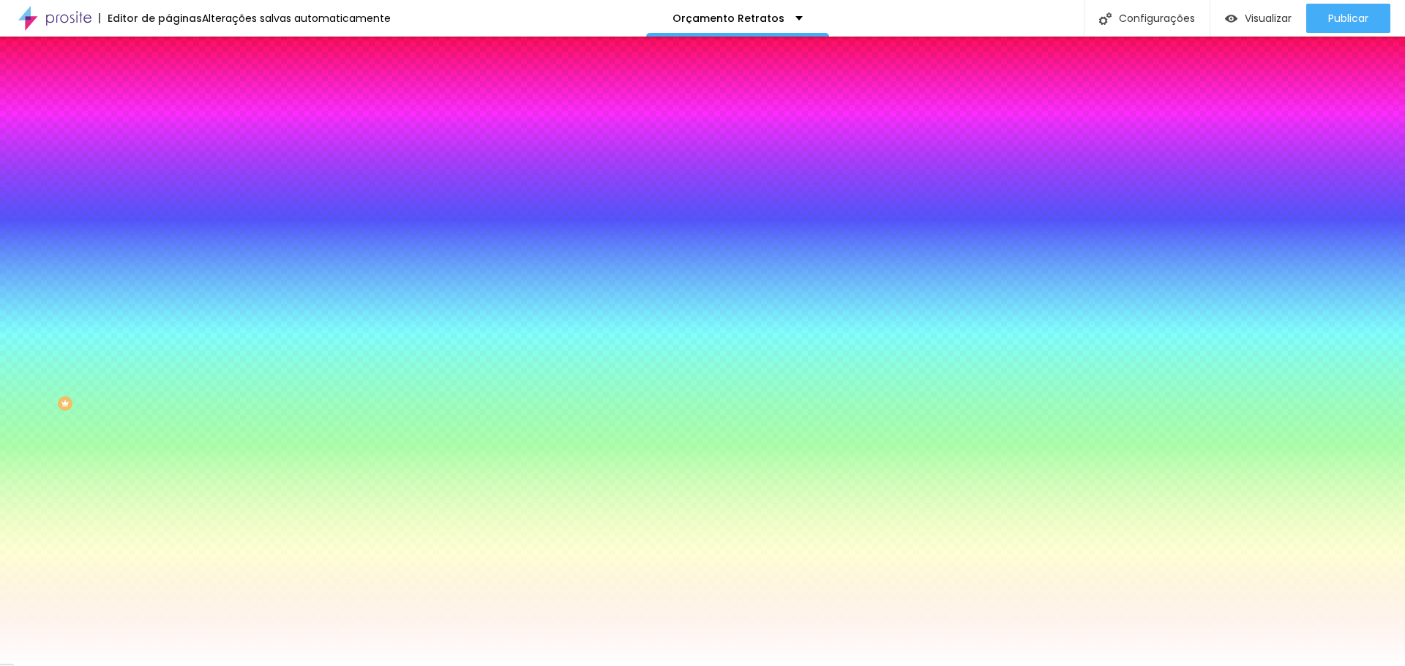
click at [168, 99] on li "Avançado" at bounding box center [252, 106] width 168 height 15
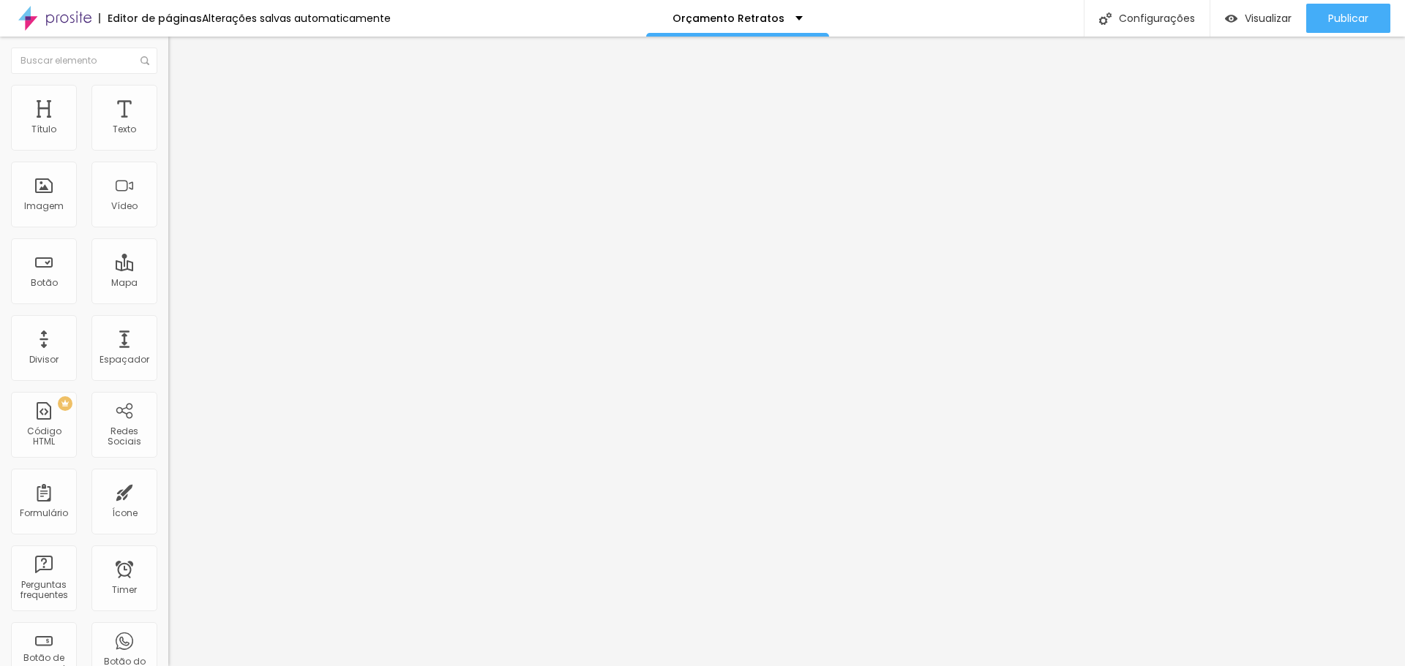
click at [168, 91] on li "Estilo" at bounding box center [252, 92] width 168 height 15
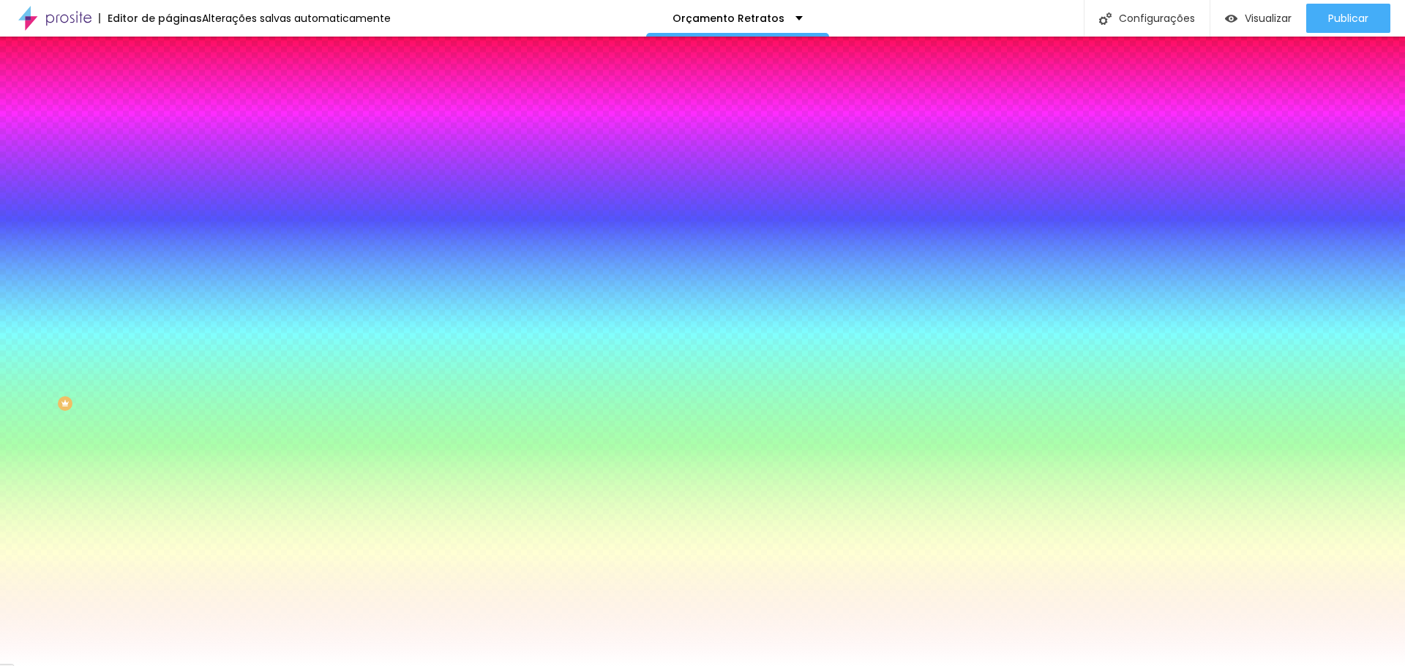
click at [168, 140] on div at bounding box center [252, 140] width 168 height 0
click at [168, 129] on div "Cor de fundo Voltar ao padrão #FFFFFF 0 Borda arredondada" at bounding box center [252, 237] width 168 height 247
click at [181, 107] on span "Avançado" at bounding box center [205, 109] width 48 height 12
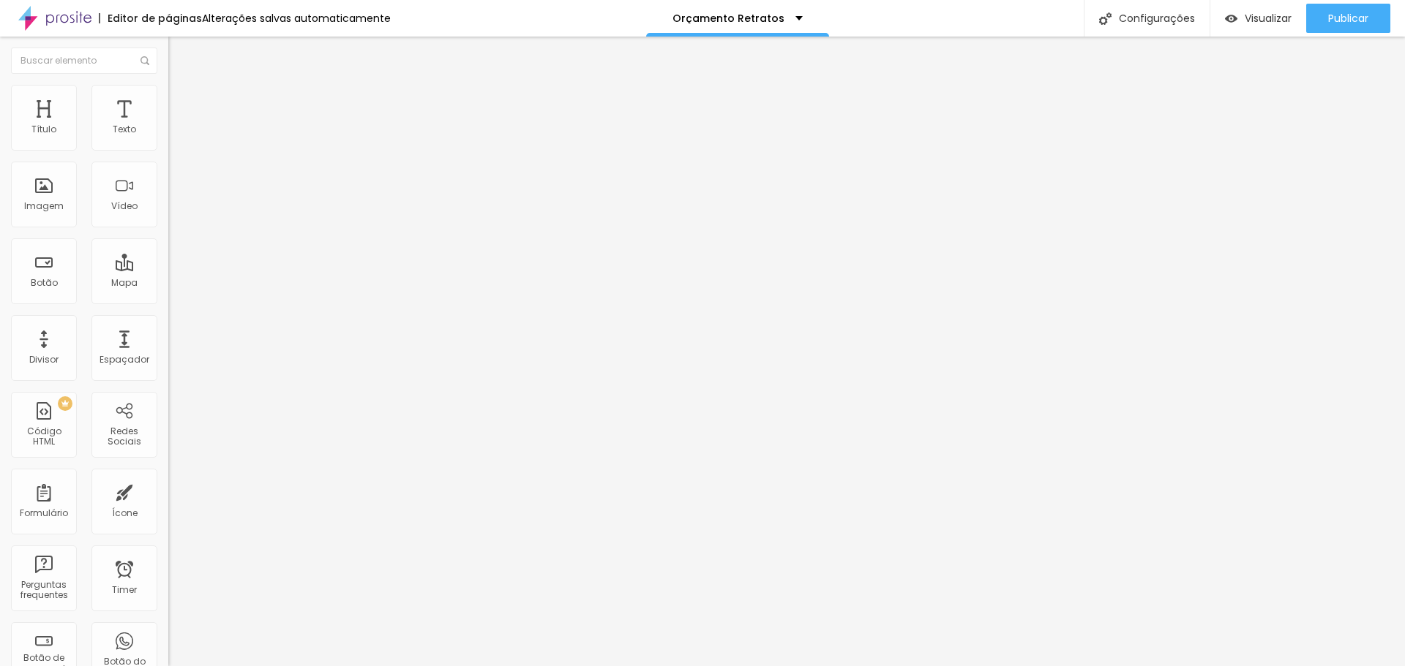
click at [181, 86] on span "Conteúdo" at bounding box center [203, 80] width 45 height 12
click at [181, 99] on span "Estilo" at bounding box center [192, 95] width 23 height 12
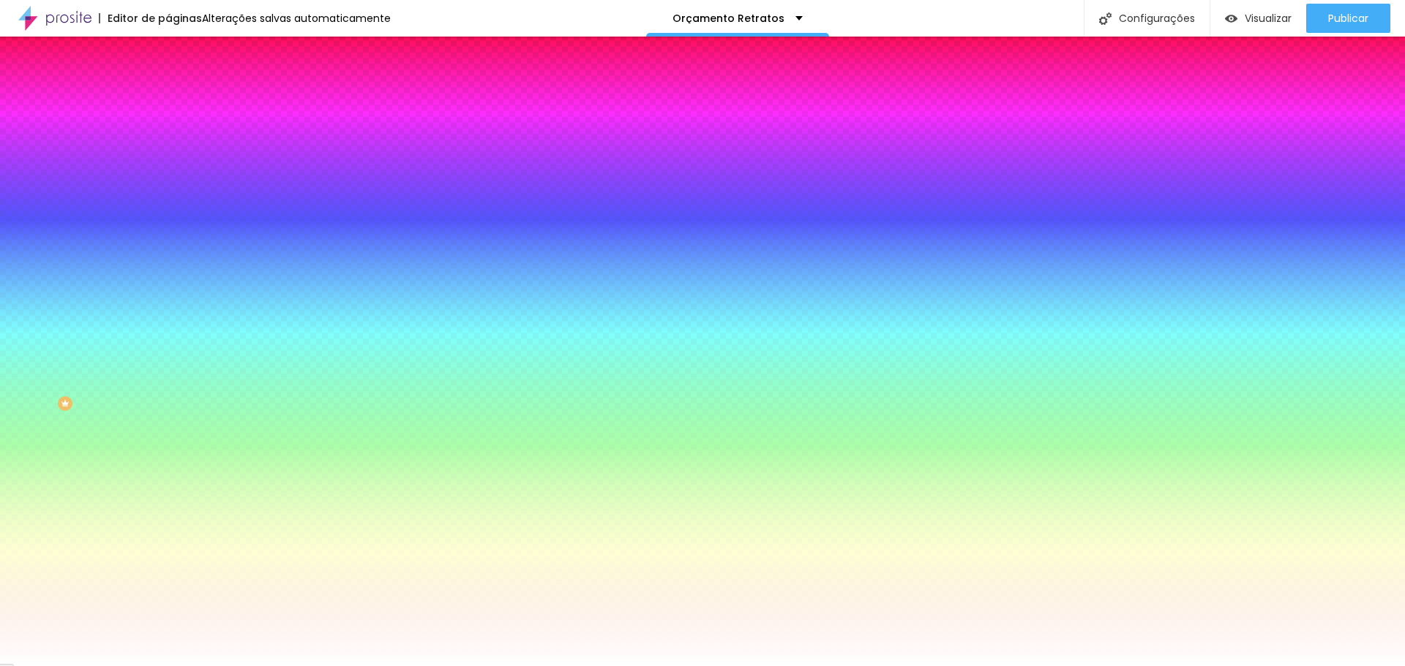
click at [174, 135] on icon "button" at bounding box center [179, 130] width 10 height 10
click at [168, 140] on div at bounding box center [252, 140] width 168 height 0
click at [168, 146] on input "#FFFFFF" at bounding box center [256, 147] width 176 height 15
click at [168, 140] on div at bounding box center [252, 140] width 168 height 0
click at [174, 135] on icon "button" at bounding box center [179, 130] width 10 height 10
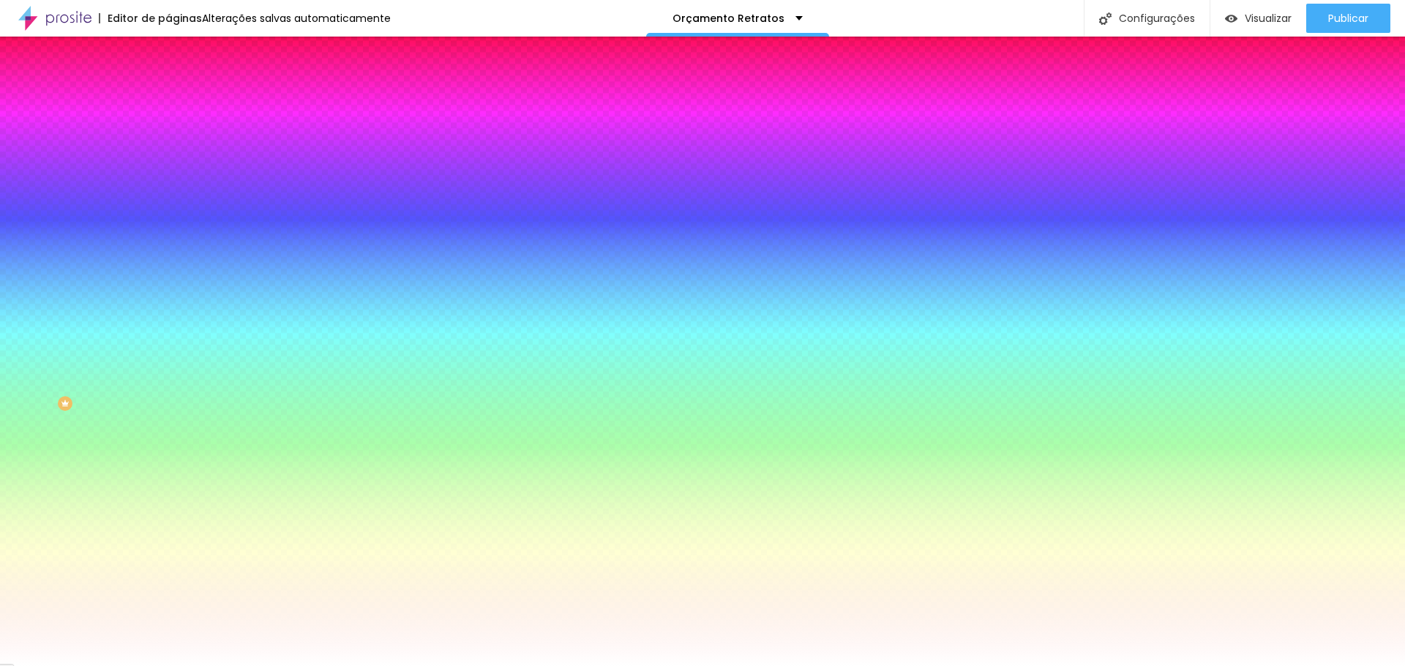
click at [168, 173] on span "DESATIVADO" at bounding box center [194, 167] width 53 height 12
click at [168, 229] on button "button" at bounding box center [178, 236] width 20 height 15
drag, startPoint x: 220, startPoint y: 365, endPoint x: 33, endPoint y: 322, distance: 192.2
click at [33, 322] on body "Editor de páginas Salvando... Orçamento Retratos Configurações Configurações da…" at bounding box center [702, 333] width 1405 height 666
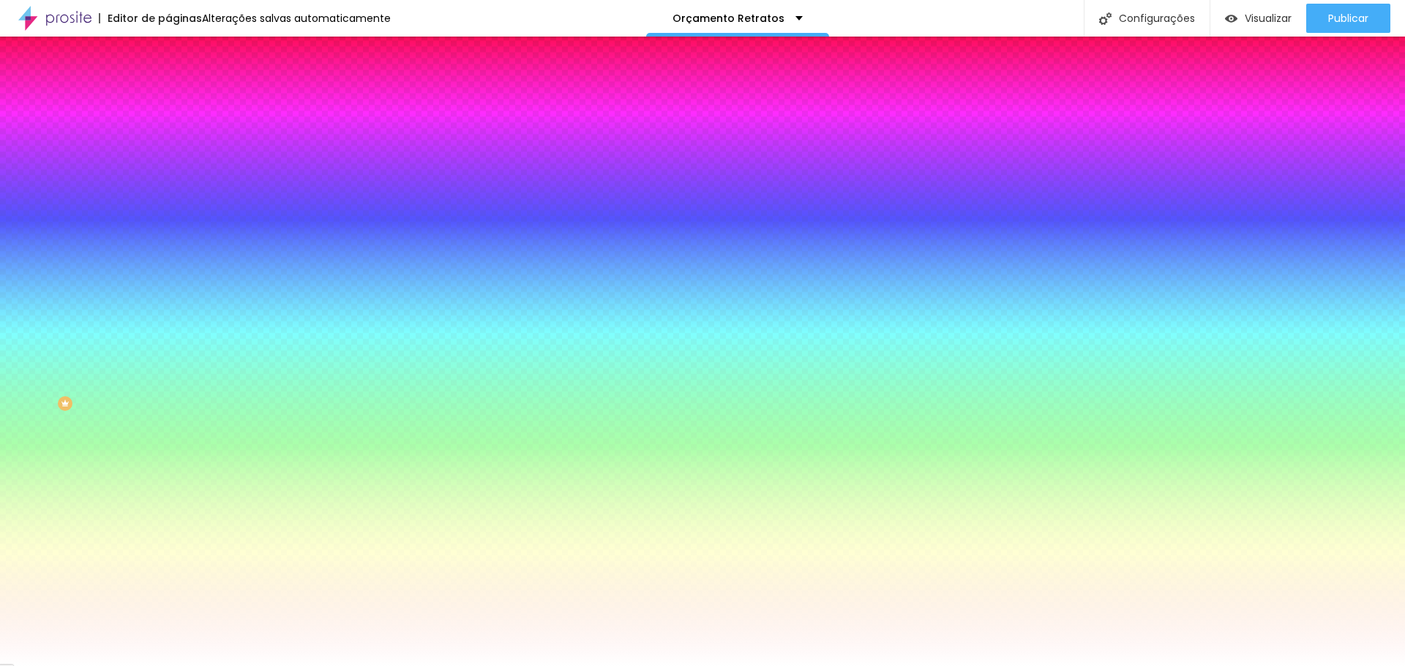
click at [55, 666] on div at bounding box center [702, 666] width 1405 height 0
click at [168, 270] on div "Editar Coluna Conteúdo Estilo Avançado Cor de fundo Voltar ao padrão #FFFFFF So…" at bounding box center [252, 352] width 168 height 630
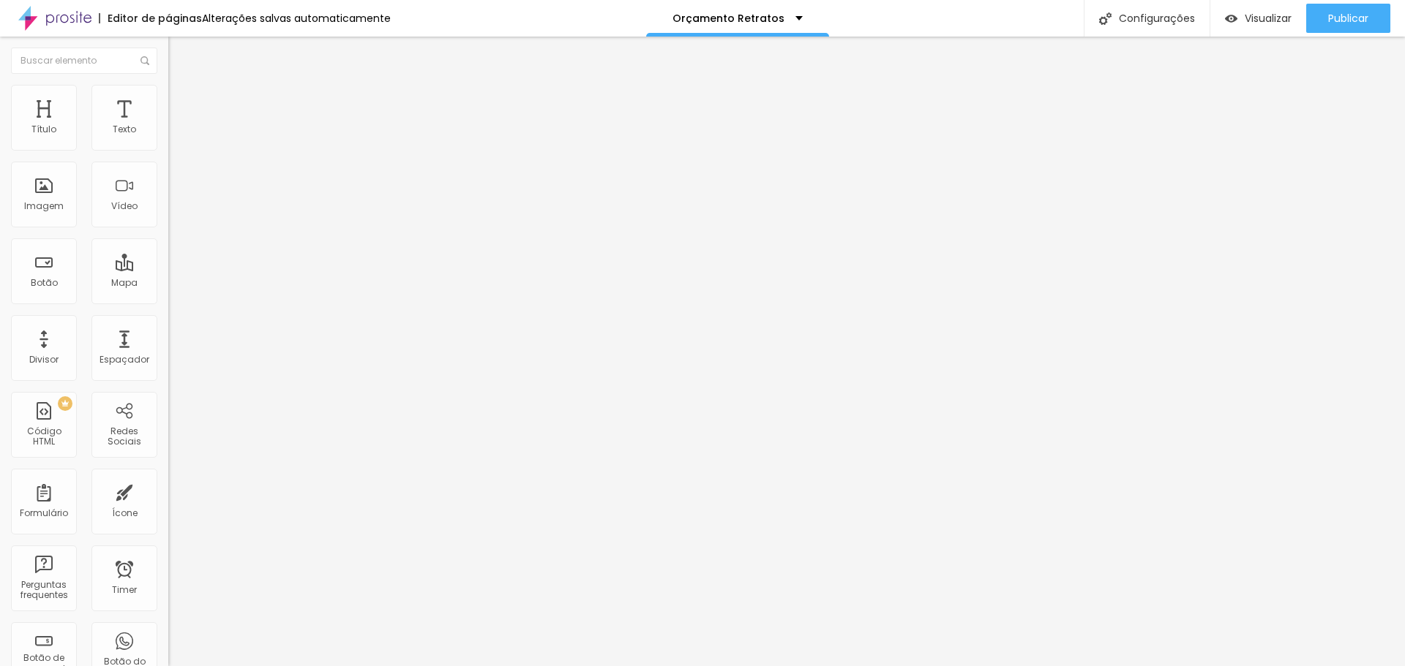
click at [181, 101] on span "Estilo" at bounding box center [192, 95] width 23 height 12
click at [168, 99] on img at bounding box center [174, 105] width 13 height 13
click at [168, 93] on li "Estilo" at bounding box center [252, 92] width 168 height 15
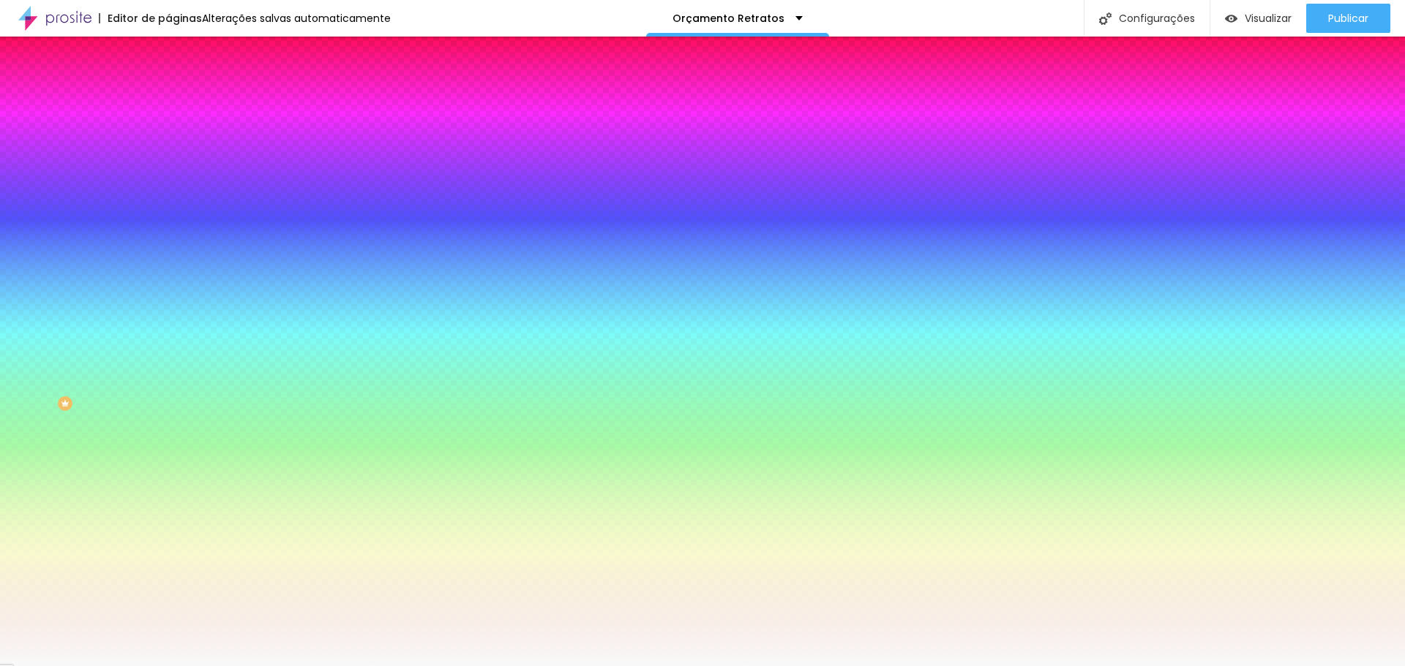
click at [168, 199] on div at bounding box center [252, 199] width 168 height 0
drag, startPoint x: 97, startPoint y: 300, endPoint x: 0, endPoint y: 286, distance: 97.6
click at [168, 286] on div "Imagem de fundo Adicionar imagem Efeito da Imagem Nenhum Nenhum Parallax Cor de…" at bounding box center [252, 208] width 168 height 189
click at [174, 258] on icon "button" at bounding box center [178, 253] width 9 height 9
click at [24, 666] on div at bounding box center [702, 666] width 1405 height 0
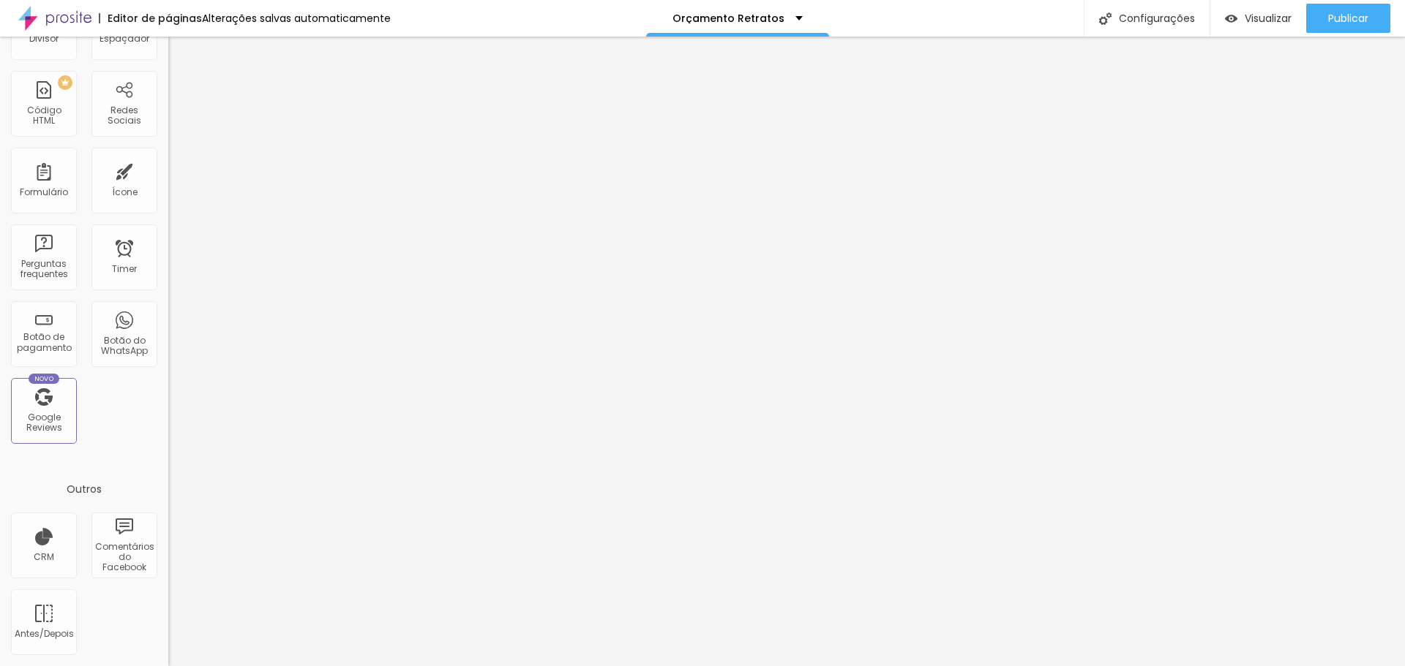
scroll to position [0, 0]
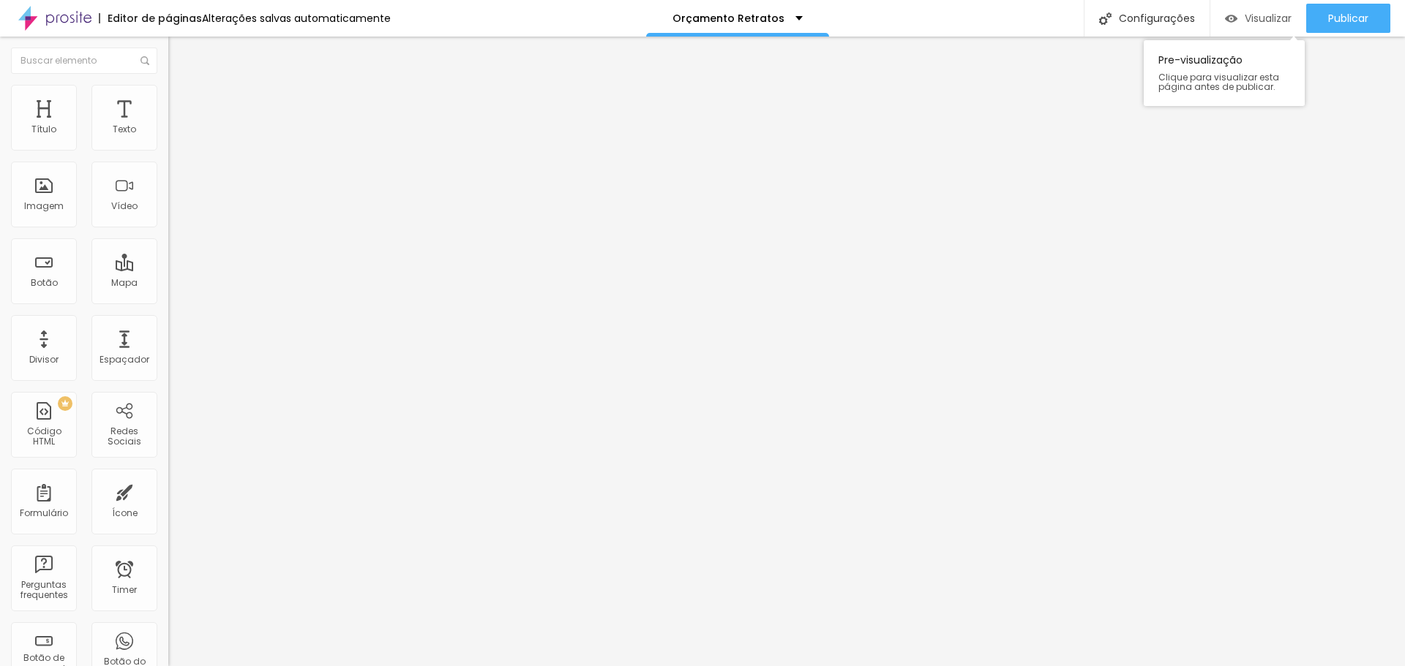
click at [1258, 15] on span "Visualizar" at bounding box center [1267, 18] width 47 height 12
click at [1356, 19] on span "Publicar" at bounding box center [1348, 18] width 40 height 12
click at [1252, 13] on span "Visualizar" at bounding box center [1254, 18] width 47 height 12
click at [52, 16] on img at bounding box center [54, 18] width 73 height 37
click at [1345, 19] on span "Publicar" at bounding box center [1348, 18] width 40 height 12
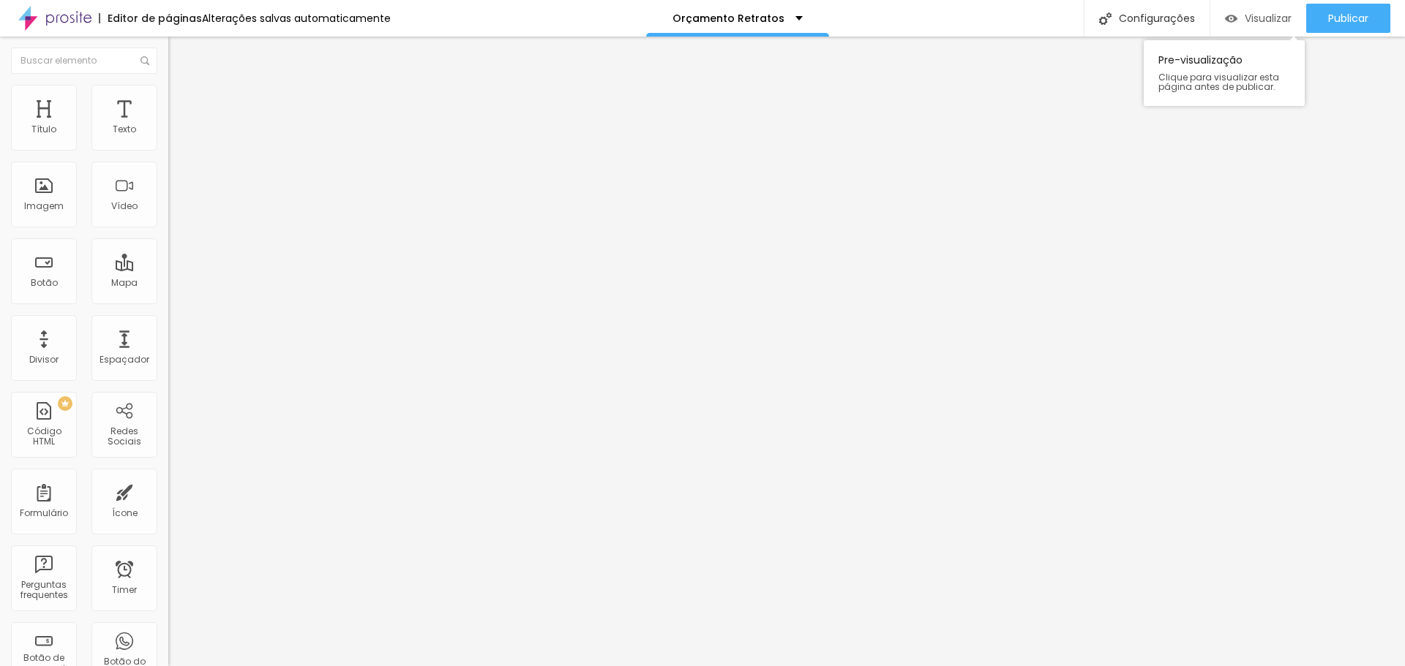
click at [1239, 22] on div "Visualizar" at bounding box center [1258, 18] width 67 height 12
click at [1356, 12] on span "Publicar" at bounding box center [1348, 18] width 40 height 12
click at [1347, 8] on div "Publicar" at bounding box center [1348, 18] width 40 height 29
